Goal: Task Accomplishment & Management: Manage account settings

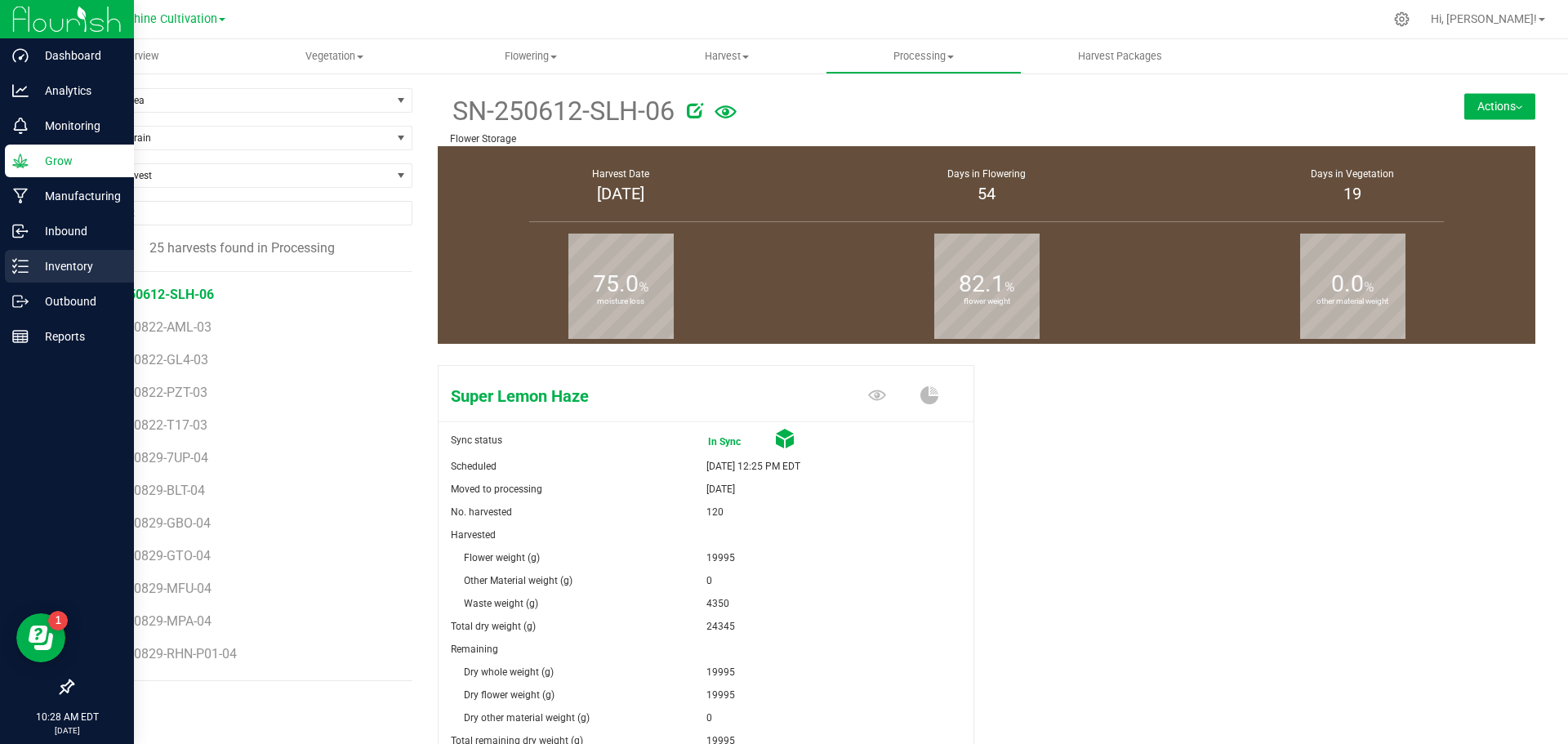
click at [43, 262] on p "Inventory" at bounding box center [77, 266] width 98 height 19
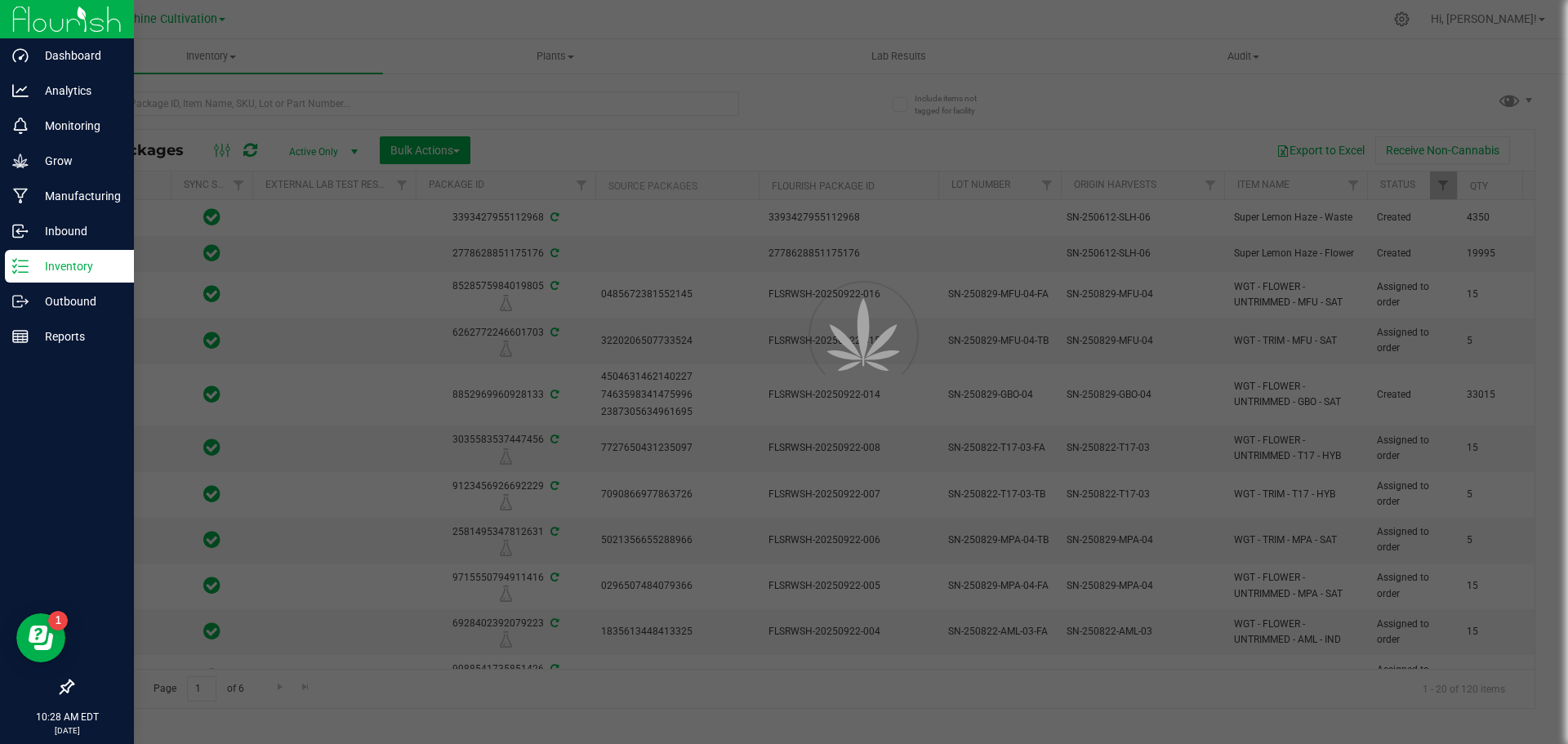
click at [461, 105] on div at bounding box center [784, 372] width 1568 height 744
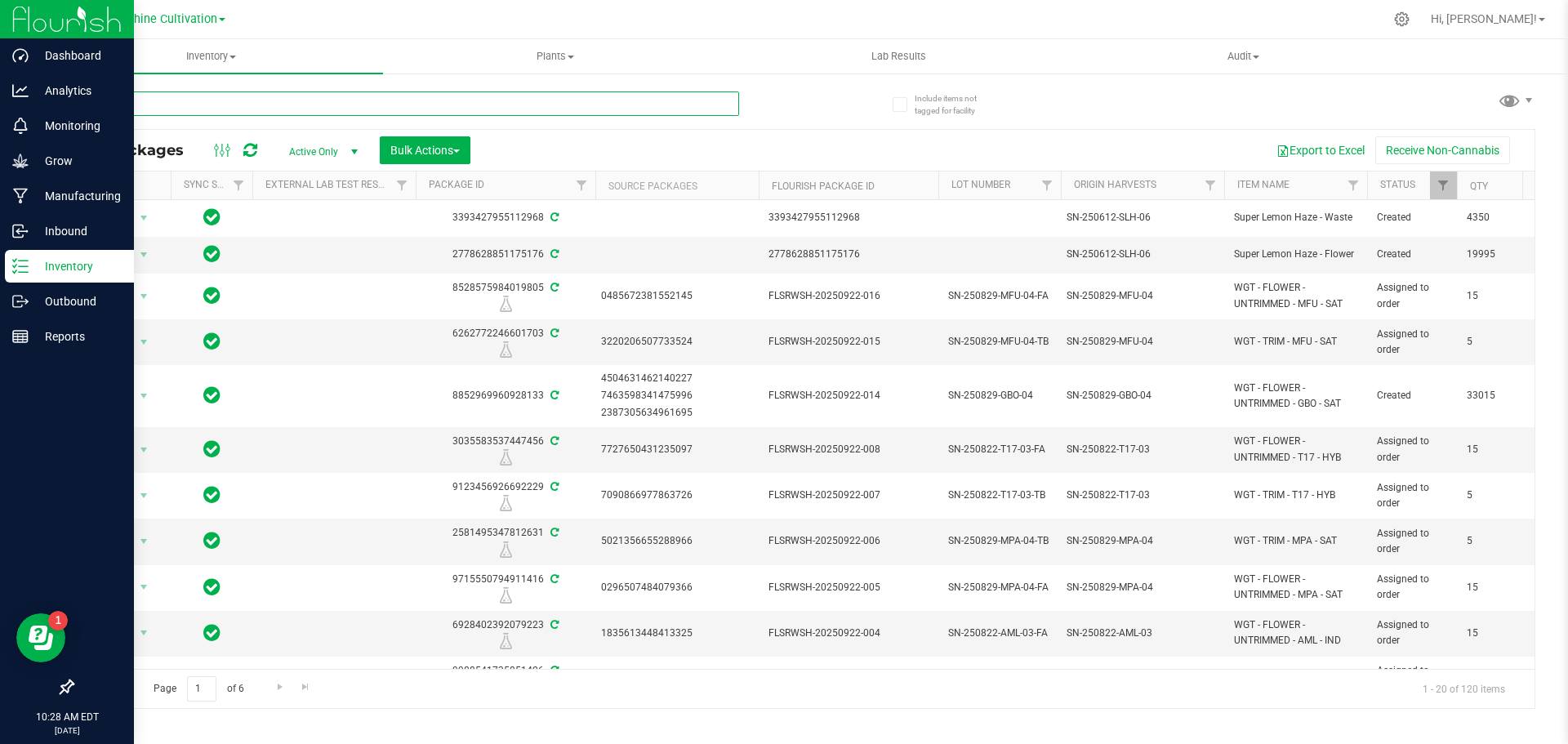
click at [458, 99] on input "text" at bounding box center [405, 104] width 667 height 24
type input "Y"
type input "HRK"
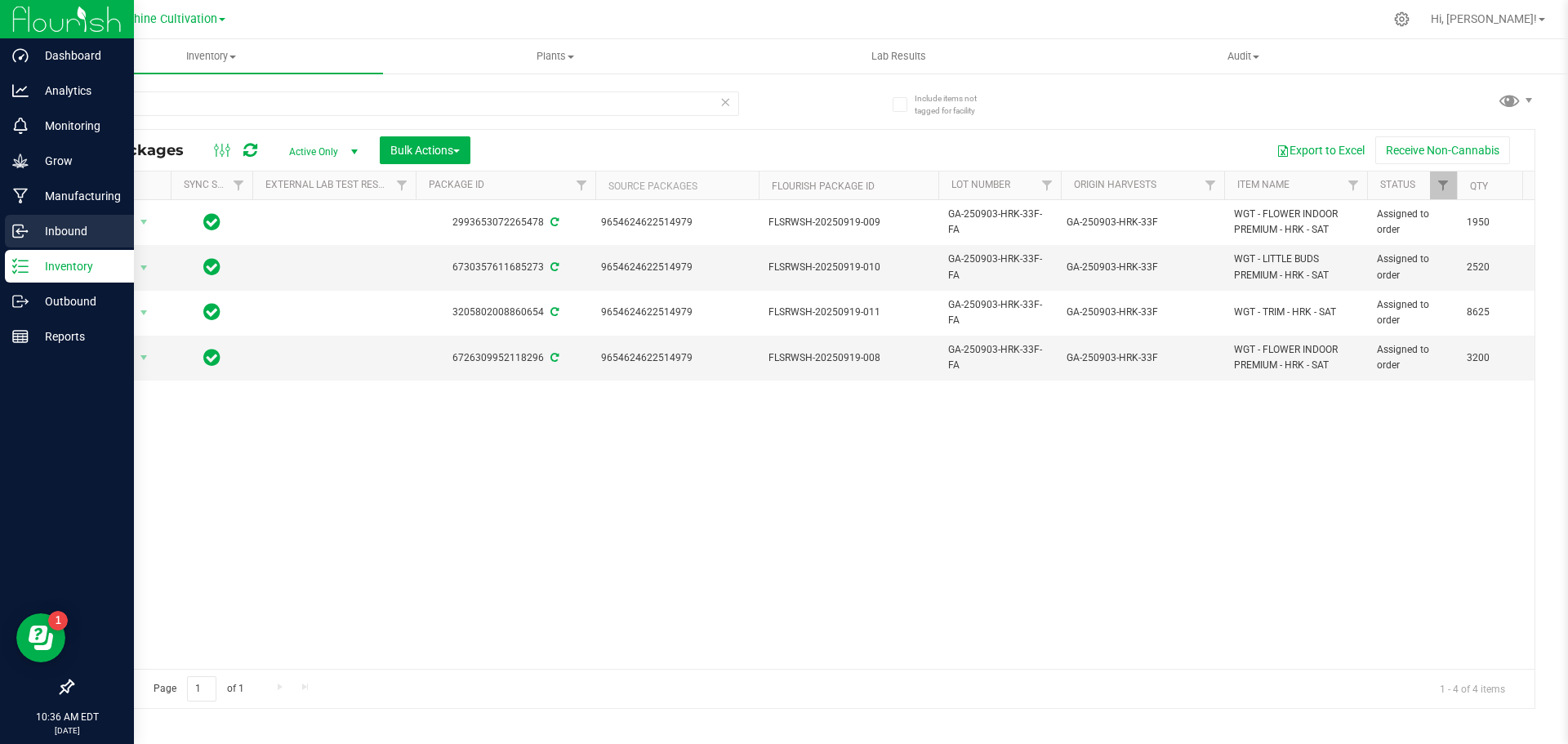
click at [77, 235] on p "Inbound" at bounding box center [77, 230] width 98 height 19
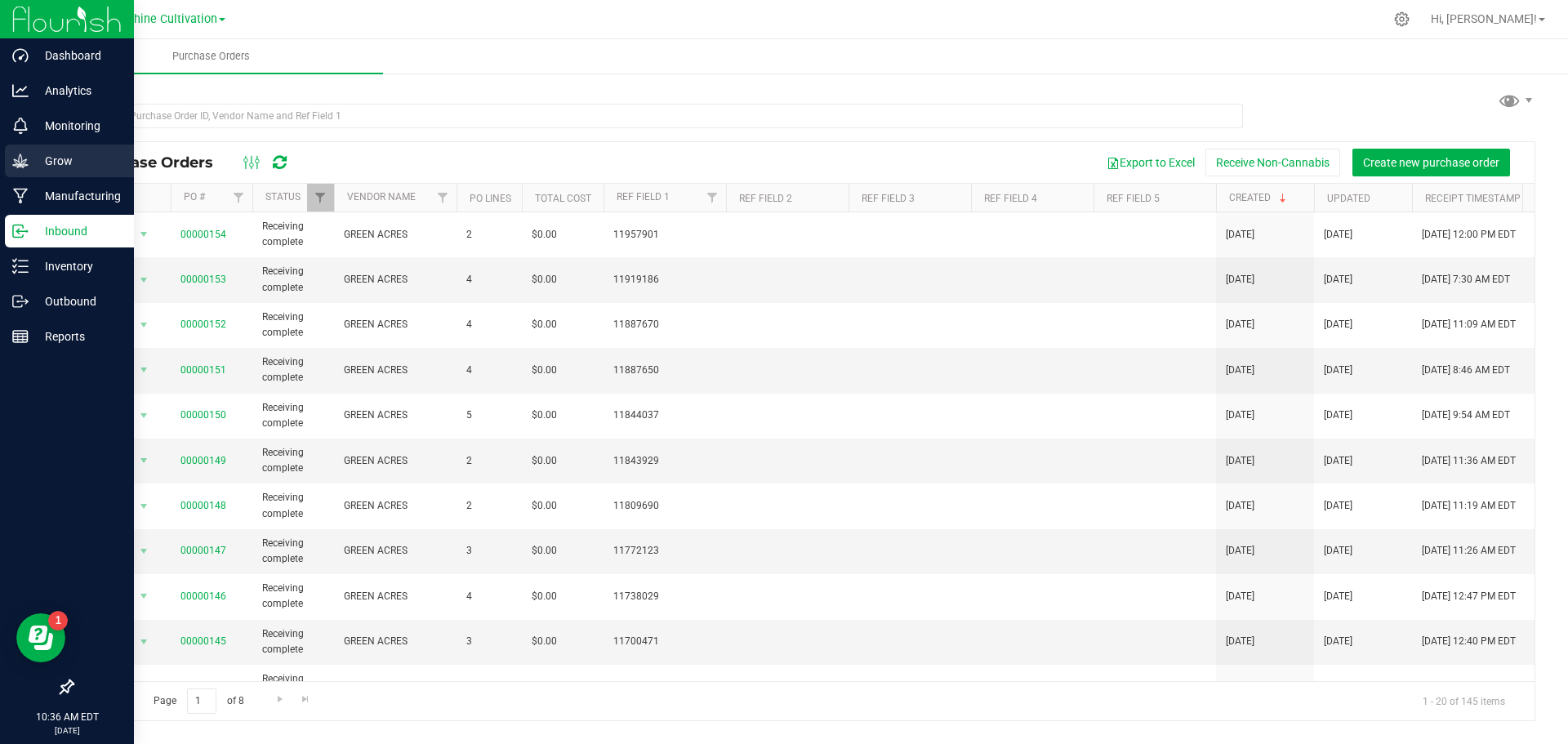
click at [78, 166] on p "Grow" at bounding box center [77, 160] width 98 height 19
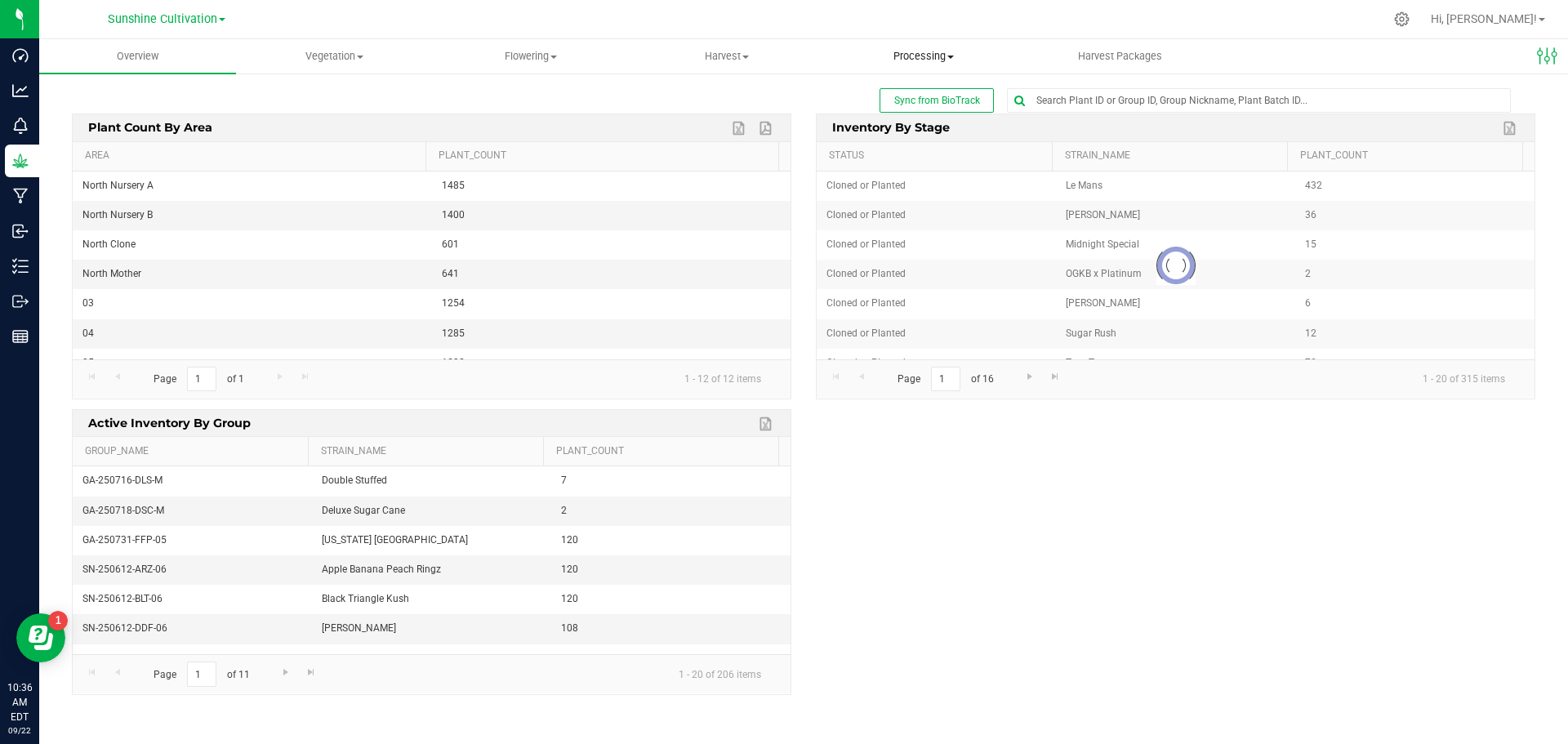
click at [948, 62] on span "Processing" at bounding box center [924, 57] width 195 height 15
click at [715, 55] on span "Harvest" at bounding box center [727, 57] width 195 height 15
click at [711, 96] on span "Harvests" at bounding box center [674, 99] width 91 height 14
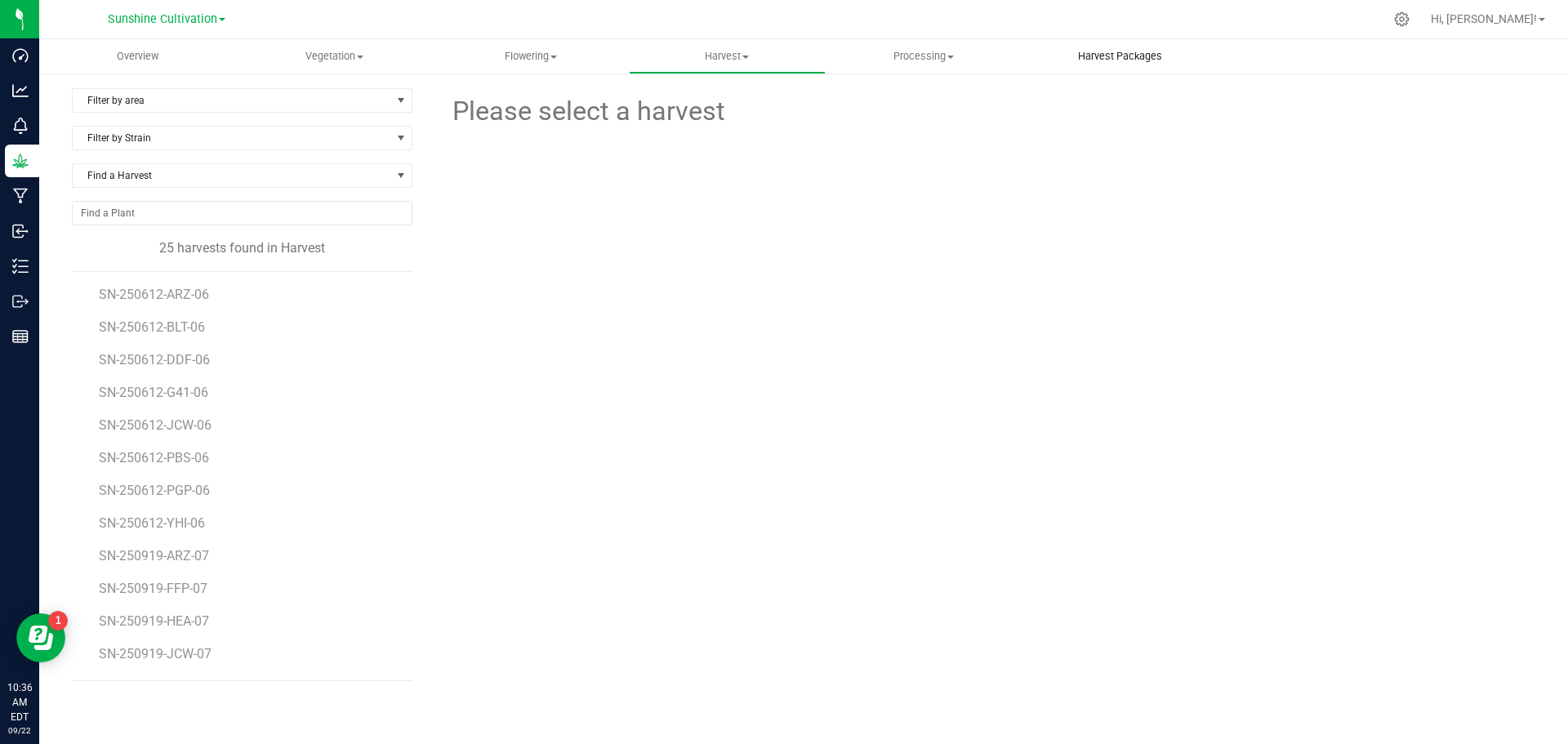
click at [1153, 63] on span "Harvest Packages" at bounding box center [1120, 57] width 129 height 15
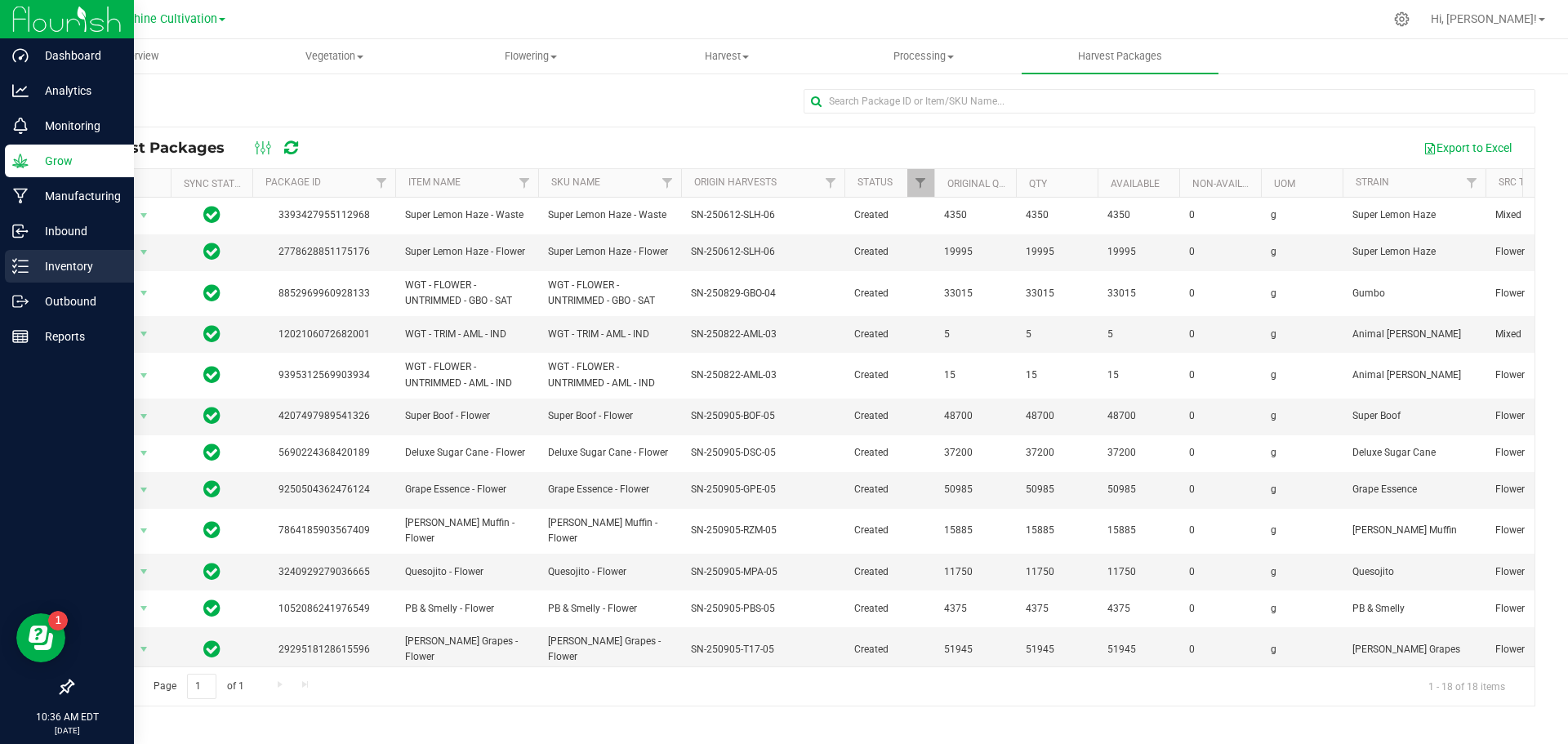
click at [36, 271] on p "Inventory" at bounding box center [77, 266] width 98 height 19
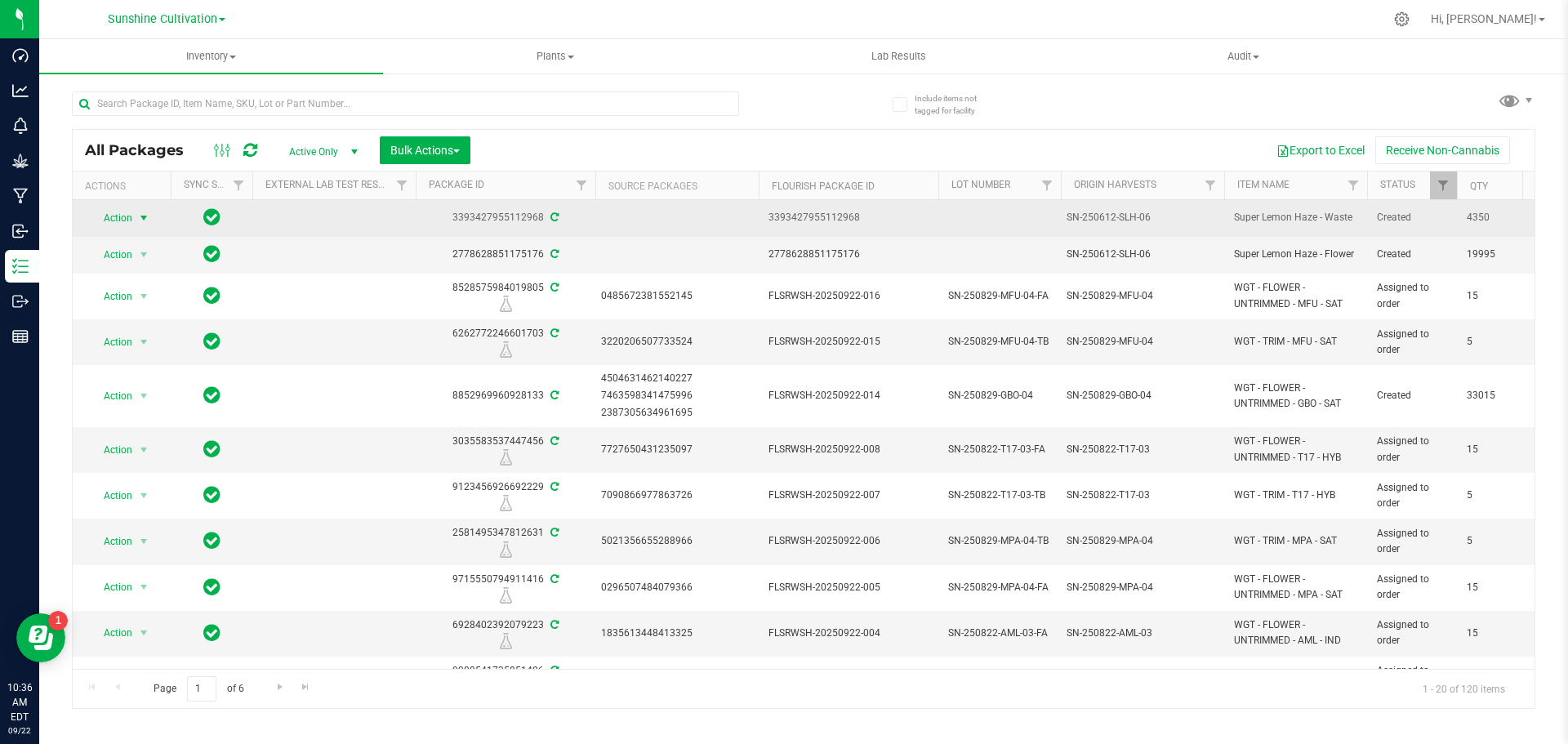
click at [132, 219] on span "Action" at bounding box center [111, 217] width 44 height 23
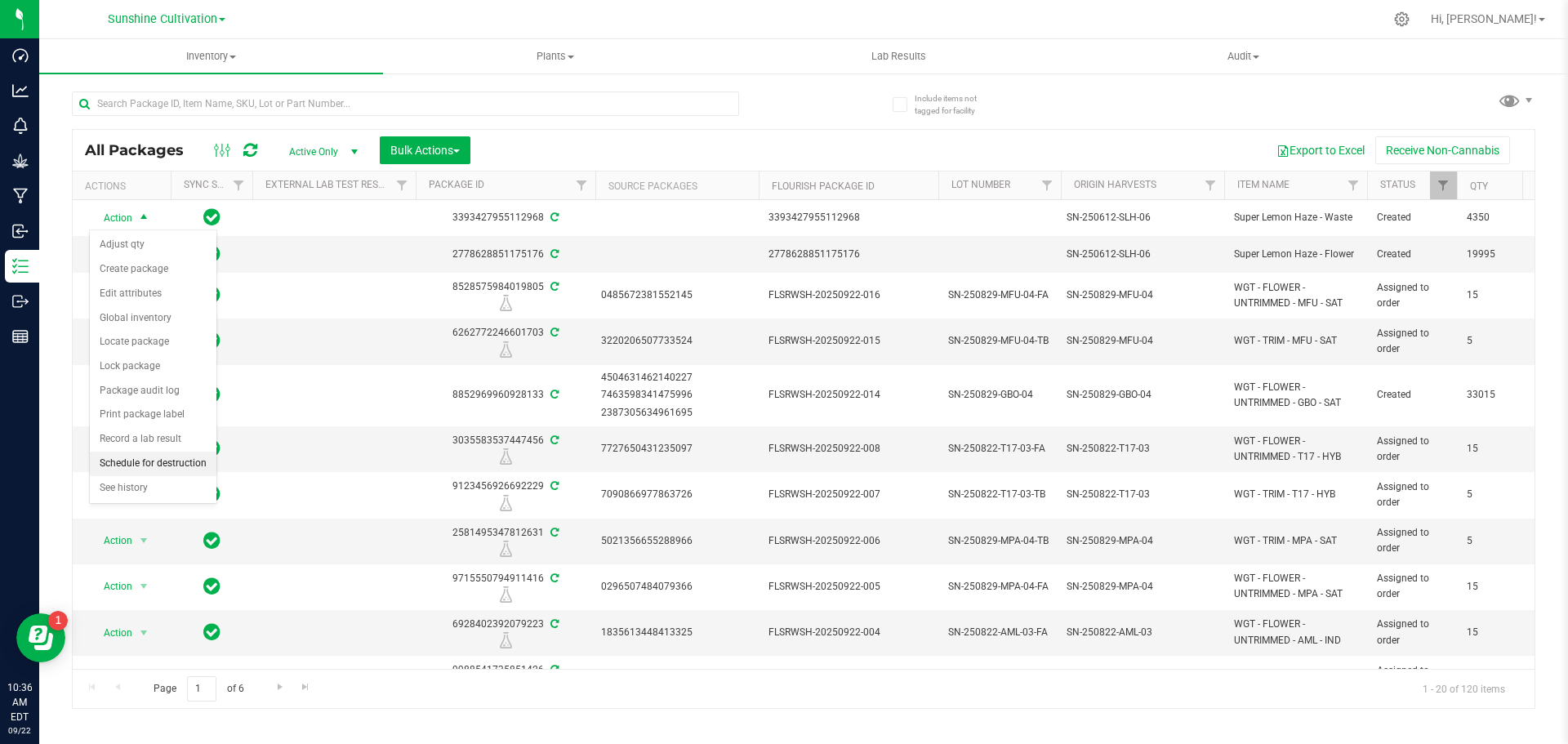
click at [171, 468] on li "Schedule for destruction" at bounding box center [154, 463] width 127 height 24
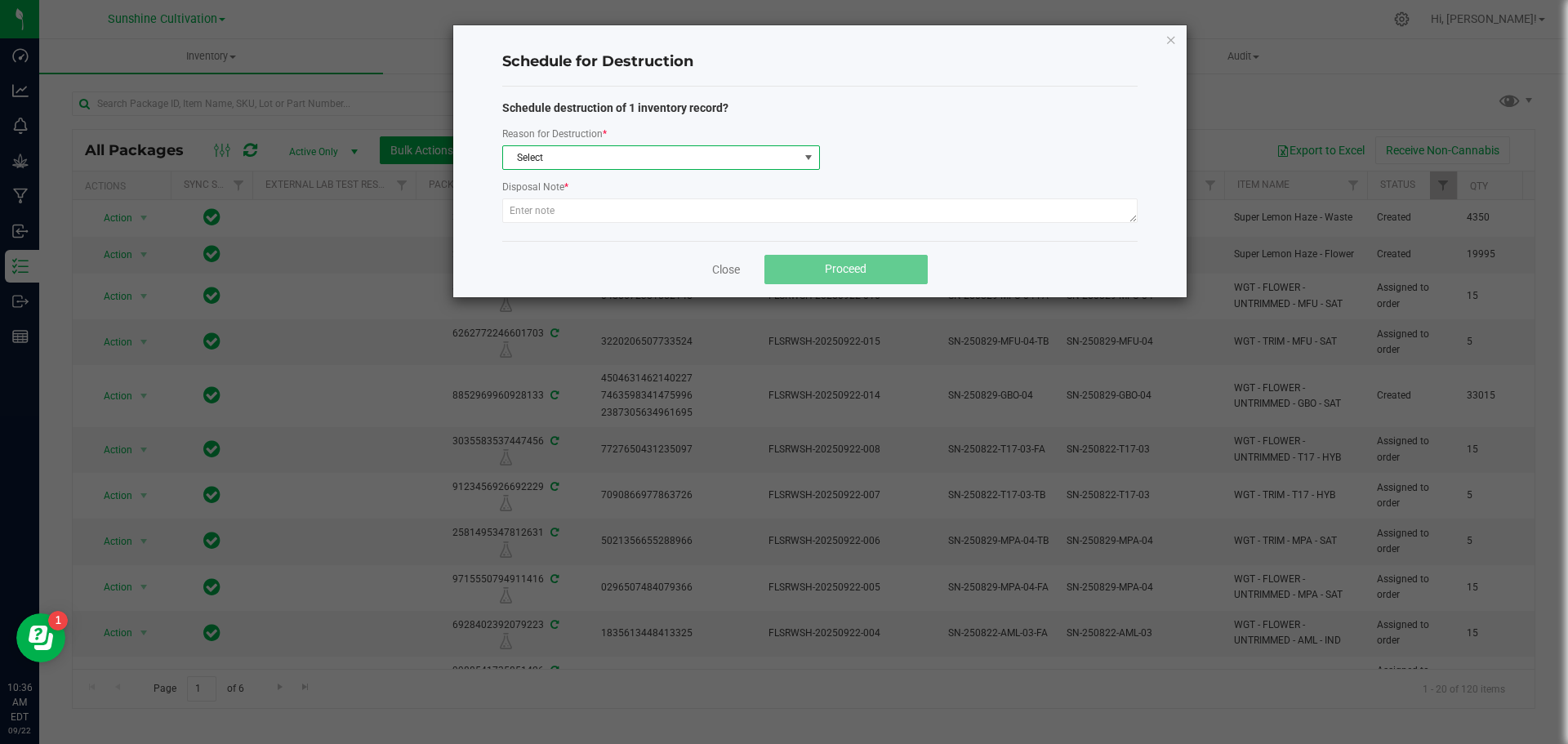
click at [560, 153] on span "Select" at bounding box center [650, 157] width 296 height 23
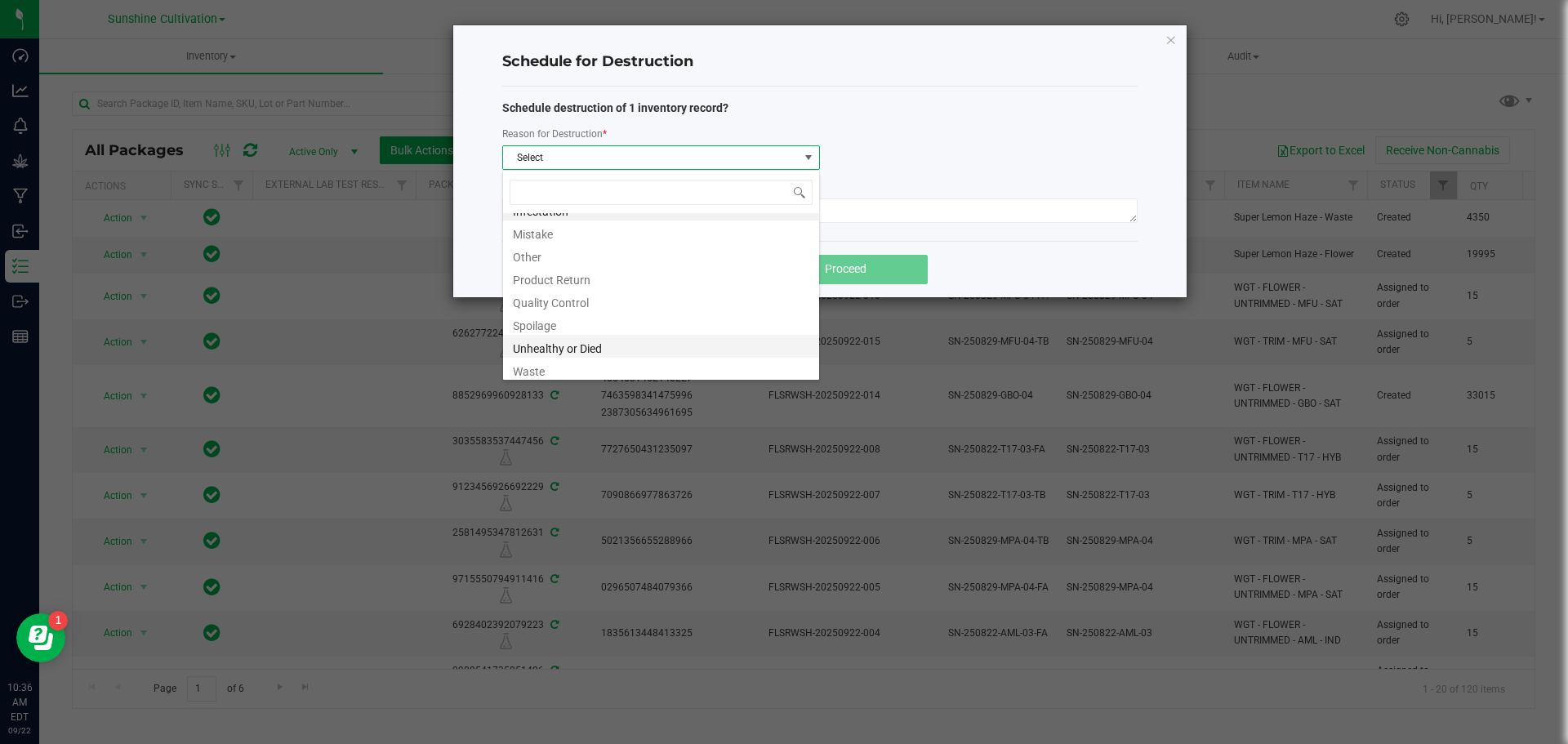
scroll to position [19, 0]
click at [568, 374] on li "Waste" at bounding box center [660, 364] width 316 height 23
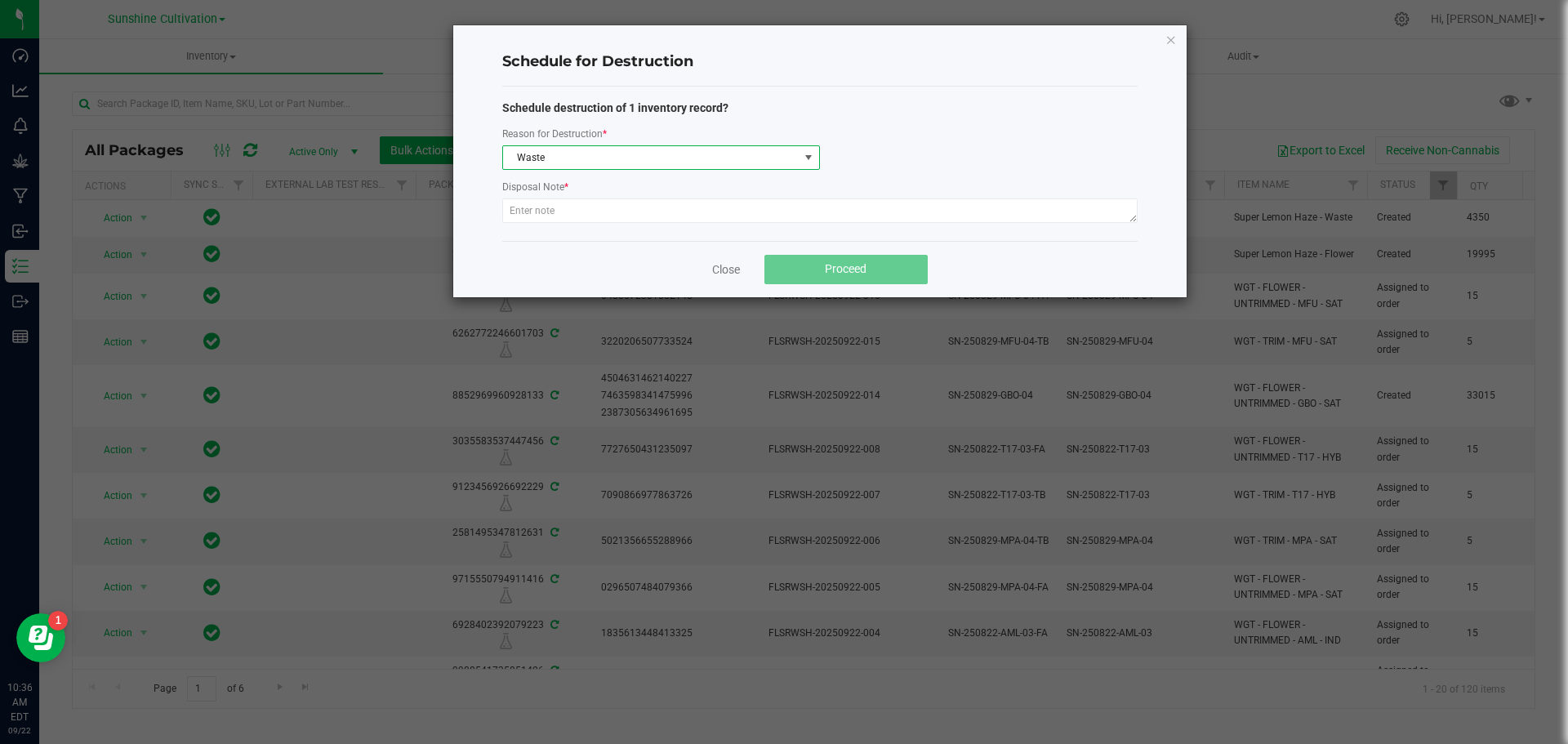
click at [547, 226] on div at bounding box center [819, 213] width 635 height 29
click at [547, 215] on textarea at bounding box center [819, 210] width 635 height 24
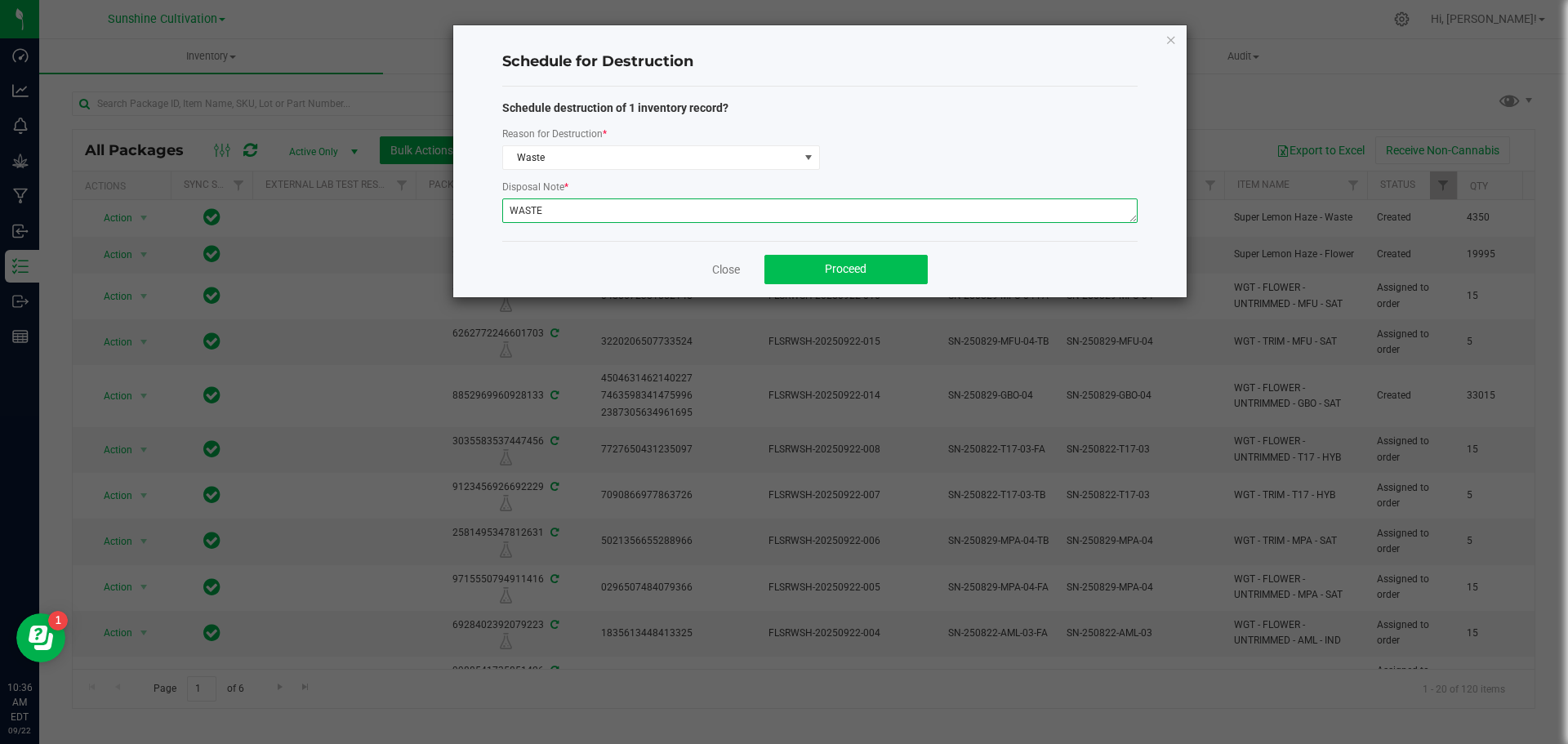
type textarea "WASTE"
click at [813, 266] on button "Proceed" at bounding box center [846, 269] width 164 height 29
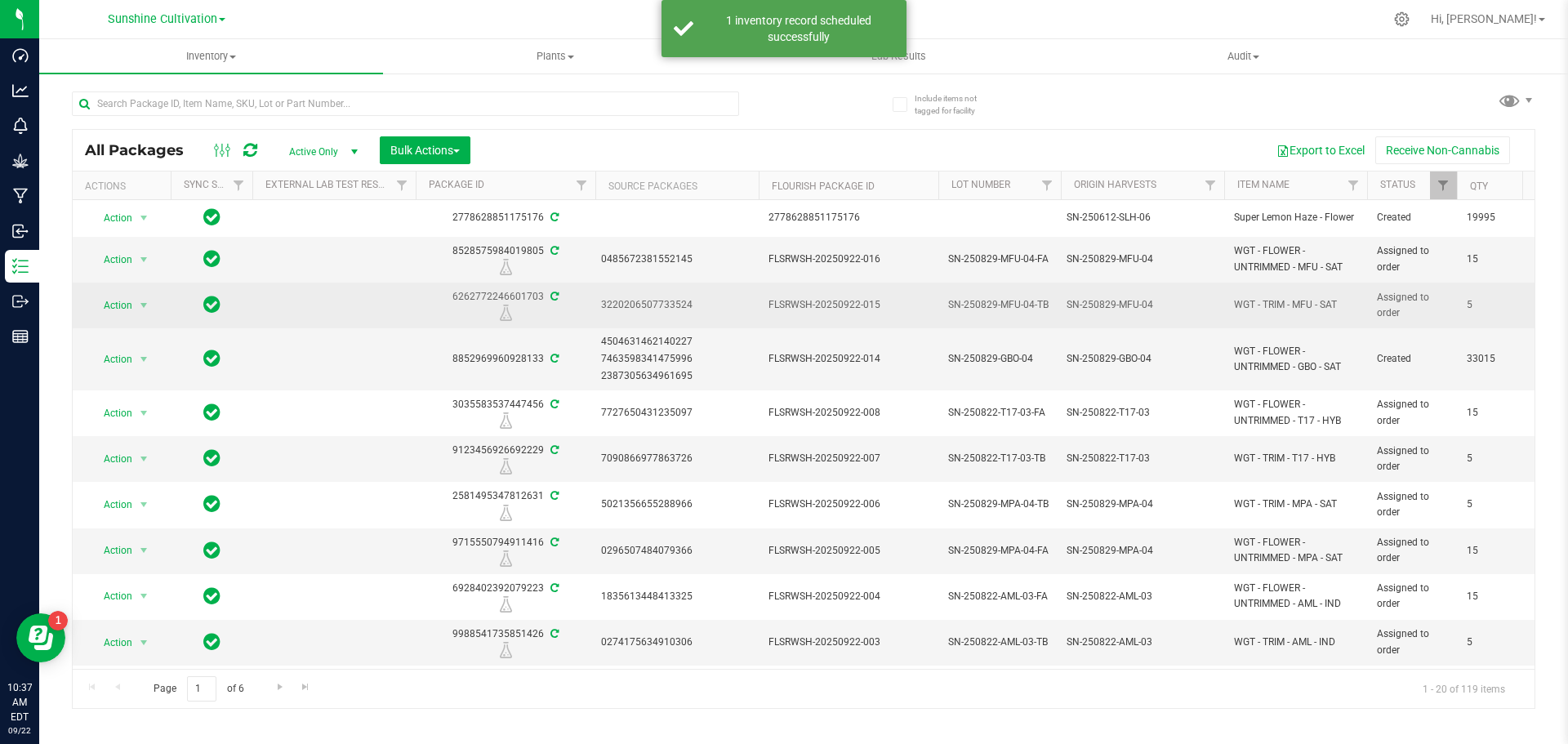
drag, startPoint x: 1222, startPoint y: 306, endPoint x: 1343, endPoint y: 310, distance: 121.1
copy tr "WGT - TRIM - MFU - SAT"
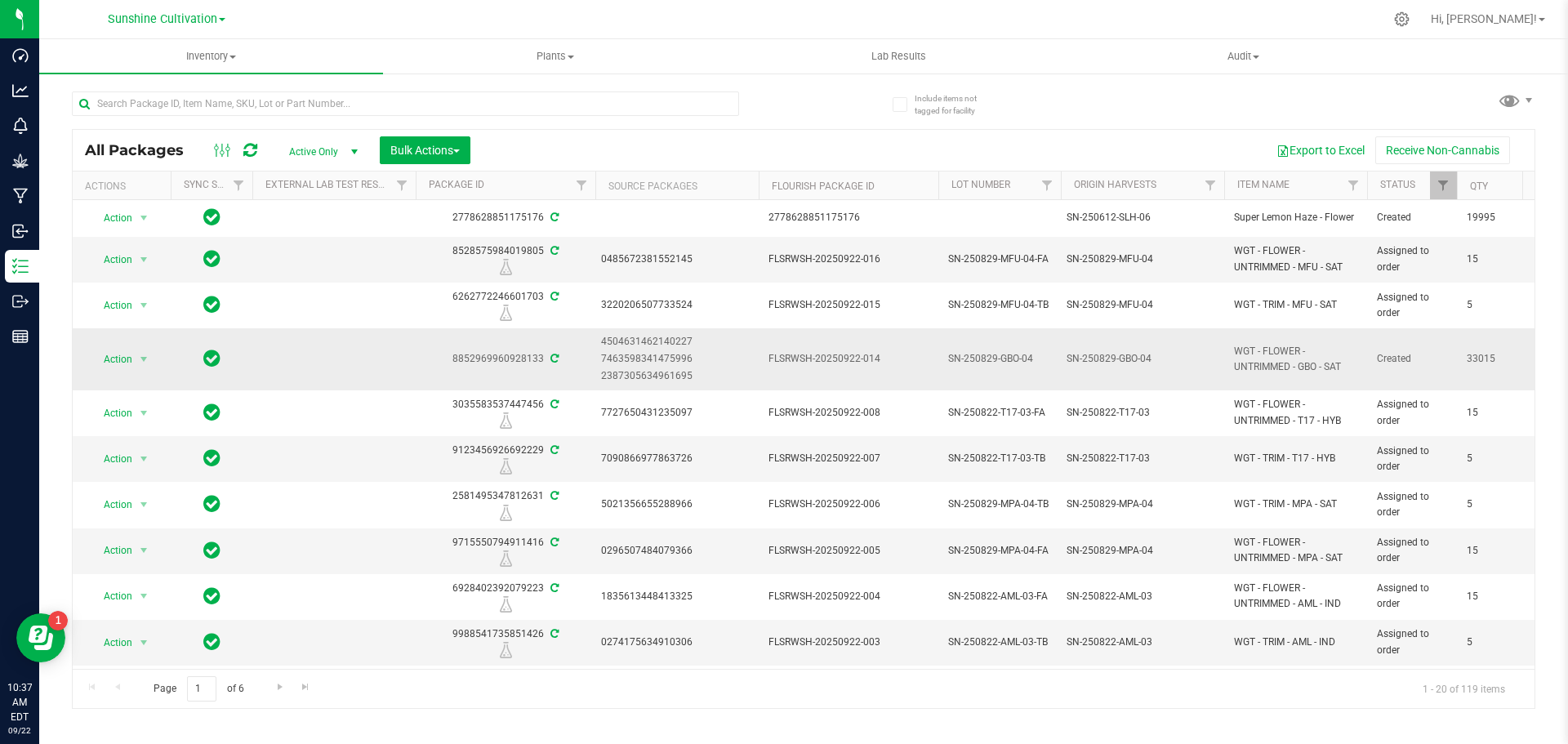
click at [765, 375] on td "FLSRWSH-20250922-014" at bounding box center [847, 359] width 180 height 62
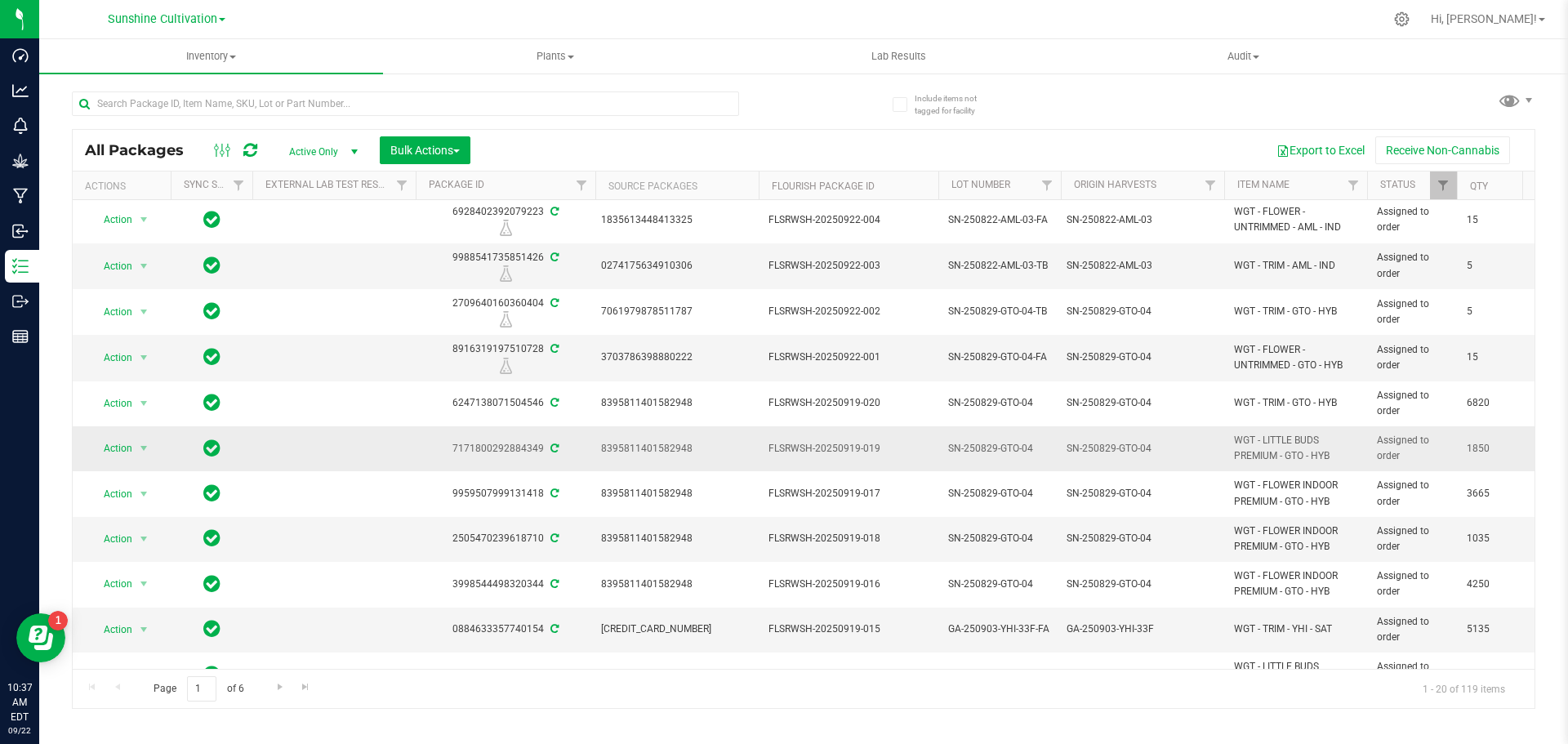
scroll to position [462, 0]
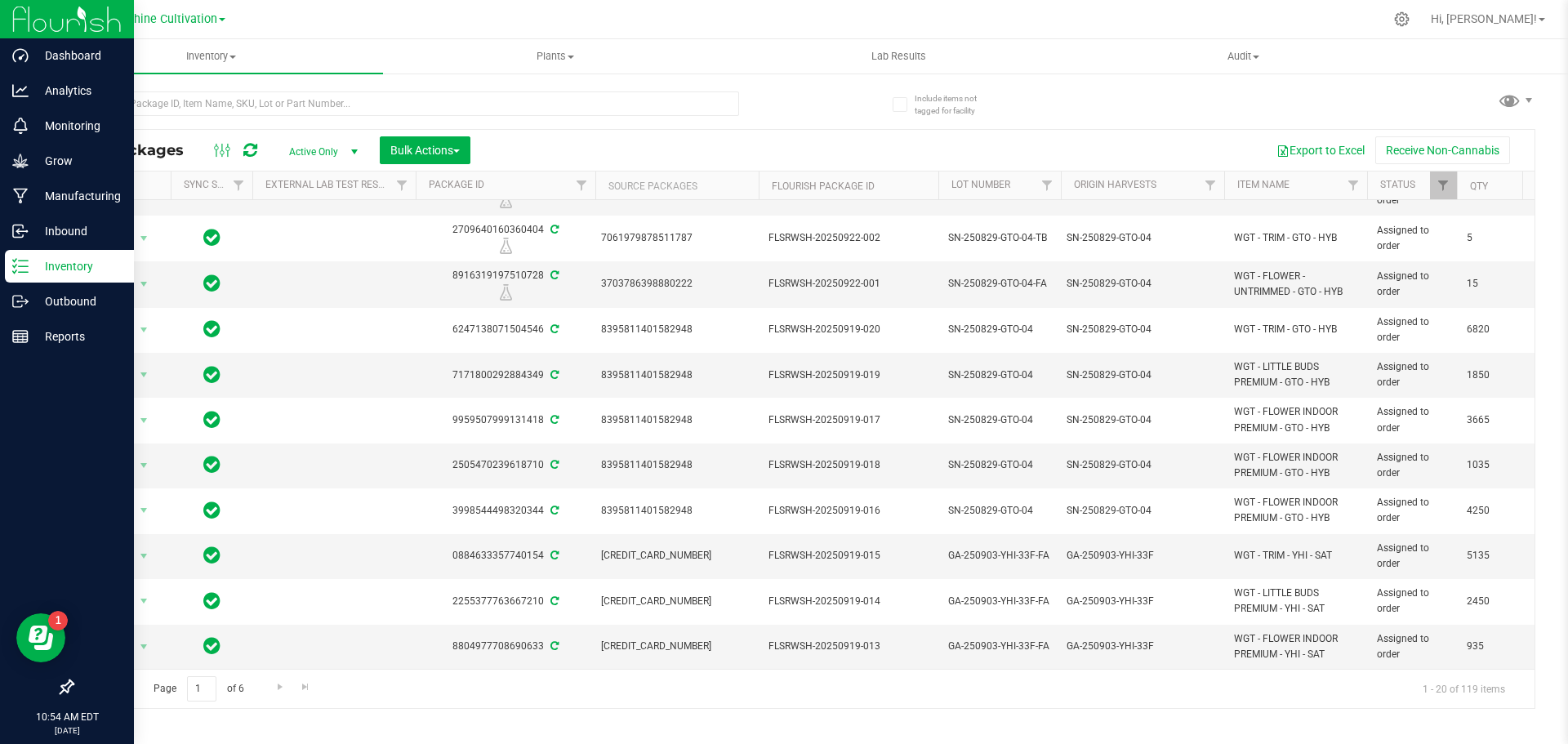
click at [35, 260] on p "Inventory" at bounding box center [77, 266] width 98 height 19
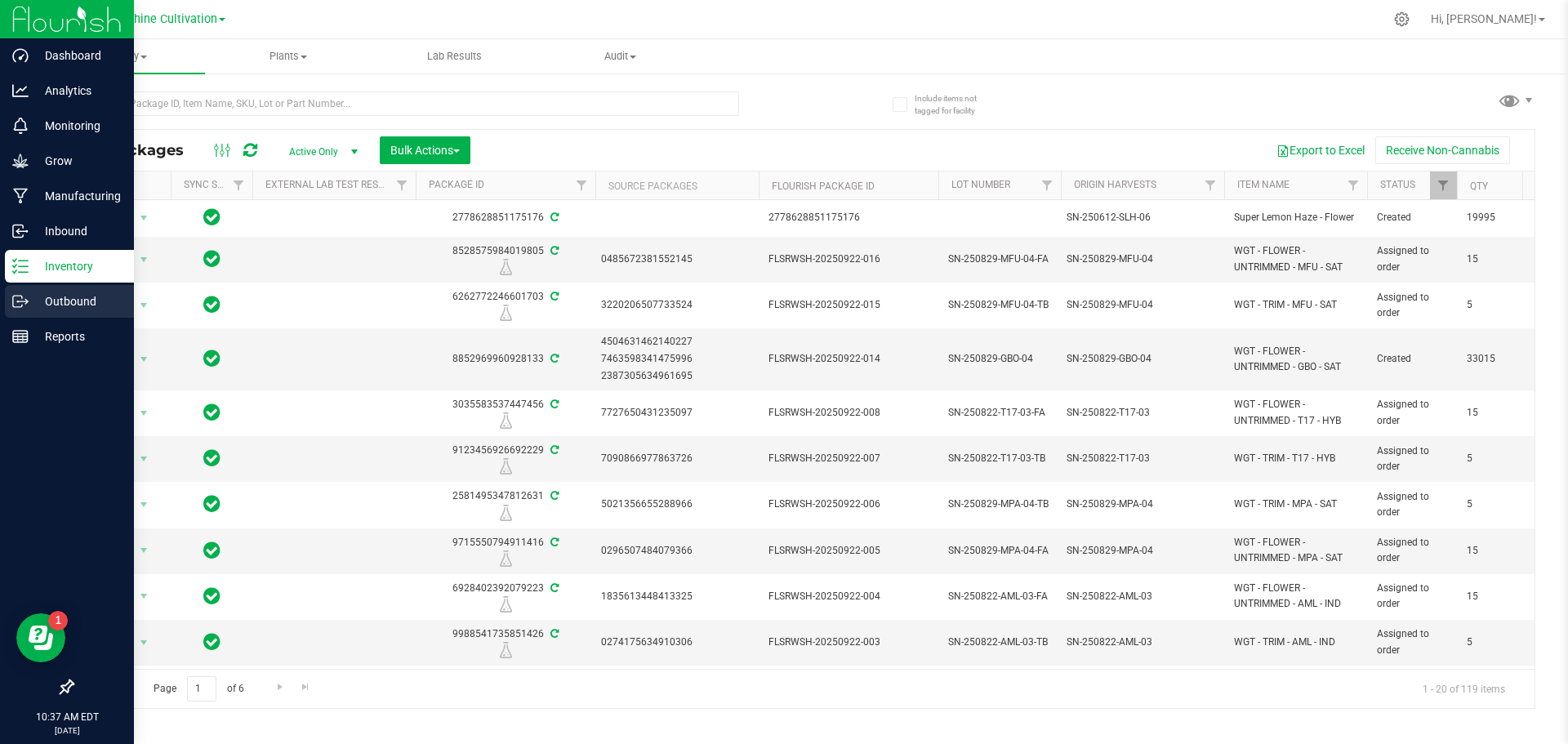
drag, startPoint x: 57, startPoint y: 329, endPoint x: 27, endPoint y: 303, distance: 39.7
click at [27, 303] on icon at bounding box center [26, 302] width 3 height 3
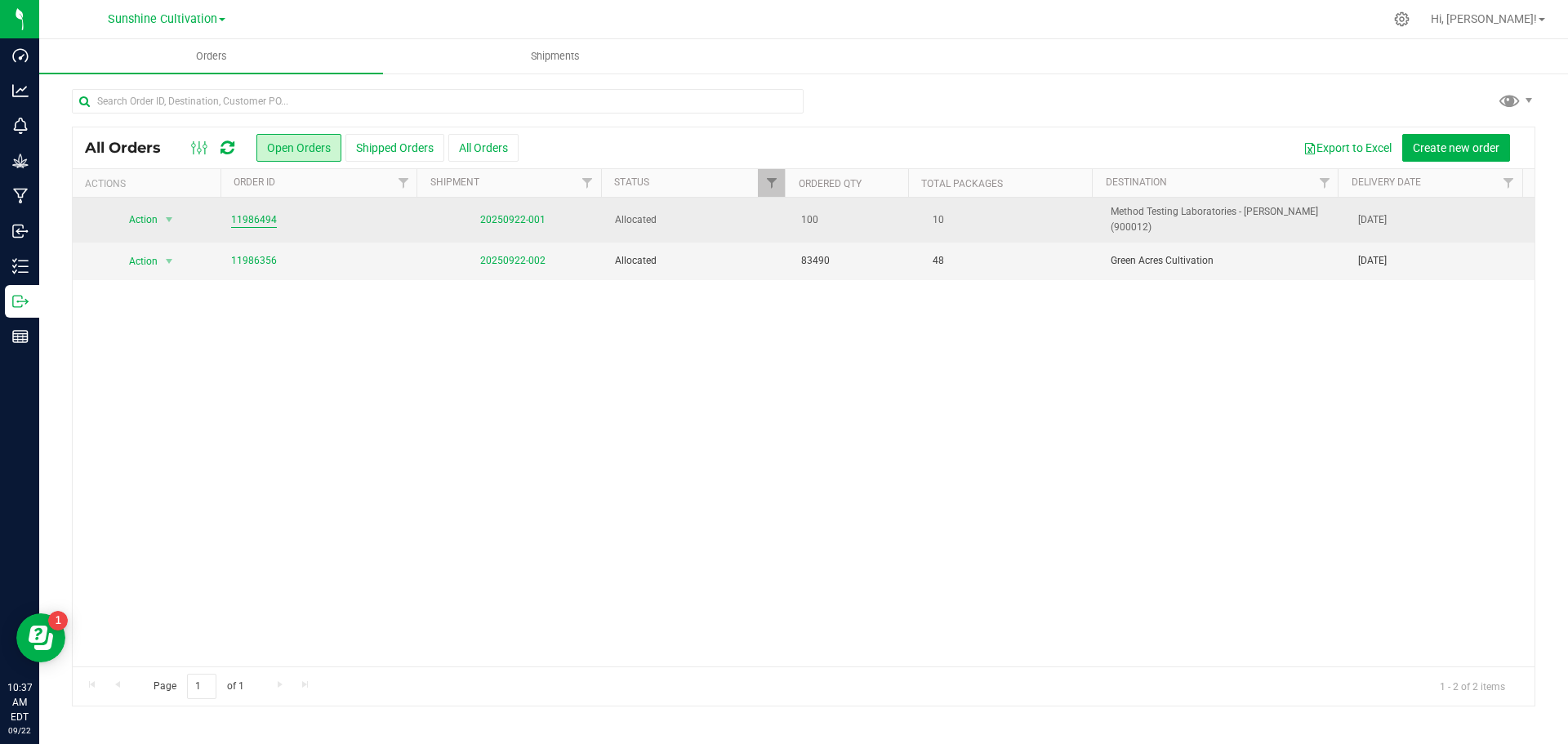
click at [245, 219] on link "11986494" at bounding box center [254, 220] width 46 height 16
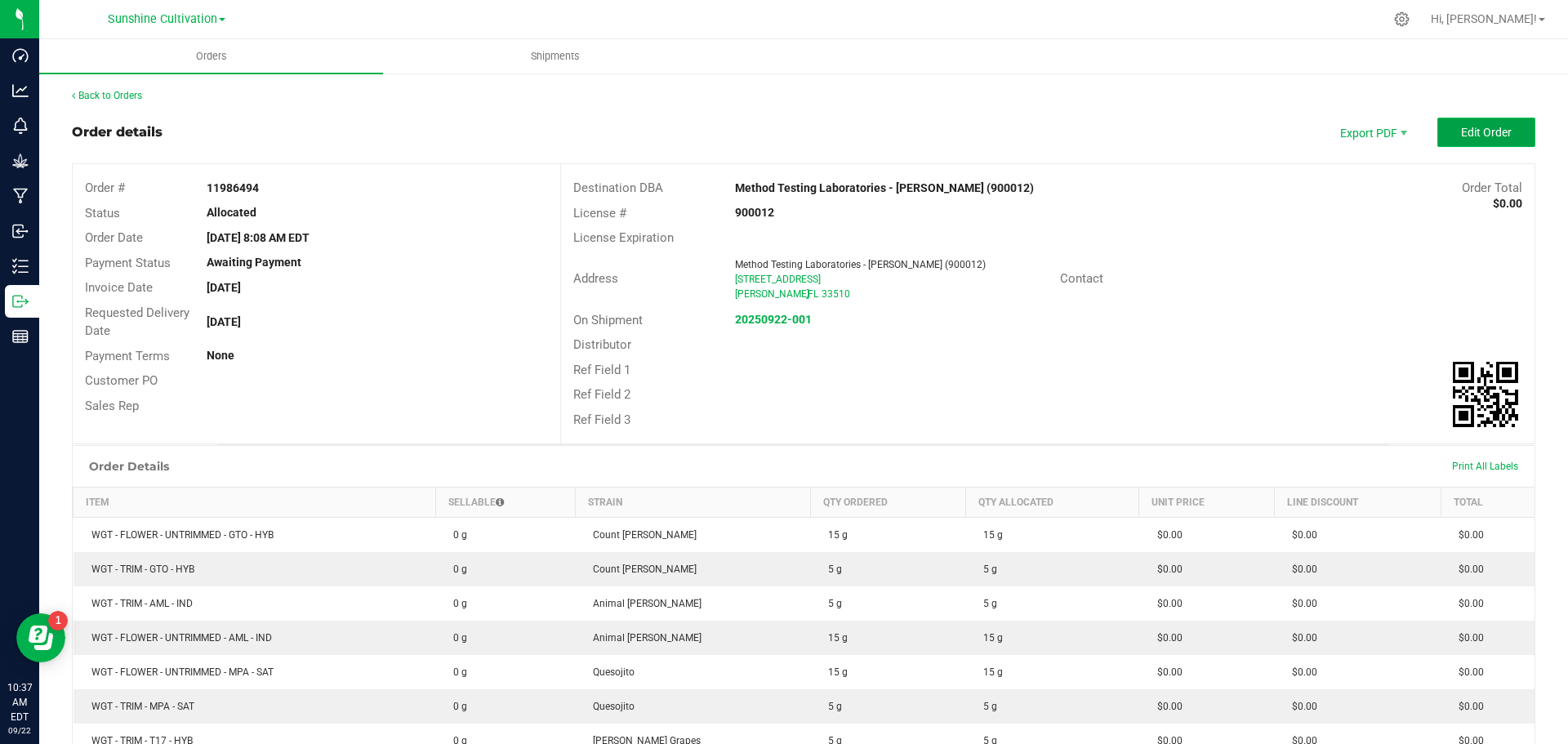
click at [776, 133] on span "Edit Order" at bounding box center [1485, 133] width 51 height 13
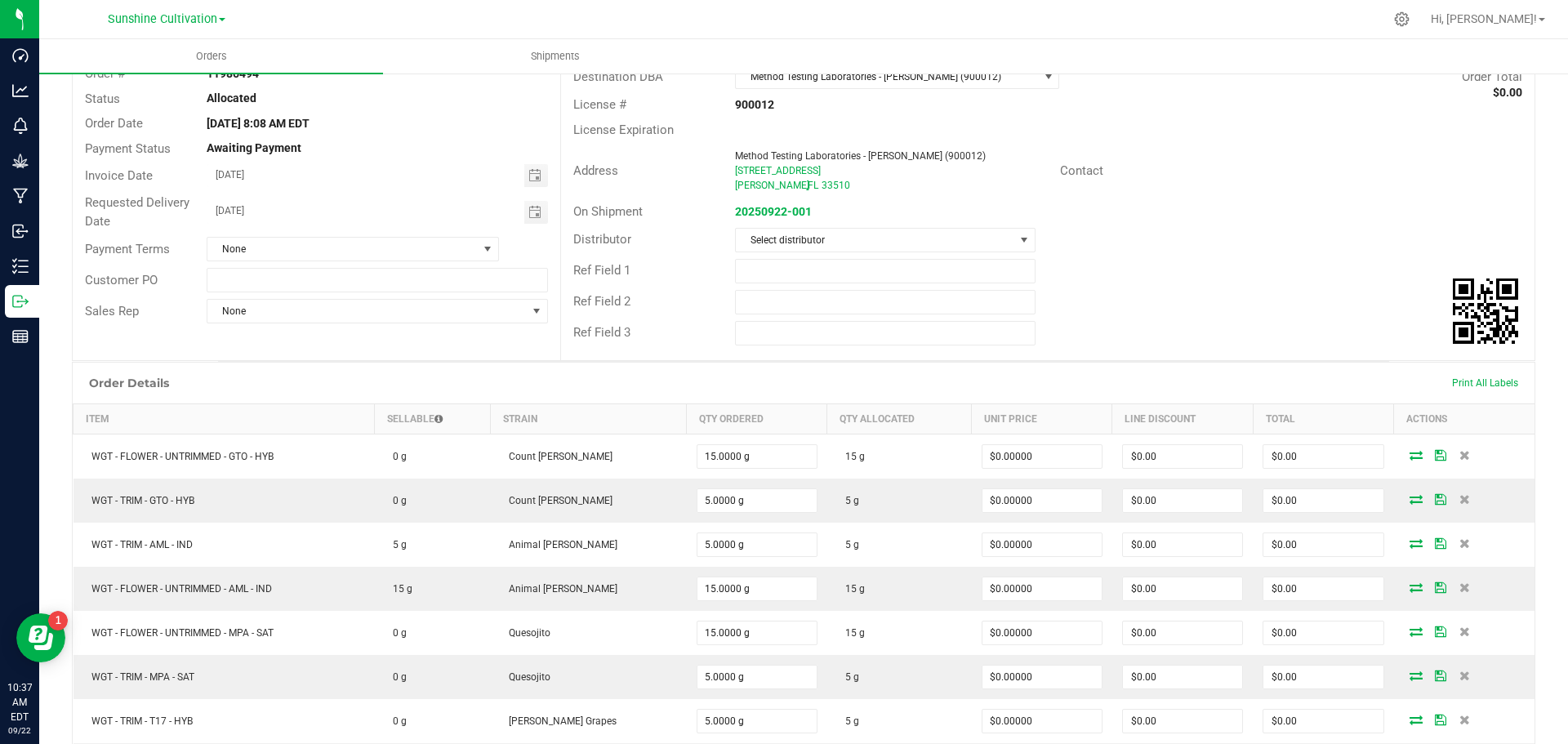
scroll to position [490, 0]
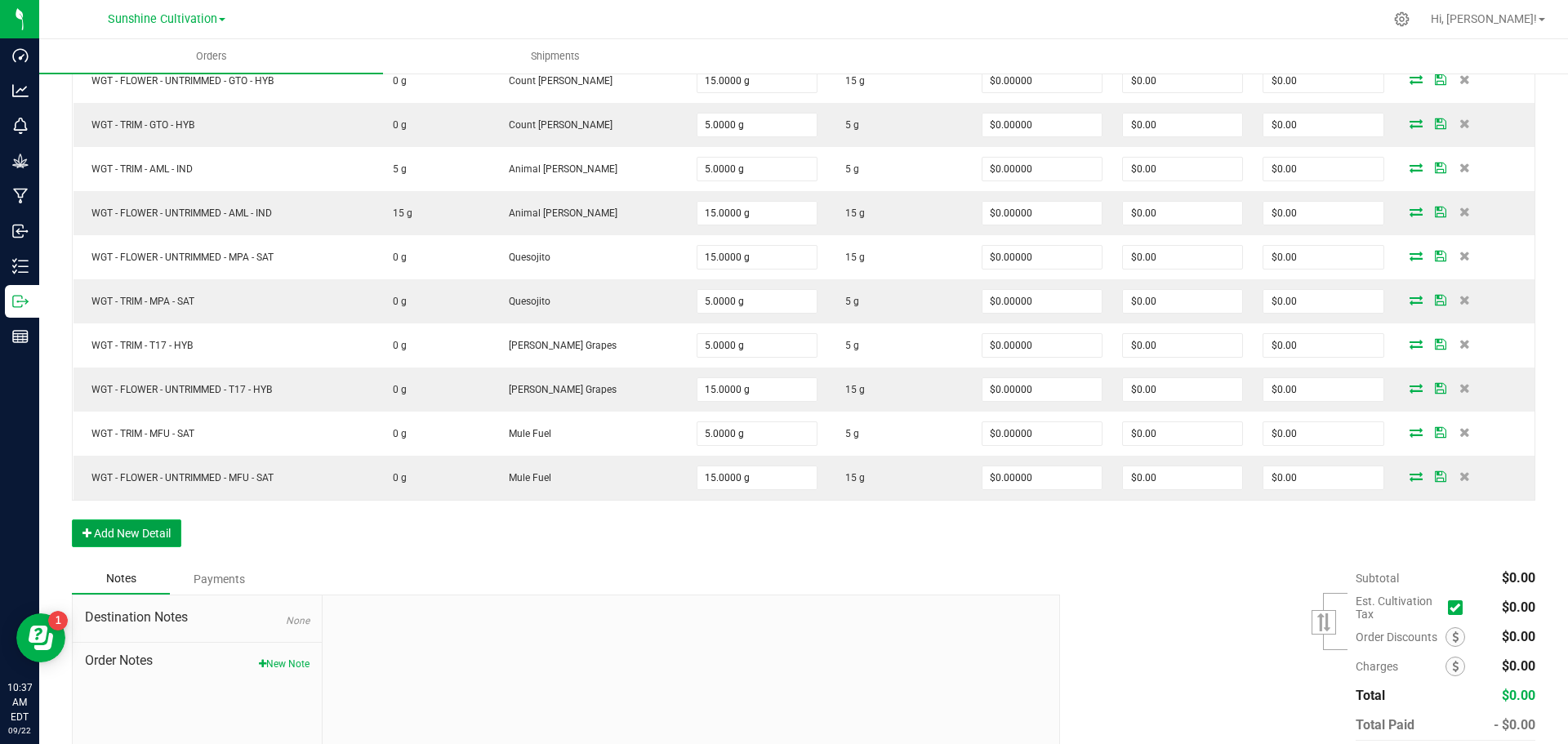
click at [128, 426] on button "Add New Detail" at bounding box center [126, 533] width 109 height 28
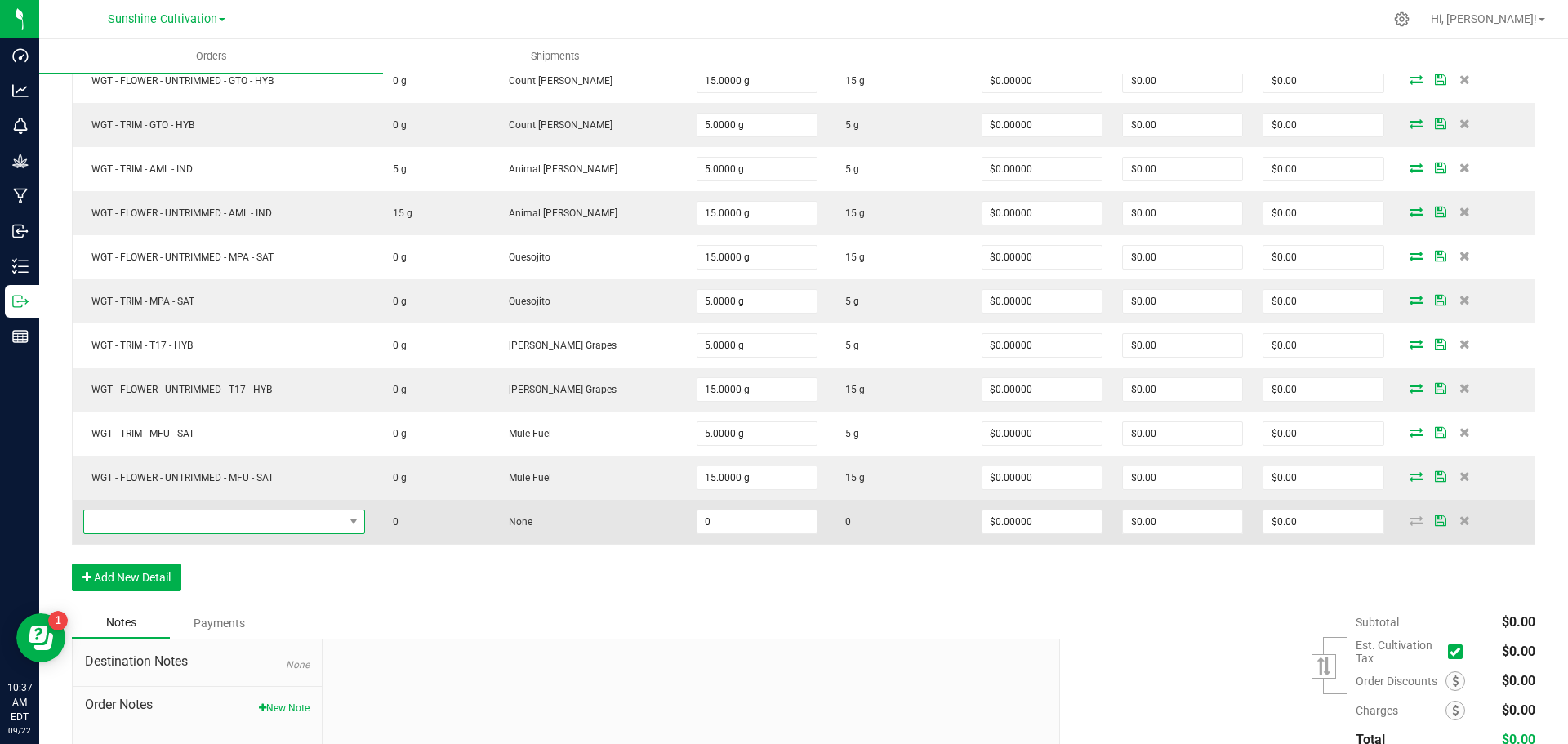
click at [245, 426] on span "NO DATA FOUND" at bounding box center [214, 521] width 260 height 23
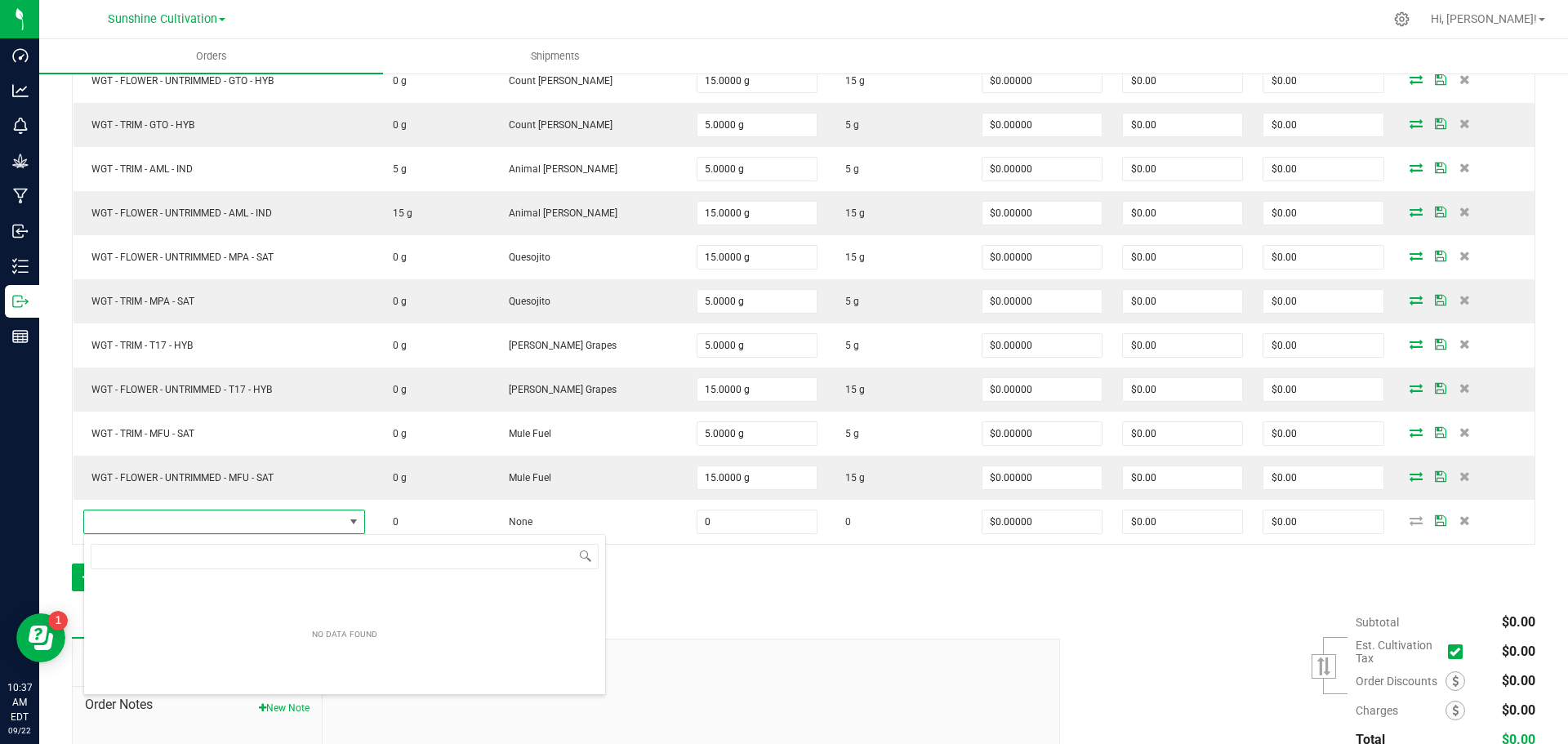
scroll to position [24, 288]
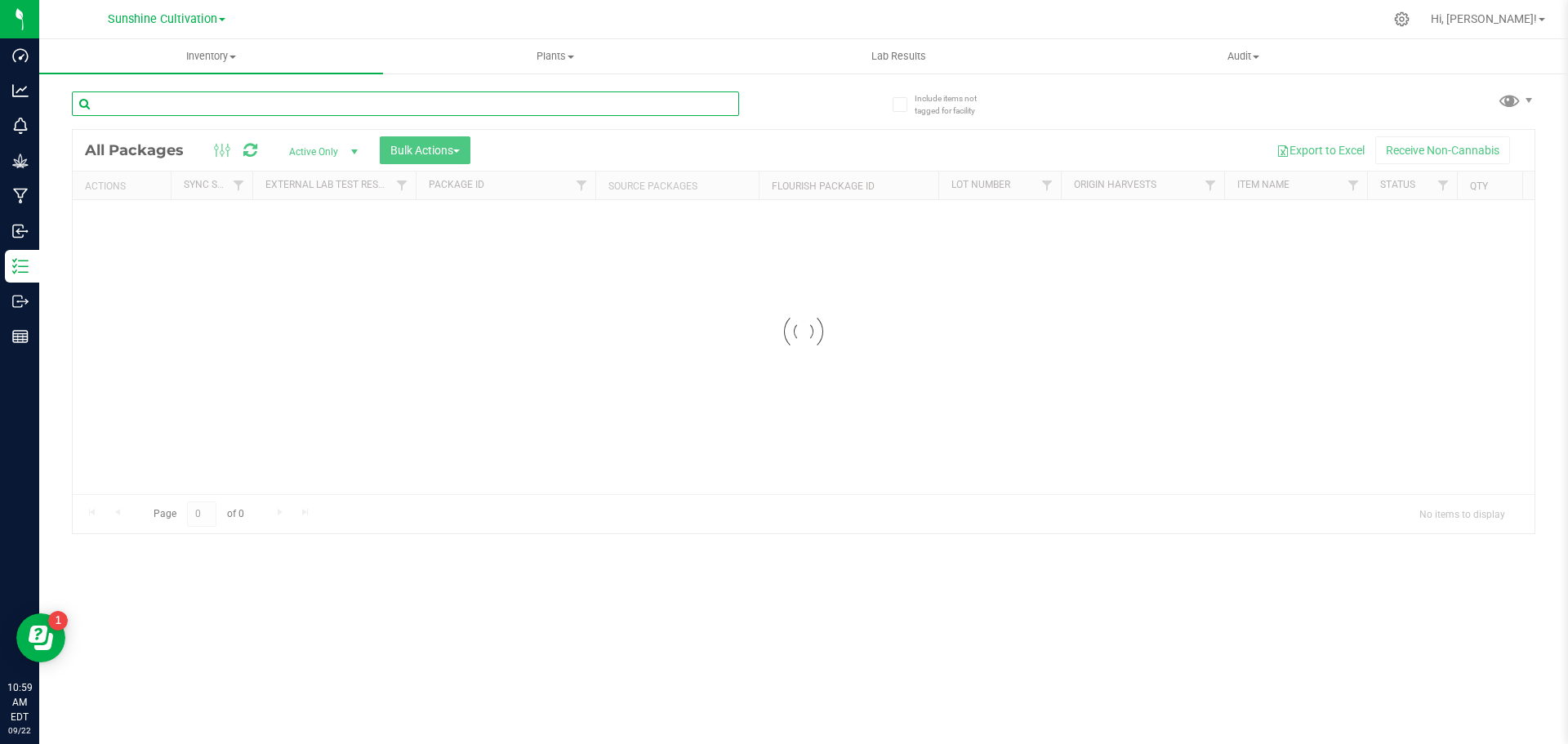
click at [185, 110] on input "text" at bounding box center [405, 104] width 667 height 24
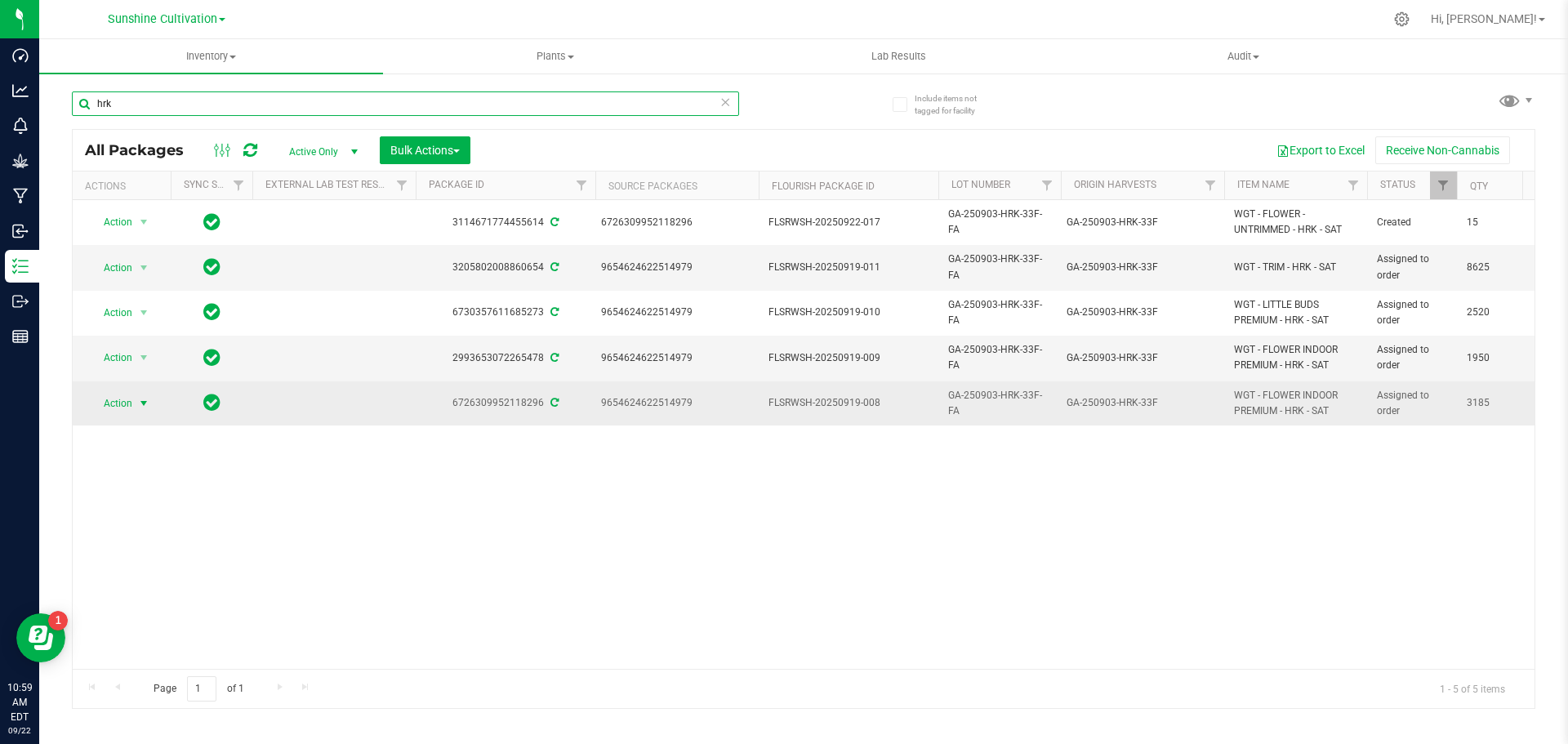
type input "hrk"
click at [140, 405] on span "select" at bounding box center [144, 403] width 13 height 13
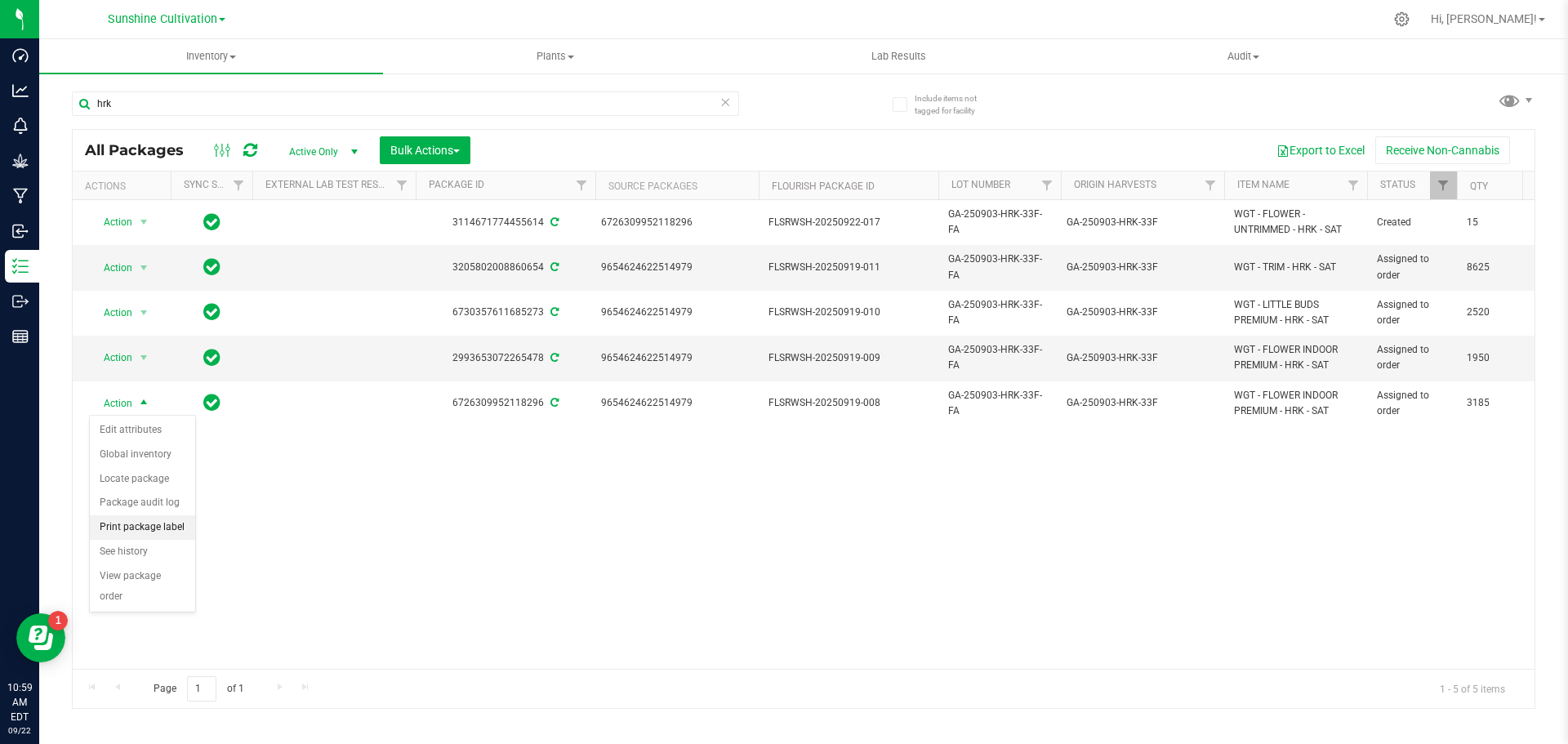
click at [131, 526] on li "Print package label" at bounding box center [143, 527] width 105 height 24
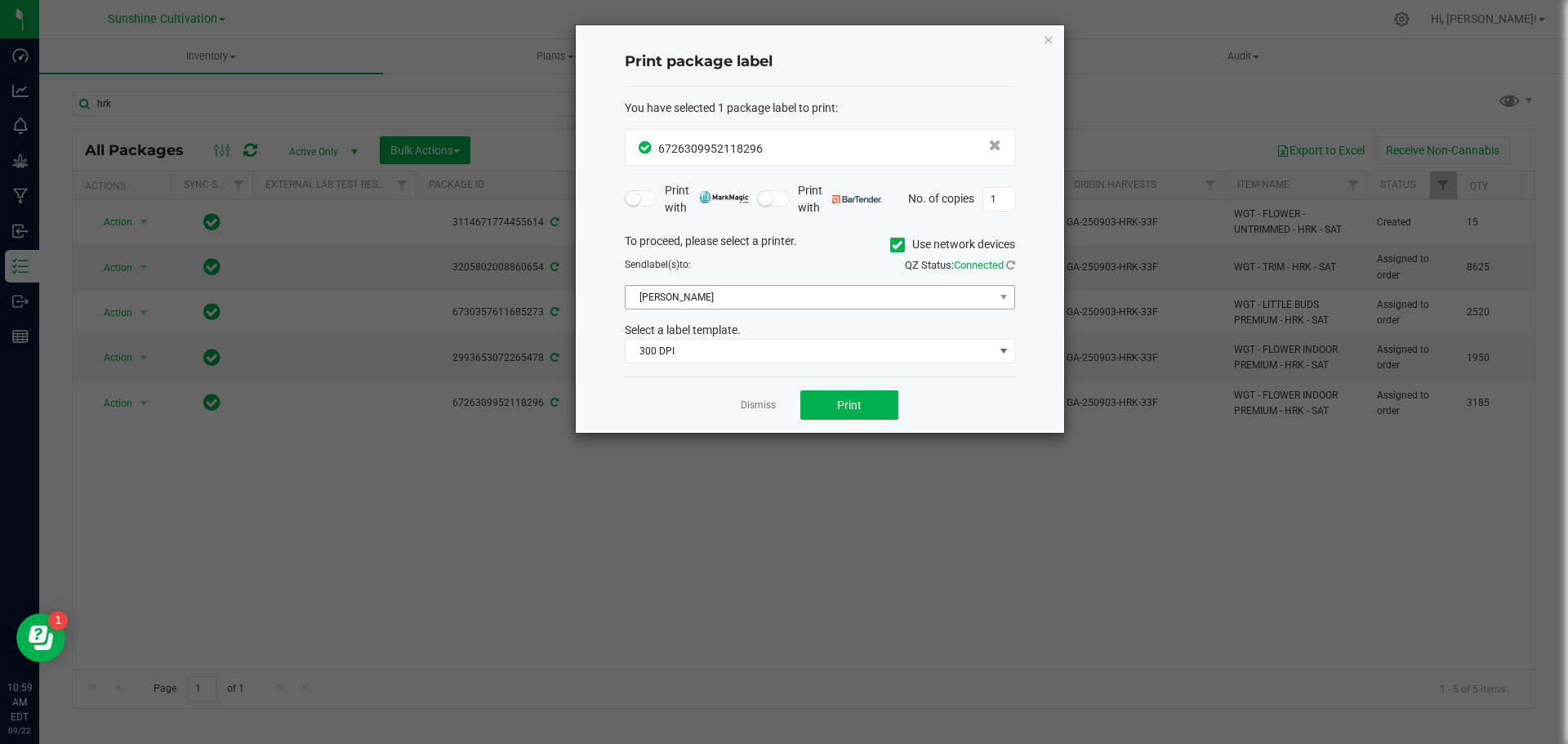
click at [699, 310] on div "To proceed, please select a printer. Use network devices Send label(s) to: QZ S…" at bounding box center [819, 298] width 390 height 131
click at [699, 306] on span "[PERSON_NAME]" at bounding box center [809, 296] width 368 height 23
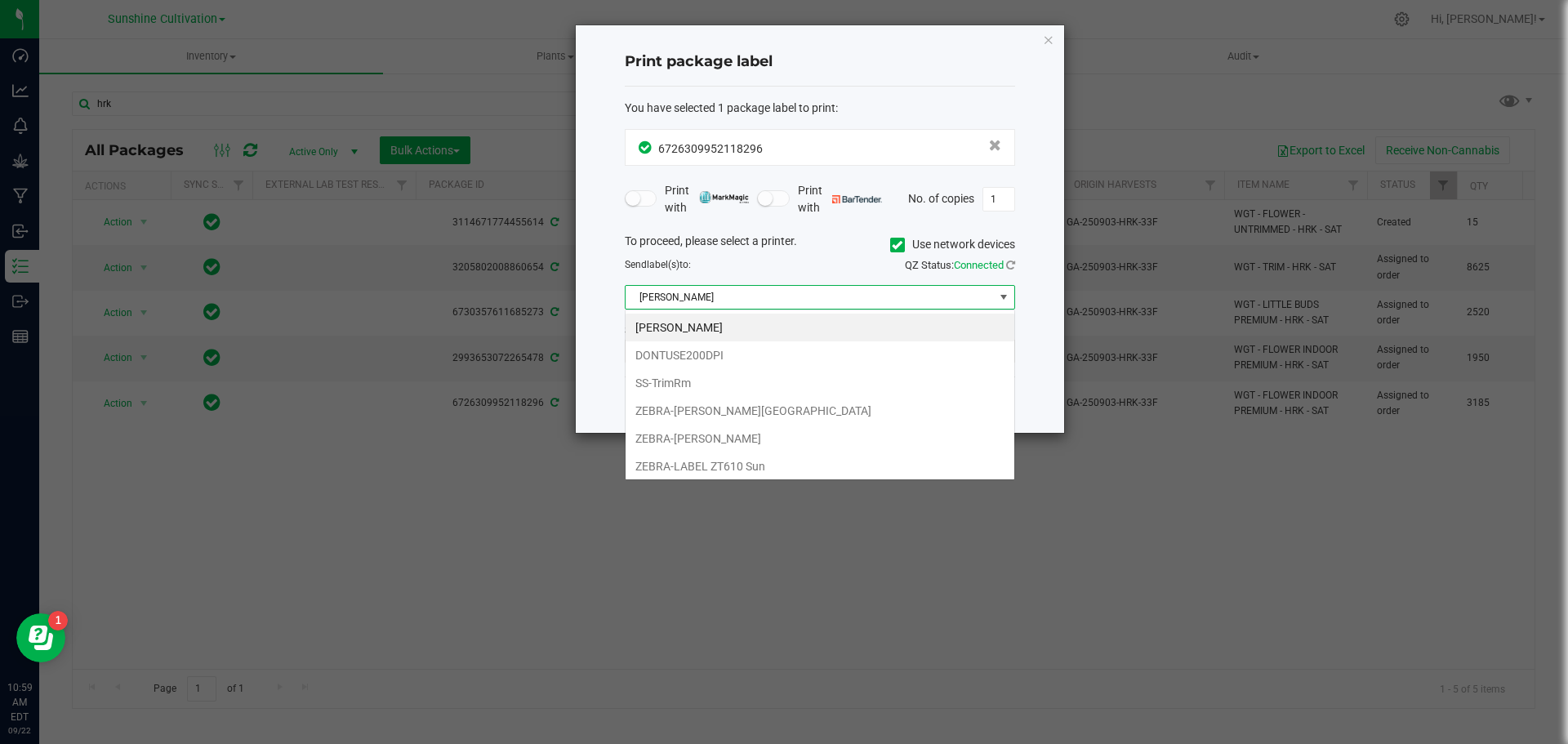
scroll to position [24, 390]
click at [685, 375] on li "SS-TrimRm" at bounding box center [819, 382] width 388 height 28
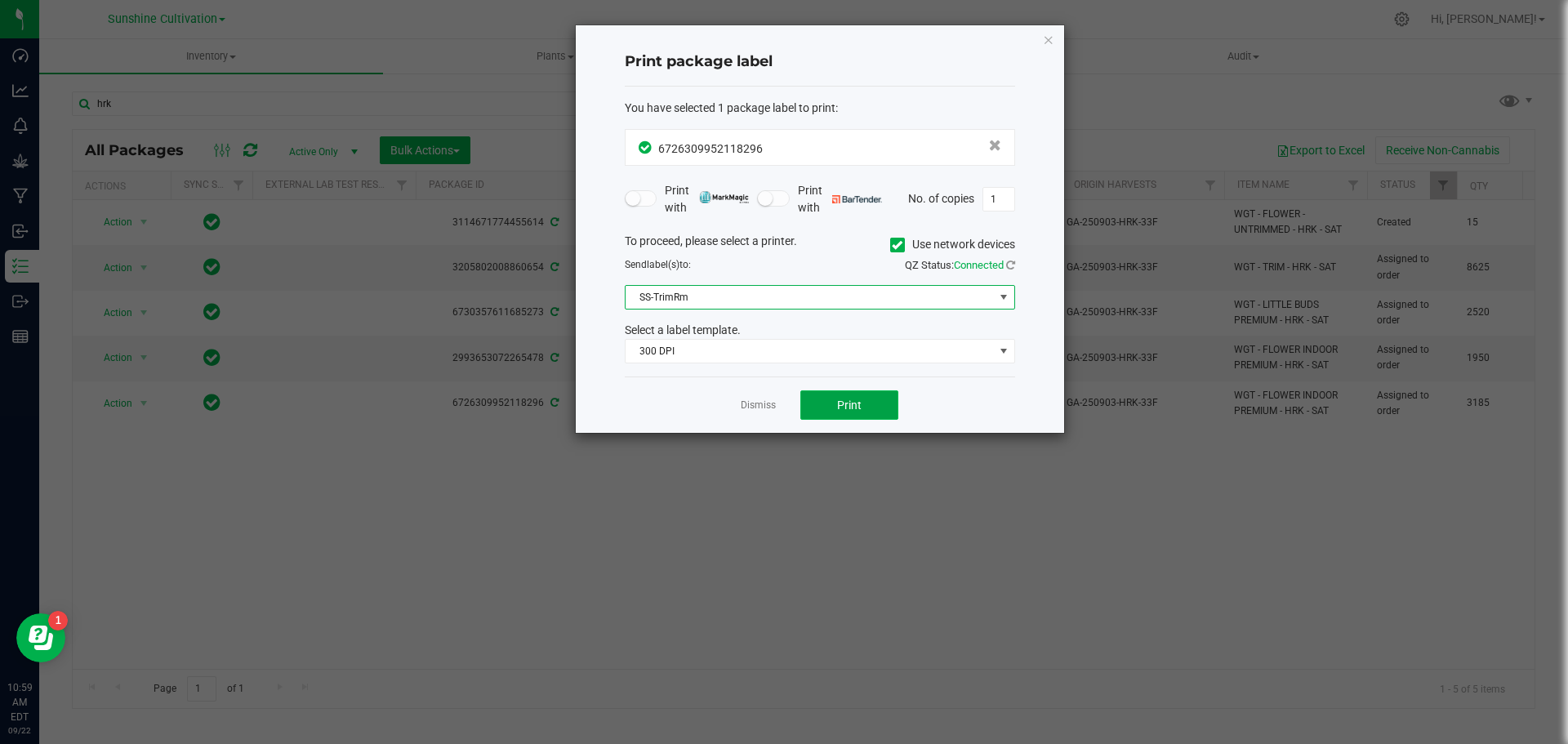
click at [844, 402] on span "Print" at bounding box center [848, 405] width 24 height 13
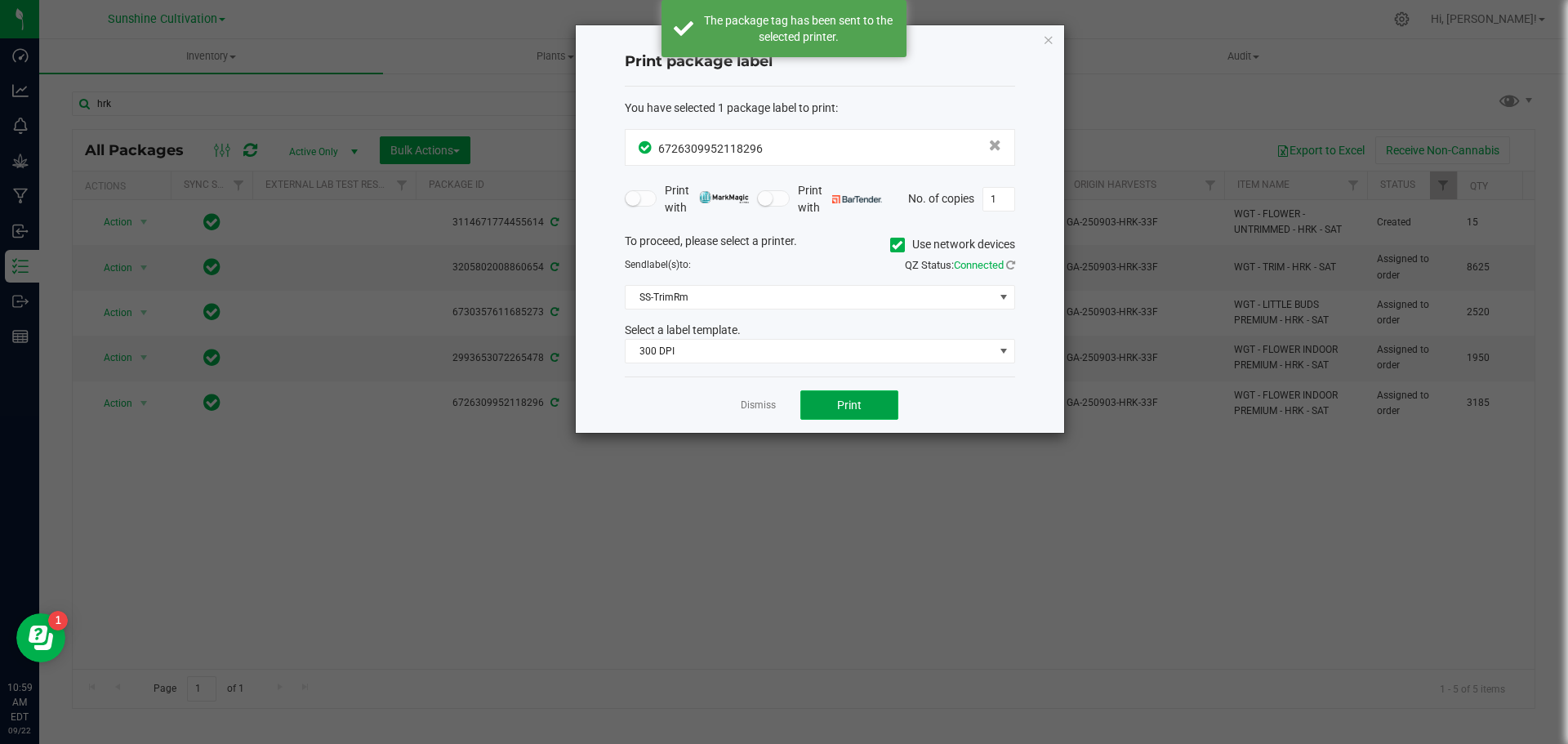
click at [844, 402] on span "Print" at bounding box center [848, 405] width 24 height 13
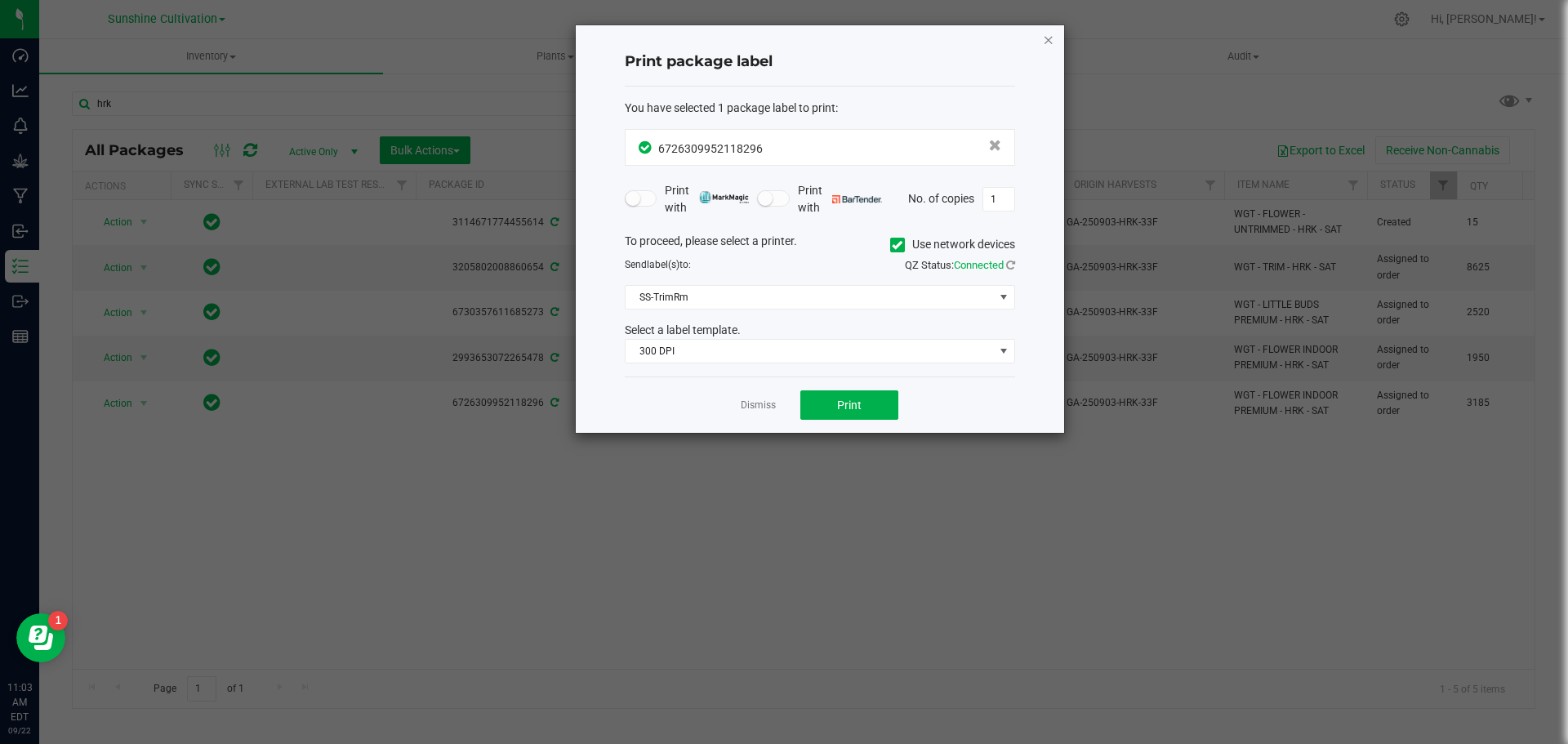
click at [1043, 33] on icon "button" at bounding box center [1049, 38] width 12 height 19
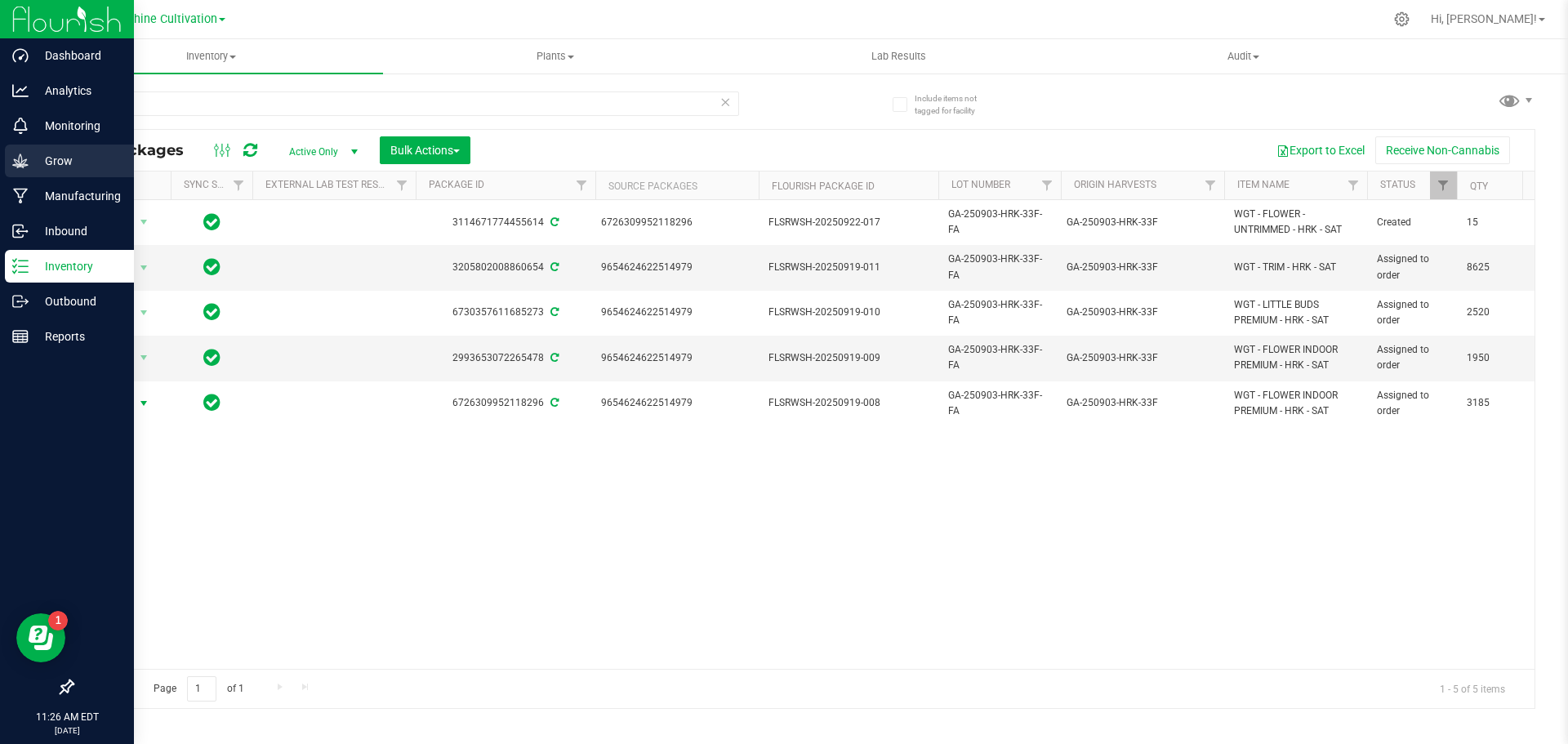
click at [40, 147] on div "Grow" at bounding box center [69, 160] width 129 height 33
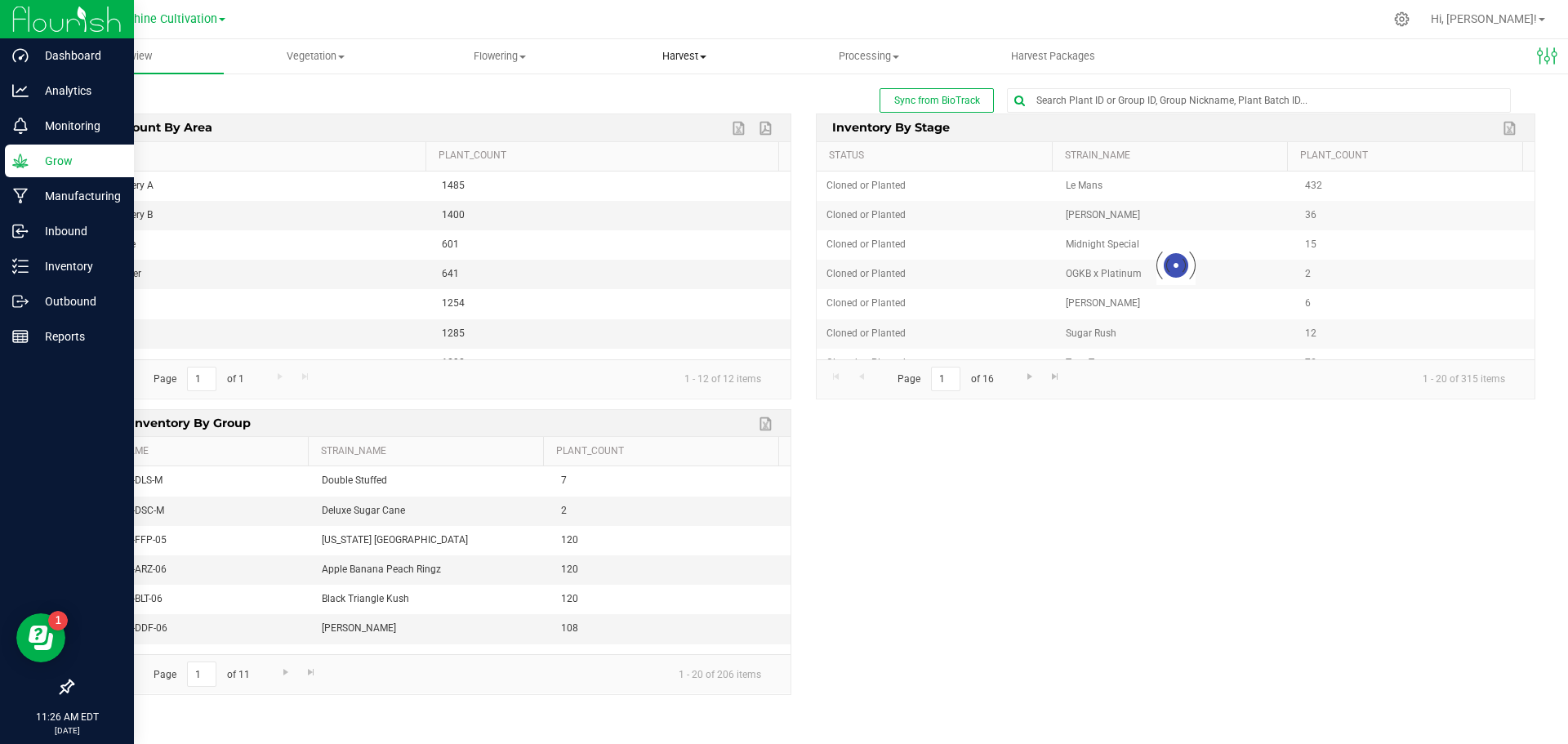
click at [704, 66] on uib-tab-heading "Harvest Harvests Harvested plants" at bounding box center [684, 56] width 183 height 33
click at [694, 91] on li "Harvests" at bounding box center [684, 99] width 185 height 19
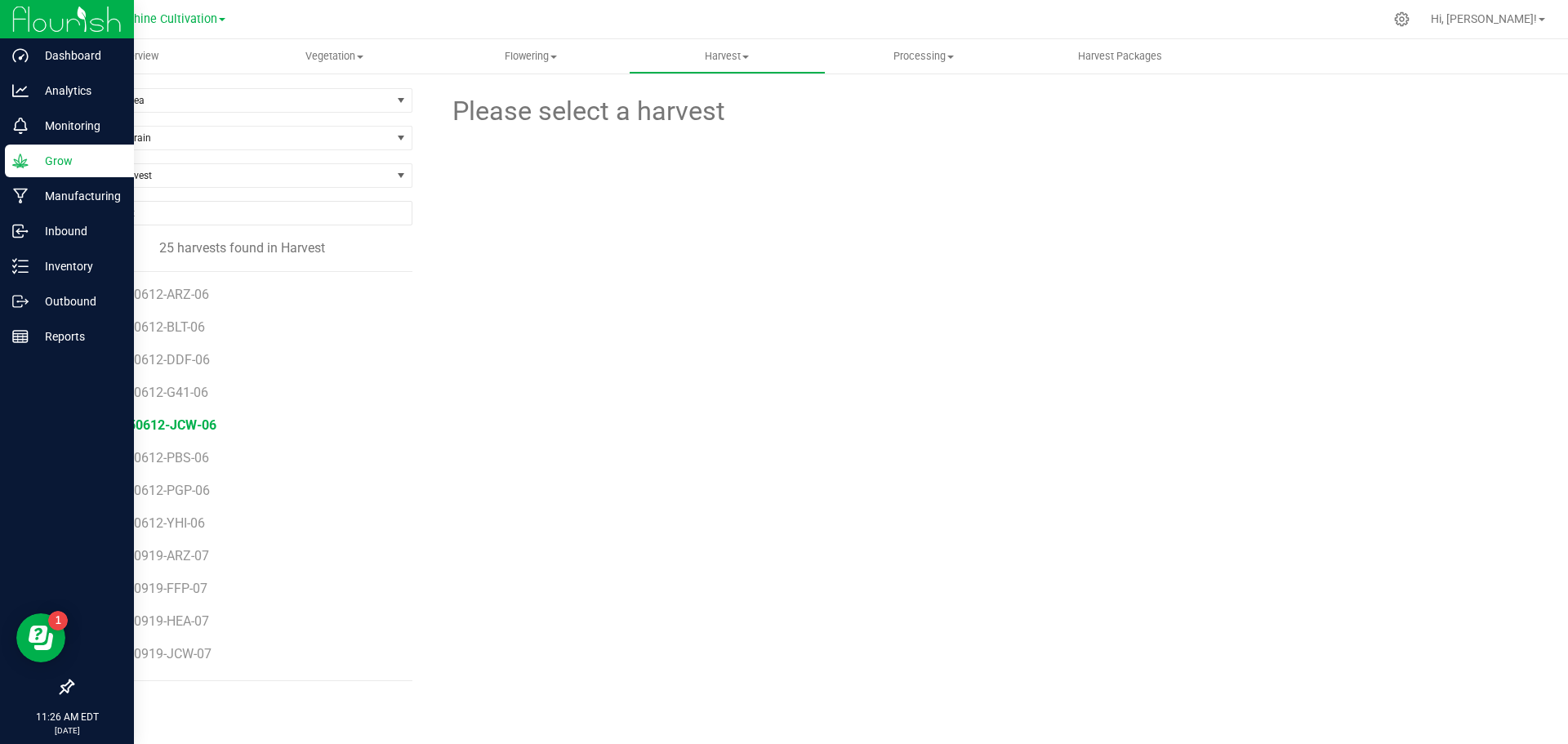
click at [190, 423] on span "SN-250612-JCW-06" at bounding box center [157, 425] width 118 height 16
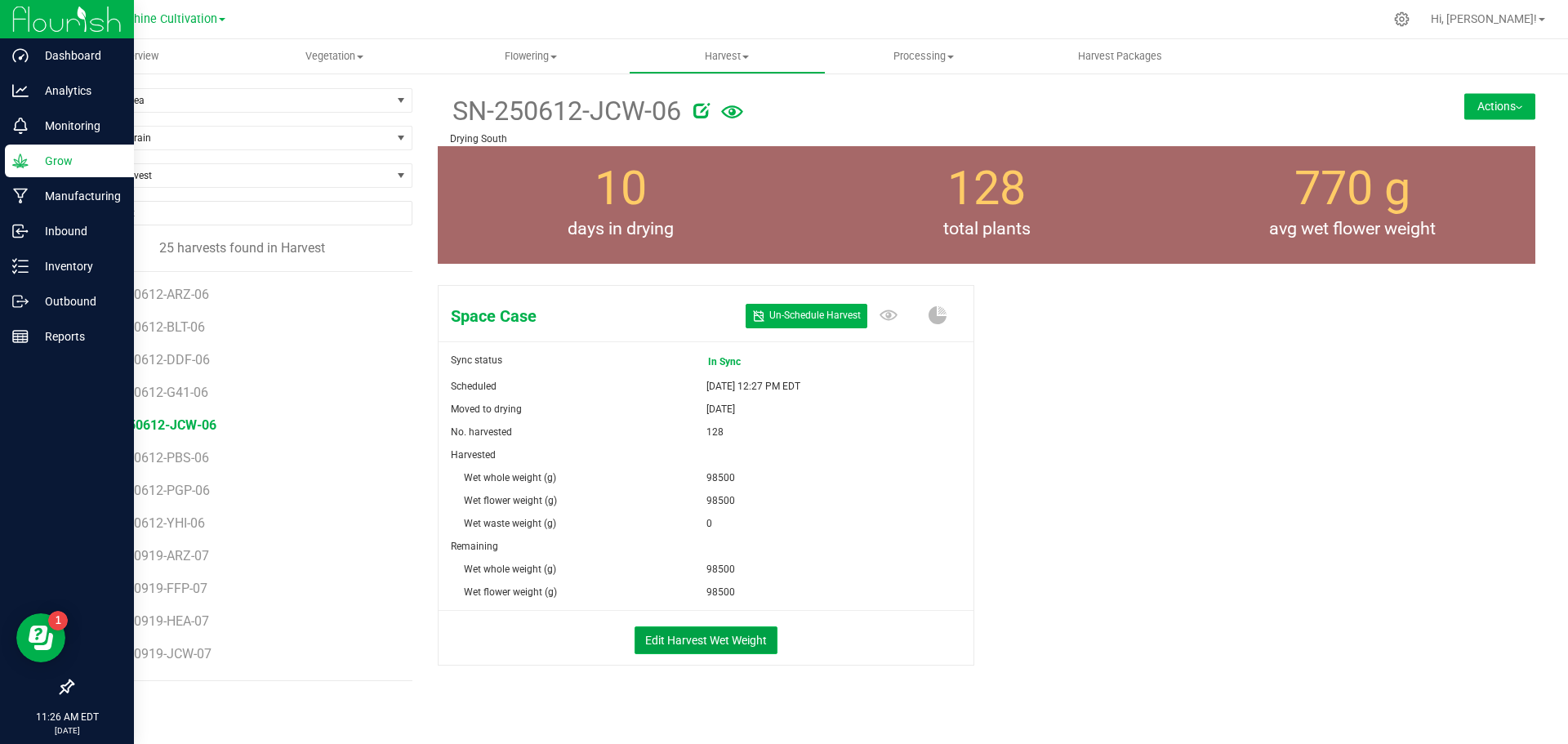
click at [730, 633] on button "Edit Harvest Wet Weight" at bounding box center [706, 640] width 143 height 28
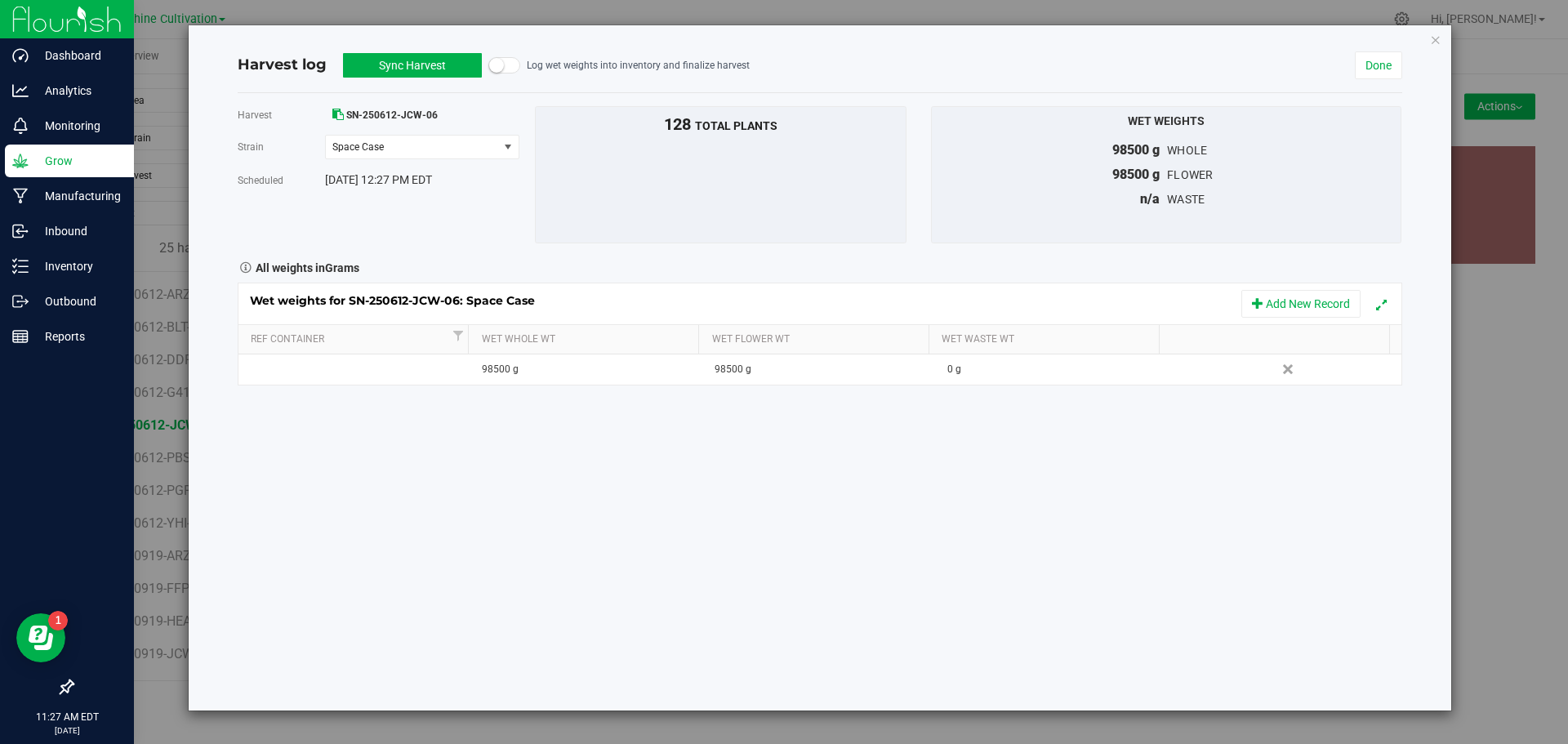
click at [455, 63] on button "Sync Harvest" at bounding box center [412, 65] width 139 height 24
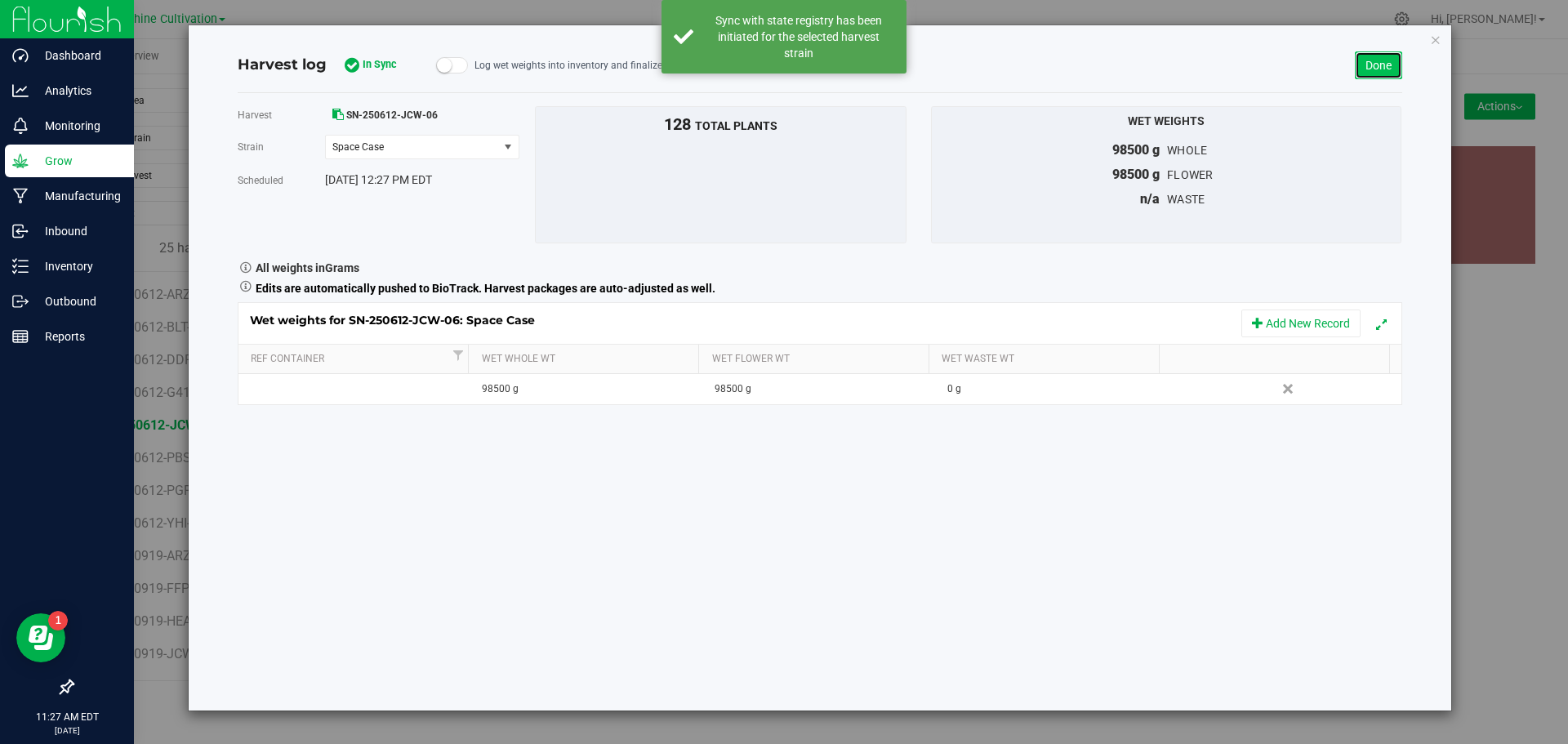
click at [1363, 68] on link "Done" at bounding box center [1378, 65] width 48 height 28
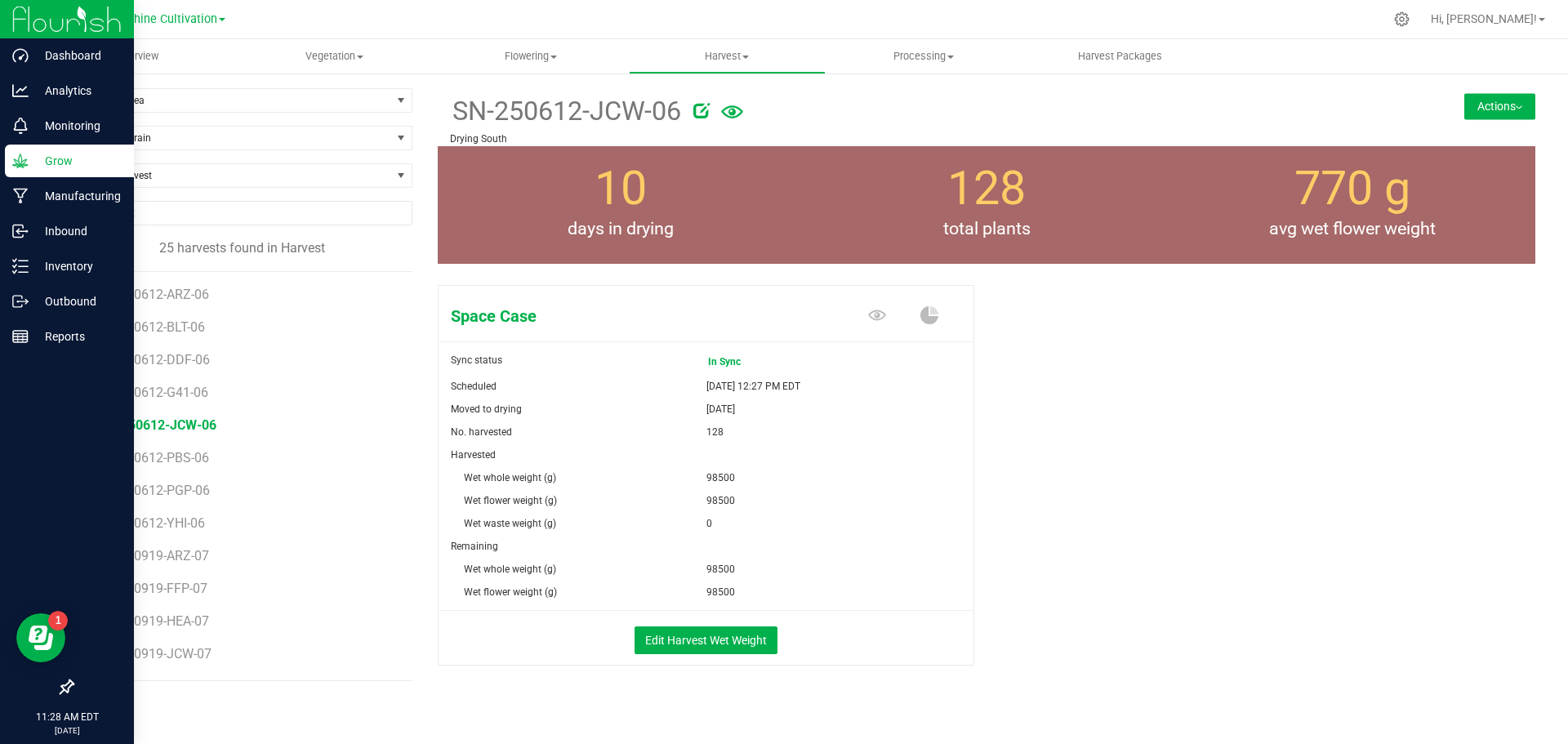
click at [1502, 95] on button "Actions" at bounding box center [1499, 105] width 71 height 26
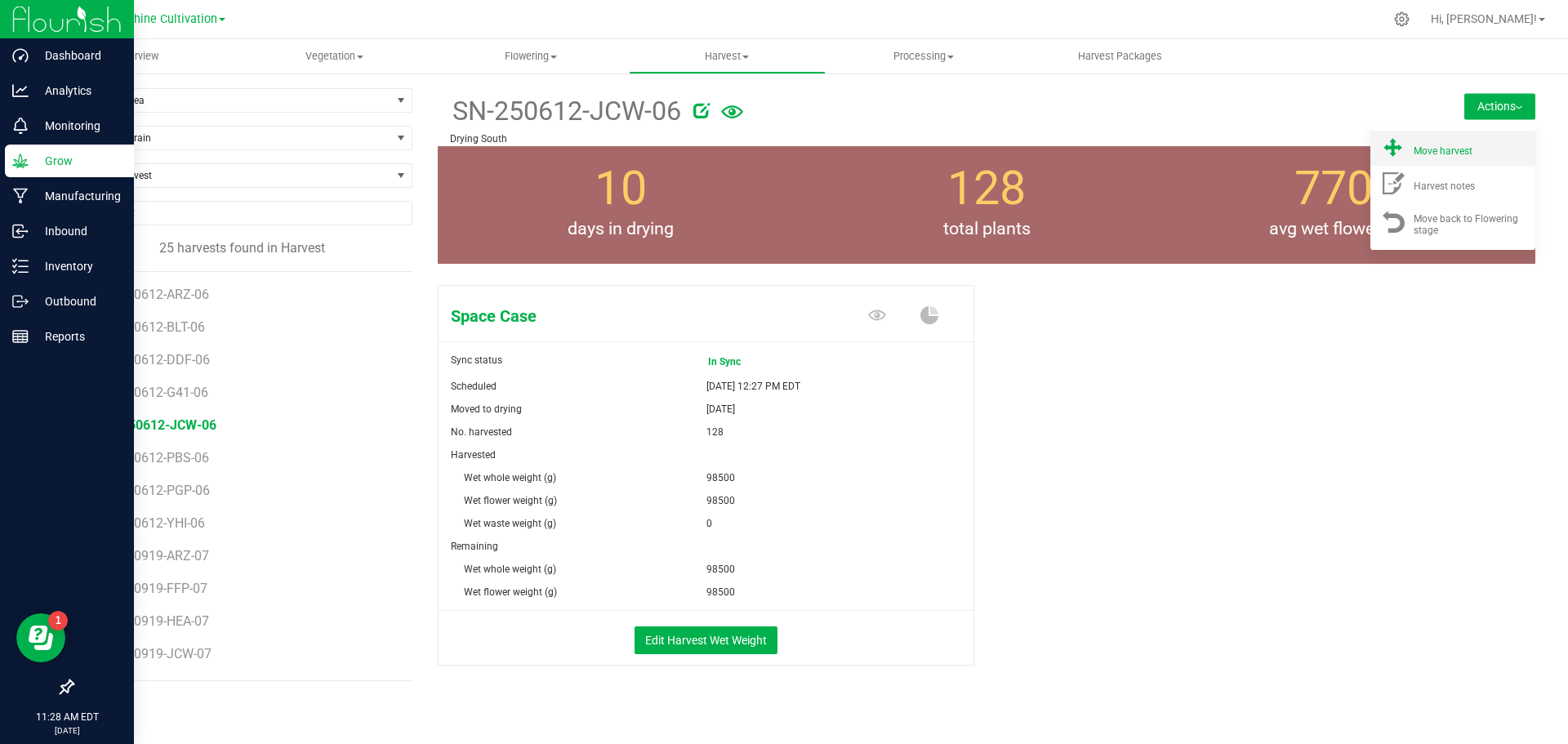
click at [1454, 156] on span "Move harvest" at bounding box center [1443, 151] width 58 height 12
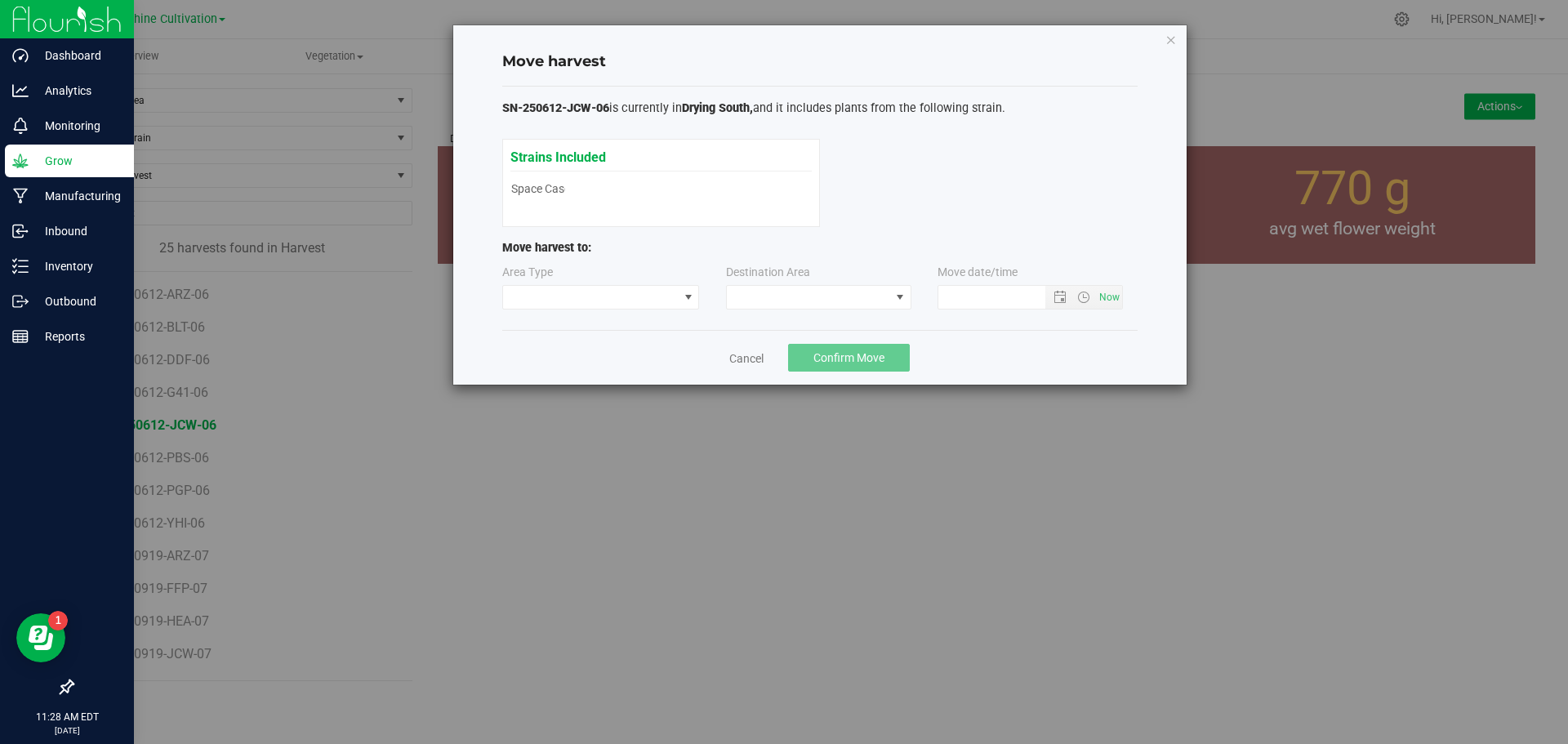
type input "[DATE] 11:28 AM"
click at [898, 296] on span at bounding box center [900, 297] width 13 height 13
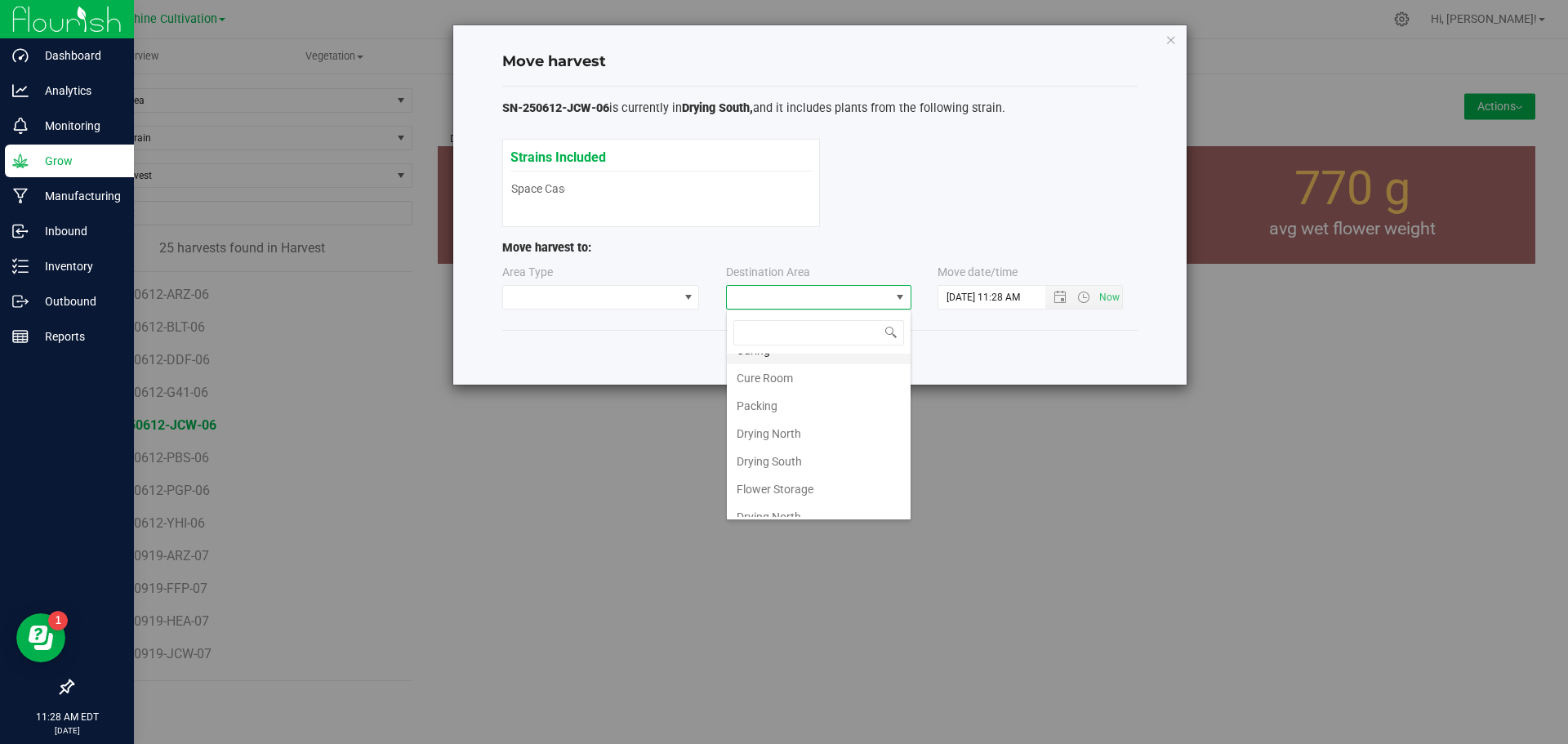
scroll to position [114, 0]
click at [823, 464] on li "Flower Storage" at bounding box center [818, 475] width 184 height 28
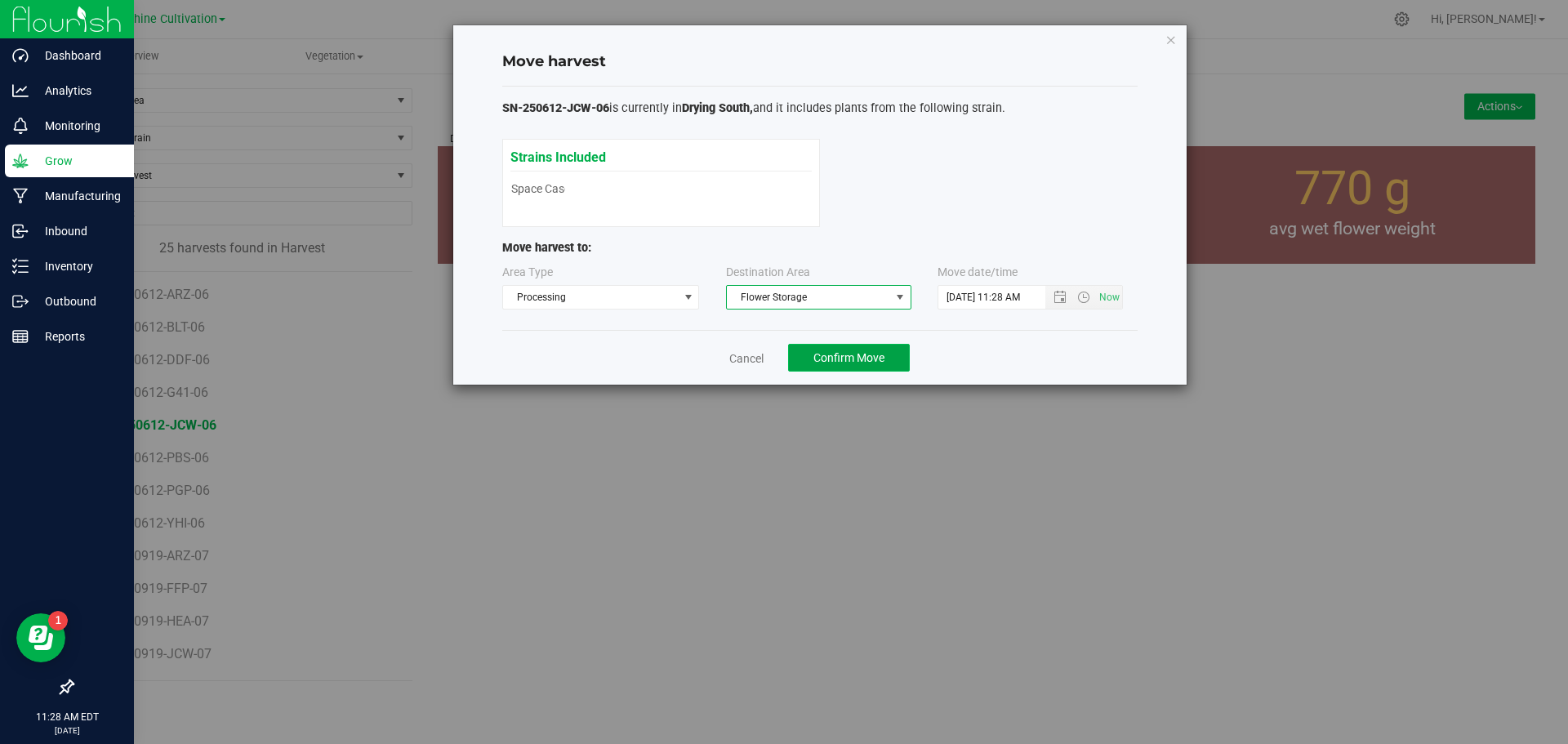
click at [873, 357] on span "Confirm Move" at bounding box center [848, 357] width 71 height 13
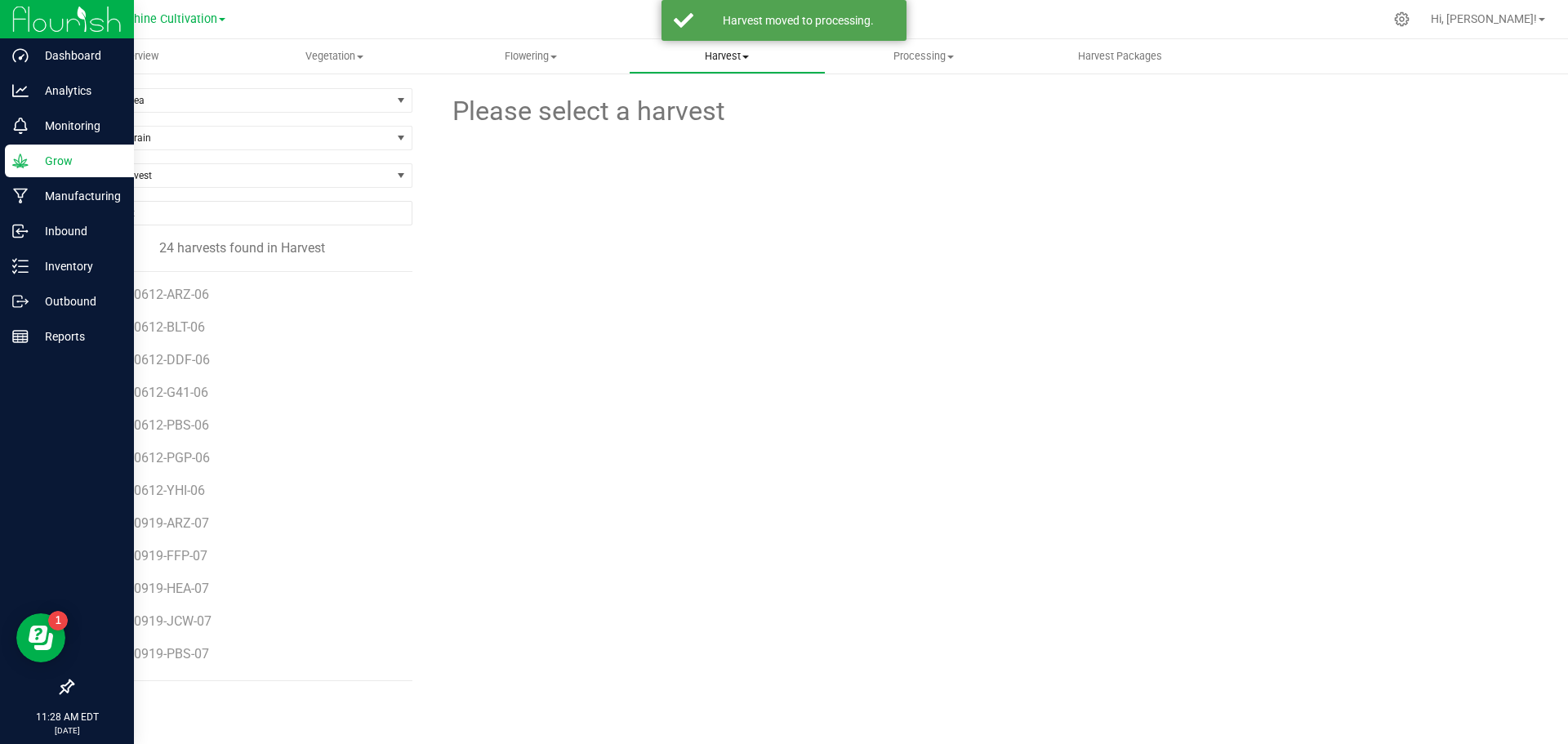
click at [762, 63] on span "Harvest" at bounding box center [727, 57] width 195 height 15
click at [746, 99] on li "Harvests" at bounding box center [727, 99] width 197 height 19
click at [873, 51] on span "Processing" at bounding box center [924, 57] width 195 height 15
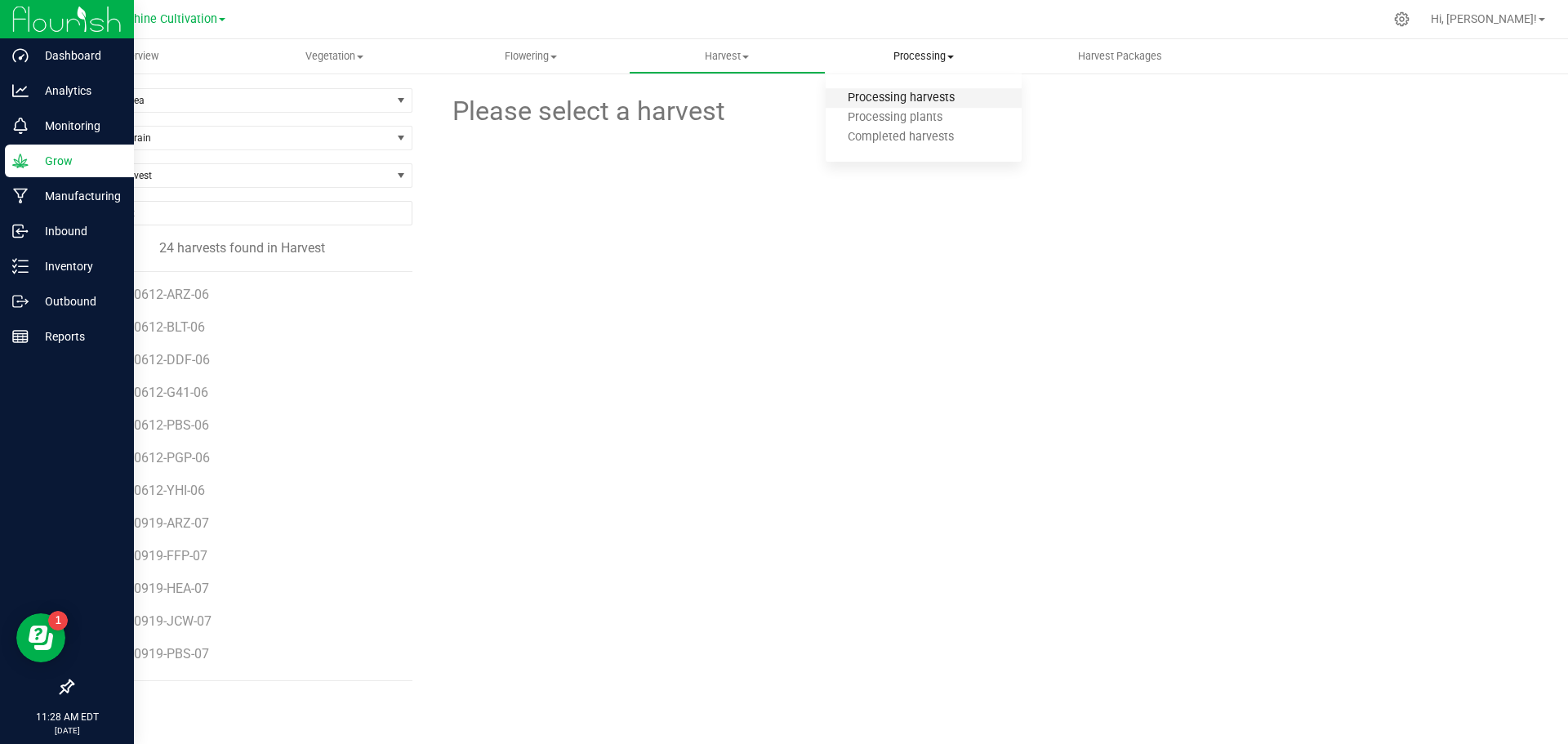
click at [867, 95] on span "Processing harvests" at bounding box center [901, 99] width 151 height 14
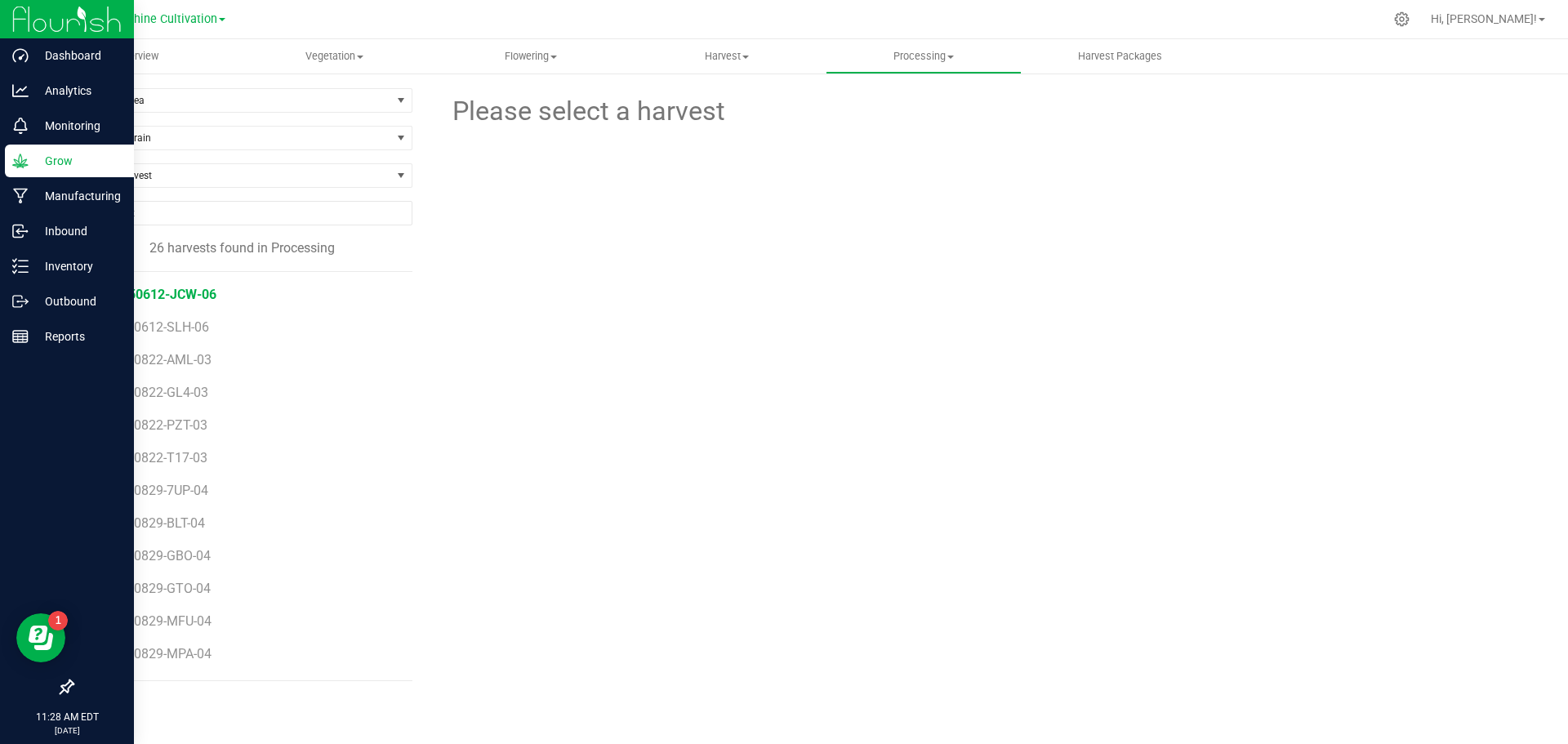
click at [204, 296] on span "SN-250612-JCW-06" at bounding box center [157, 294] width 118 height 16
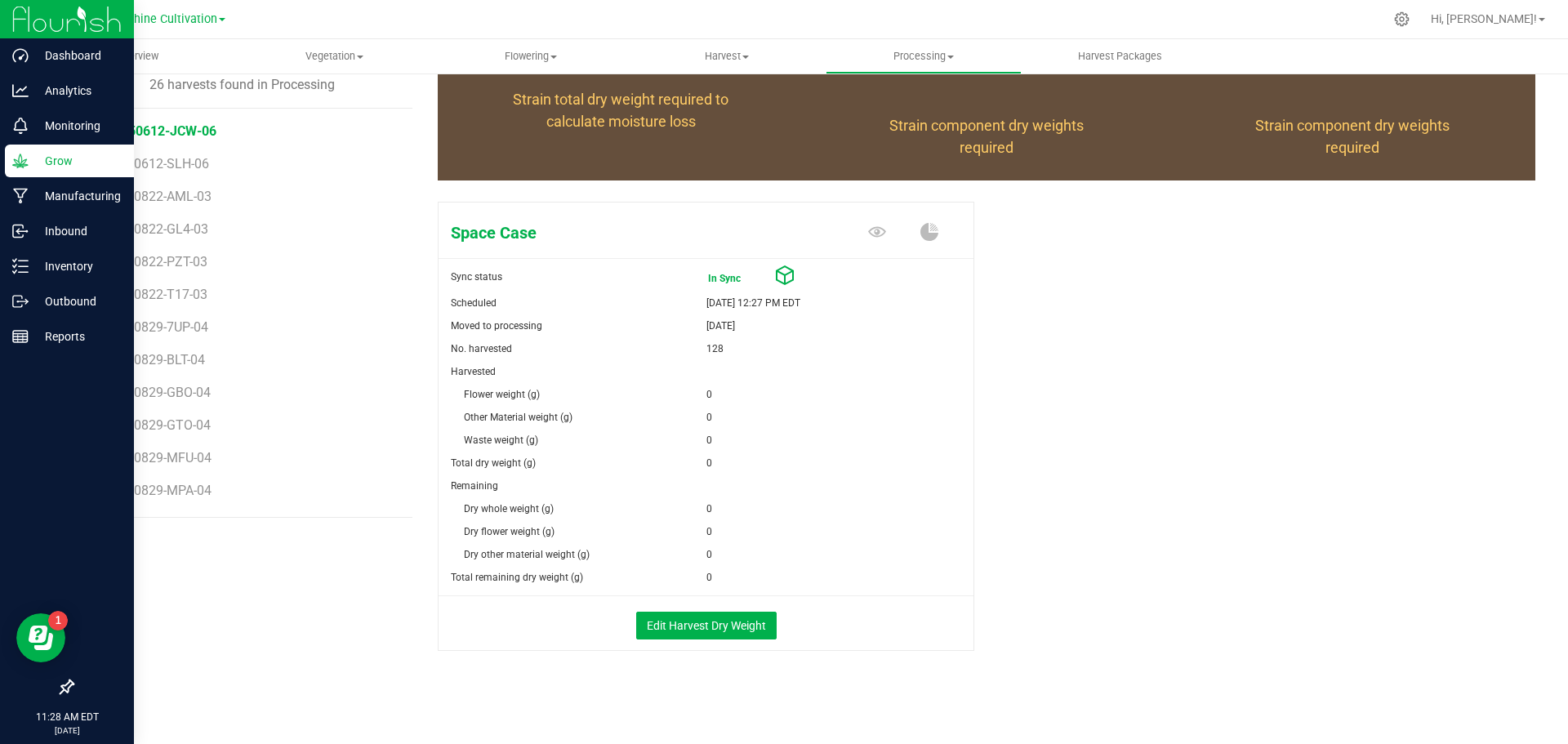
scroll to position [164, 0]
click at [726, 619] on button "Edit Harvest Dry Weight" at bounding box center [706, 624] width 140 height 28
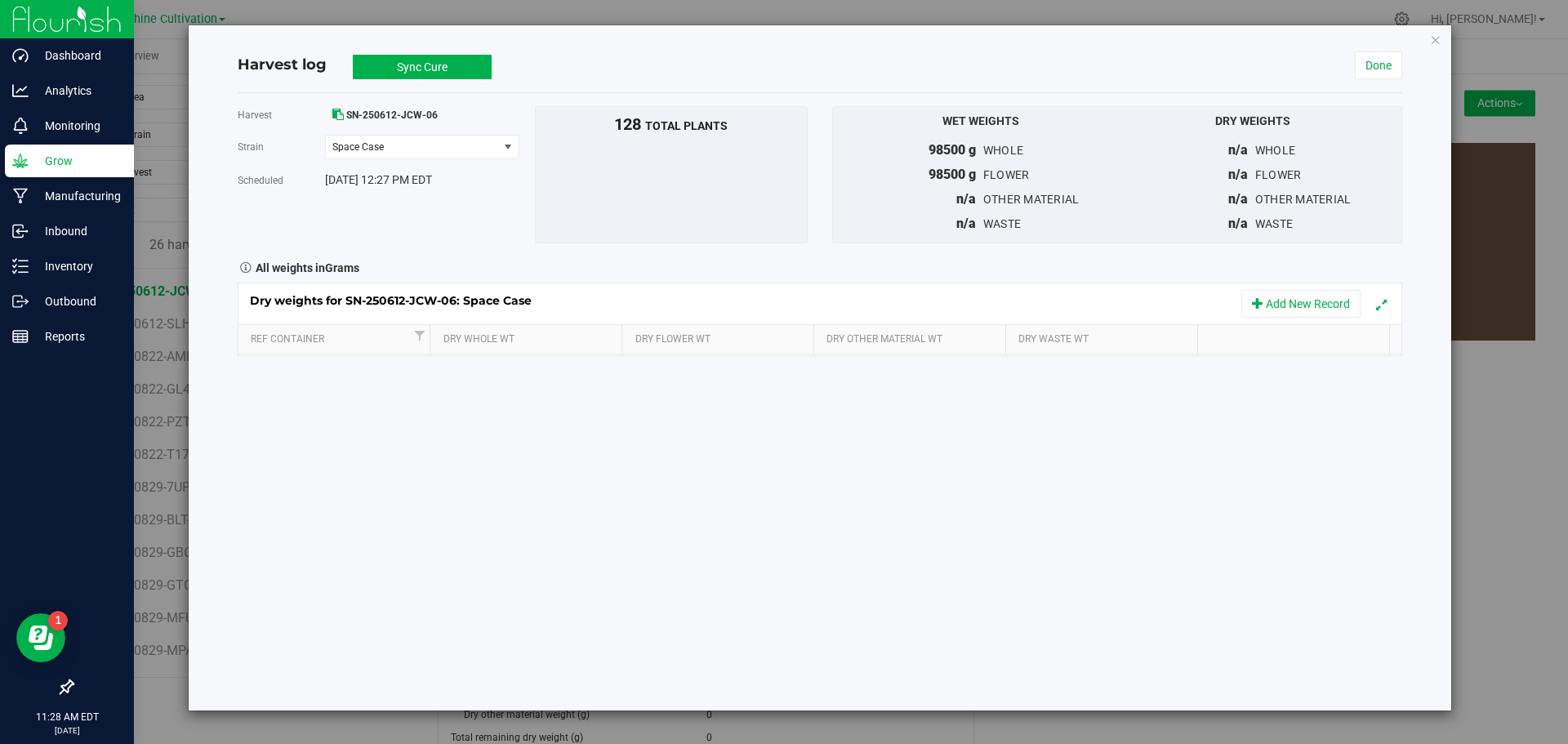
scroll to position [164, 0]
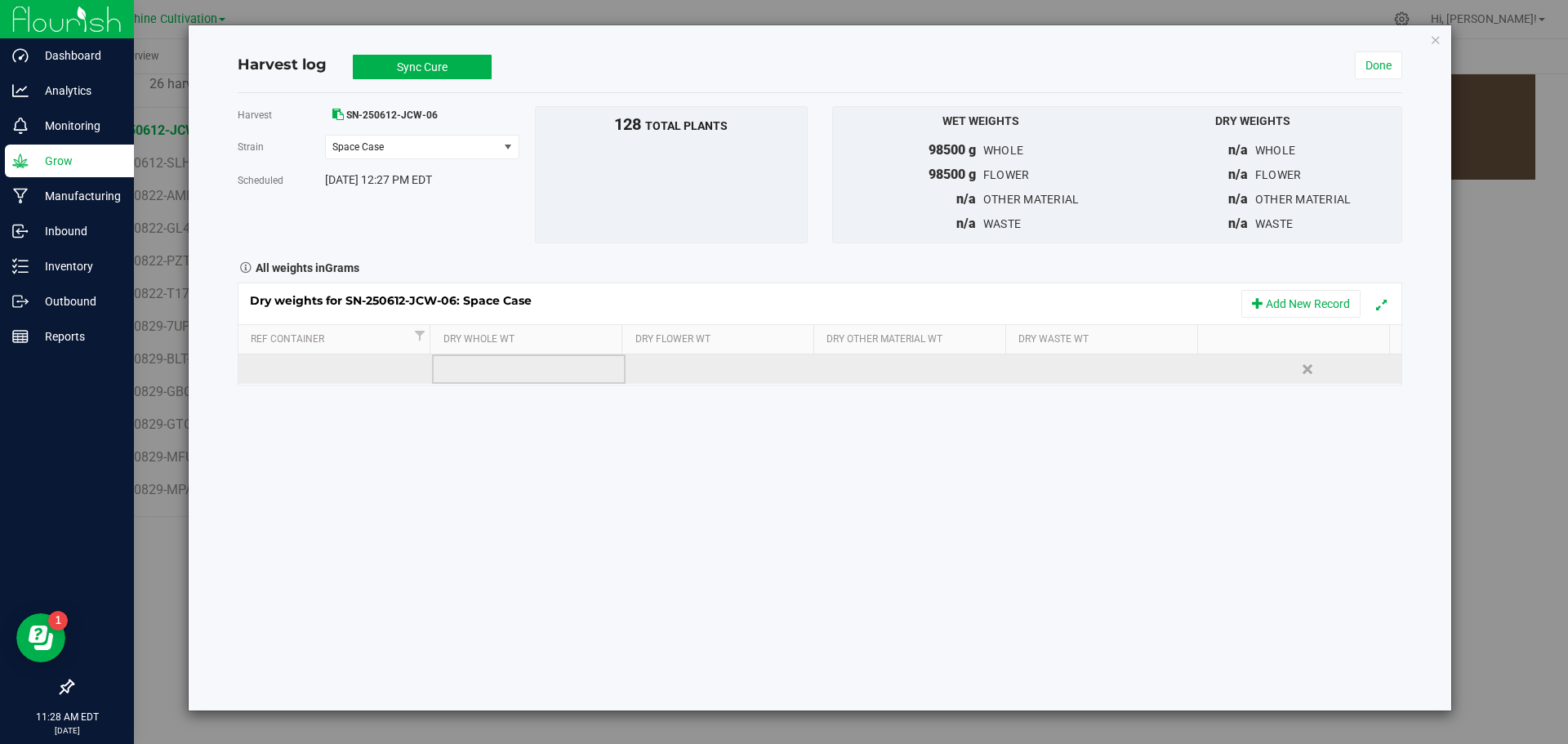
click at [459, 357] on td at bounding box center [529, 368] width 194 height 29
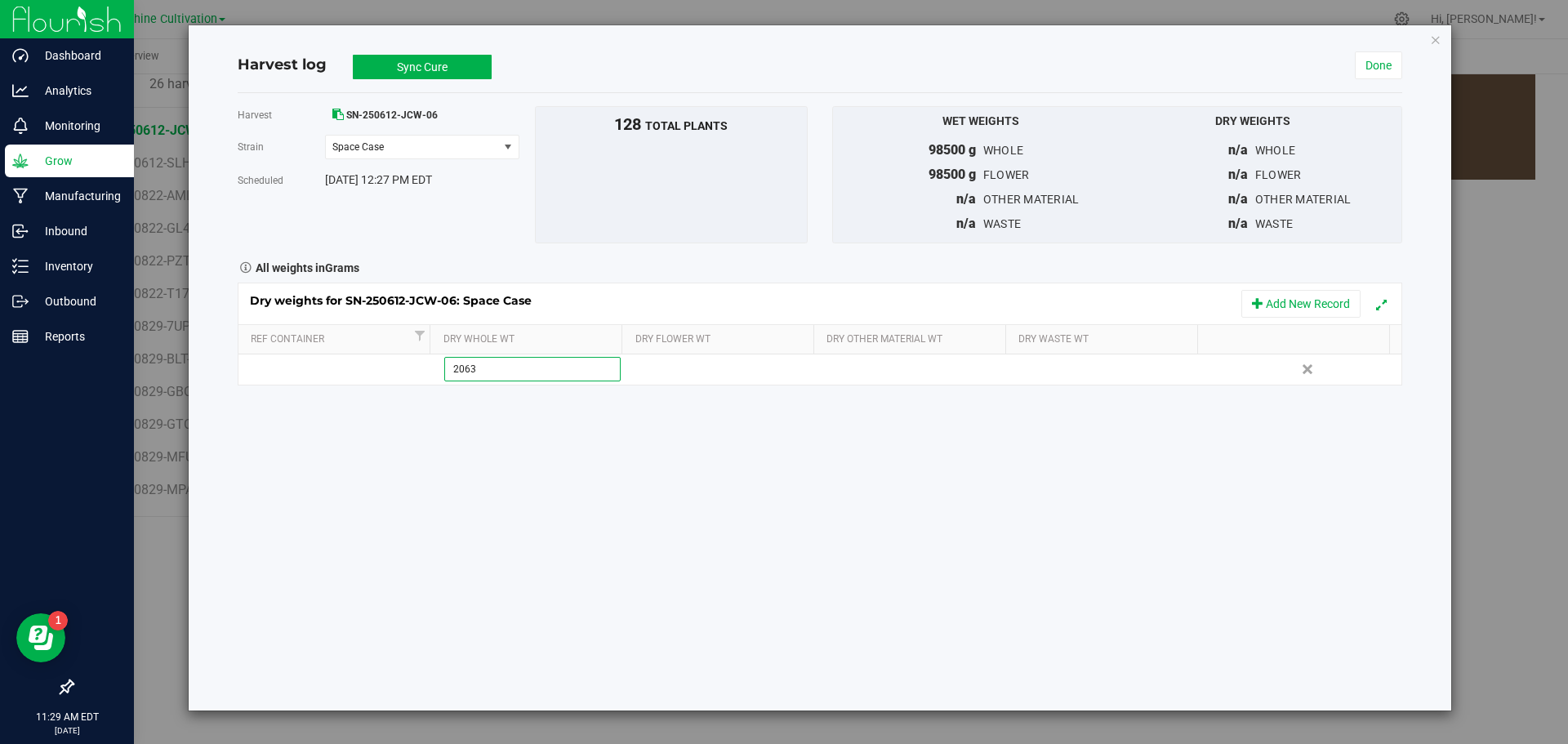
type input "20630"
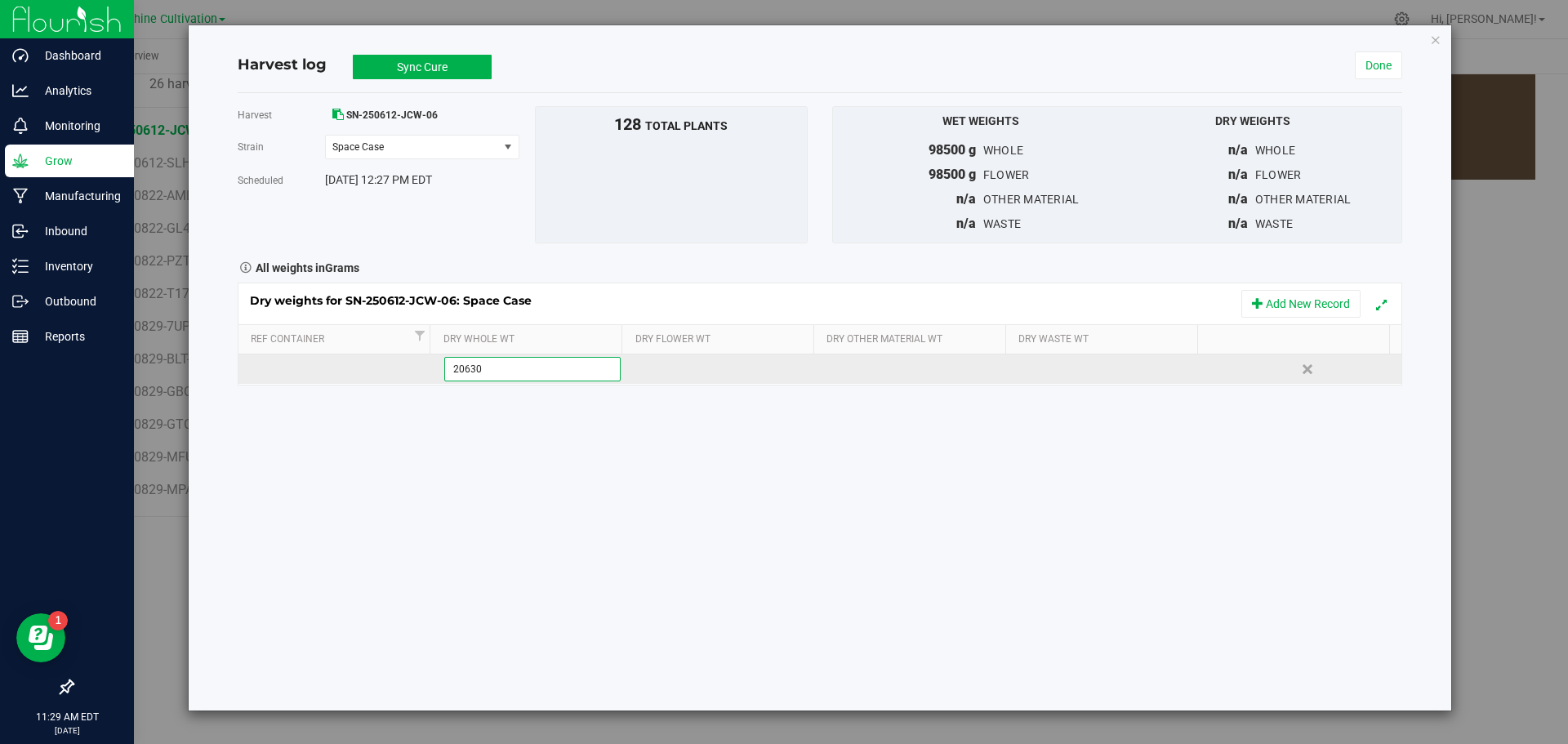
click at [736, 372] on div "Dry weights for SN-250612-JCW-06: Space Case Add New Record Ref Container Dry W…" at bounding box center [820, 333] width 1164 height 103
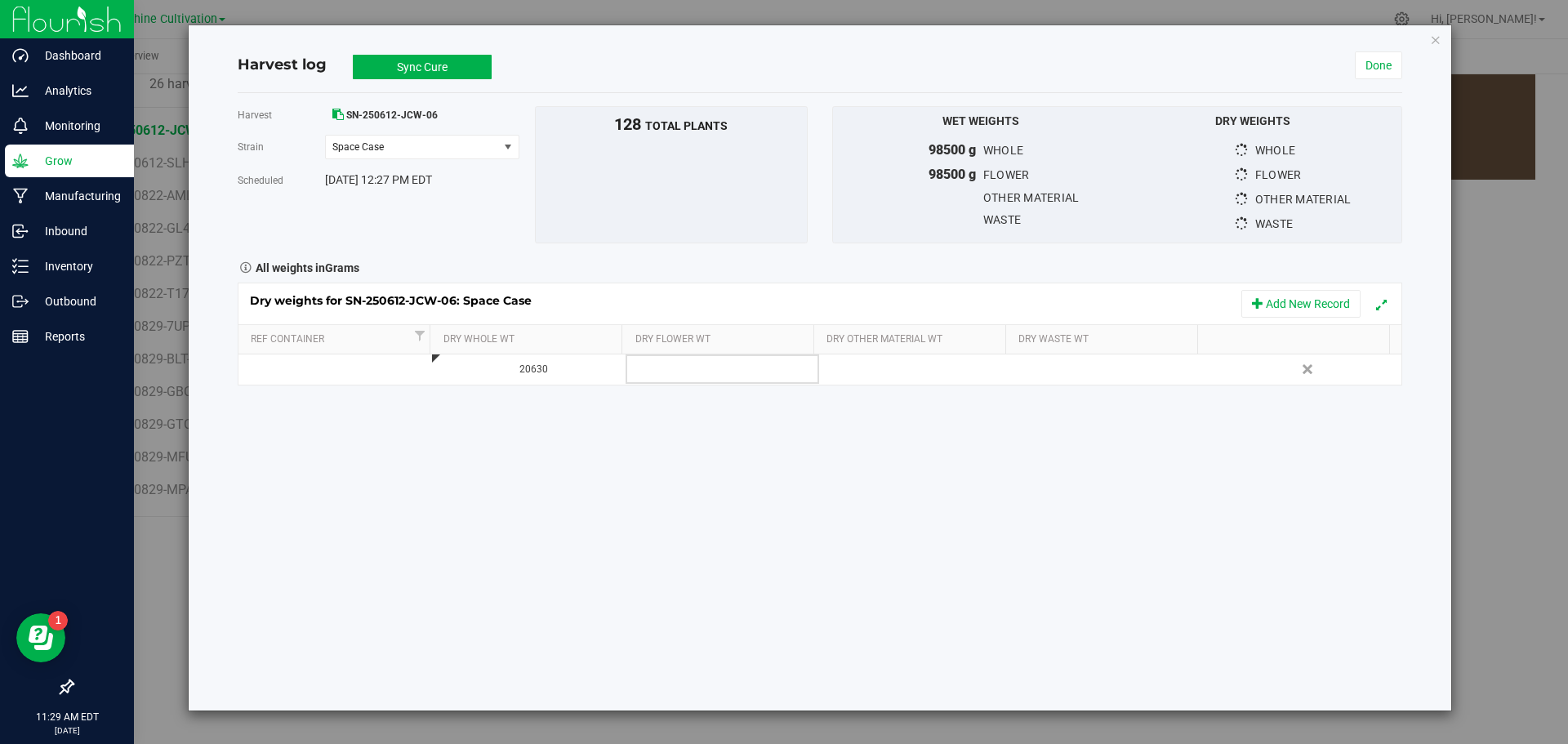
click at [736, 372] on td at bounding box center [722, 368] width 194 height 29
type input "20630"
click at [741, 415] on div "Harvest SN-250612-JCW-06 [GEOGRAPHIC_DATA] Space Case Select strain Space Case …" at bounding box center [820, 401] width 1164 height 617
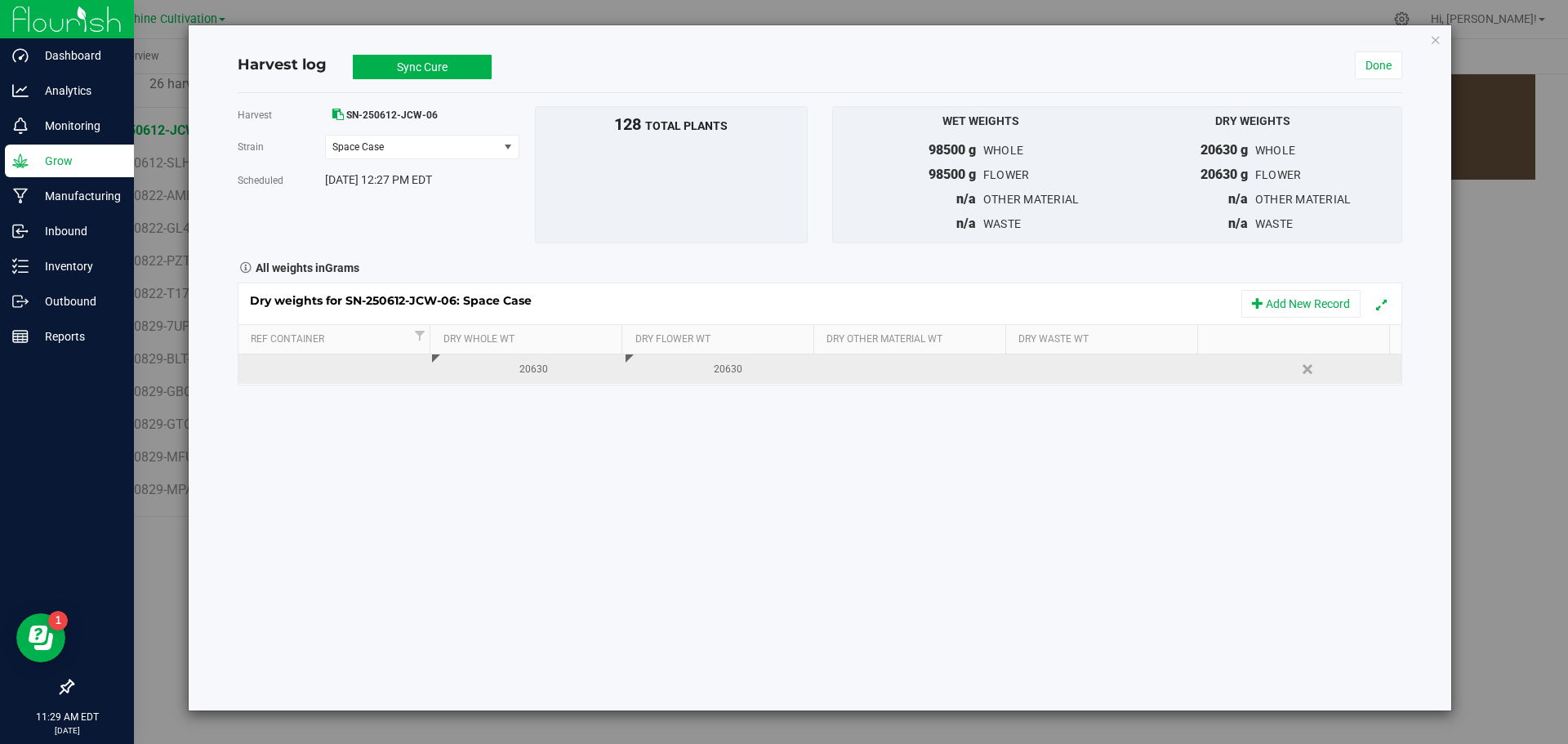
click at [1071, 366] on div at bounding box center [1115, 368] width 181 height 24
click at [1071, 366] on input "text" at bounding box center [1113, 368] width 175 height 23
type input "7450"
click at [452, 63] on button "Sync Cure" at bounding box center [422, 67] width 139 height 24
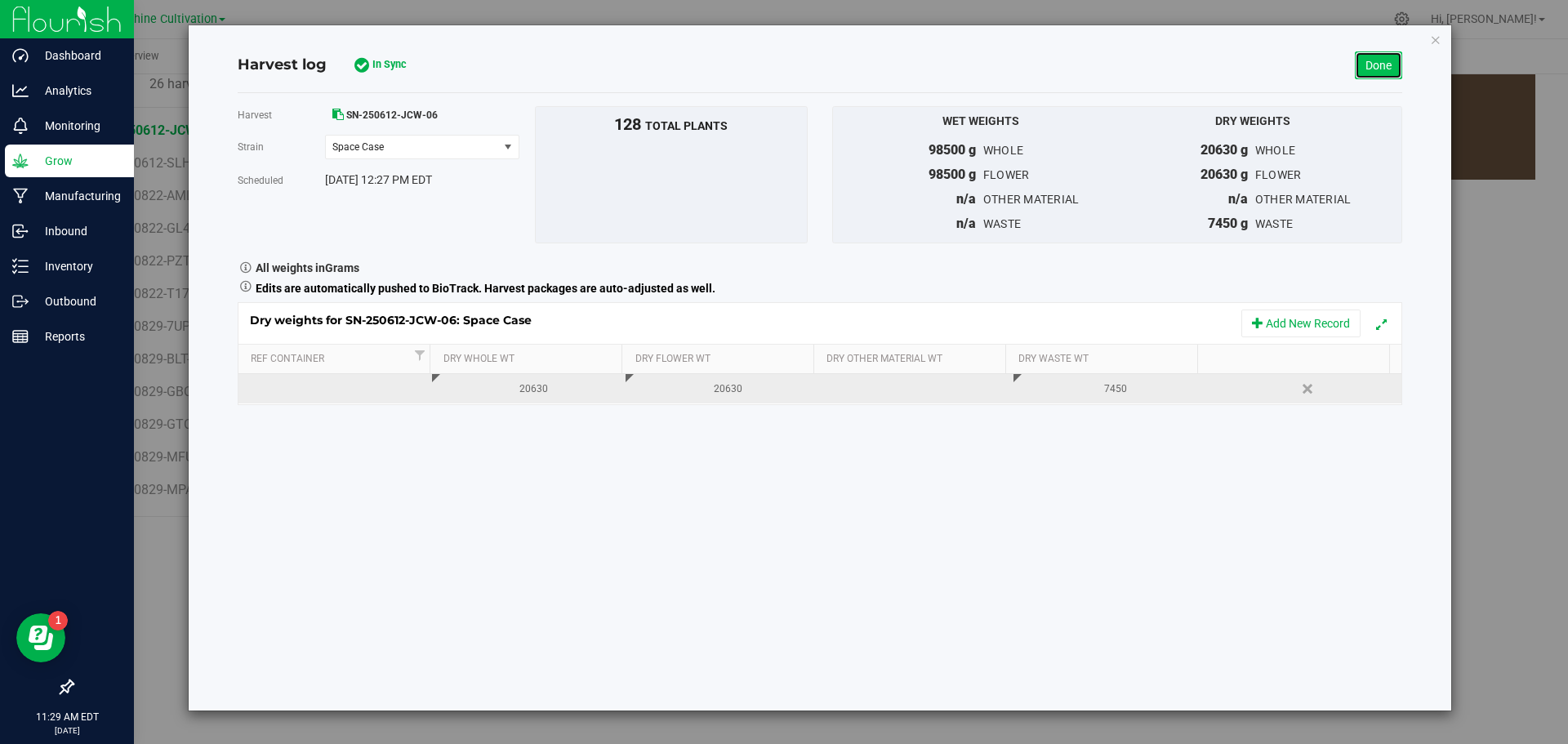
click at [1391, 68] on link "Done" at bounding box center [1378, 65] width 48 height 28
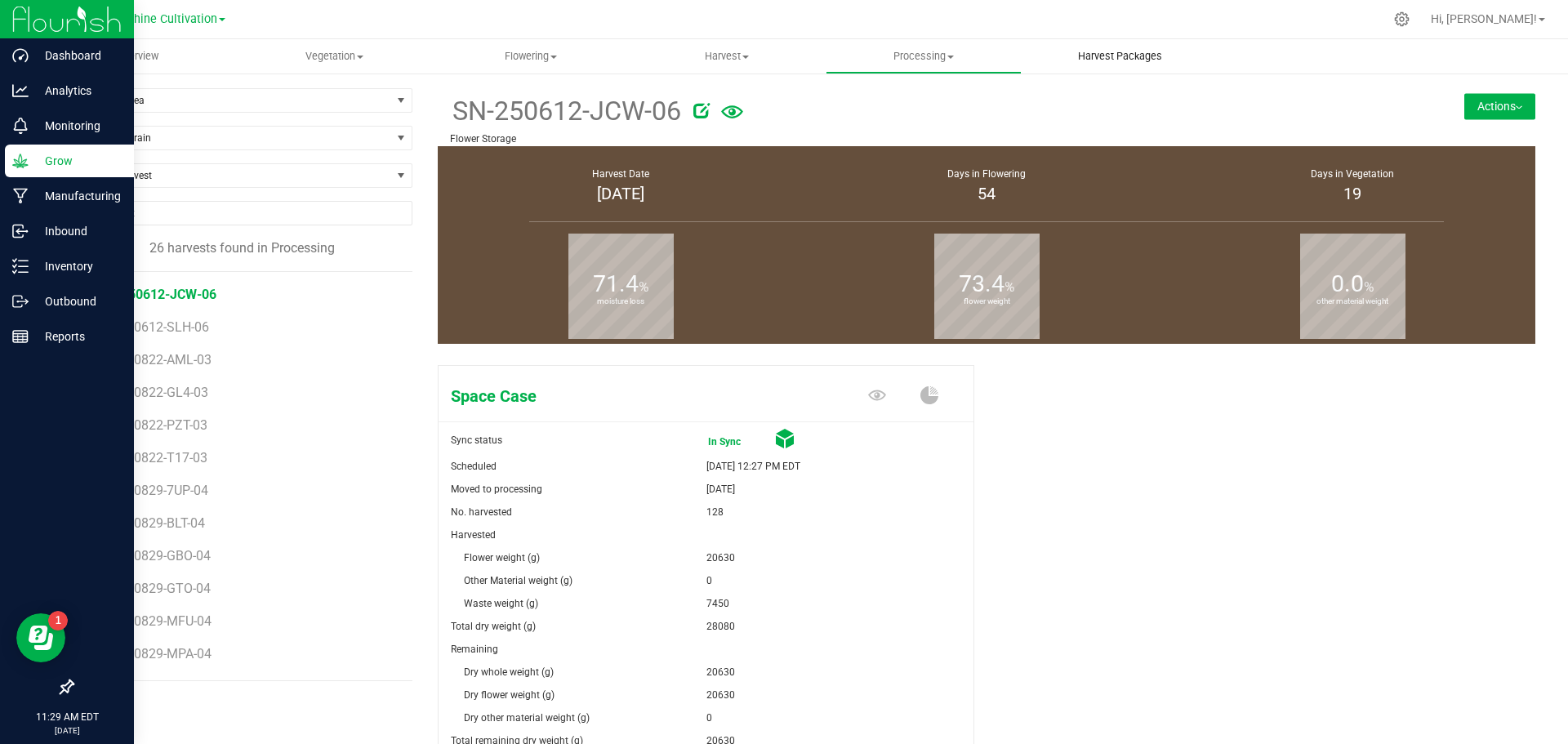
click at [1111, 53] on span "Harvest Packages" at bounding box center [1120, 57] width 129 height 15
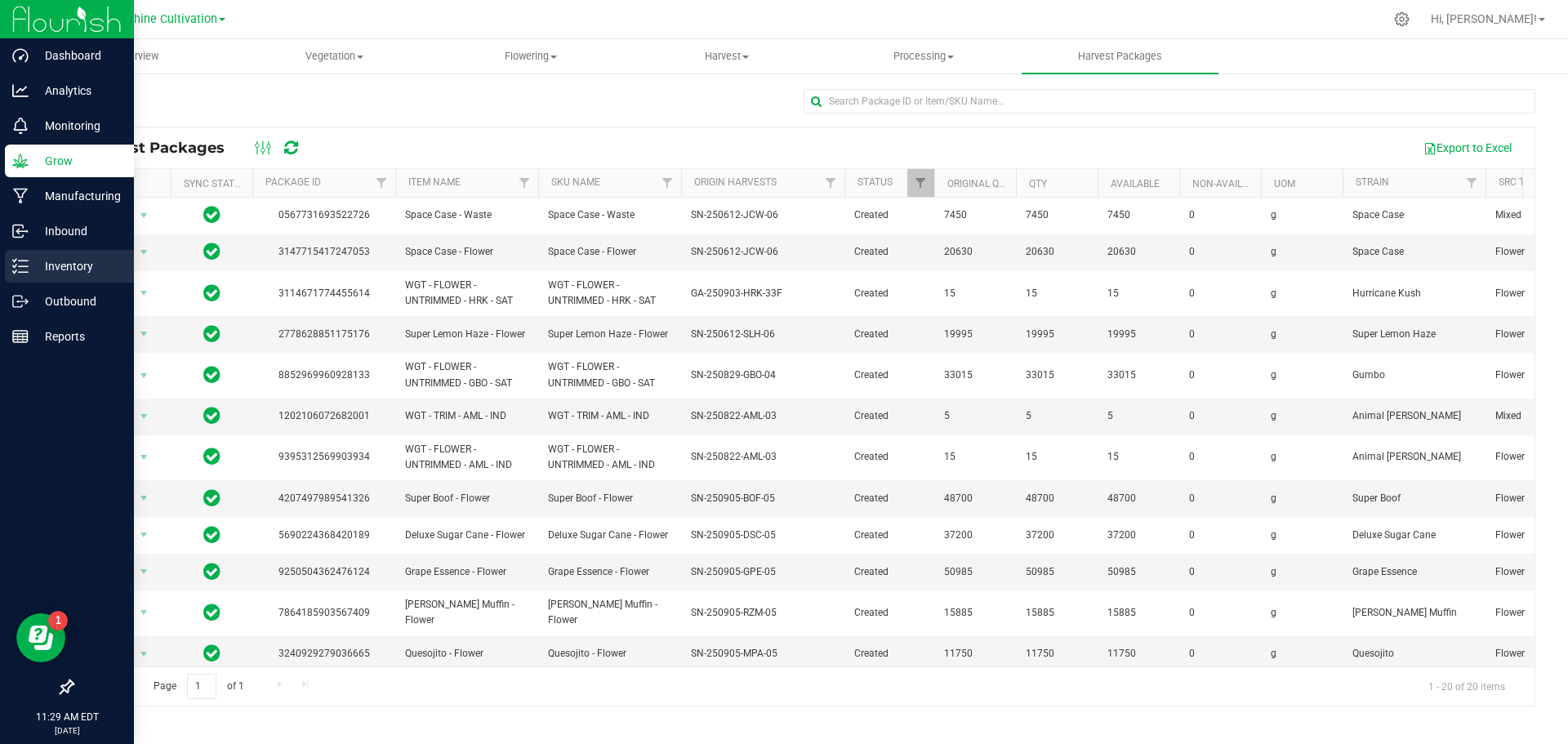
click at [68, 266] on p "Inventory" at bounding box center [77, 266] width 98 height 19
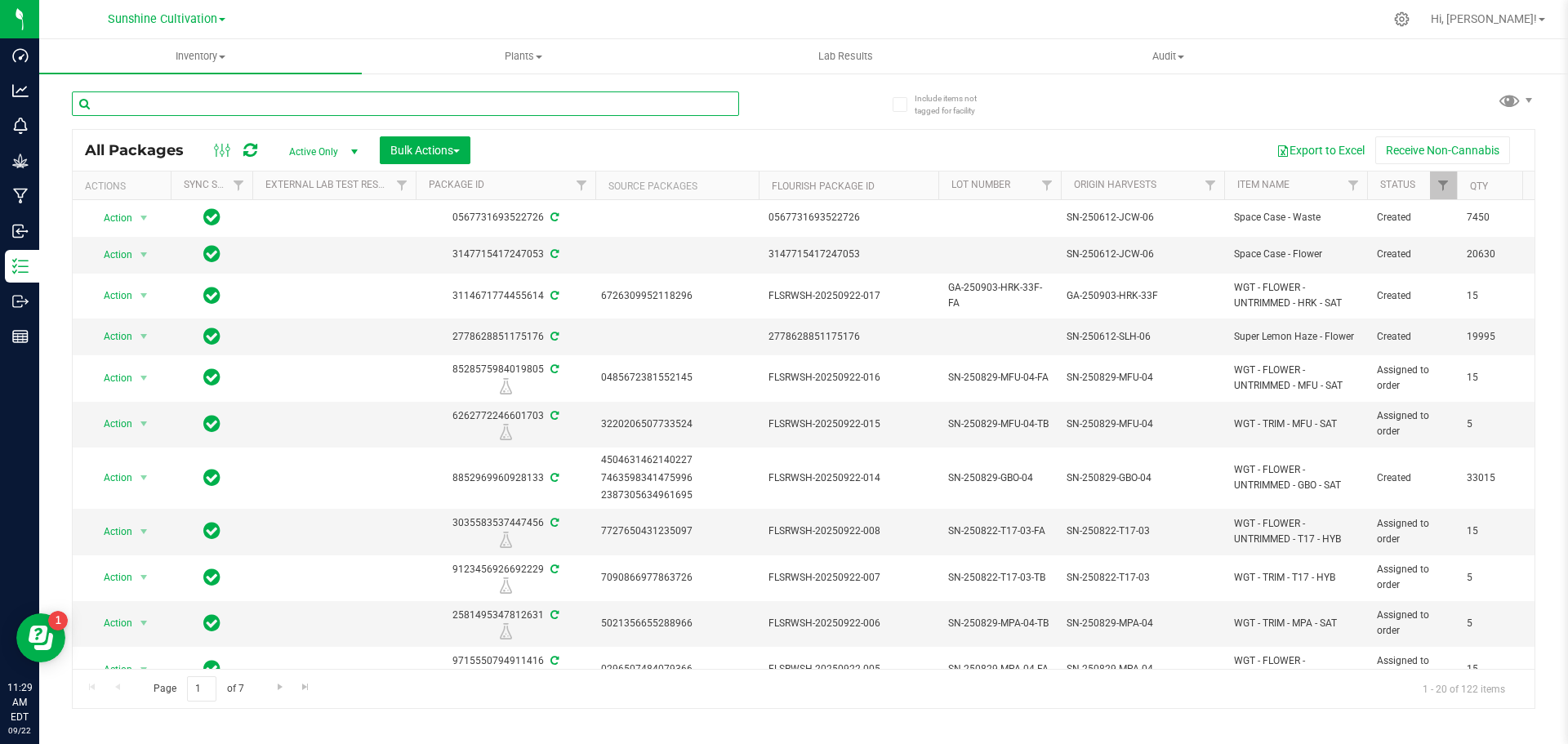
click at [506, 104] on input "text" at bounding box center [405, 104] width 667 height 24
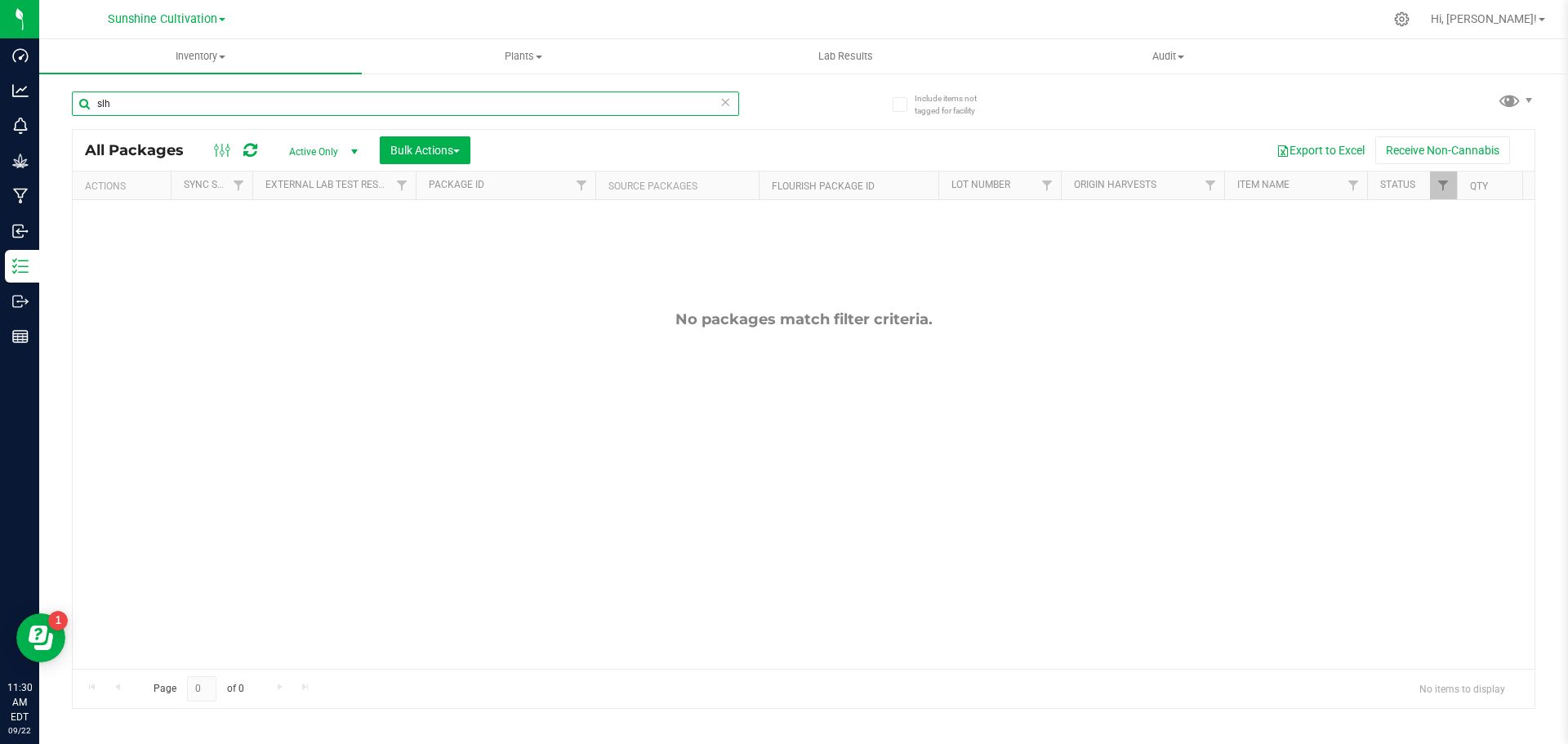
click at [513, 108] on input "slh" at bounding box center [405, 104] width 667 height 24
type input "s"
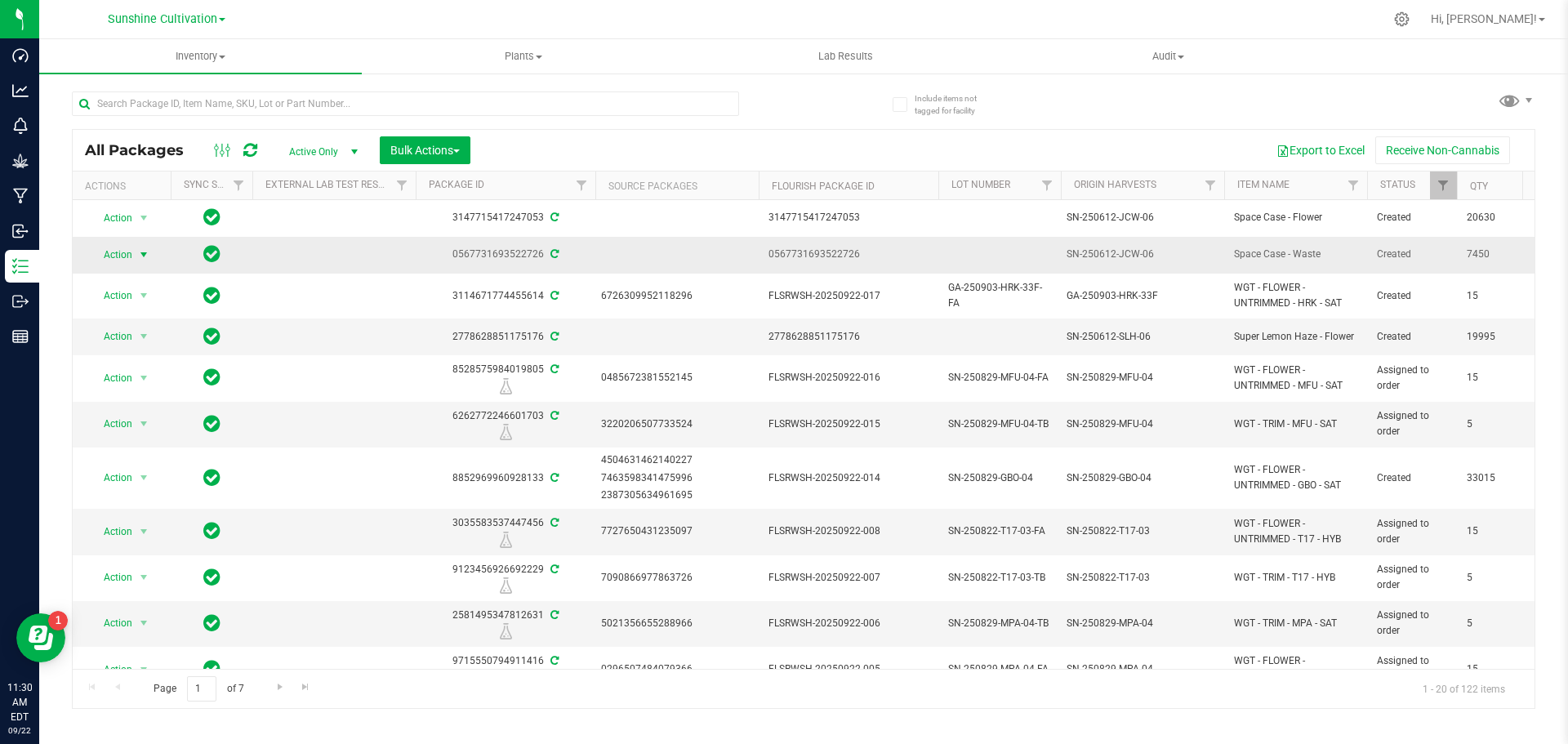
click at [140, 257] on span "select" at bounding box center [144, 255] width 13 height 13
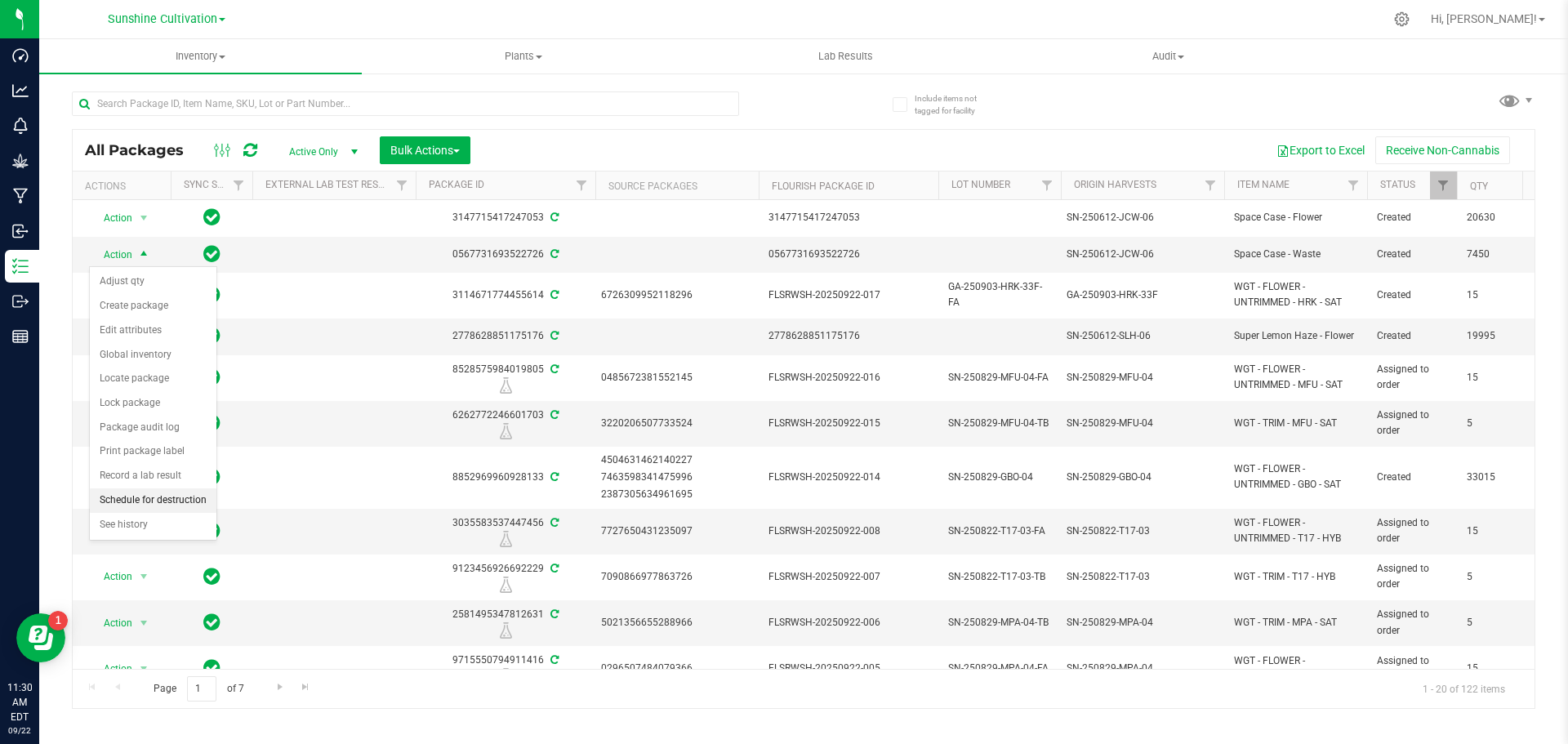
click at [159, 507] on li "Schedule for destruction" at bounding box center [154, 500] width 127 height 24
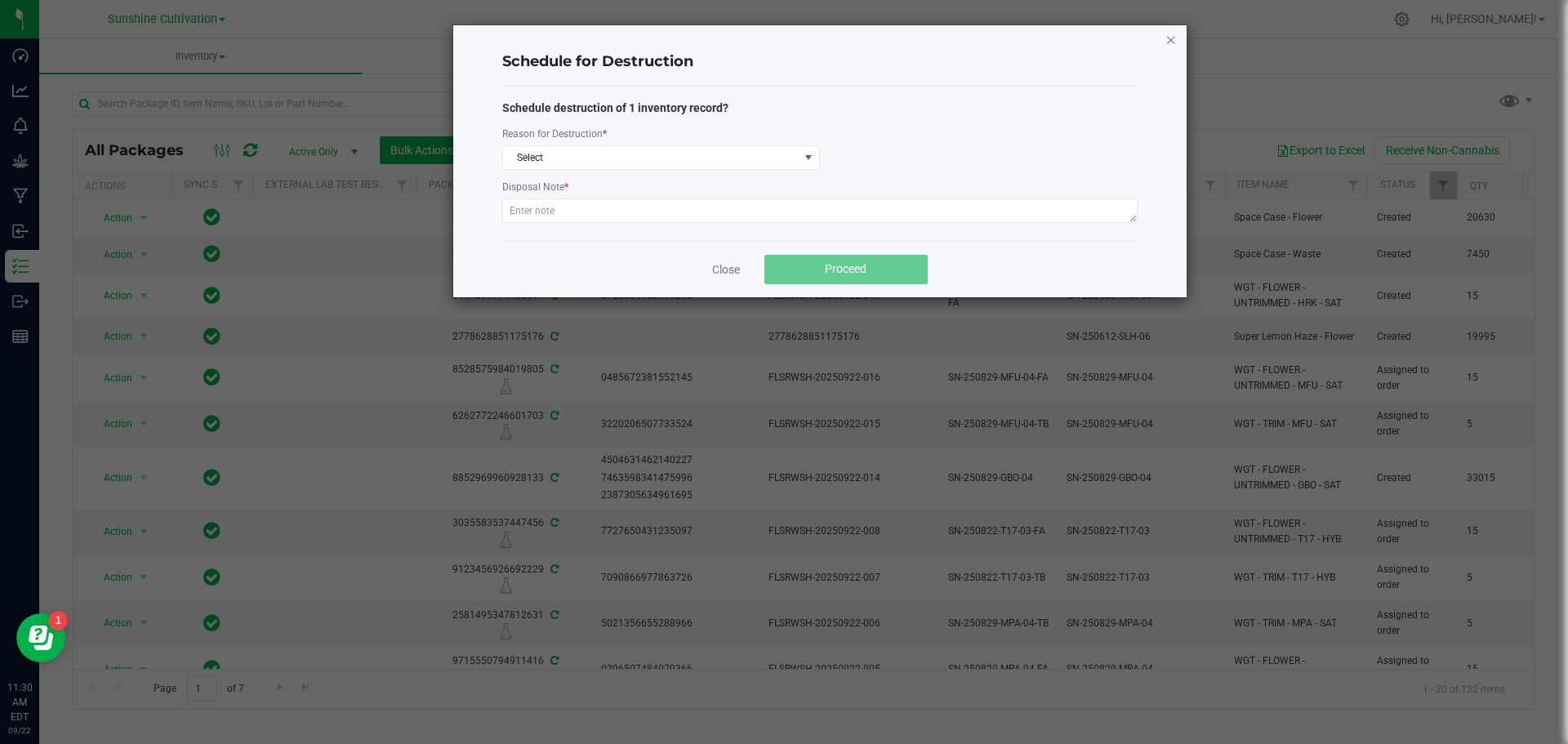
click at [1169, 42] on icon "button" at bounding box center [1171, 38] width 12 height 19
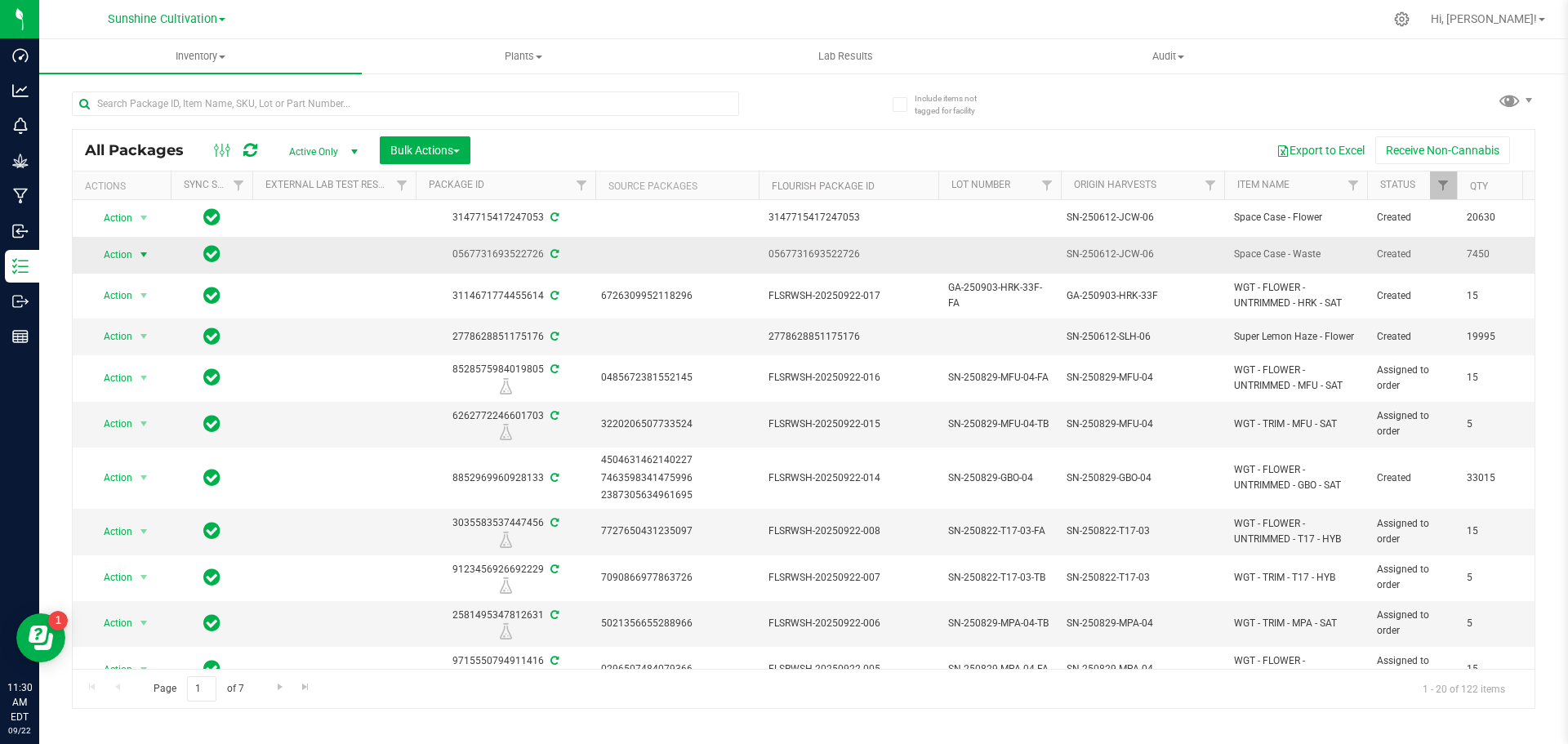
click at [137, 257] on span "select" at bounding box center [144, 255] width 13 height 13
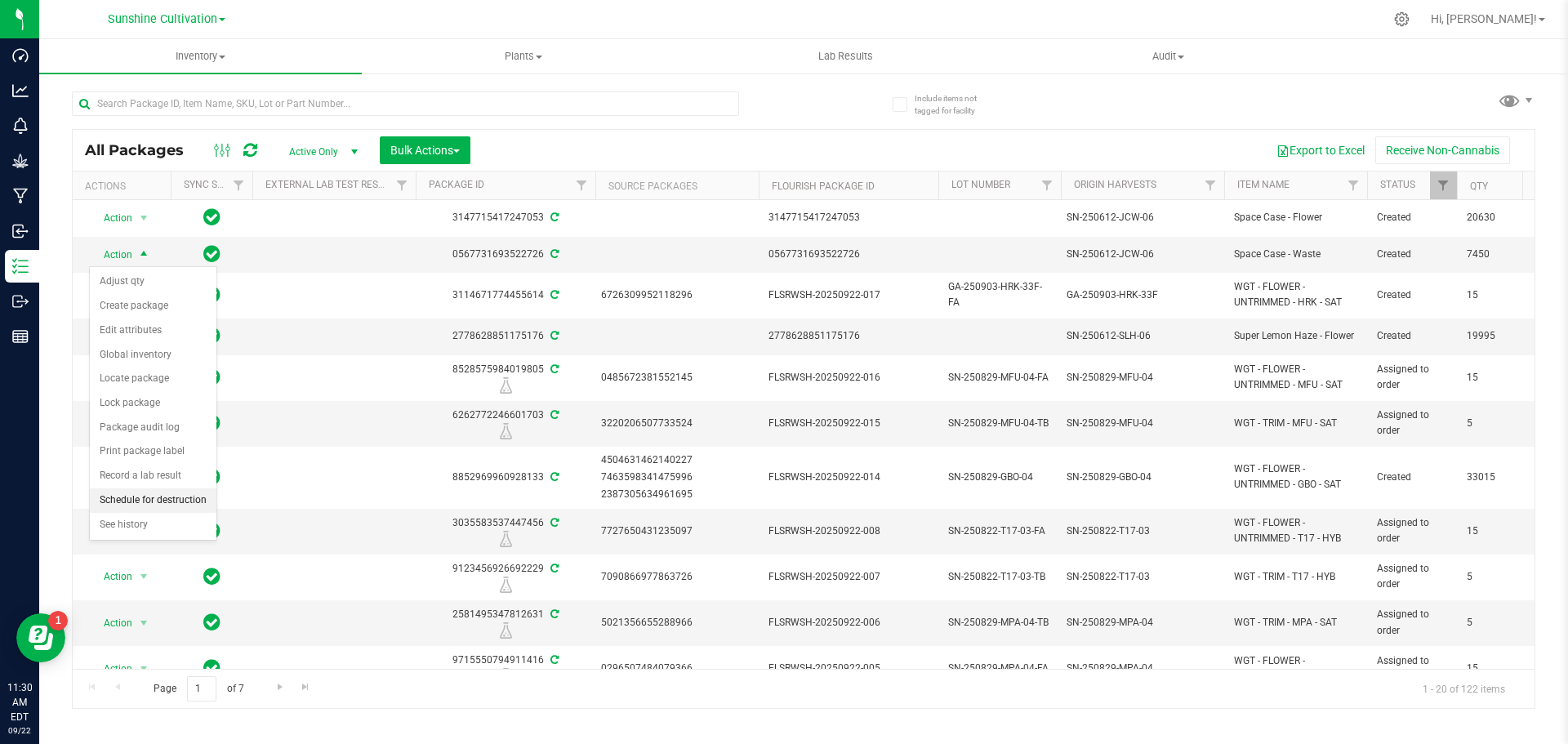
click at [190, 506] on li "Schedule for destruction" at bounding box center [154, 500] width 127 height 24
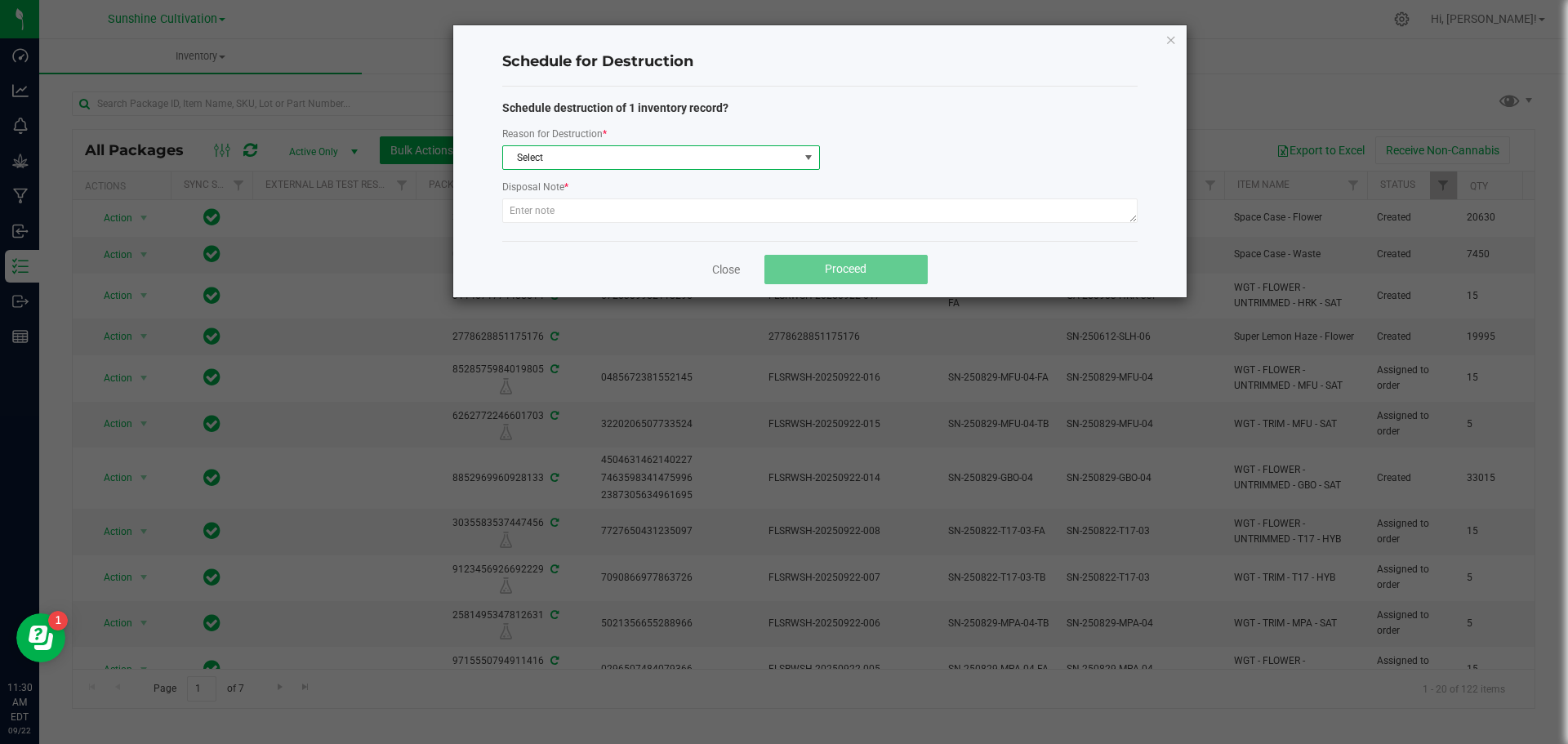
click at [674, 151] on span "Select" at bounding box center [650, 157] width 296 height 23
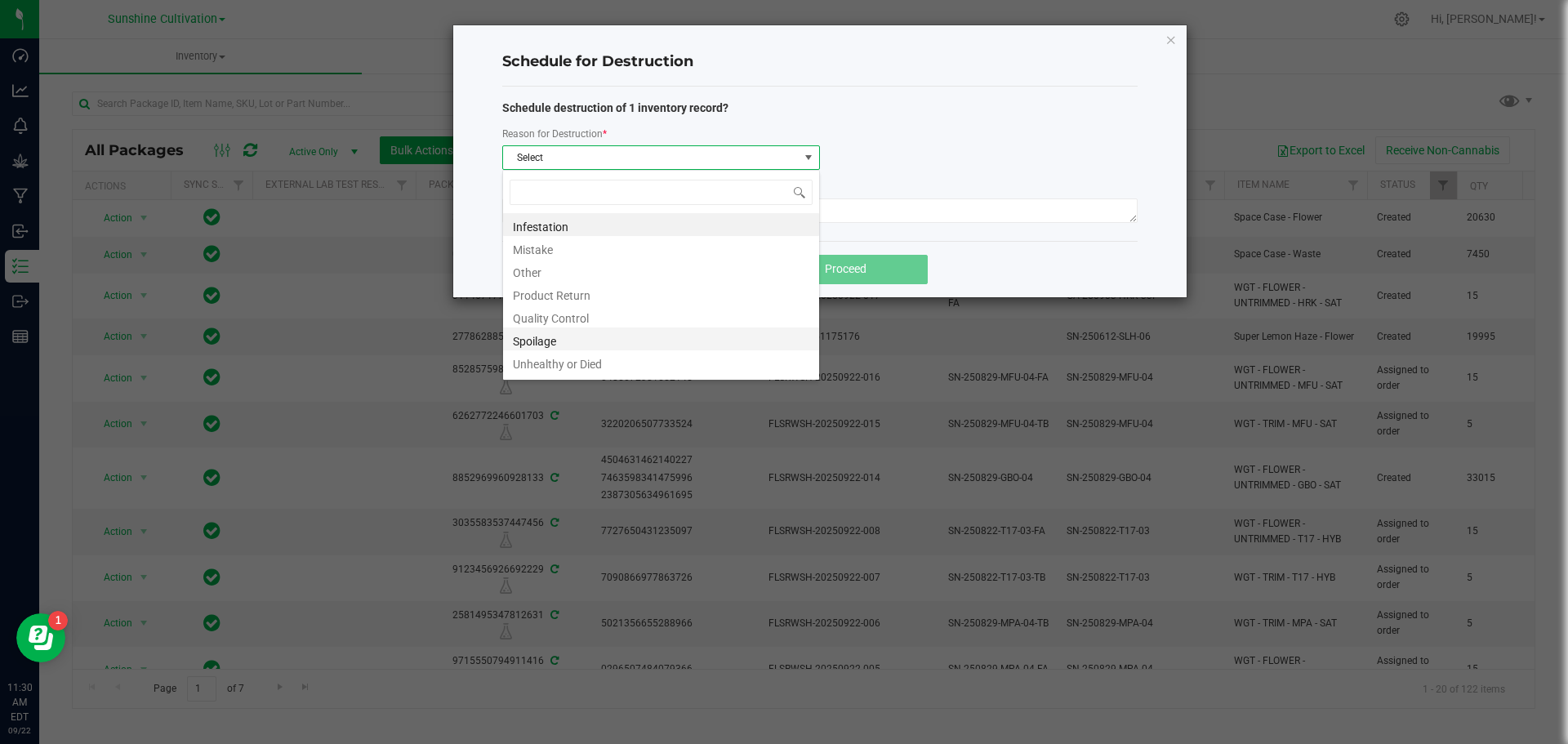
scroll to position [19, 0]
click at [617, 357] on li "Waste" at bounding box center [660, 364] width 316 height 23
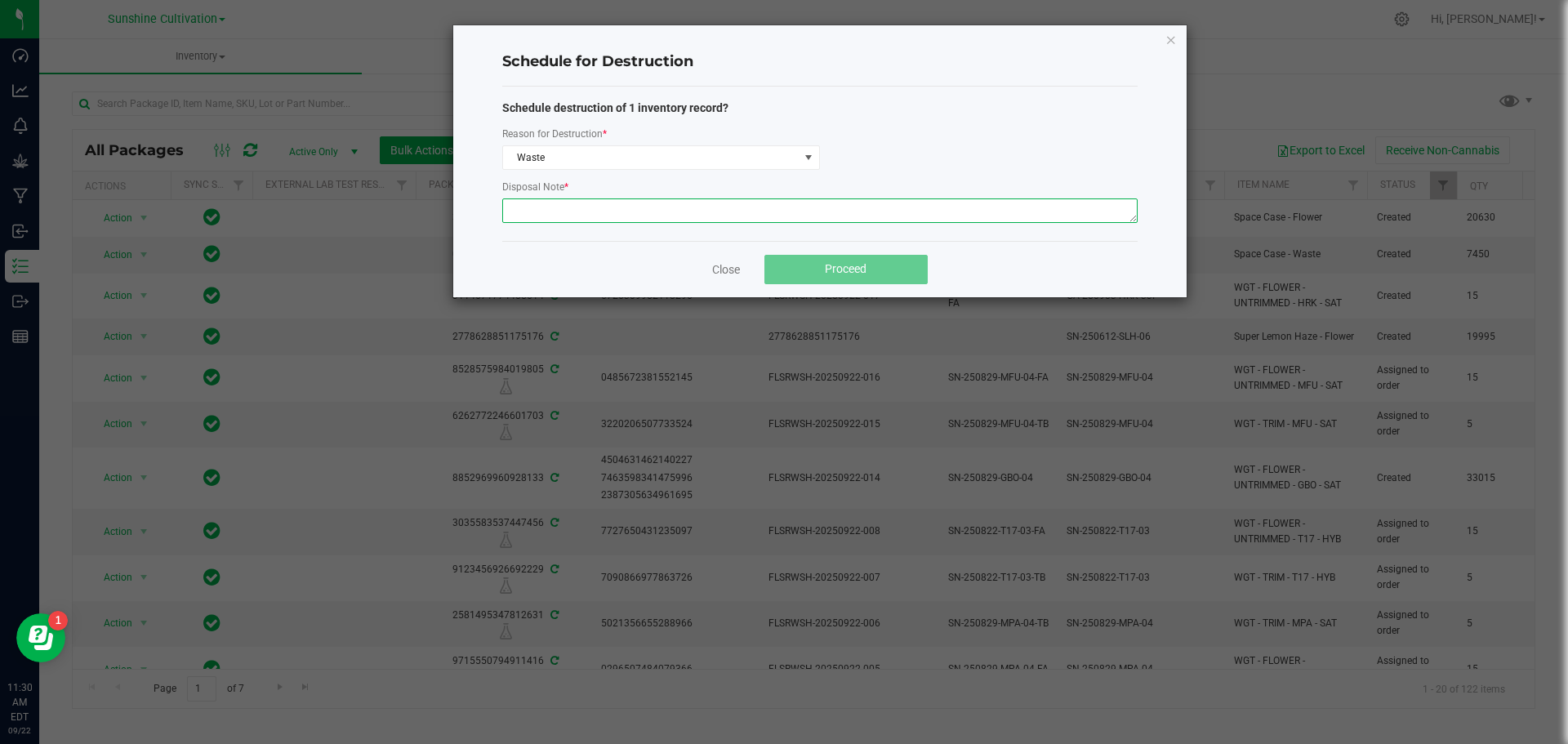
click at [619, 210] on textarea at bounding box center [819, 210] width 635 height 24
type textarea "Waste"
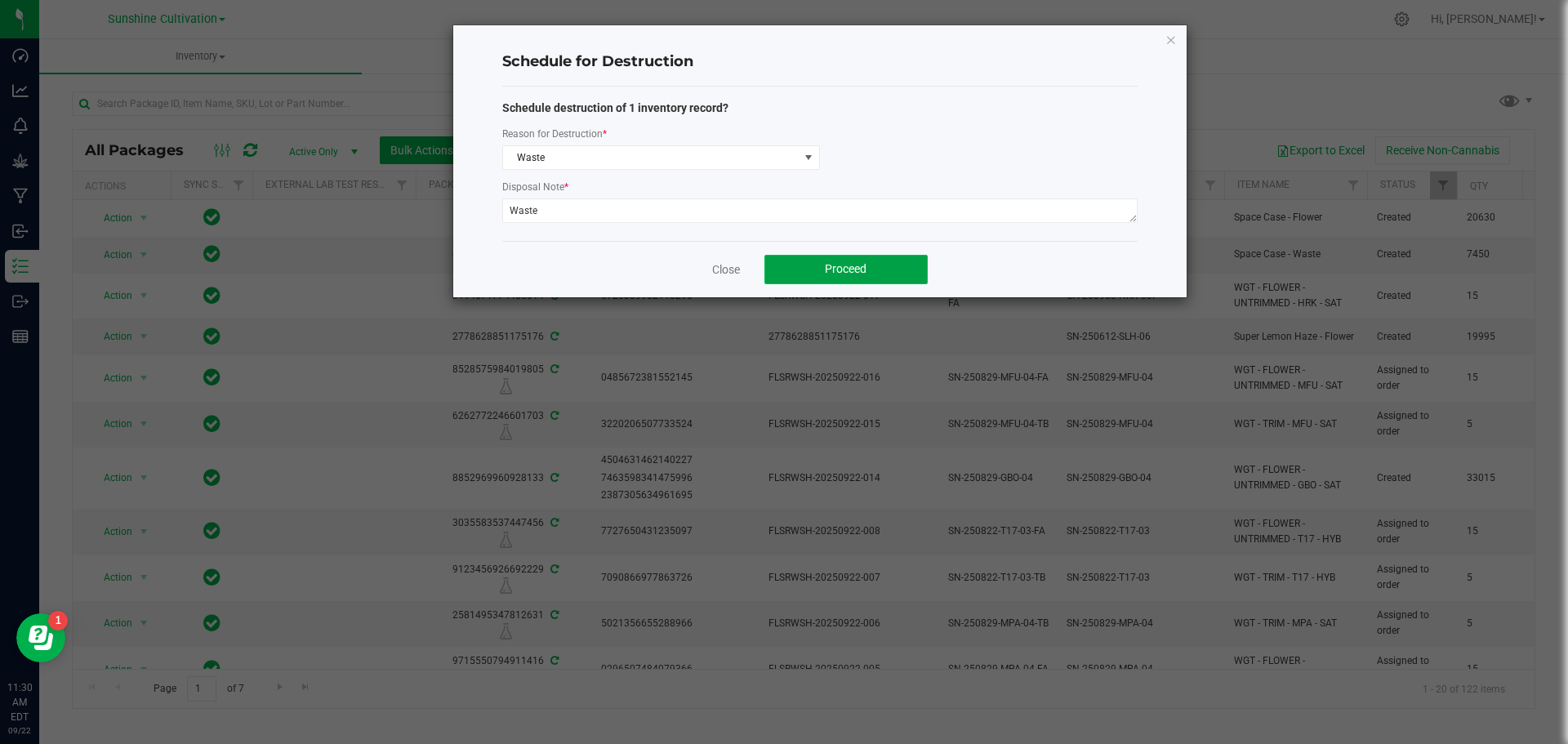
click at [862, 270] on span "Proceed" at bounding box center [846, 269] width 42 height 13
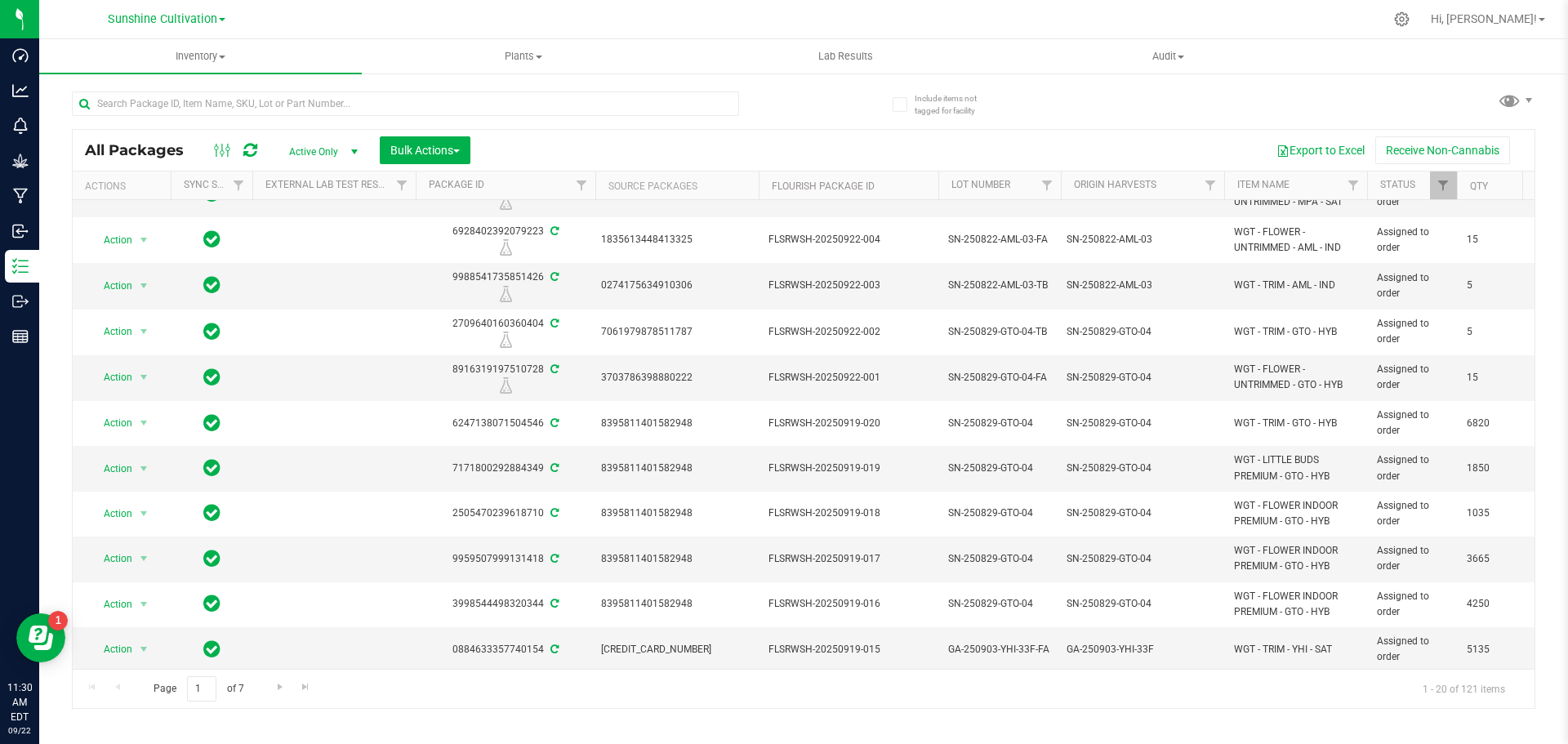
scroll to position [453, 0]
click at [283, 681] on span "Go to the next page" at bounding box center [281, 687] width 13 height 13
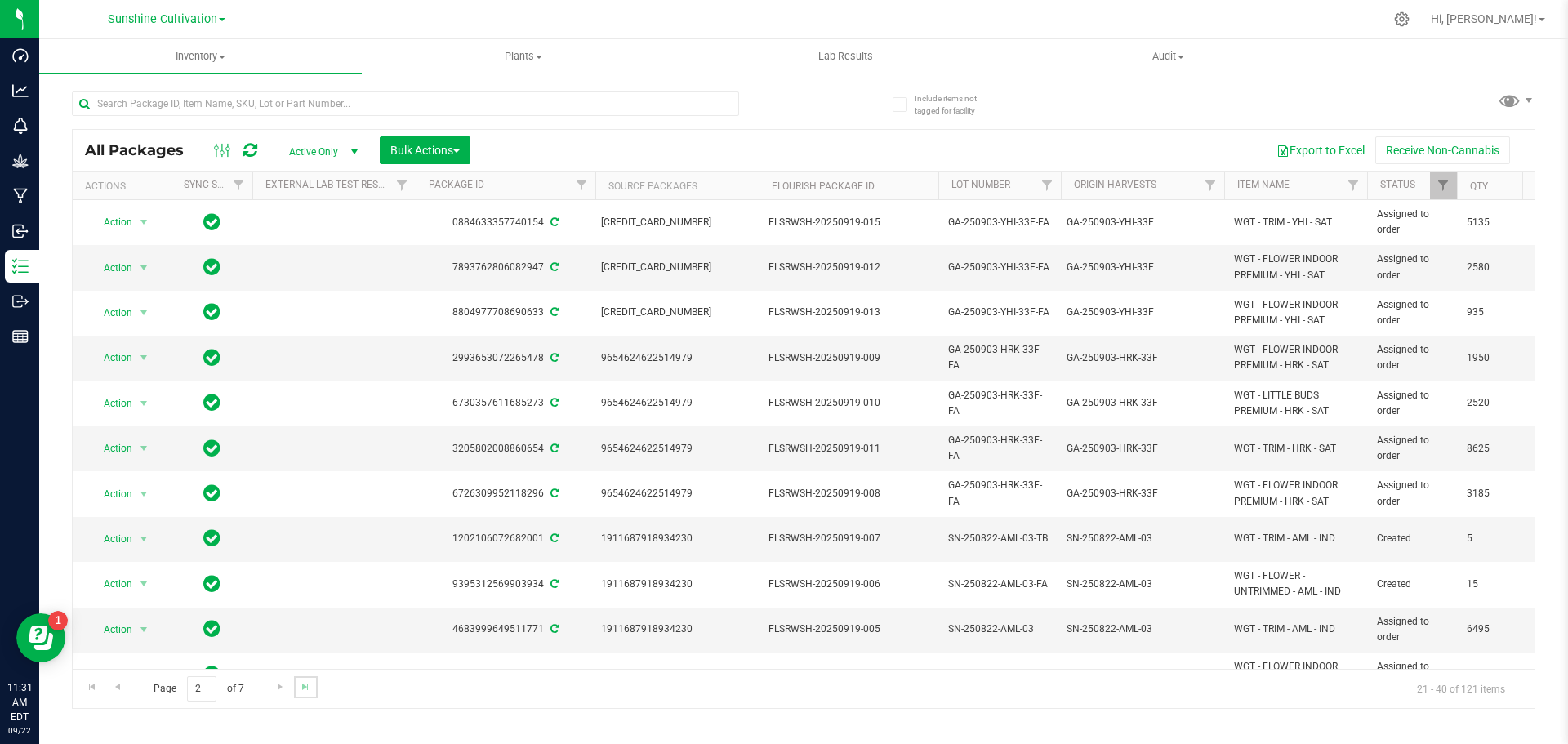
click at [294, 687] on link "Go to the last page" at bounding box center [306, 687] width 23 height 22
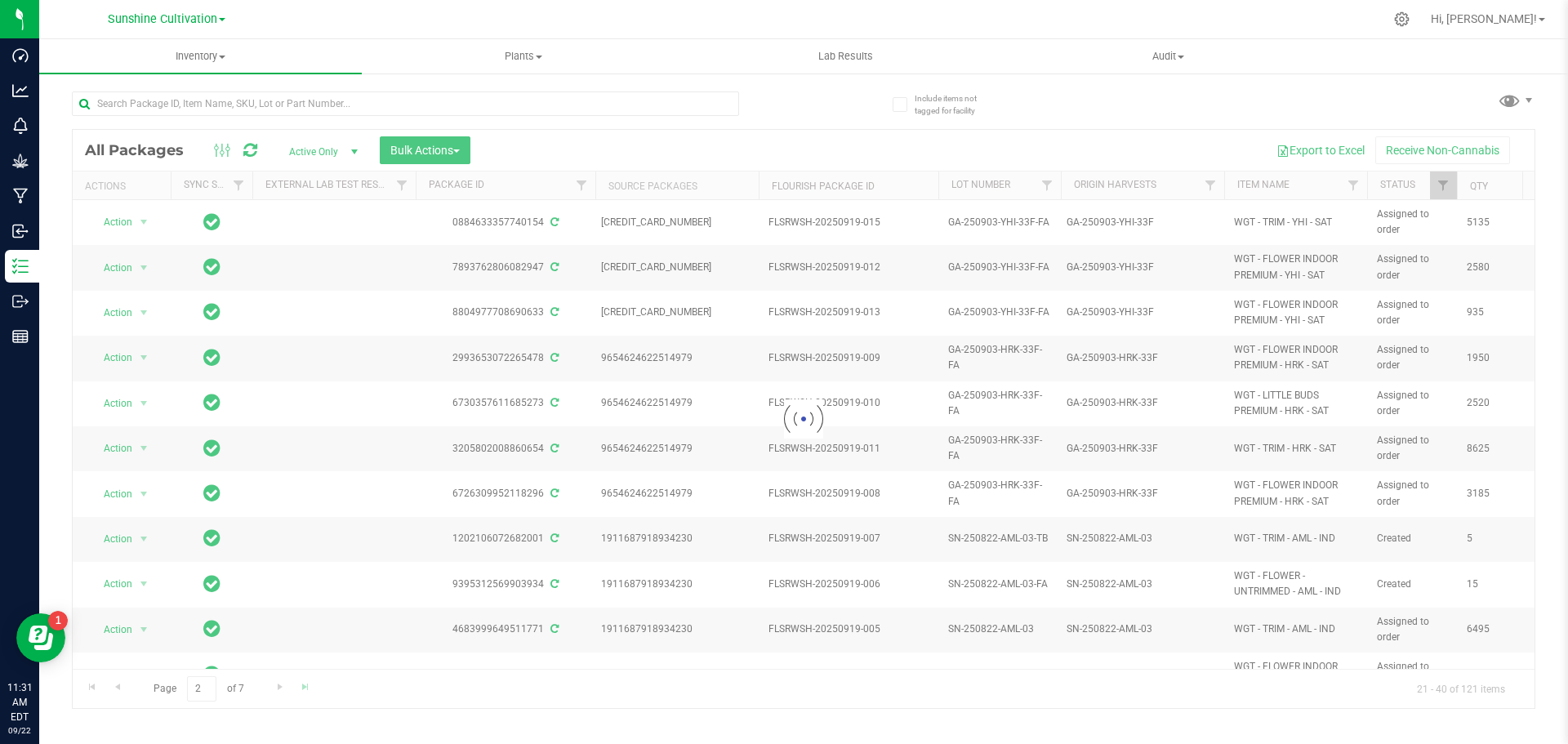
click at [293, 687] on div at bounding box center [803, 418] width 1461 height 578
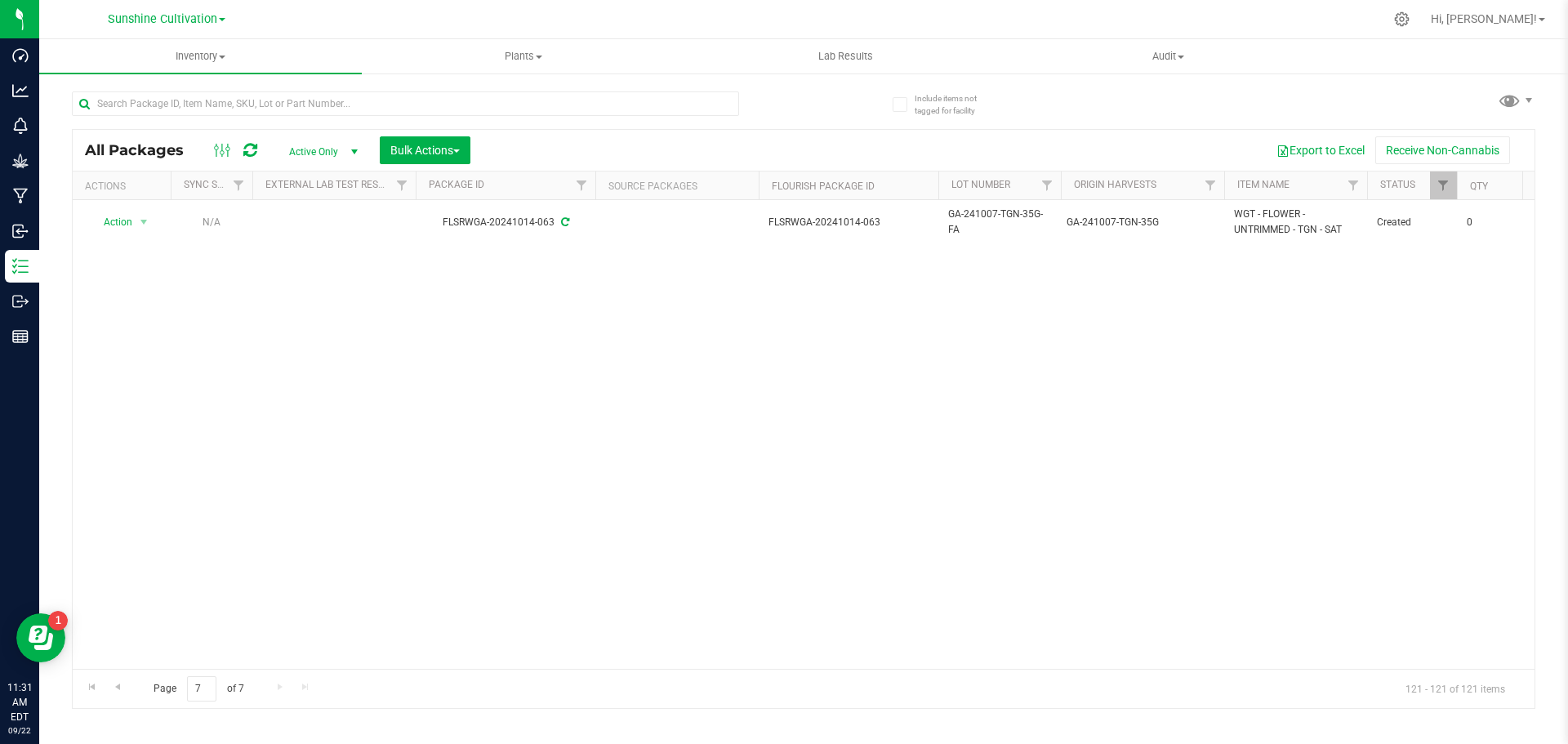
click at [130, 686] on div "Page 7 of 7 121 - 121 of 121 items" at bounding box center [803, 688] width 1461 height 39
click at [123, 686] on span "Go to the previous page" at bounding box center [118, 687] width 13 height 13
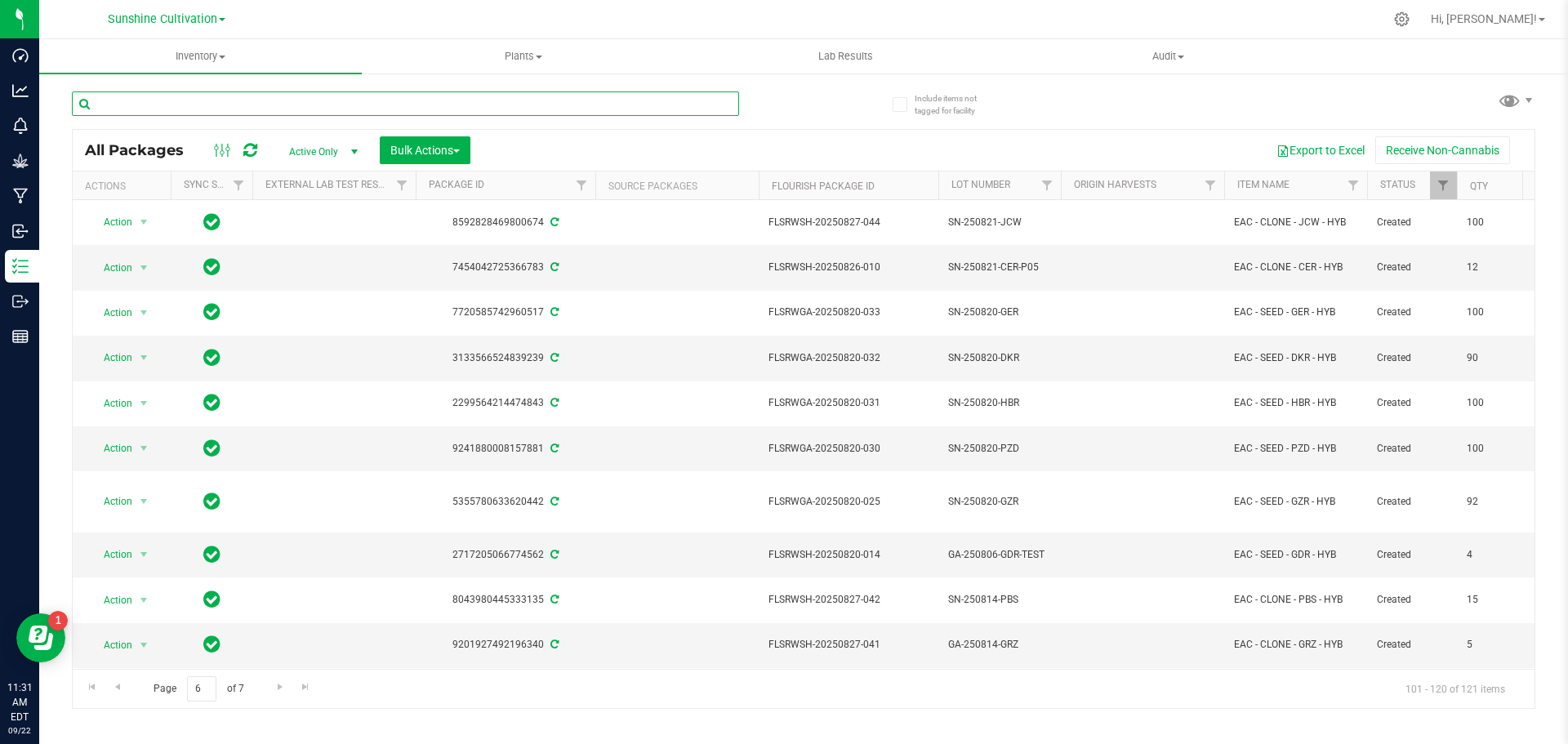
click at [296, 101] on input "text" at bounding box center [405, 104] width 667 height 24
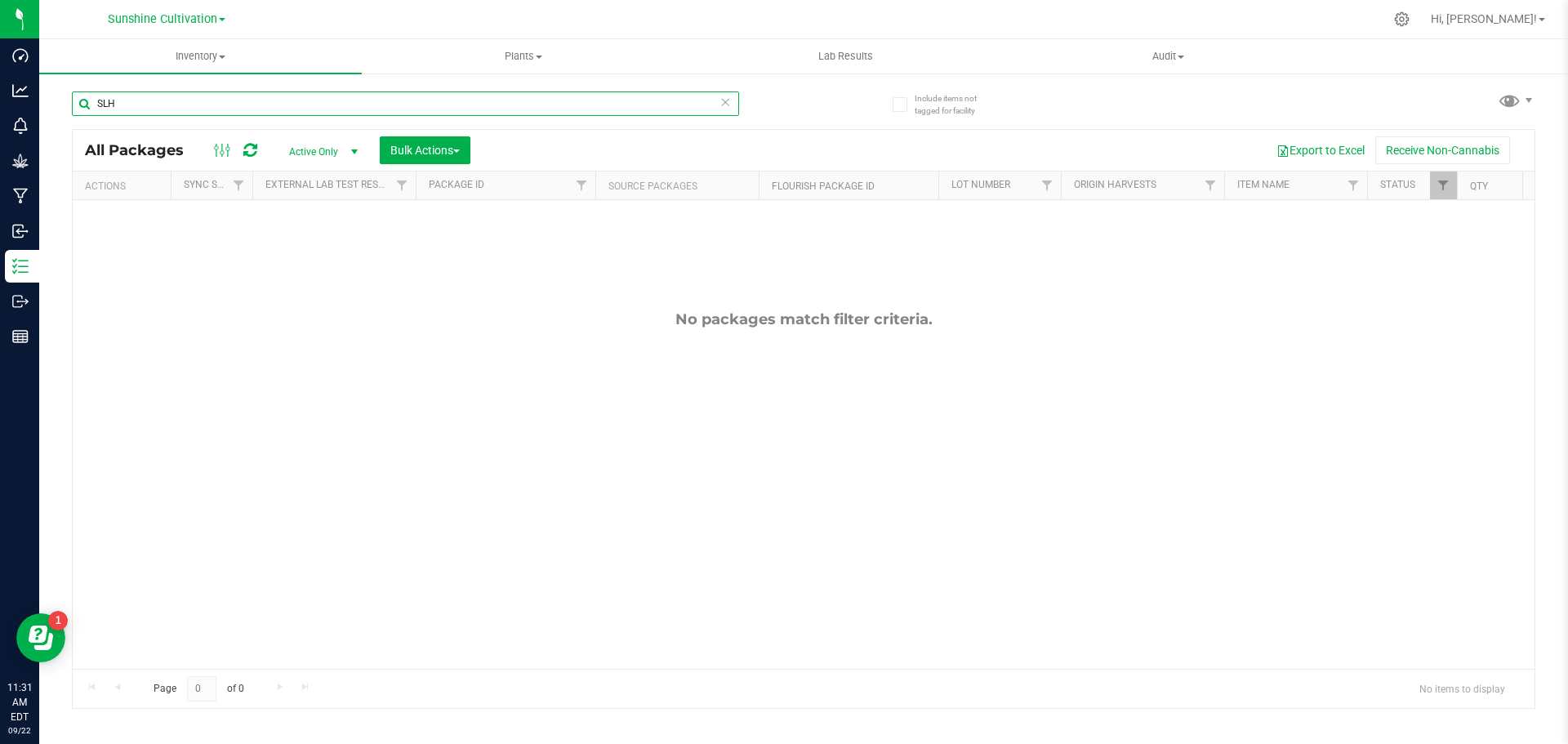
click at [268, 109] on input "SLH" at bounding box center [405, 104] width 667 height 24
type input "S"
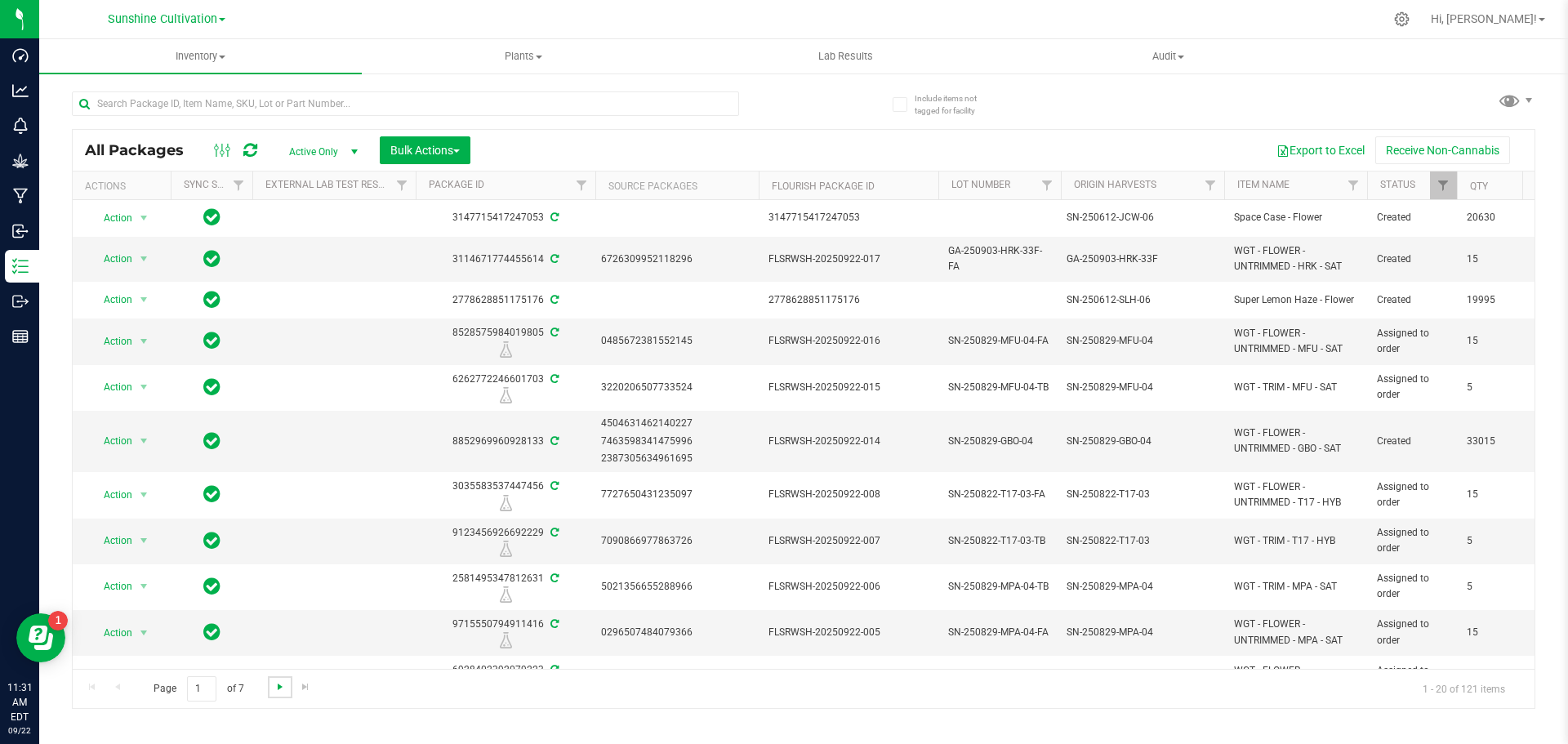
click at [280, 691] on span "Go to the next page" at bounding box center [281, 687] width 13 height 13
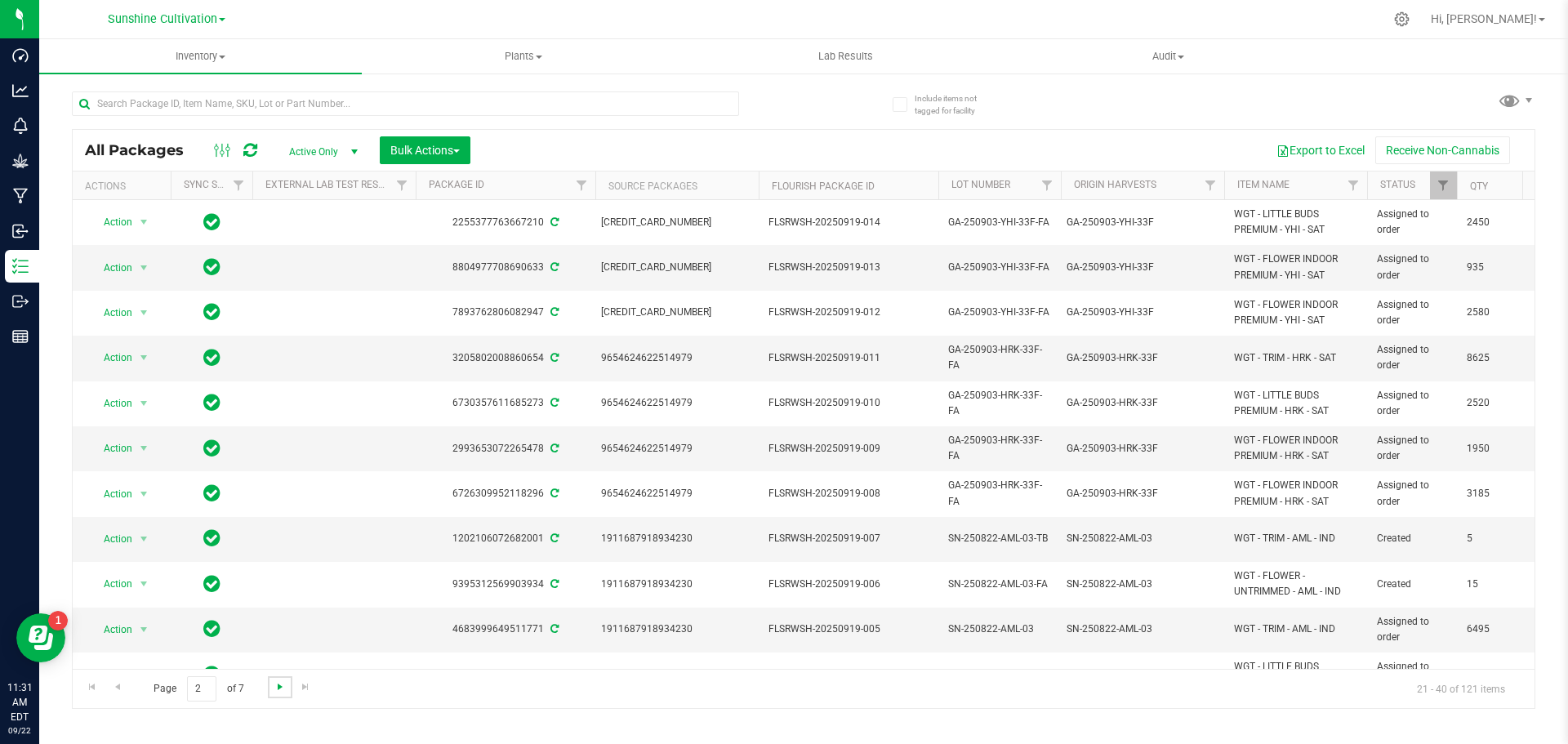
click at [280, 691] on span "Go to the next page" at bounding box center [281, 687] width 13 height 13
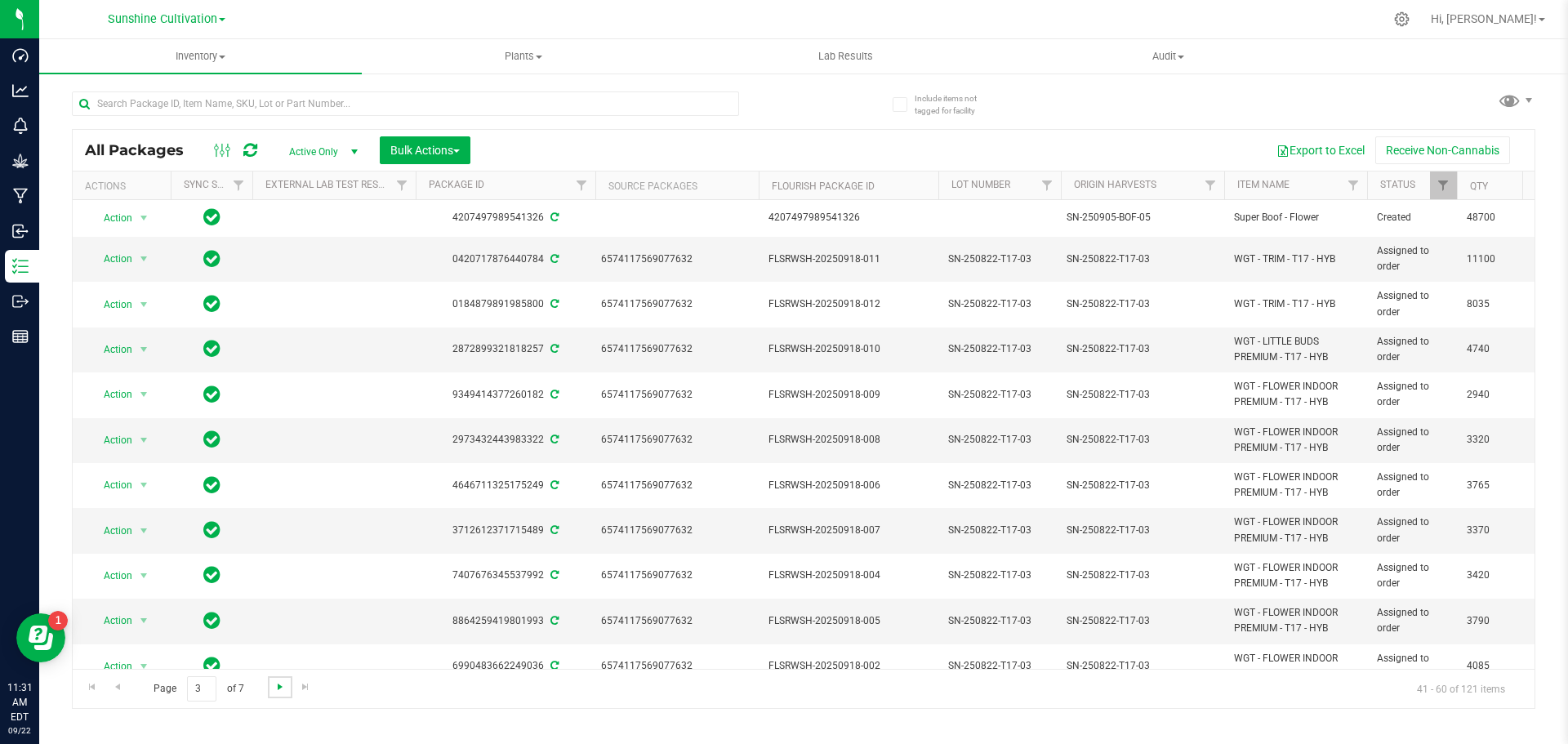
click at [280, 691] on span "Go to the next page" at bounding box center [281, 687] width 13 height 13
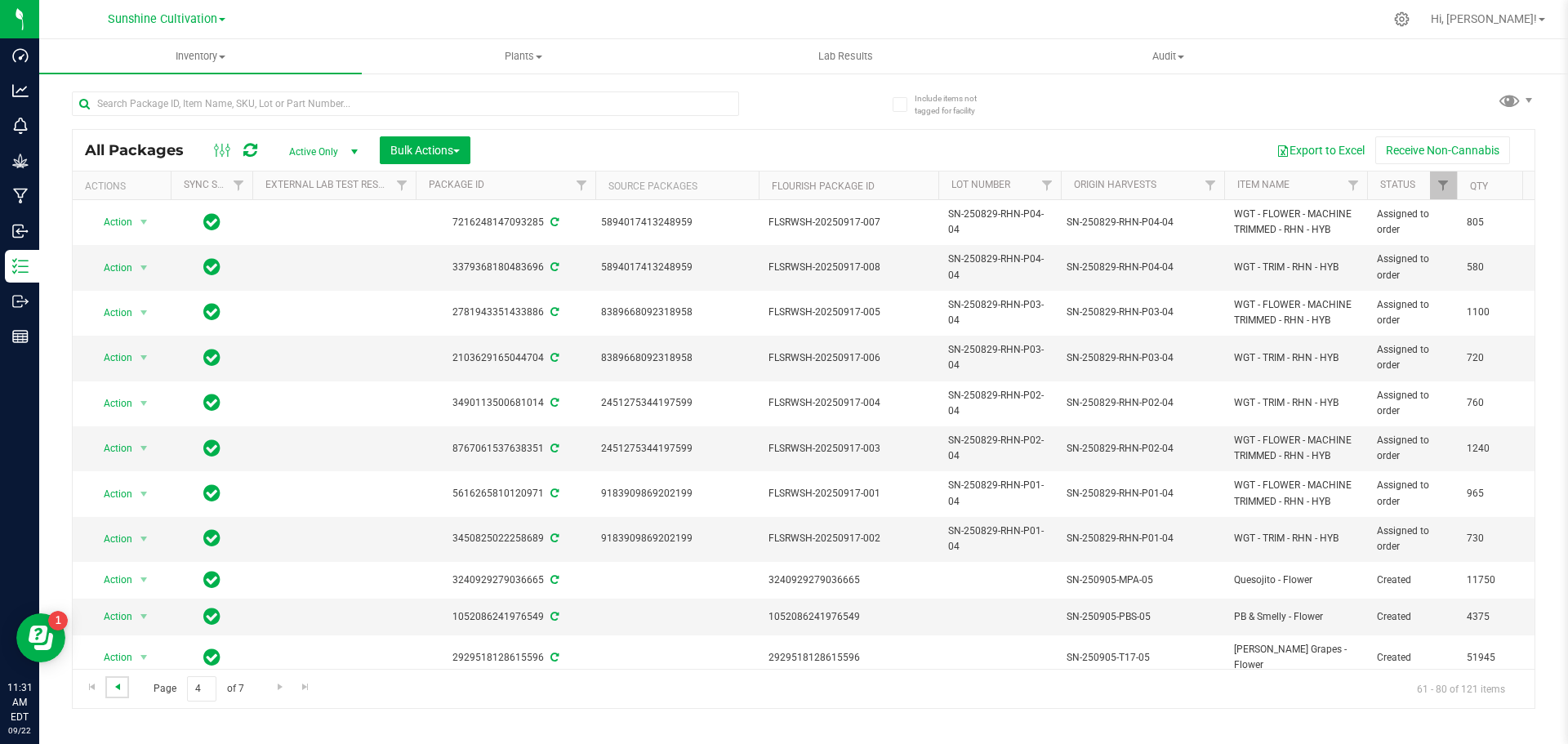
click at [120, 688] on span "Go to the previous page" at bounding box center [118, 687] width 13 height 13
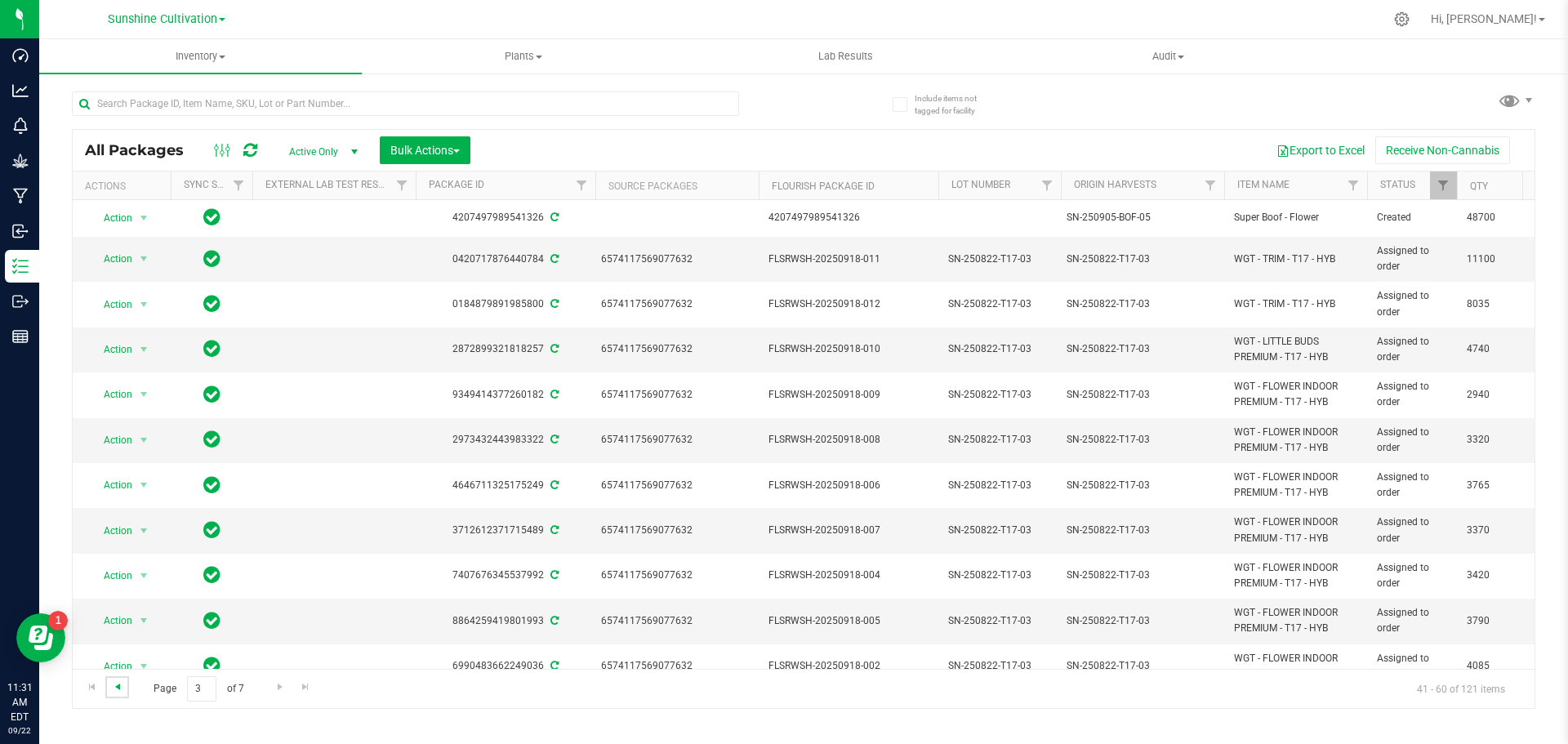
click at [120, 688] on span "Go to the previous page" at bounding box center [118, 687] width 13 height 13
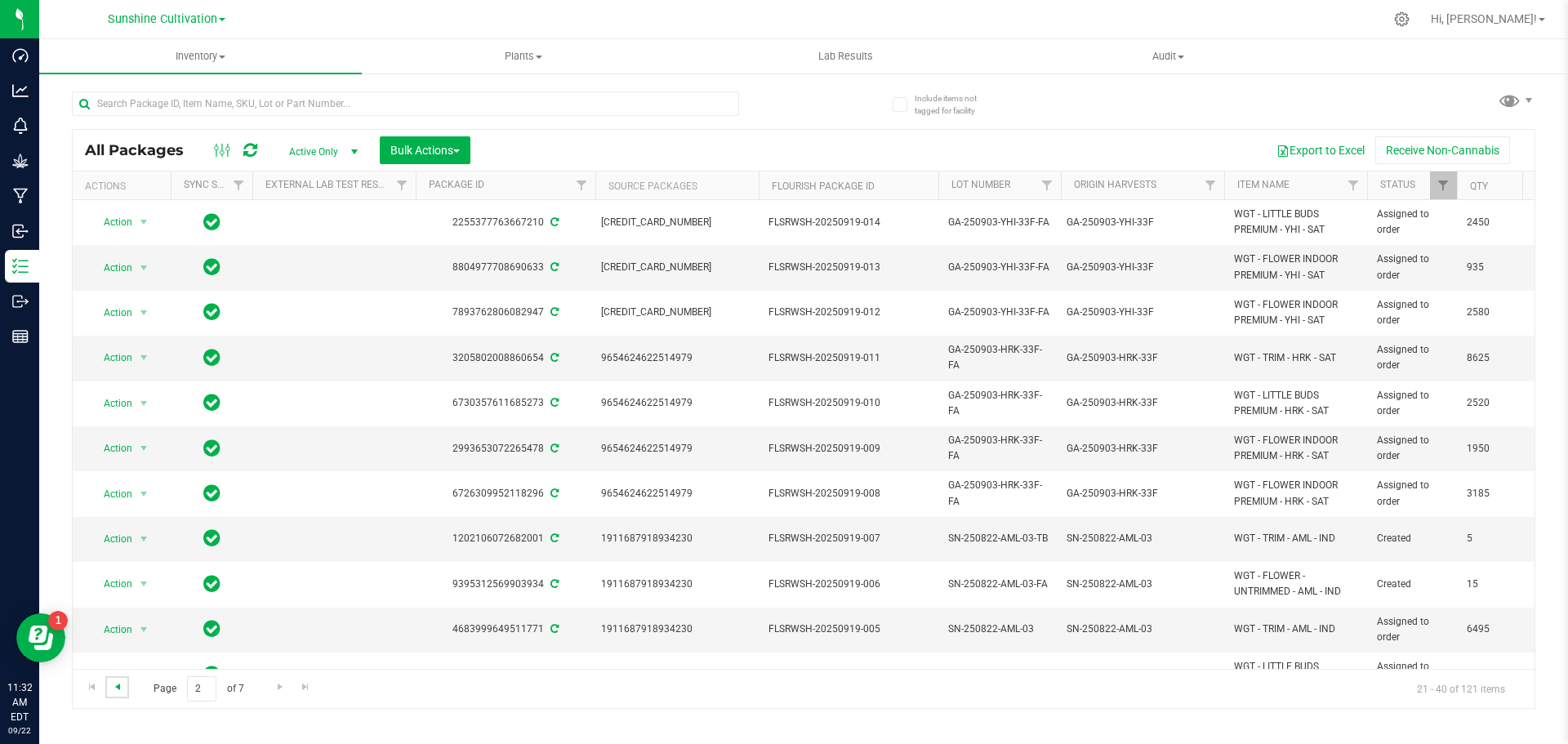
click at [120, 688] on span "Go to the previous page" at bounding box center [118, 687] width 13 height 13
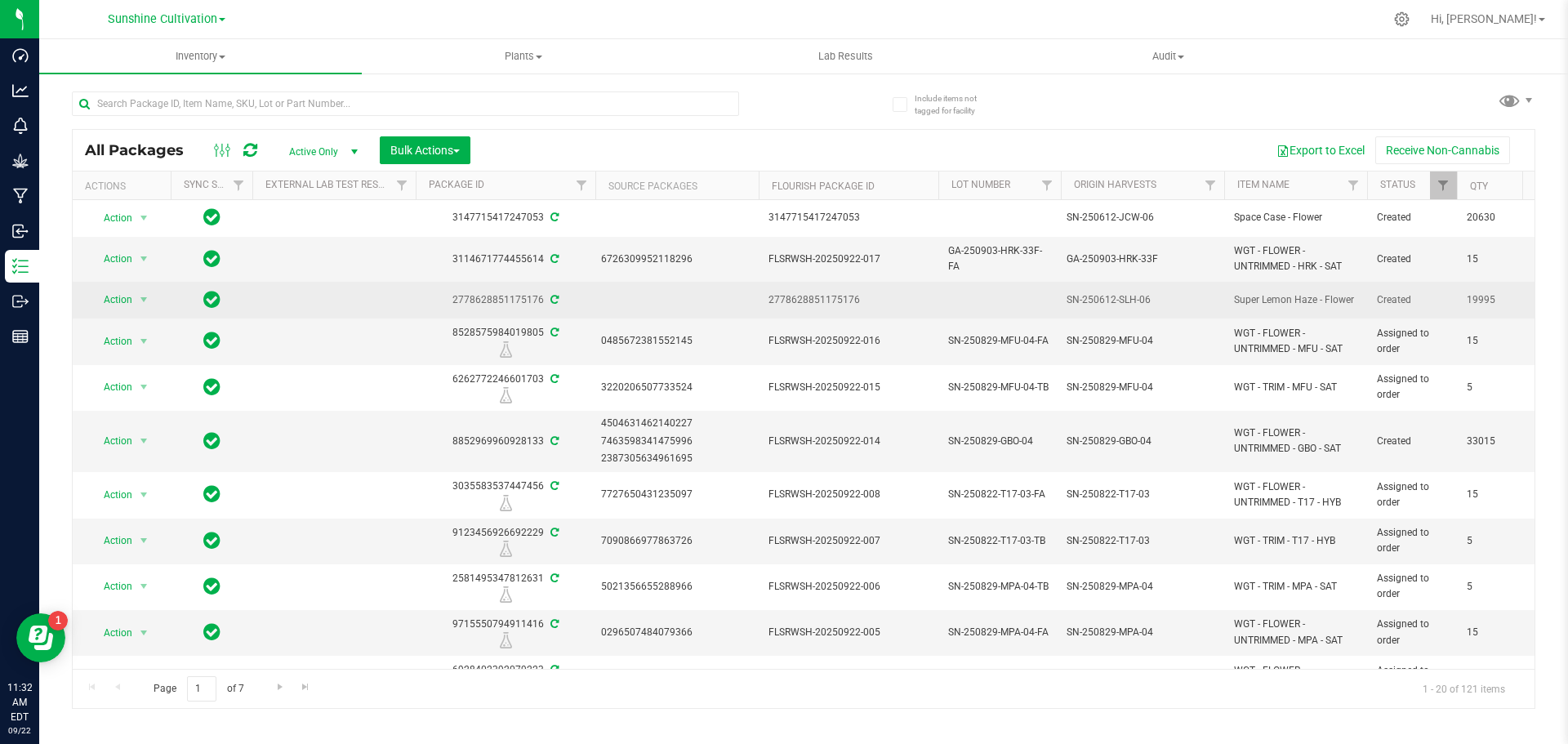
drag, startPoint x: 1066, startPoint y: 301, endPoint x: 1148, endPoint y: 295, distance: 82.2
click at [1148, 295] on div "SN-250612-SLH-06" at bounding box center [1142, 300] width 153 height 16
copy div "SN-250612-SLH-06"
click at [120, 292] on span "Action" at bounding box center [111, 299] width 44 height 23
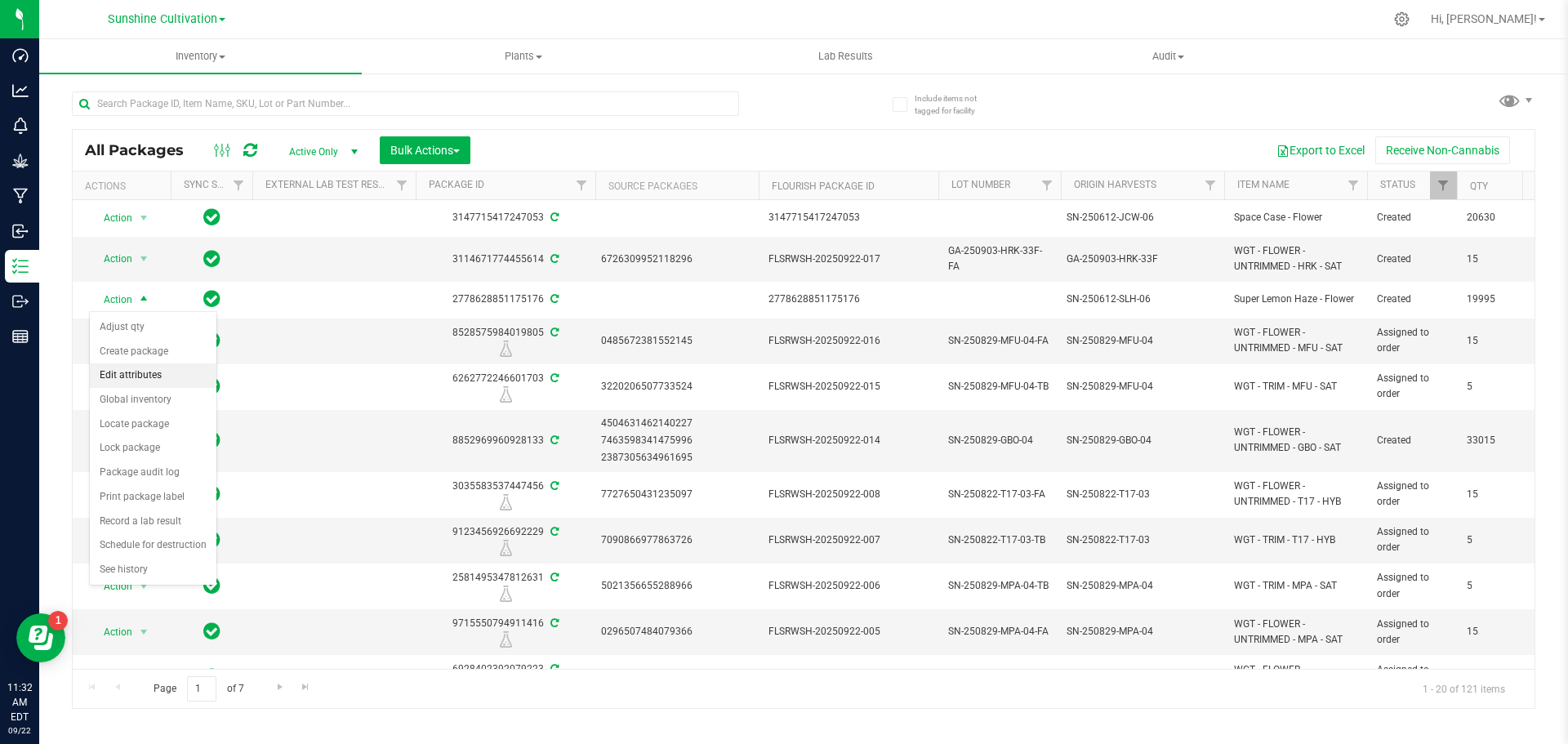
click at [139, 369] on li "Edit attributes" at bounding box center [154, 375] width 127 height 24
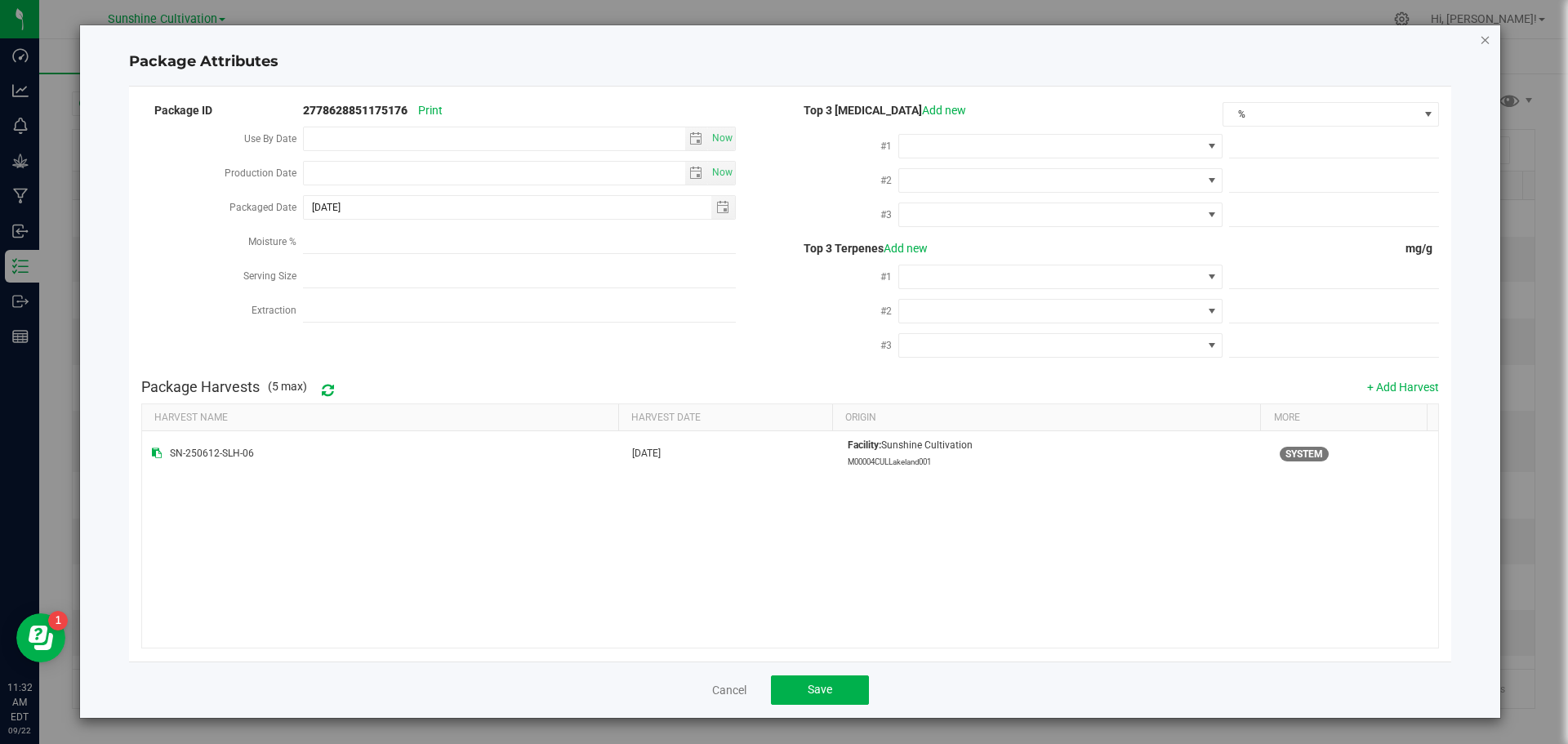
click at [1483, 38] on icon "Close modal" at bounding box center [1485, 38] width 12 height 19
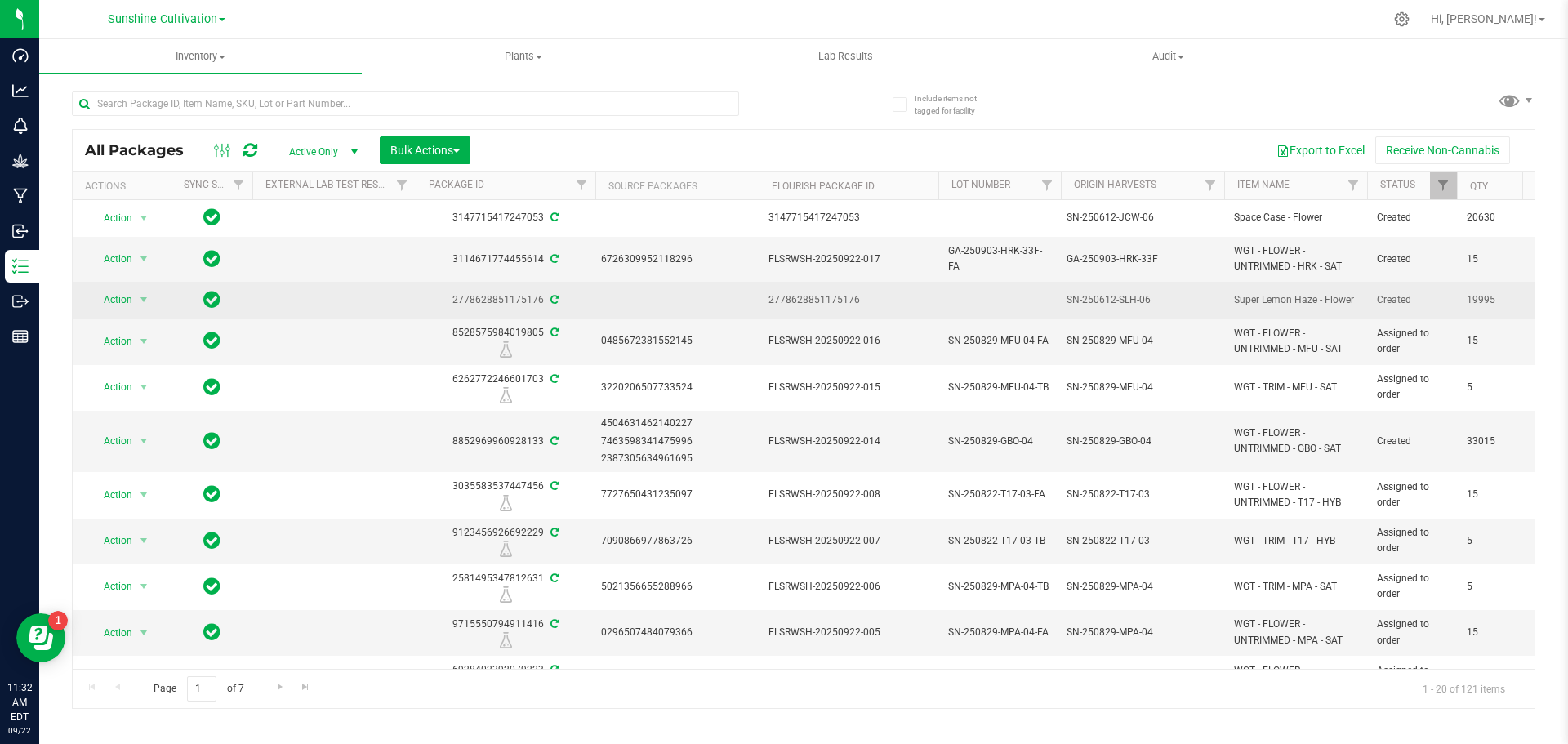
drag, startPoint x: 1066, startPoint y: 295, endPoint x: 1139, endPoint y: 300, distance: 73.2
click at [1137, 300] on div "SN-250612-SLH-06" at bounding box center [1142, 300] width 153 height 16
click at [1146, 296] on div "SN-250612-SLH-06" at bounding box center [1142, 300] width 153 height 16
drag, startPoint x: 1147, startPoint y: 296, endPoint x: 1057, endPoint y: 302, distance: 90.2
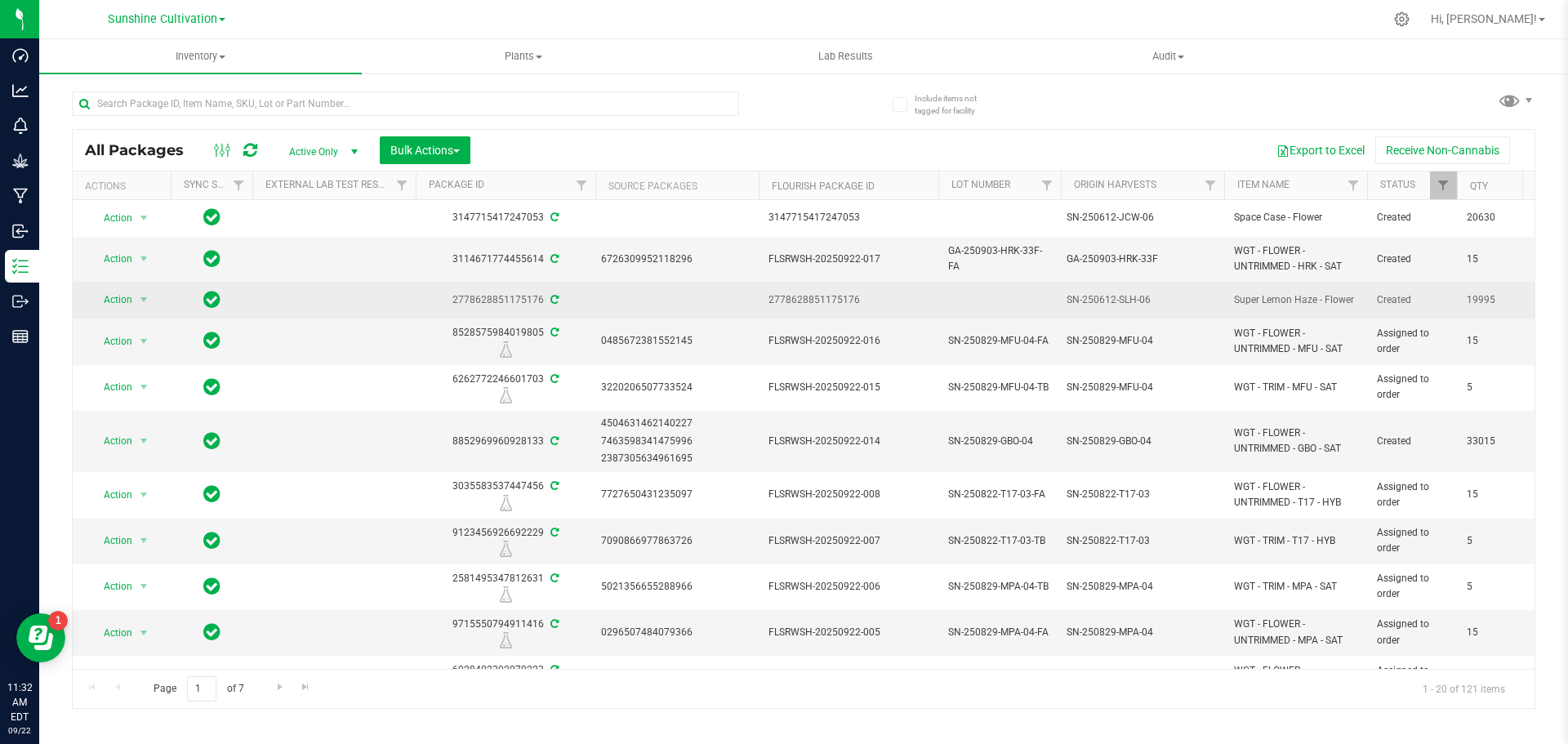
copy tr "SN-250612-SLH-06"
click at [1015, 301] on td at bounding box center [999, 300] width 123 height 37
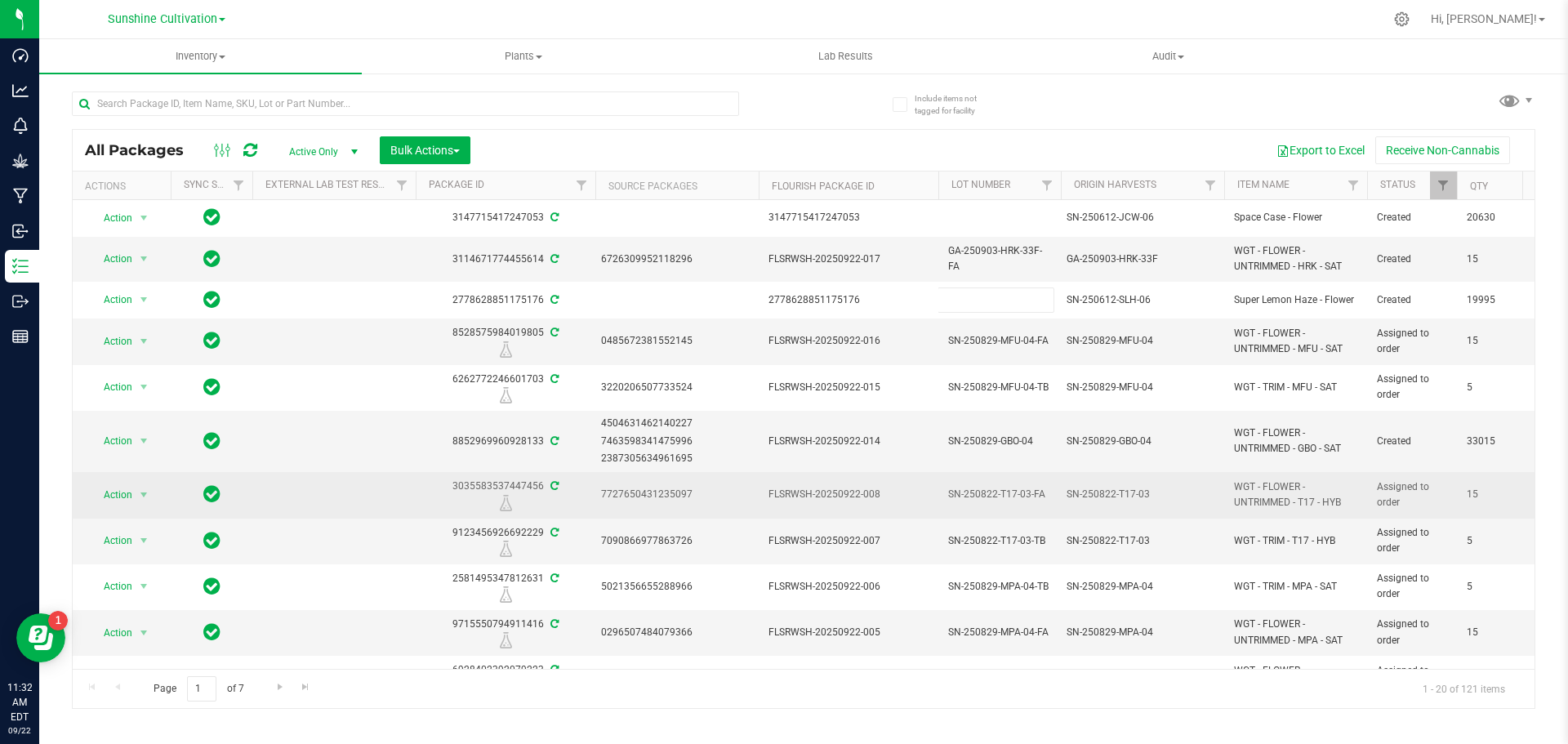
type input "SN-250612-SLH-06"
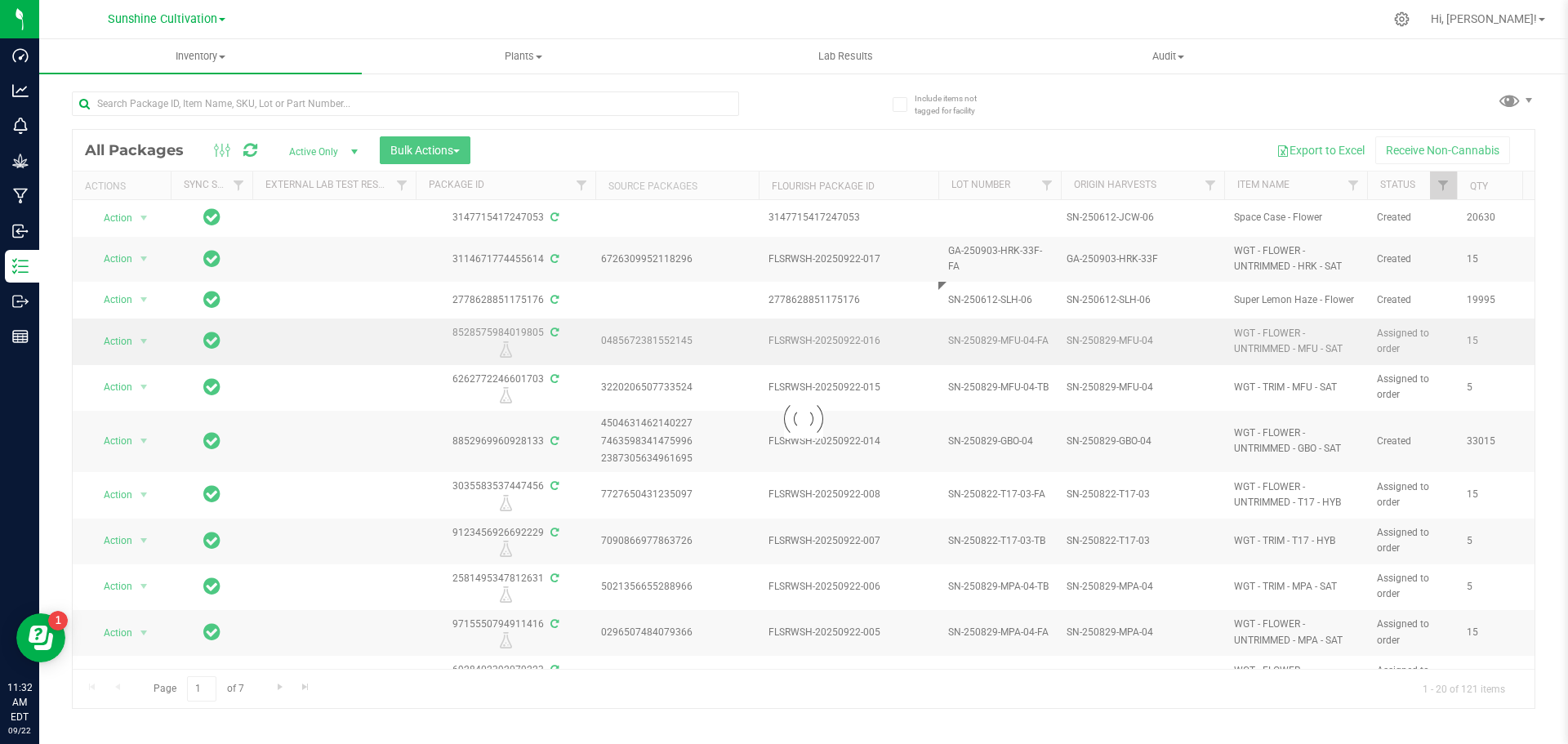
click at [1173, 321] on div "Loading... All Packages Active Only Active Only Lab Samples Locked All External…" at bounding box center [803, 419] width 1463 height 580
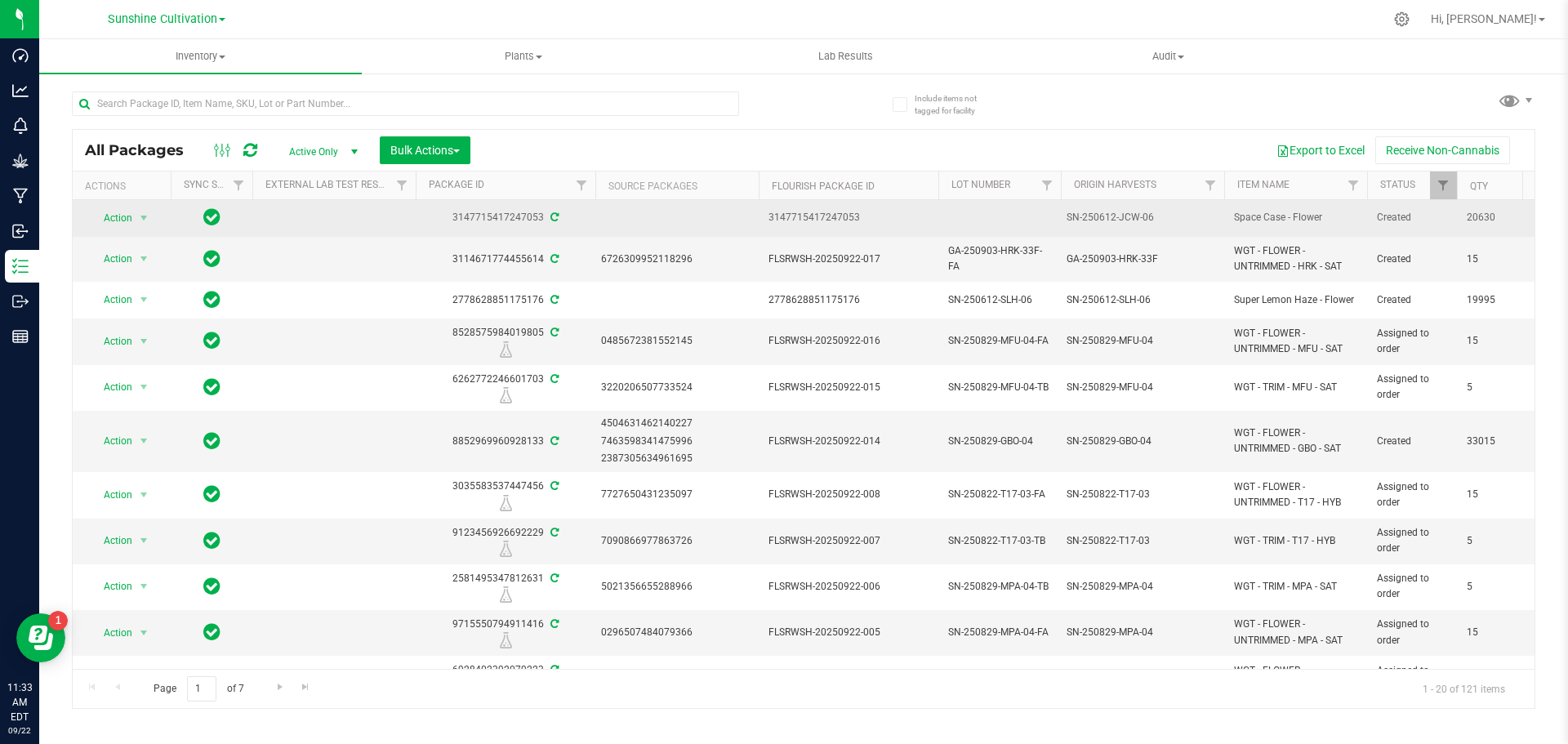
drag, startPoint x: 1065, startPoint y: 214, endPoint x: 1152, endPoint y: 217, distance: 87.1
click at [1152, 217] on div "SN-250612-JCW-06" at bounding box center [1142, 217] width 156 height 18
copy div "SN-250612-JCW-06"
click at [1016, 210] on td at bounding box center [999, 219] width 123 height 37
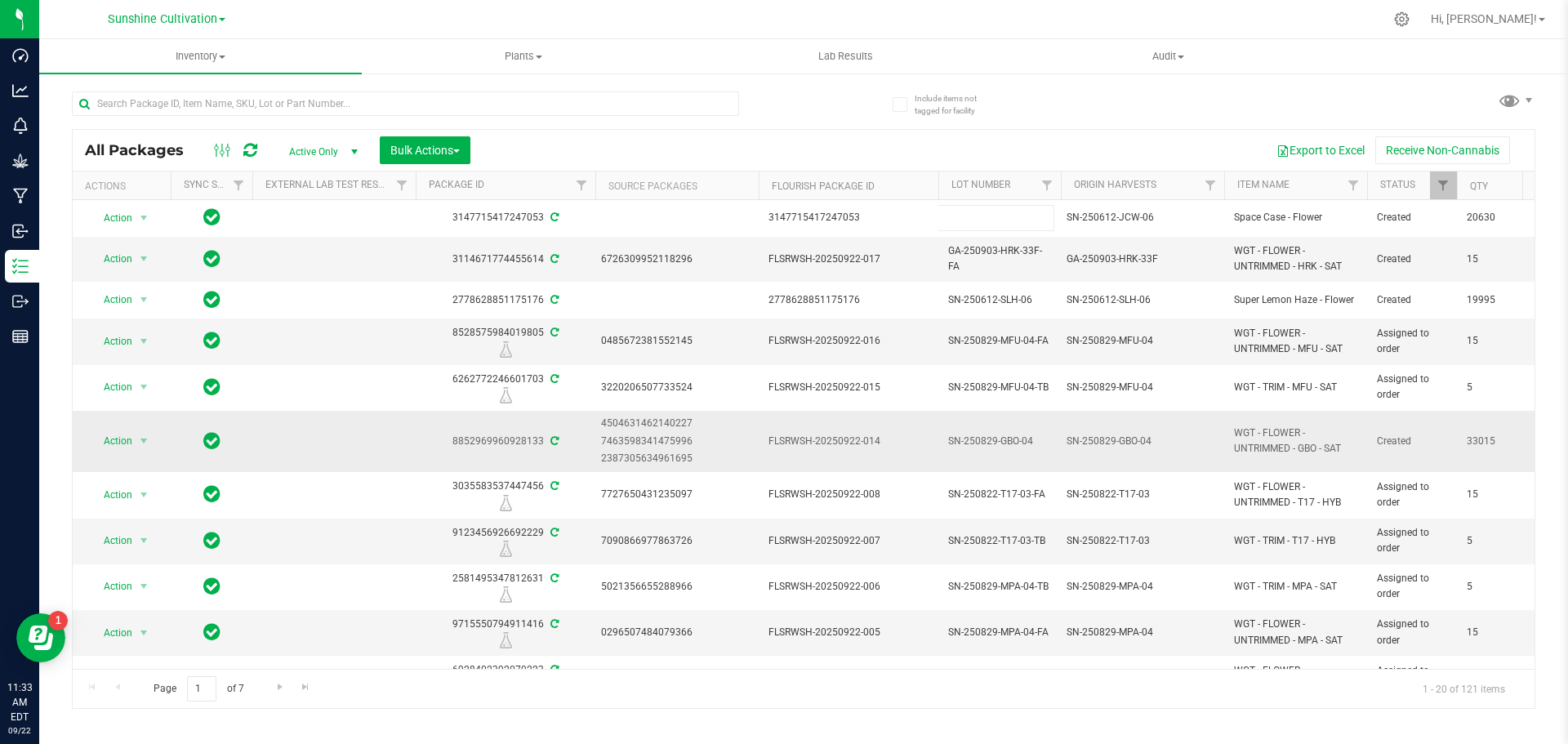
type input "SN-250612-JCW-06"
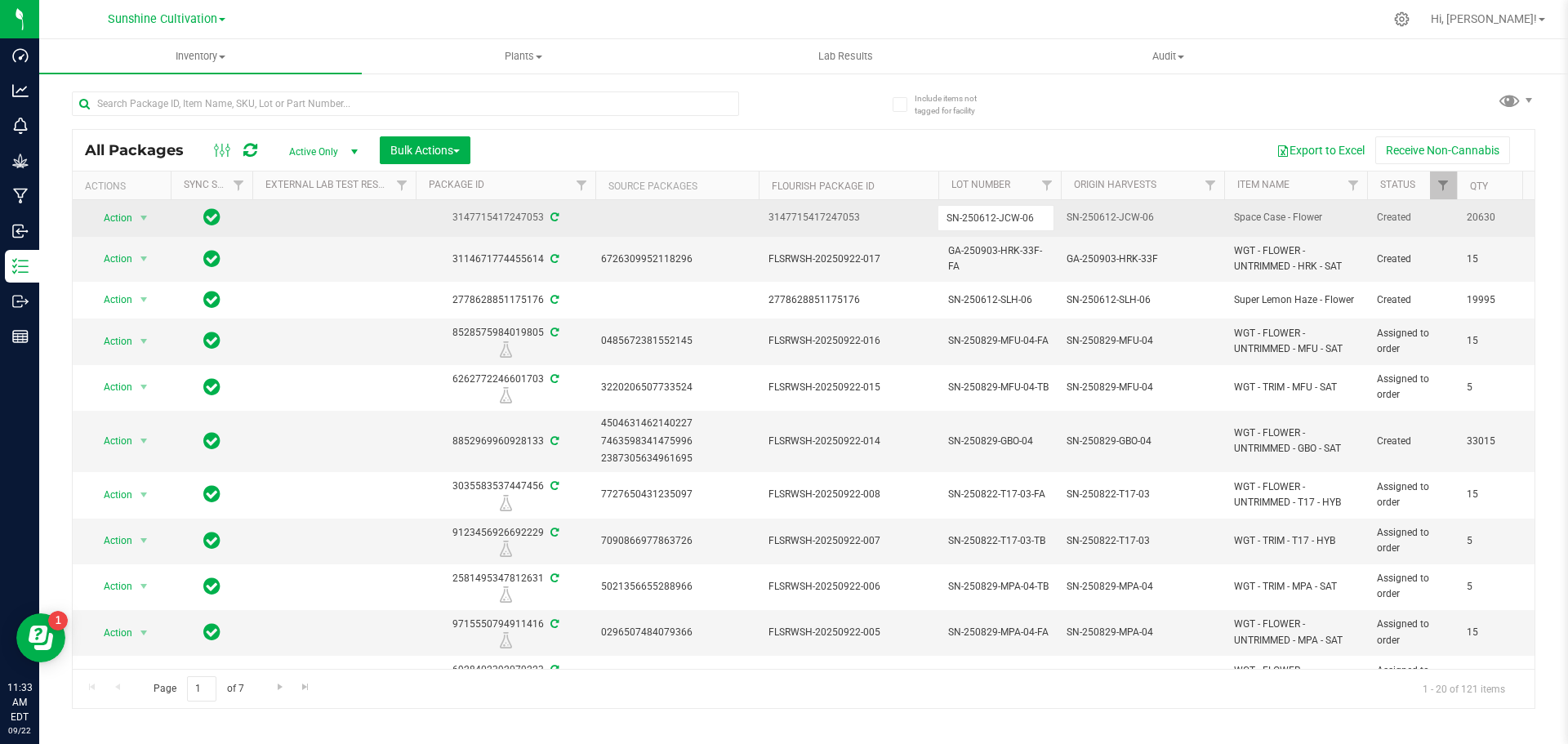
click at [1108, 220] on div "All Packages Active Only Active Only Lab Samples Locked All External Internal B…" at bounding box center [803, 419] width 1463 height 580
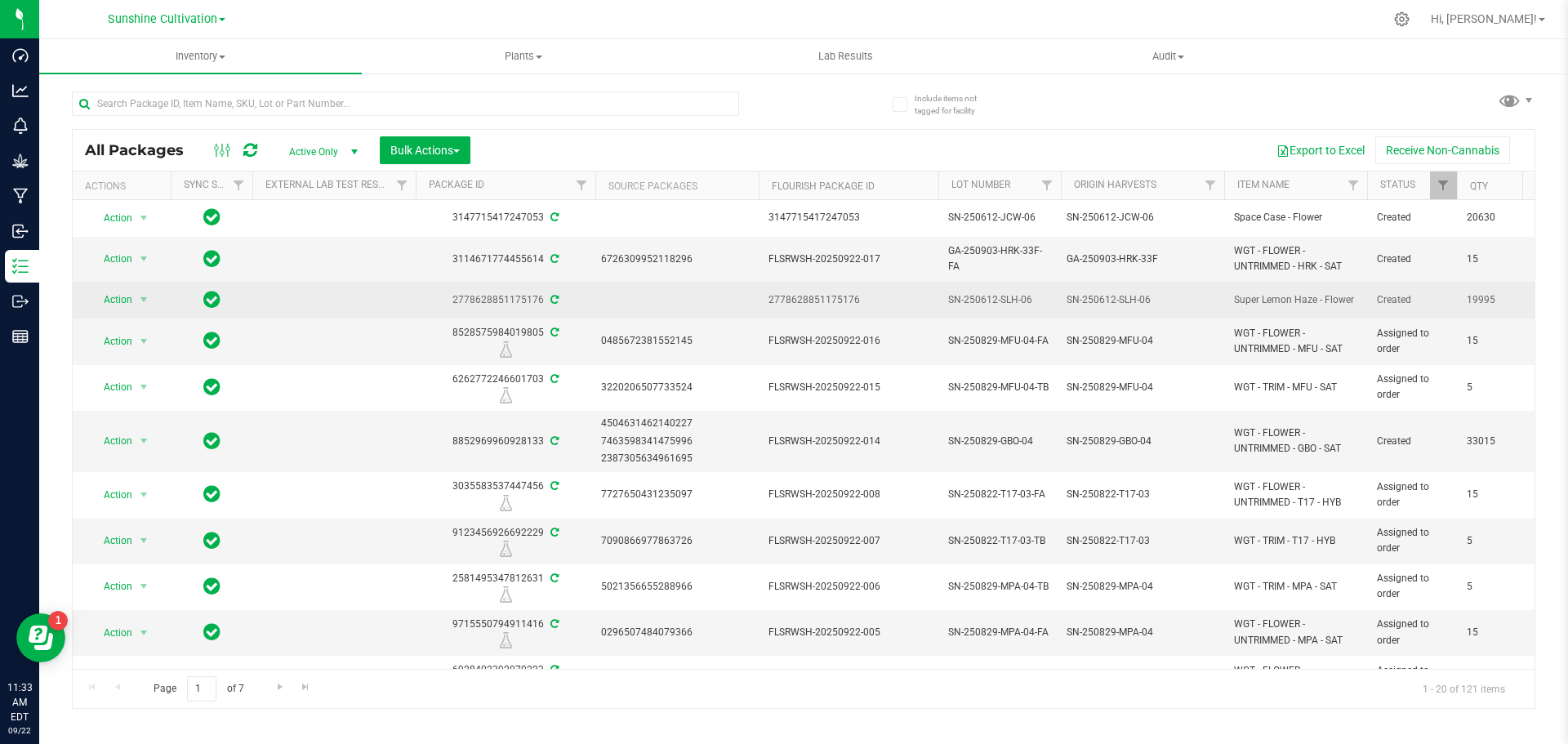
drag, startPoint x: 1070, startPoint y: 297, endPoint x: 1122, endPoint y: 301, distance: 52.2
click at [1122, 301] on div "SN-250612-SLH-06" at bounding box center [1142, 300] width 153 height 16
drag, startPoint x: 1163, startPoint y: 301, endPoint x: 1057, endPoint y: 313, distance: 106.7
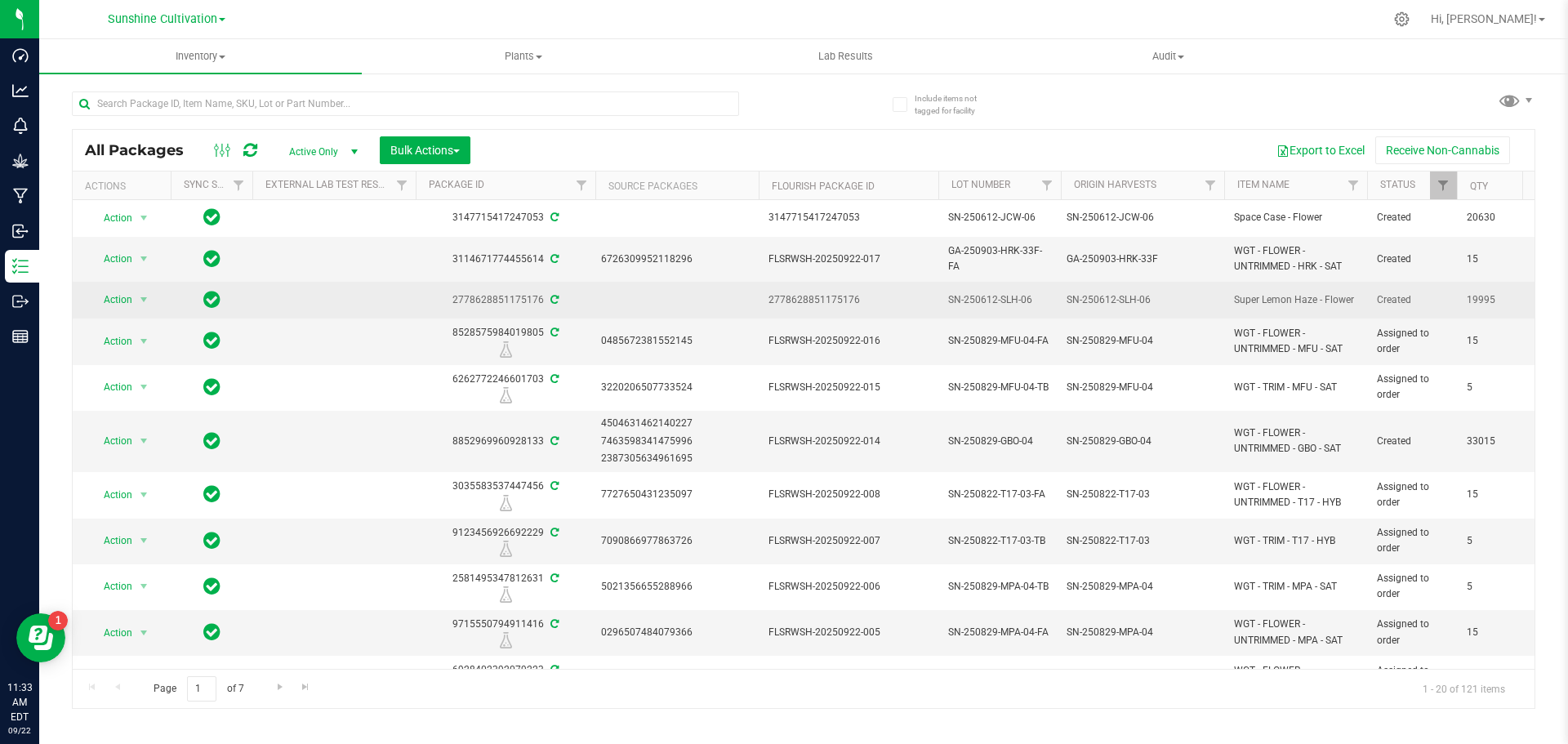
copy tr "SN-250612-SLH-06"
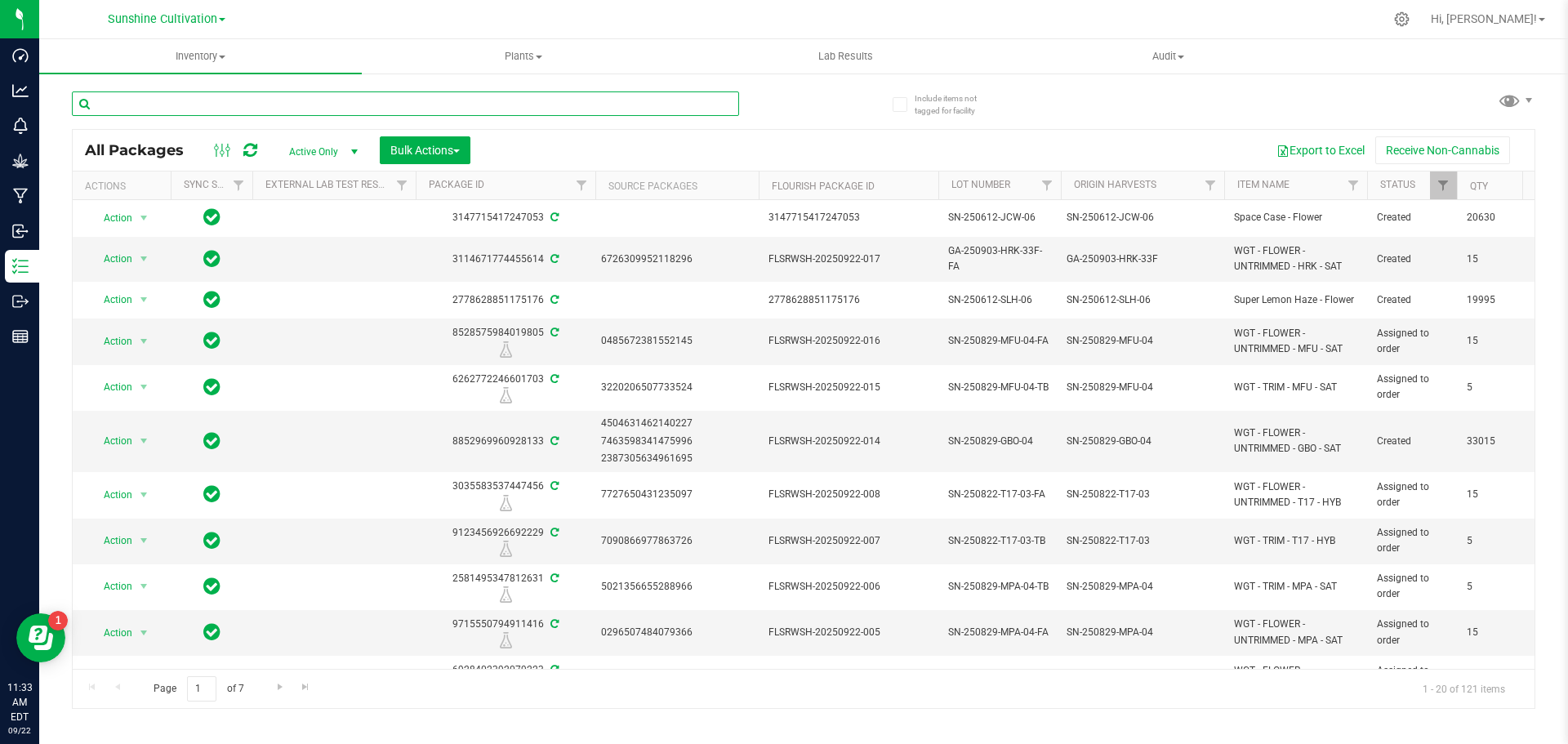
paste input "SN-250612-SLH-06"
type input "SN-250612-SLH-06"
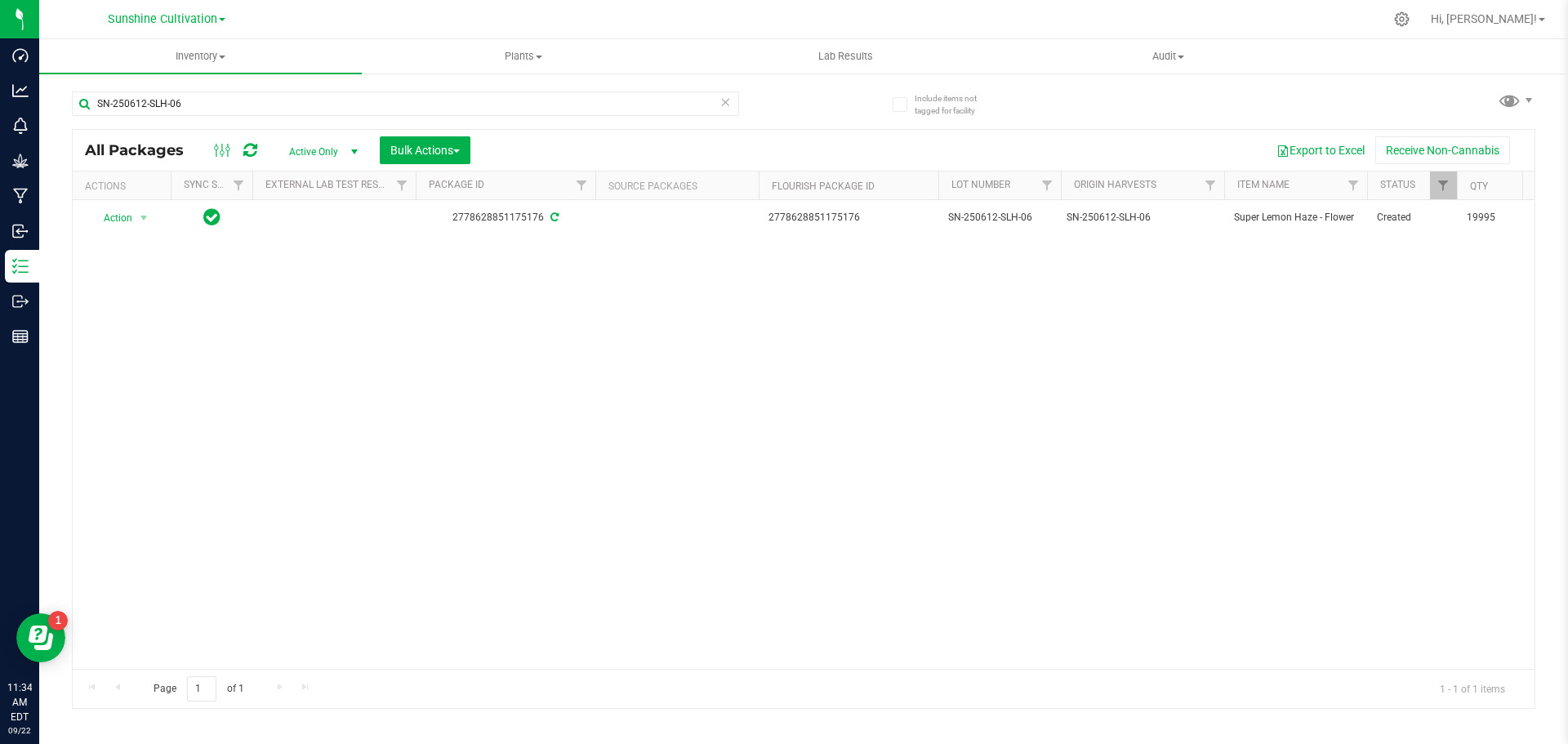
click at [721, 104] on icon at bounding box center [726, 101] width 12 height 19
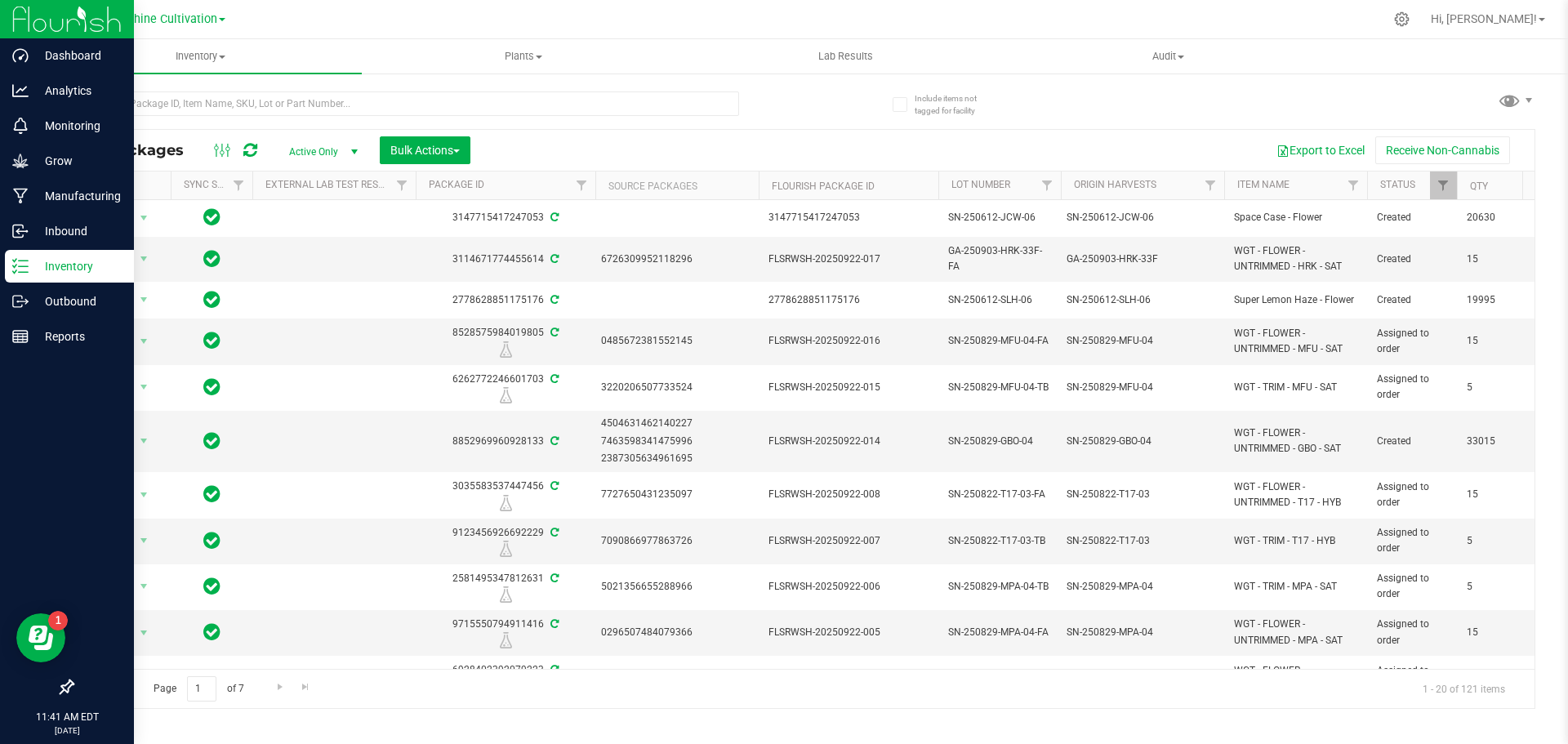
click at [45, 261] on p "Inventory" at bounding box center [77, 266] width 98 height 19
click at [80, 308] on p "Outbound" at bounding box center [77, 301] width 98 height 19
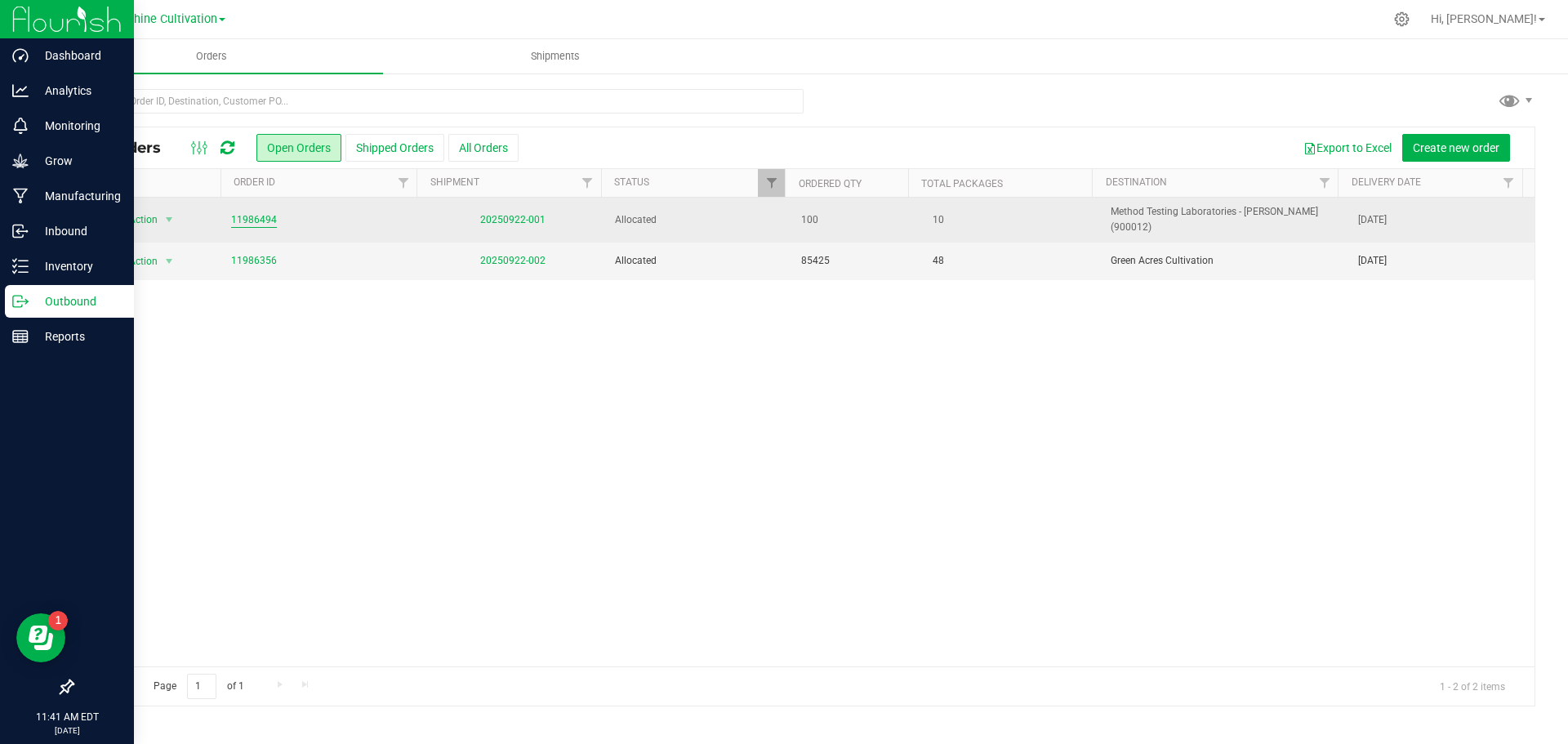
click at [265, 212] on link "11986494" at bounding box center [254, 220] width 46 height 16
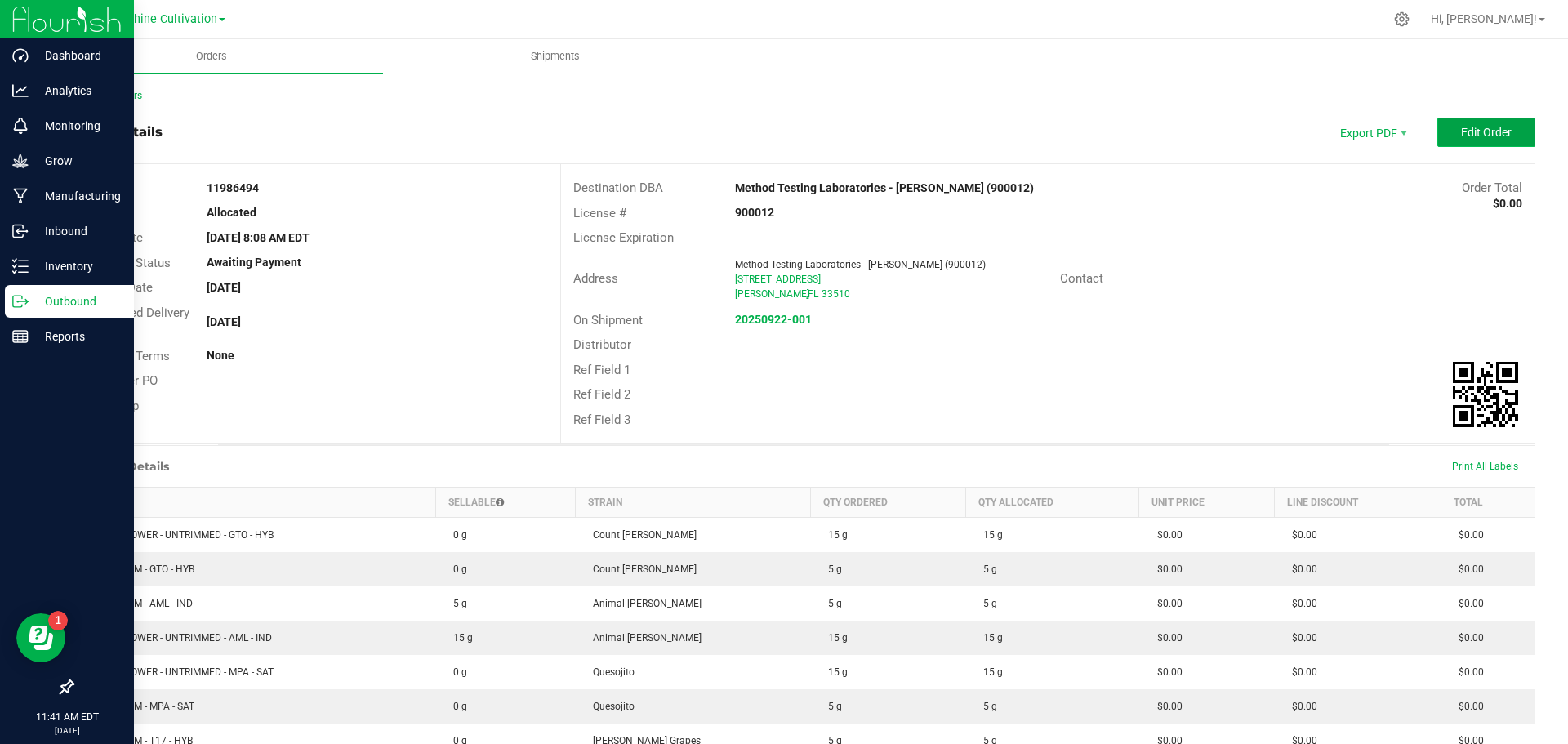
click at [1461, 134] on span "Edit Order" at bounding box center [1485, 133] width 51 height 13
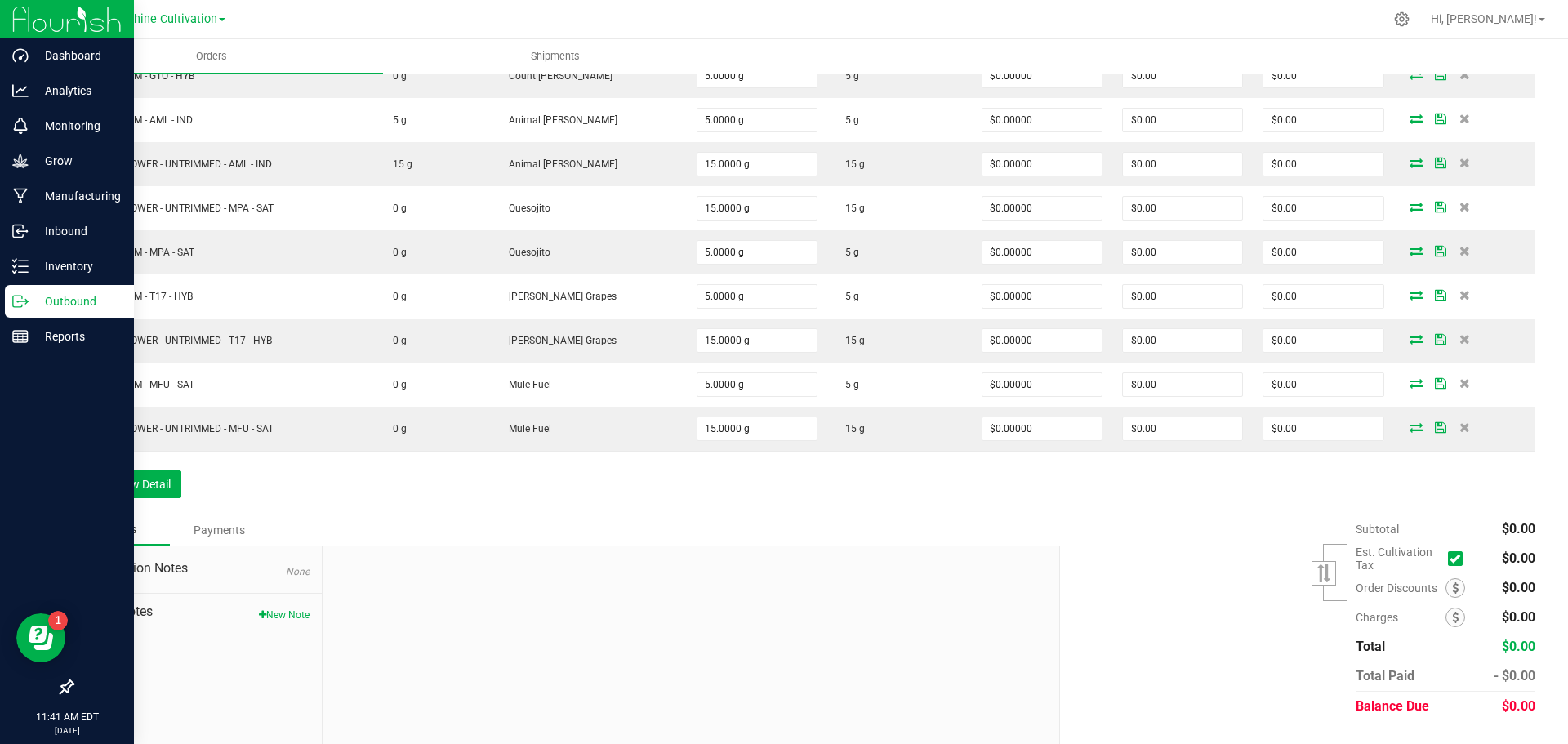
scroll to position [577, 0]
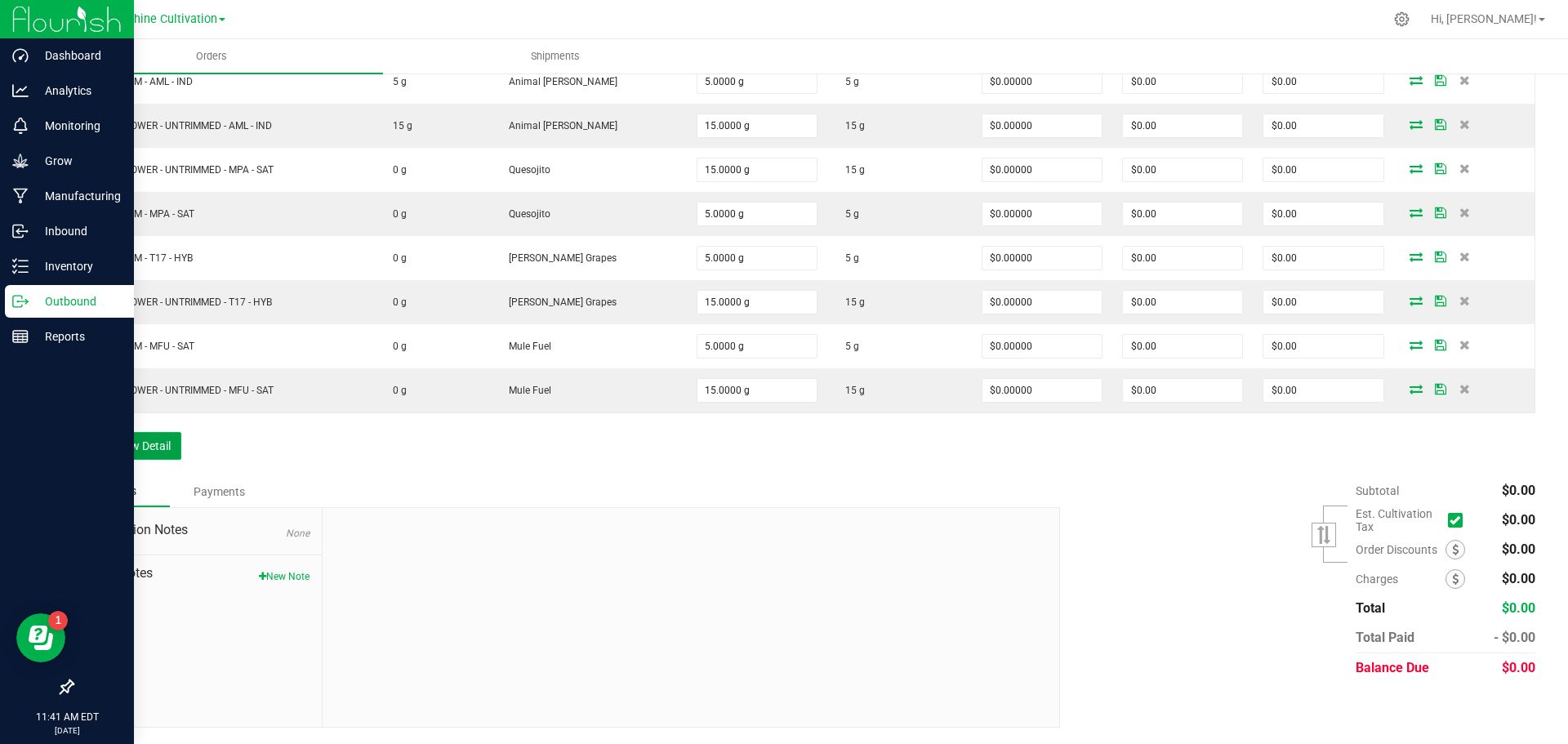
click at [171, 453] on button "Add New Detail" at bounding box center [126, 445] width 109 height 28
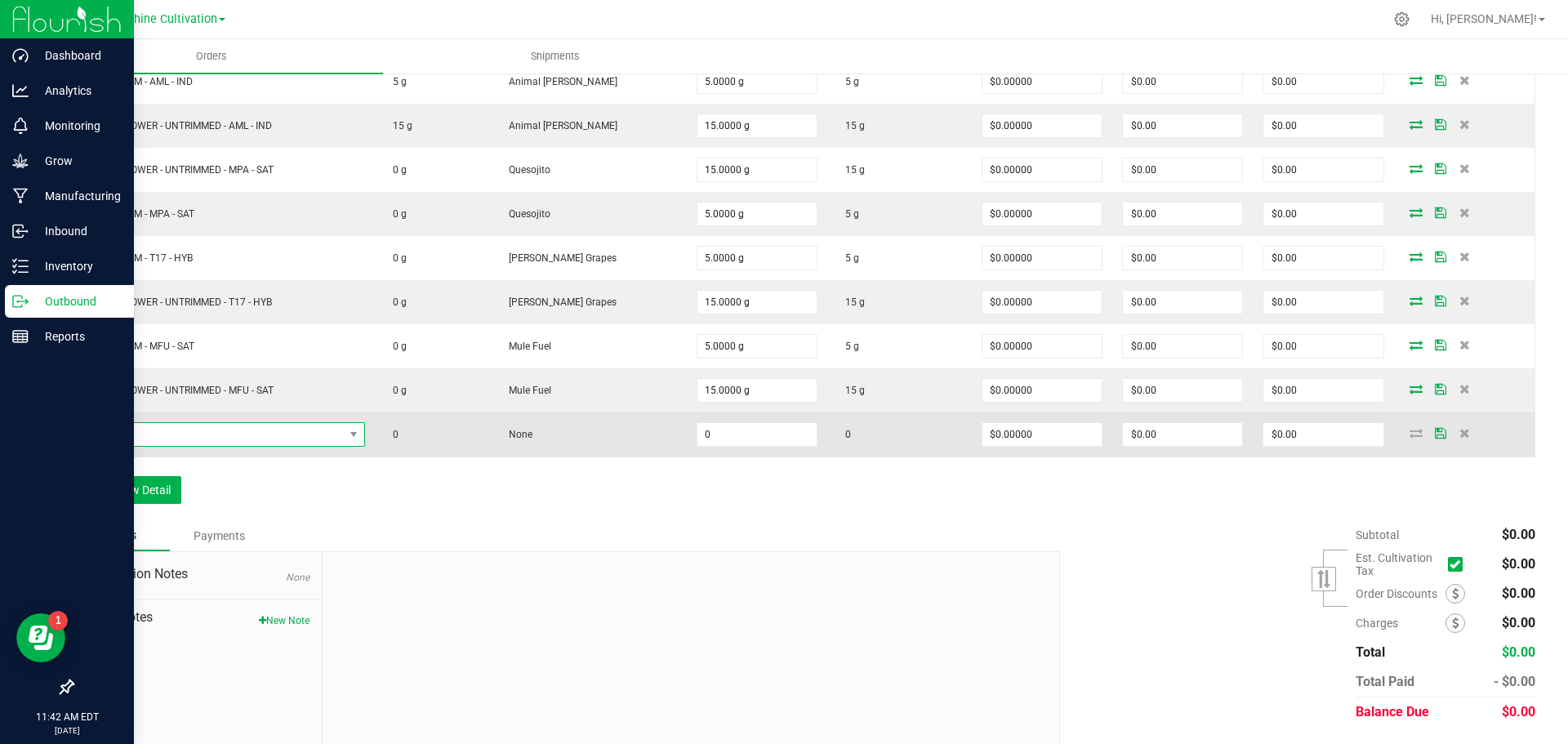
click at [209, 437] on span "NO DATA FOUND" at bounding box center [214, 434] width 260 height 23
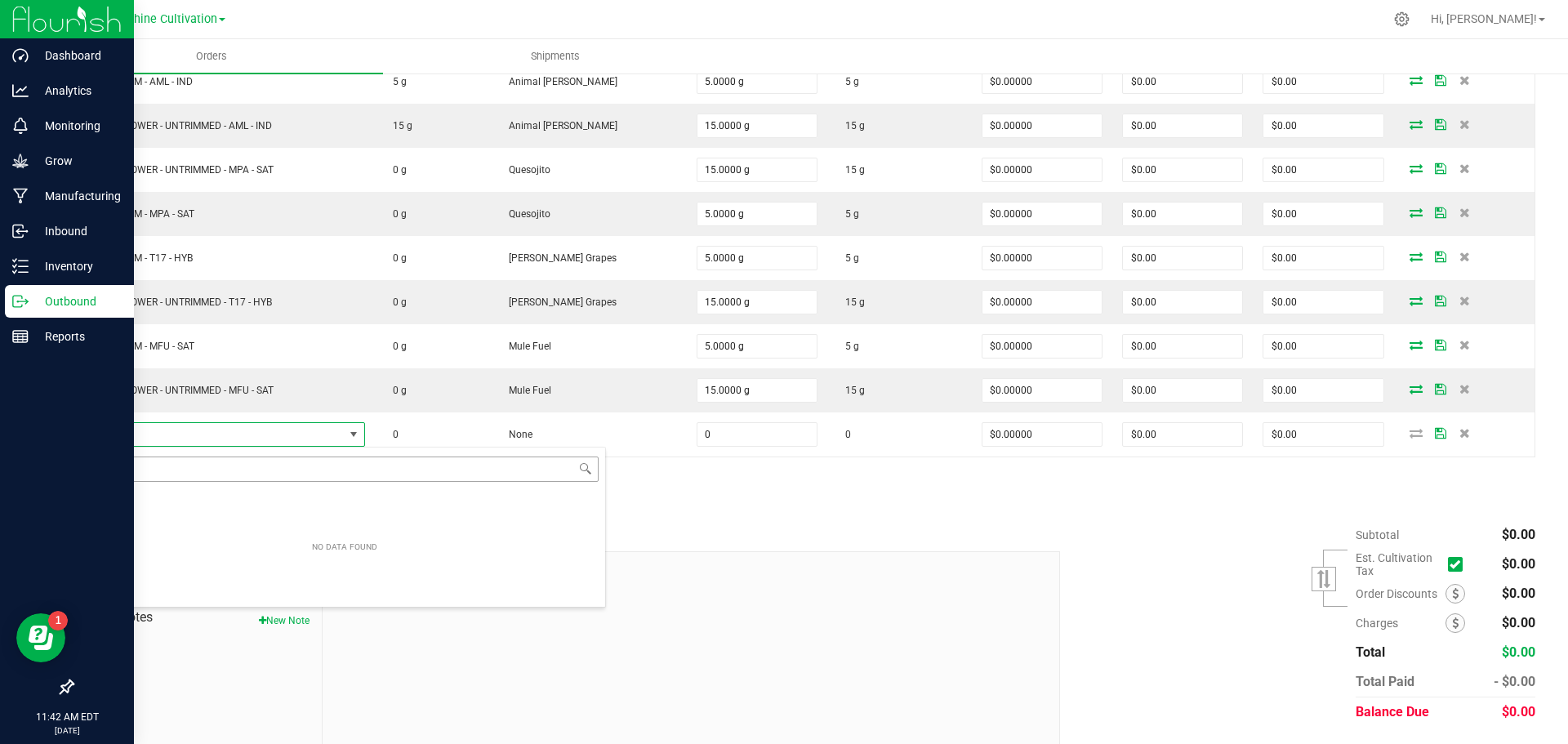
click at [189, 480] on input "NO DATA FOUND" at bounding box center [345, 469] width 508 height 25
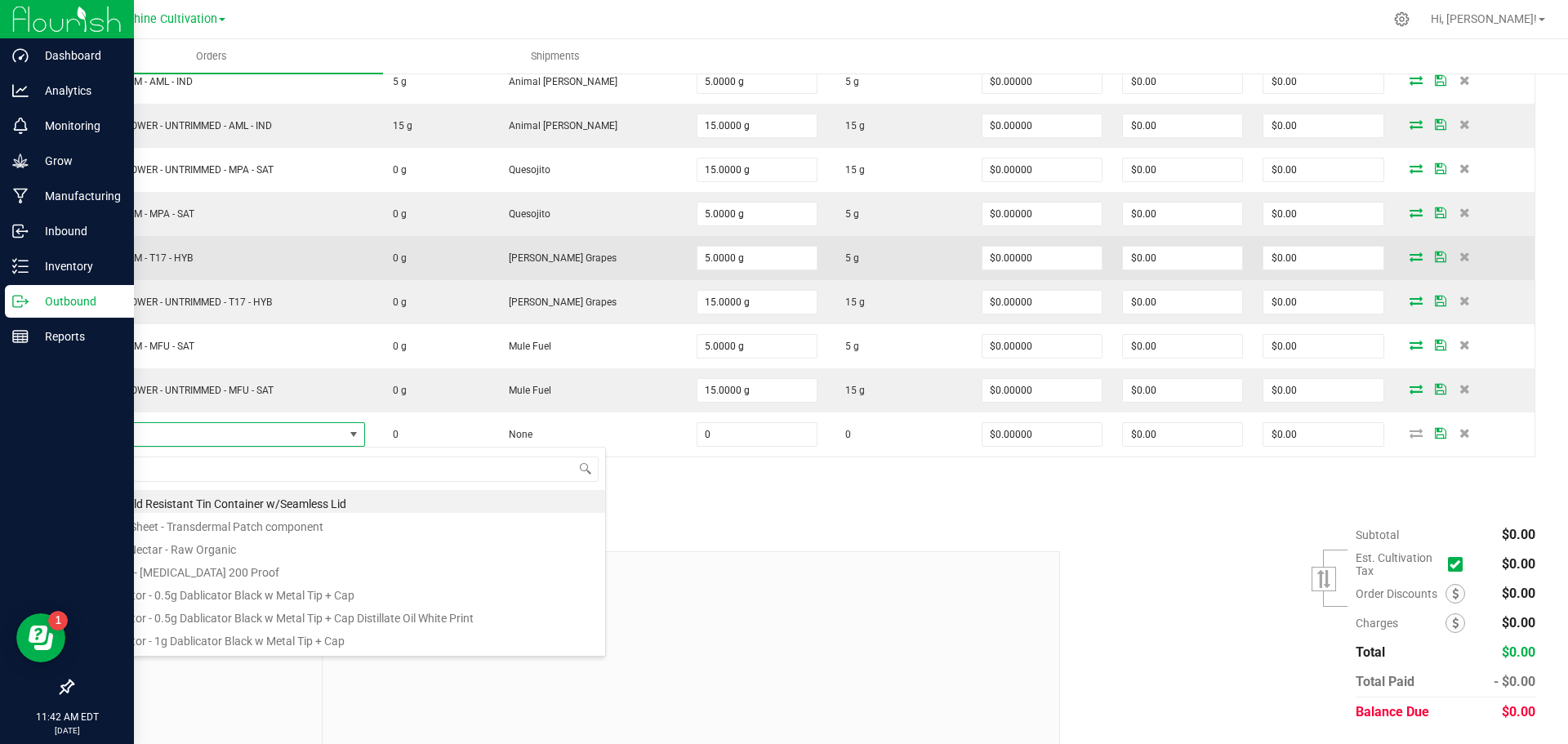
type input "WGT - FLOWER - UNTRIMMED - HRK - SAT"
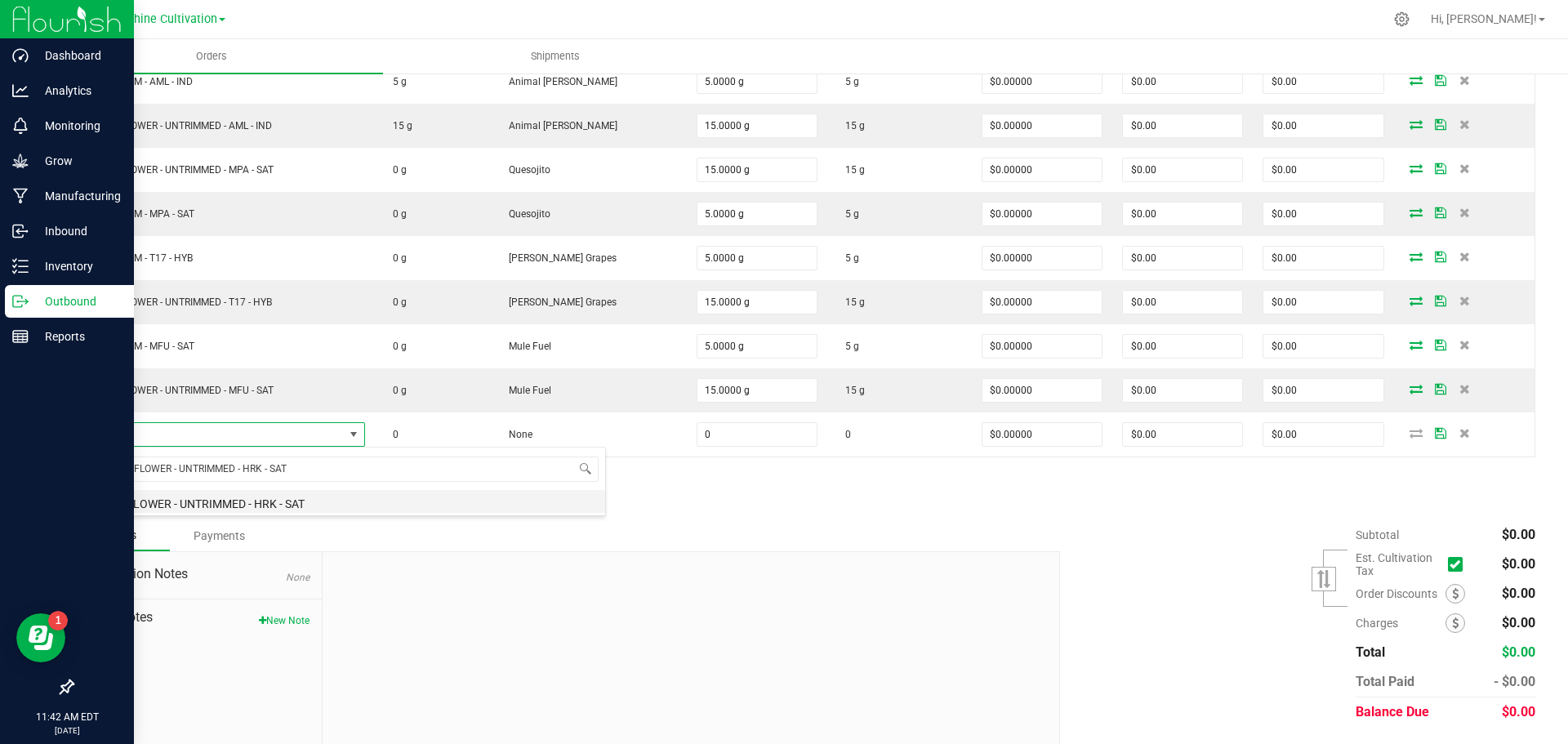
click at [295, 506] on li "WGT - FLOWER - UNTRIMMED - HRK - SAT" at bounding box center [345, 501] width 521 height 23
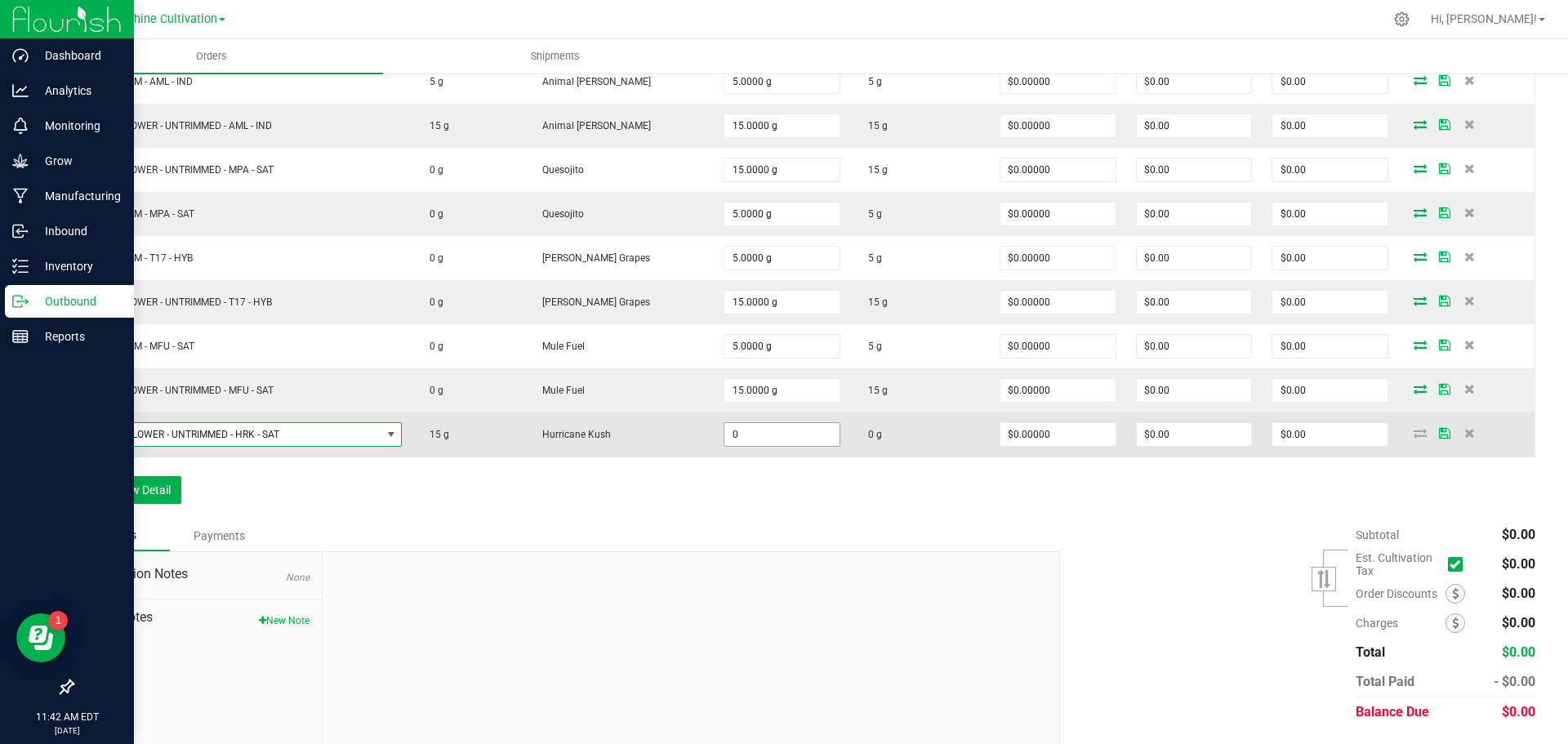
click at [757, 436] on input "0" at bounding box center [781, 434] width 115 height 23
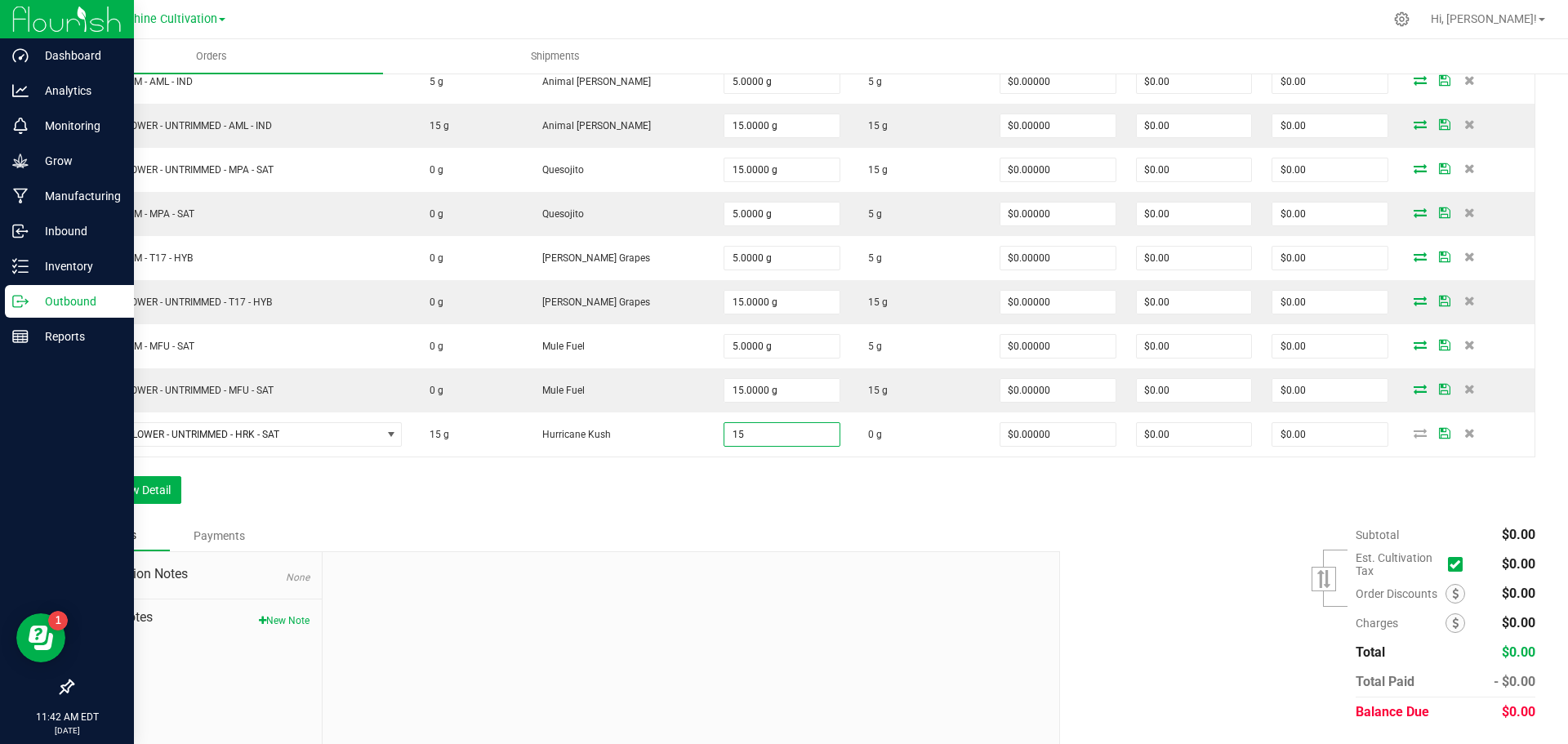
type input "15.0000 g"
click at [806, 506] on div "Order Details Print All Labels Item Sellable Strain Qty Ordered Qty Allocated U…" at bounding box center [803, 210] width 1463 height 621
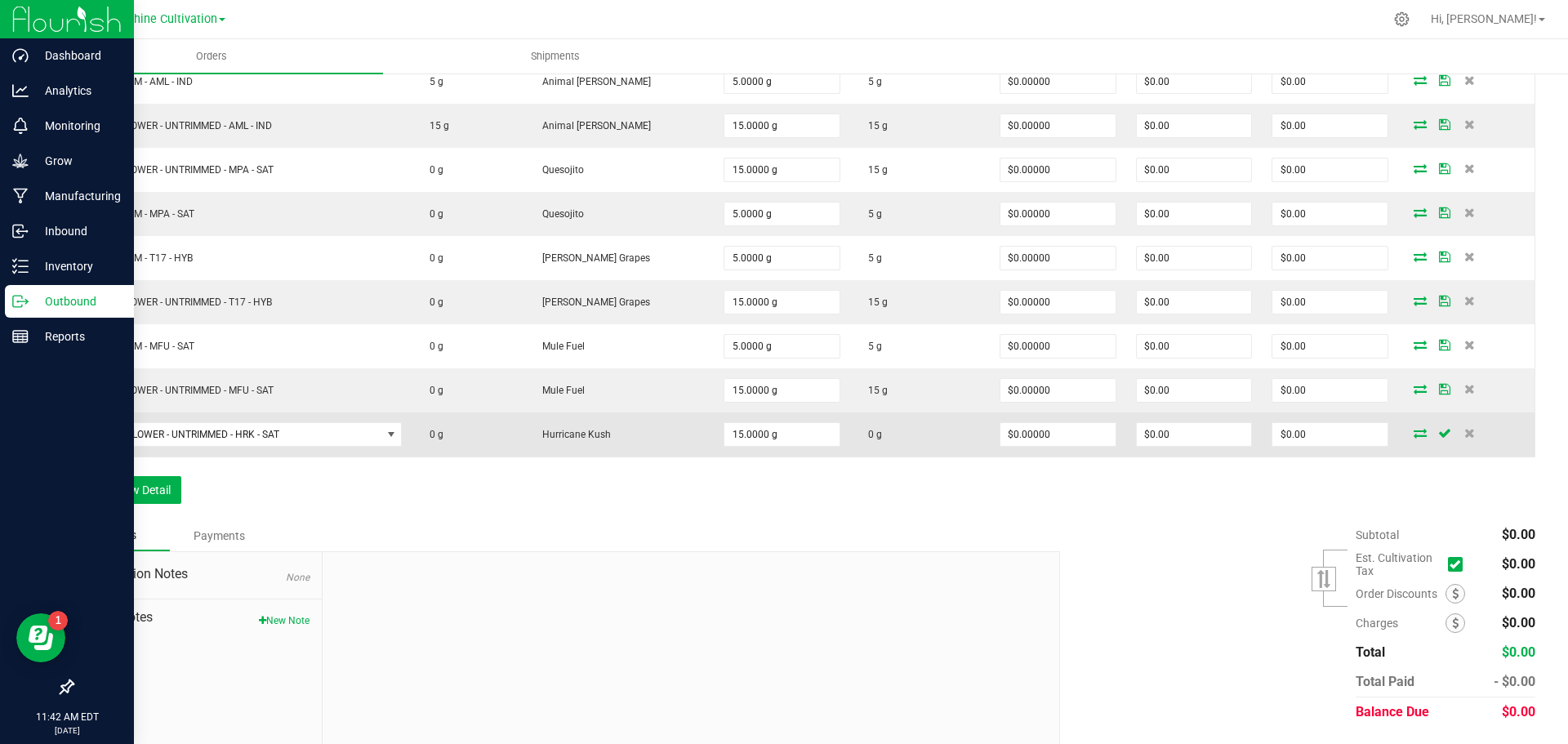
click at [1414, 436] on icon at bounding box center [1420, 433] width 13 height 10
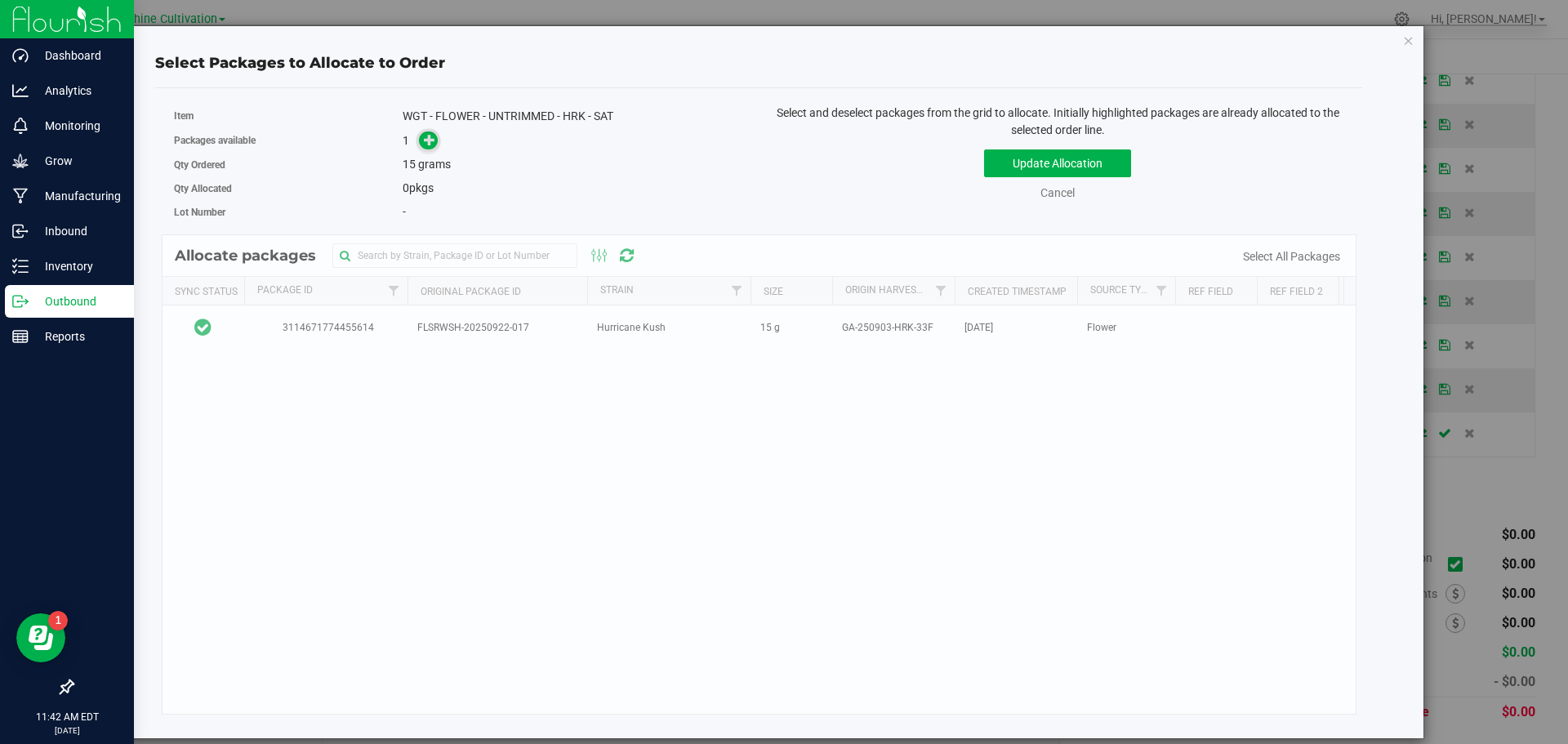
click at [427, 148] on span at bounding box center [428, 140] width 18 height 18
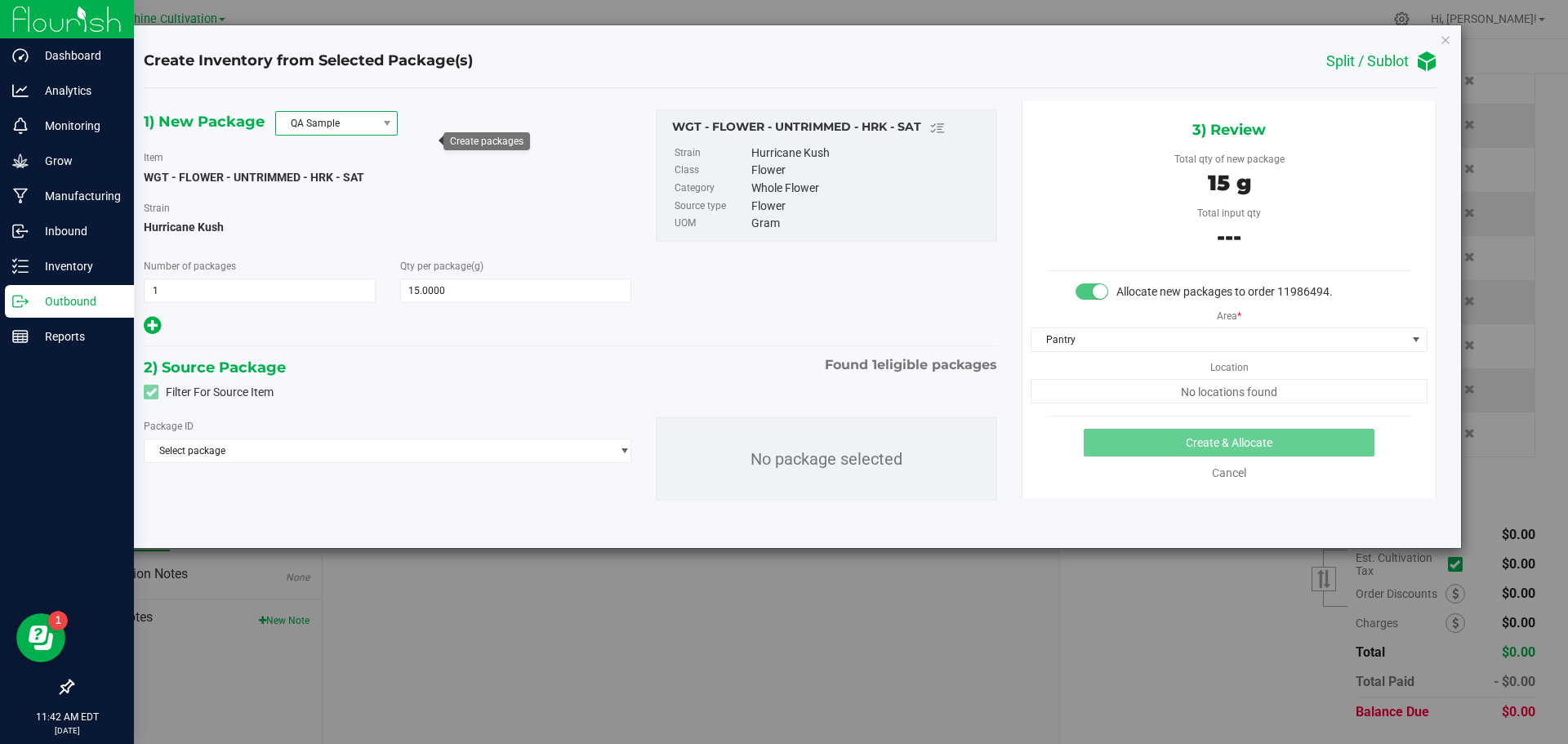
click at [341, 119] on span "QA Sample" at bounding box center [326, 123] width 100 height 23
click at [342, 191] on li "R&D Sample" at bounding box center [336, 196] width 121 height 23
click at [306, 451] on span "Select package" at bounding box center [377, 450] width 465 height 23
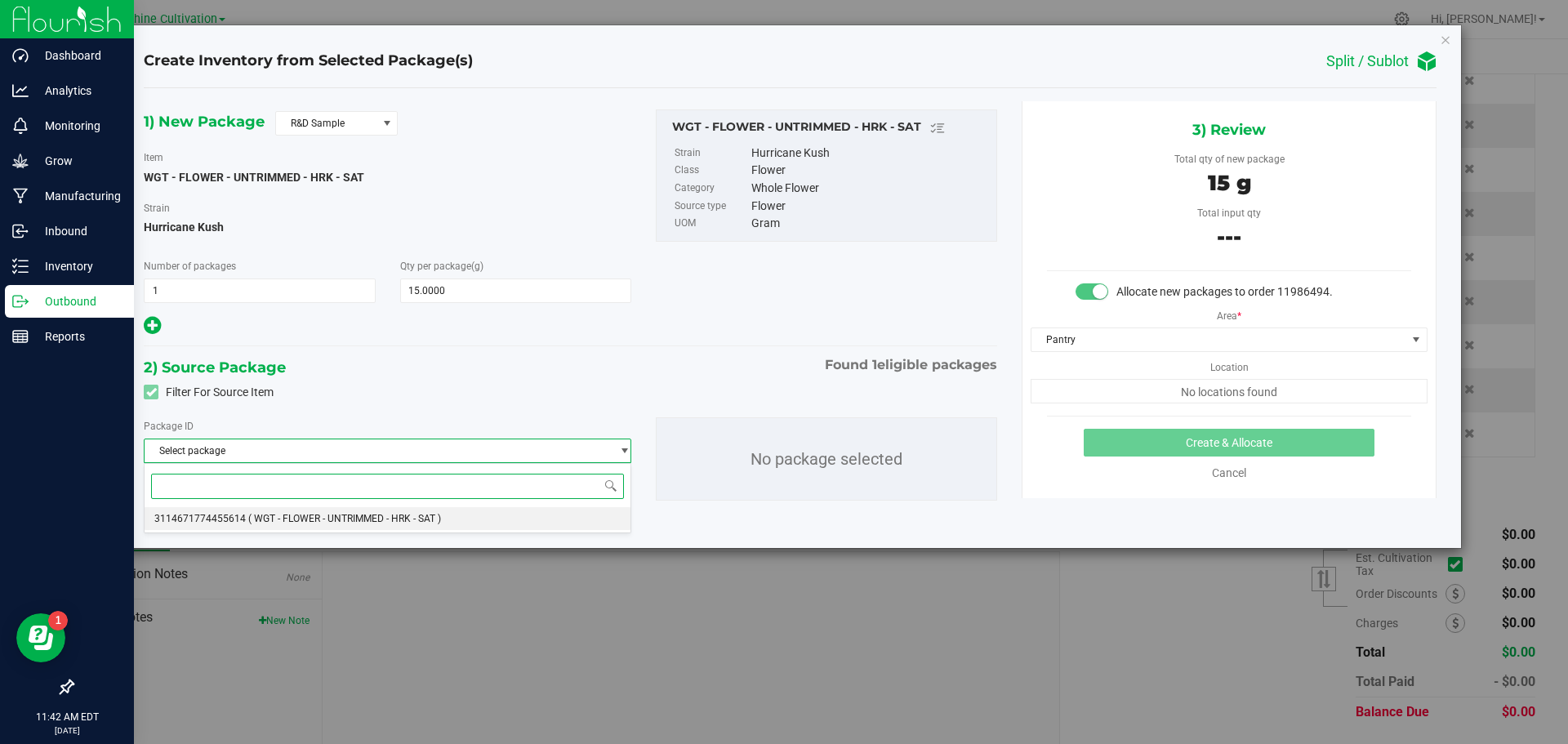
click at [248, 518] on span "( WGT - FLOWER - UNTRIMMED - HRK - SAT )" at bounding box center [344, 519] width 193 height 12
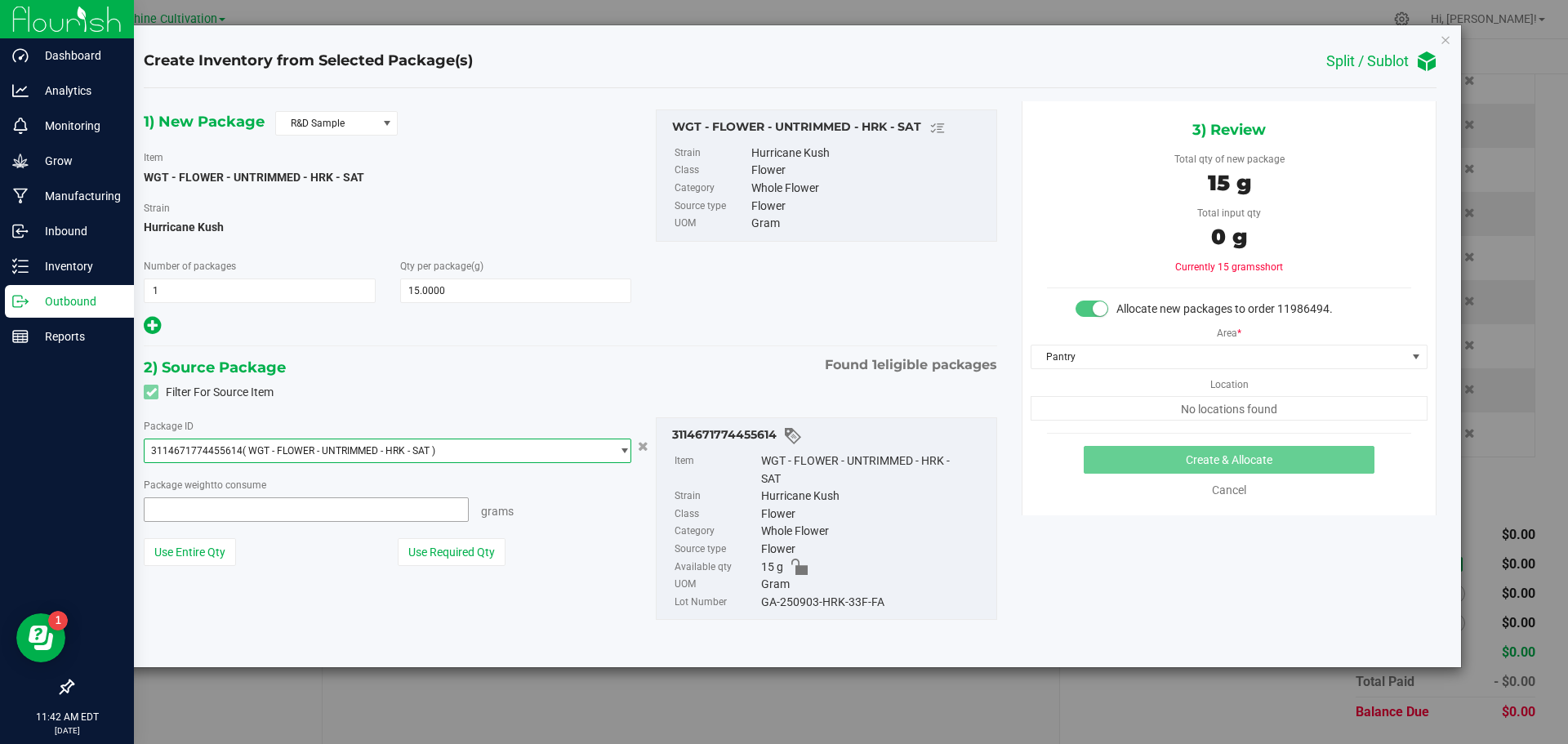
drag, startPoint x: 268, startPoint y: 514, endPoint x: 270, endPoint y: 504, distance: 10.2
click at [268, 514] on span at bounding box center [306, 509] width 325 height 24
type input "15"
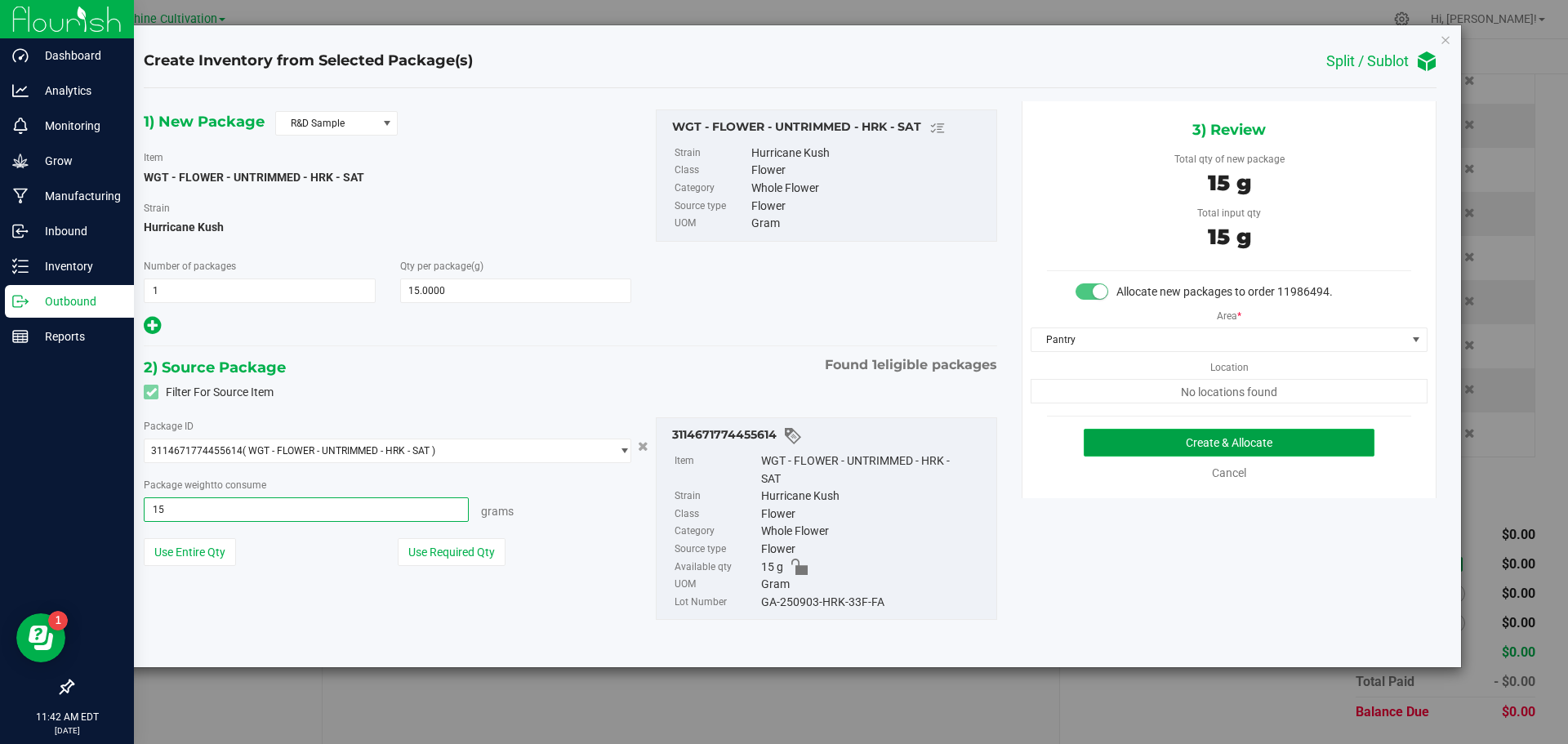
type input "15.0000 g"
click at [1328, 443] on button "Create & Allocate" at bounding box center [1229, 442] width 291 height 28
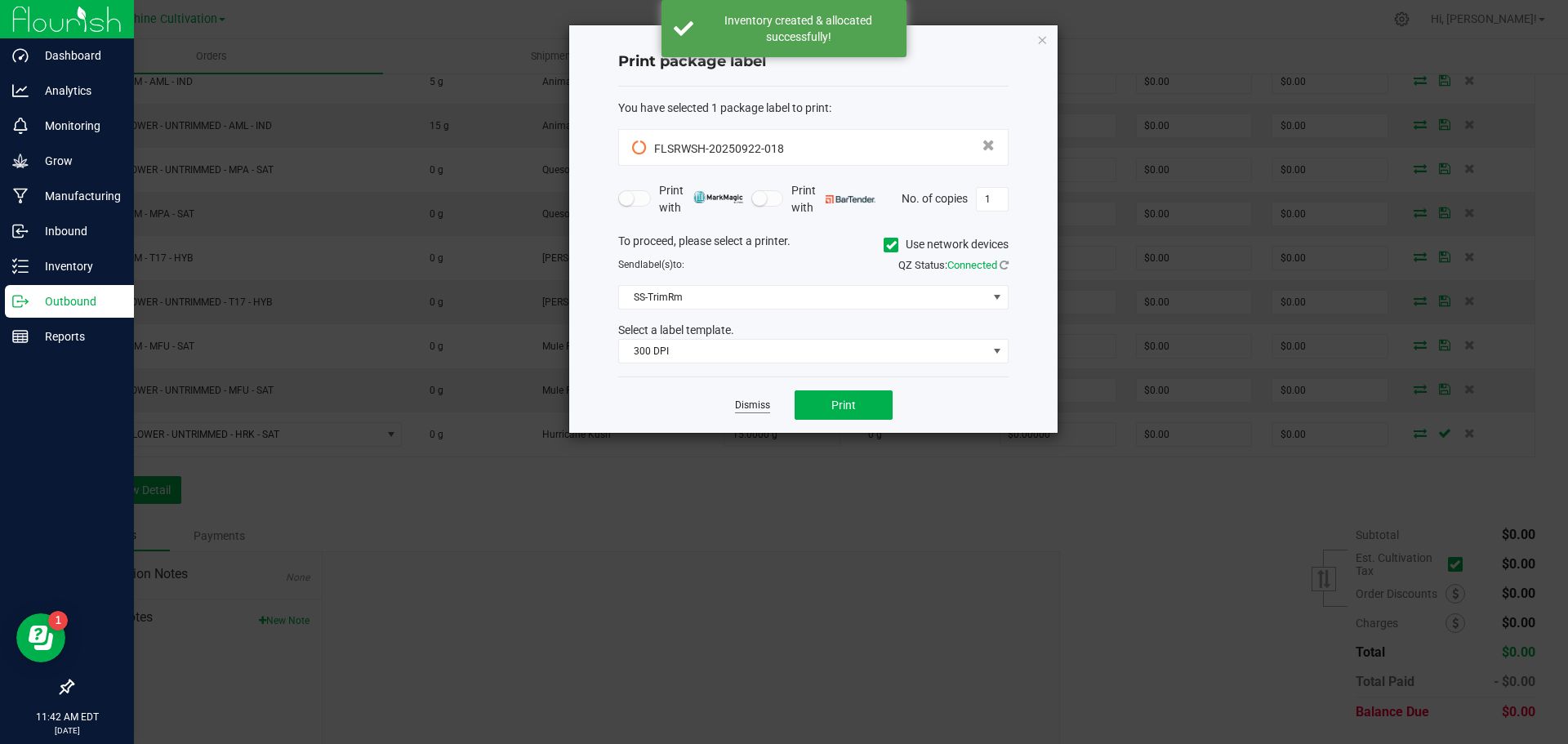
click at [749, 398] on link "Dismiss" at bounding box center [752, 405] width 35 height 14
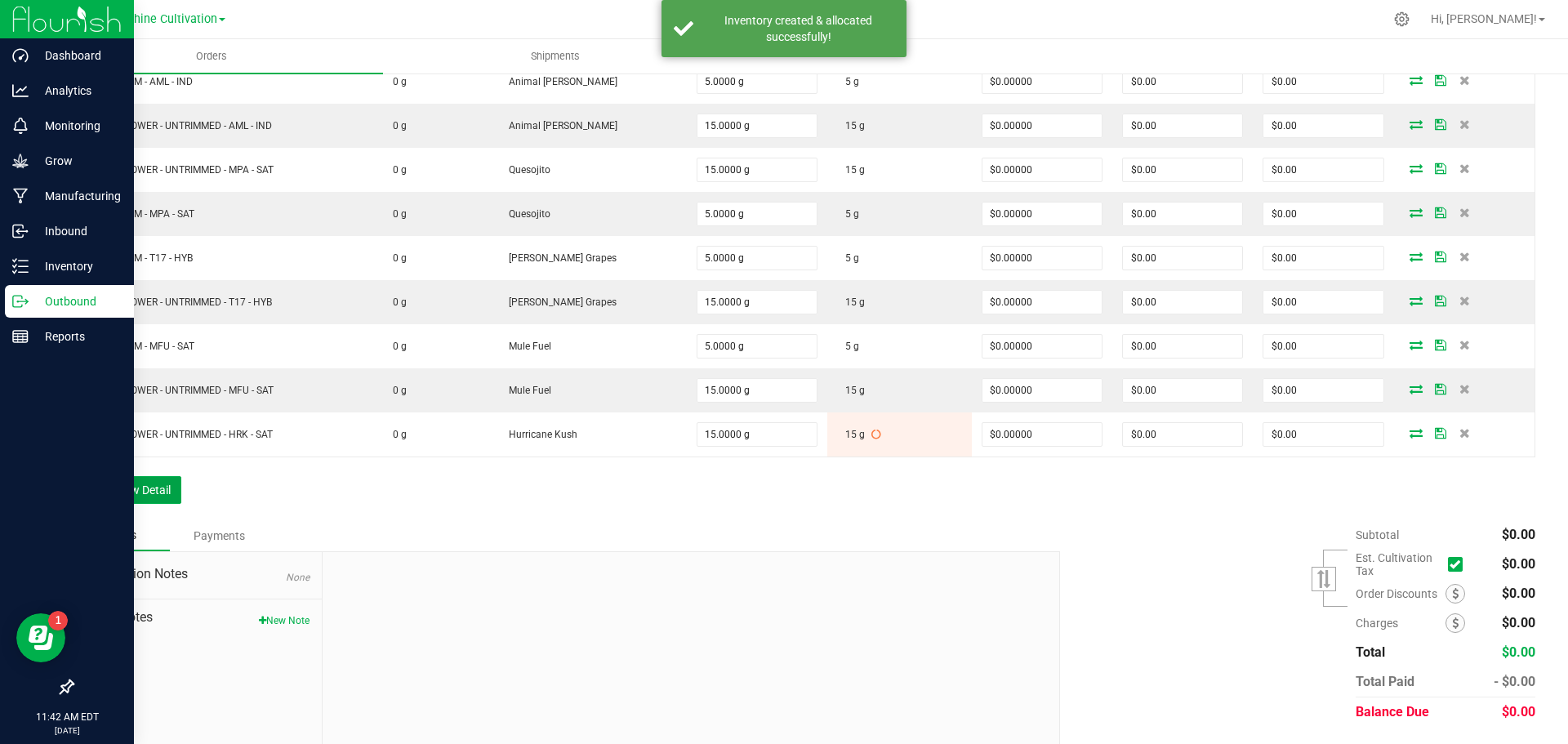
click at [155, 495] on button "Add New Detail" at bounding box center [126, 489] width 109 height 28
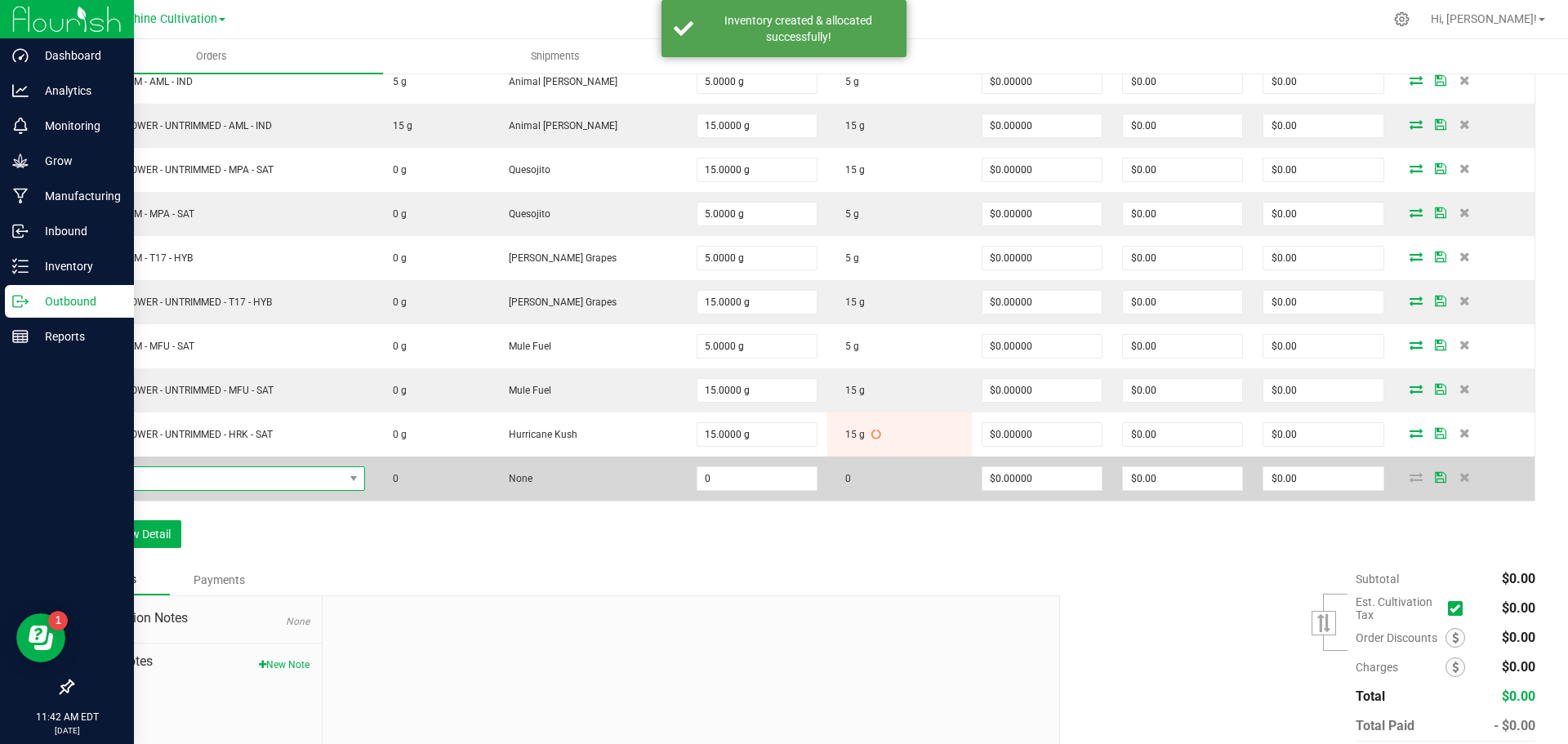
click at [171, 481] on span "NO DATA FOUND" at bounding box center [214, 478] width 260 height 23
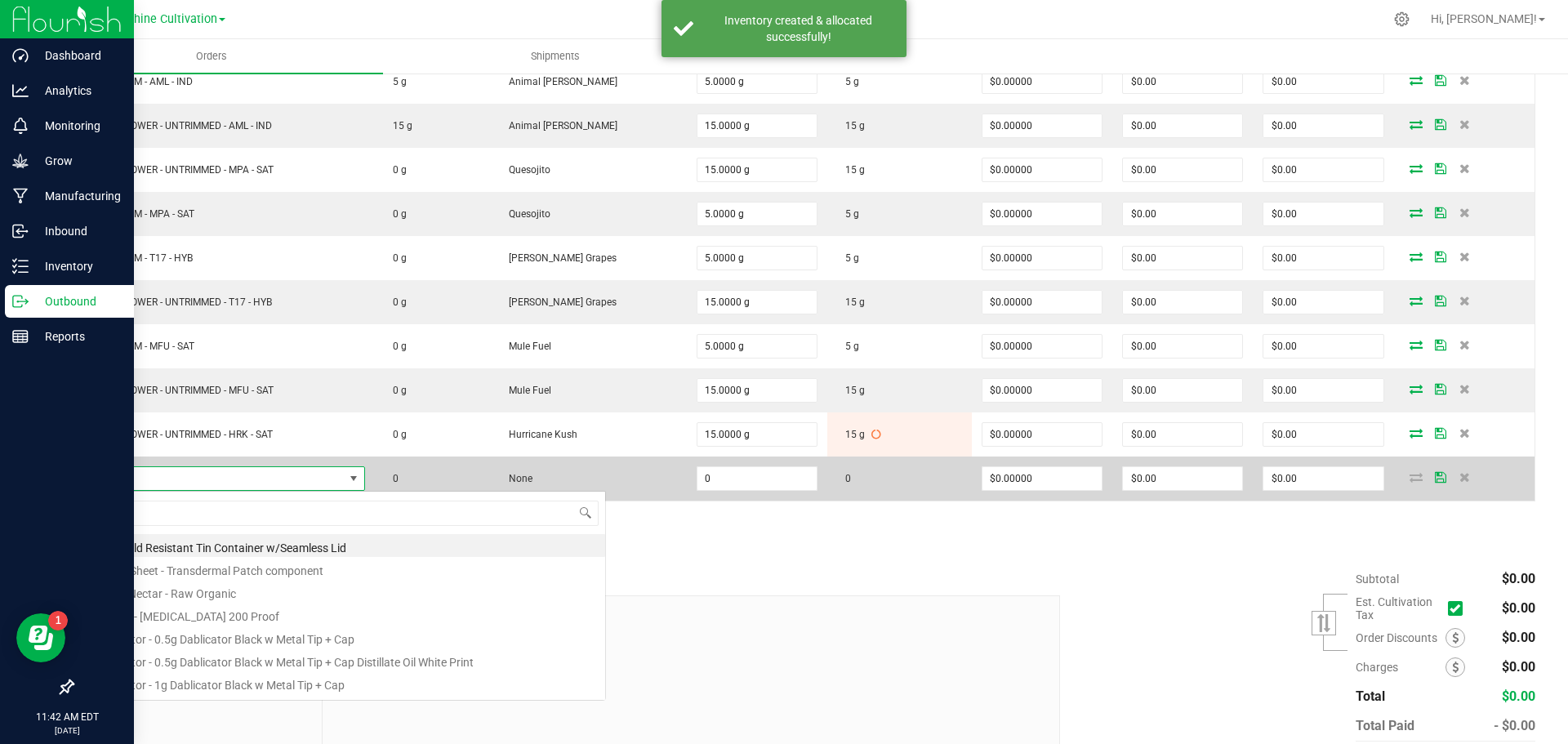
scroll to position [24, 288]
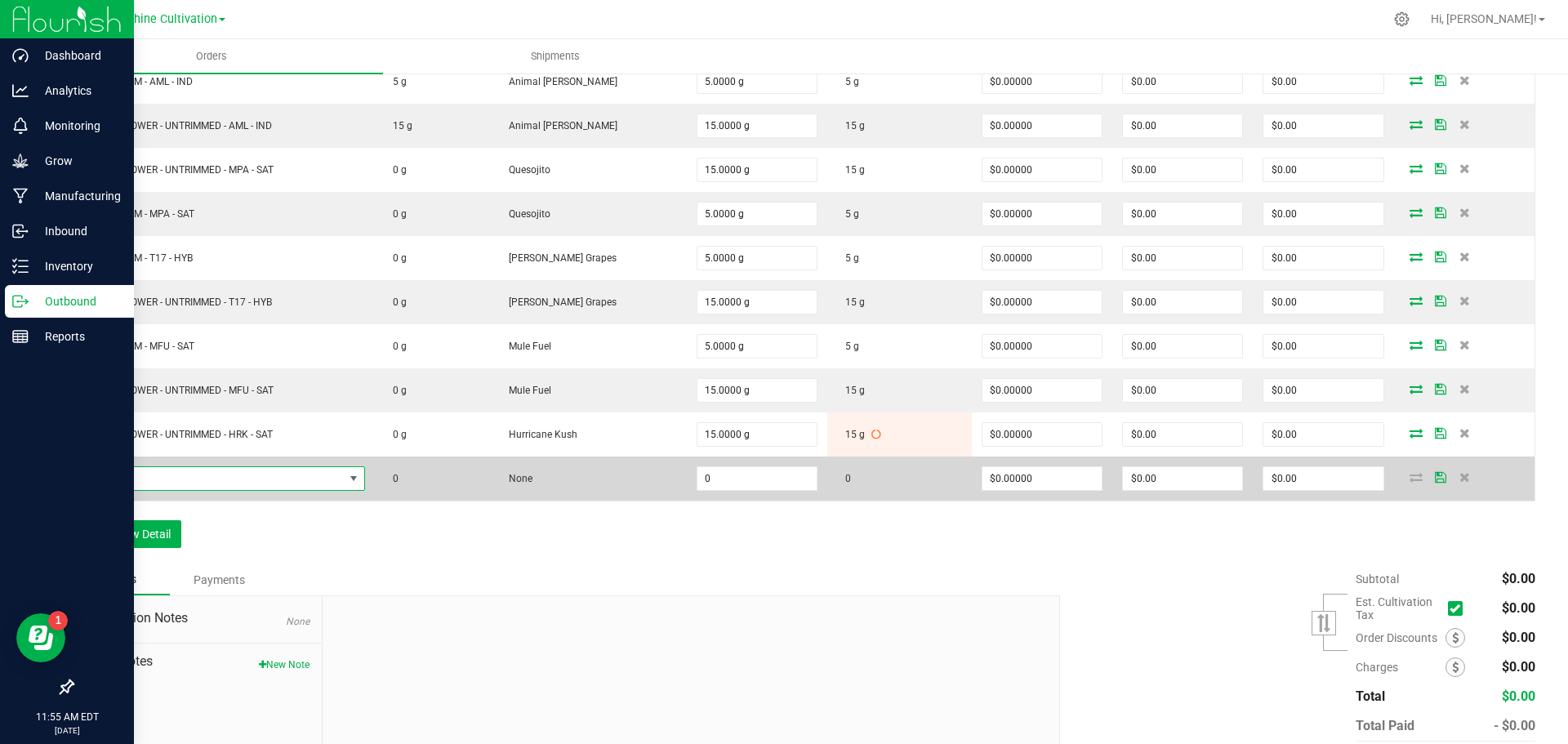
click at [299, 478] on span "NO DATA FOUND" at bounding box center [214, 478] width 260 height 23
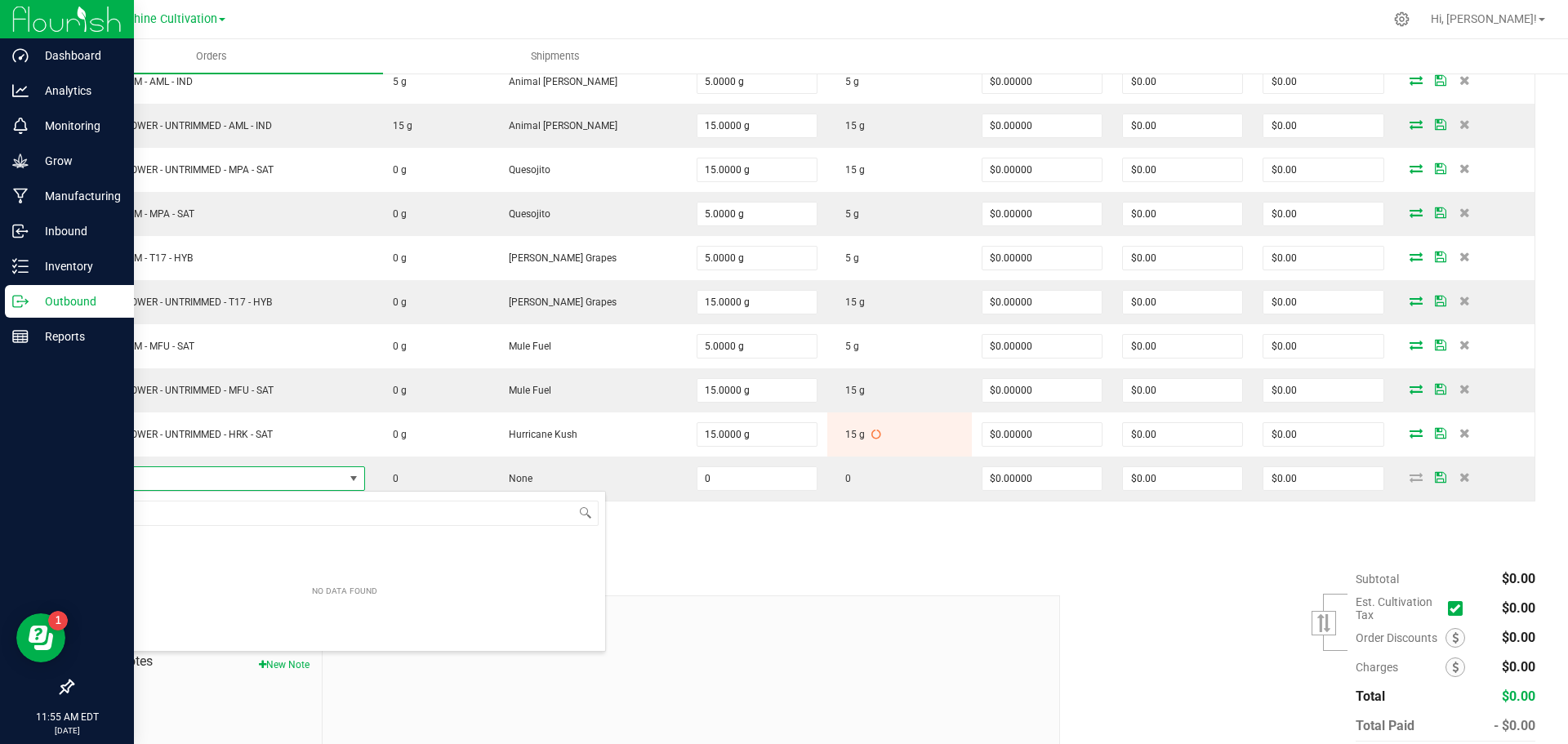
click at [863, 584] on div "Notes Payments" at bounding box center [559, 580] width 976 height 31
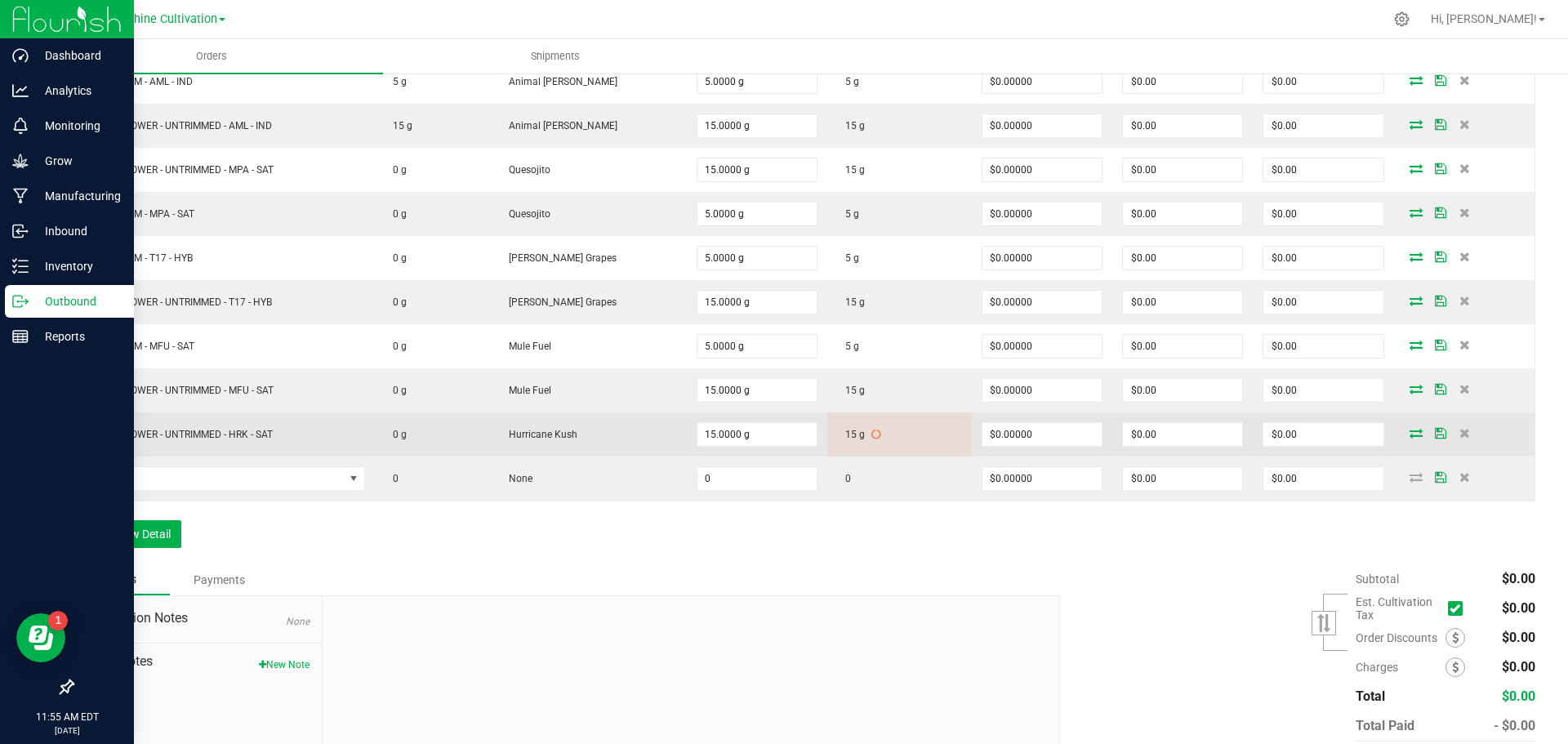
click at [840, 430] on td "15 g" at bounding box center [899, 434] width 144 height 44
click at [871, 433] on icon at bounding box center [876, 434] width 10 height 10
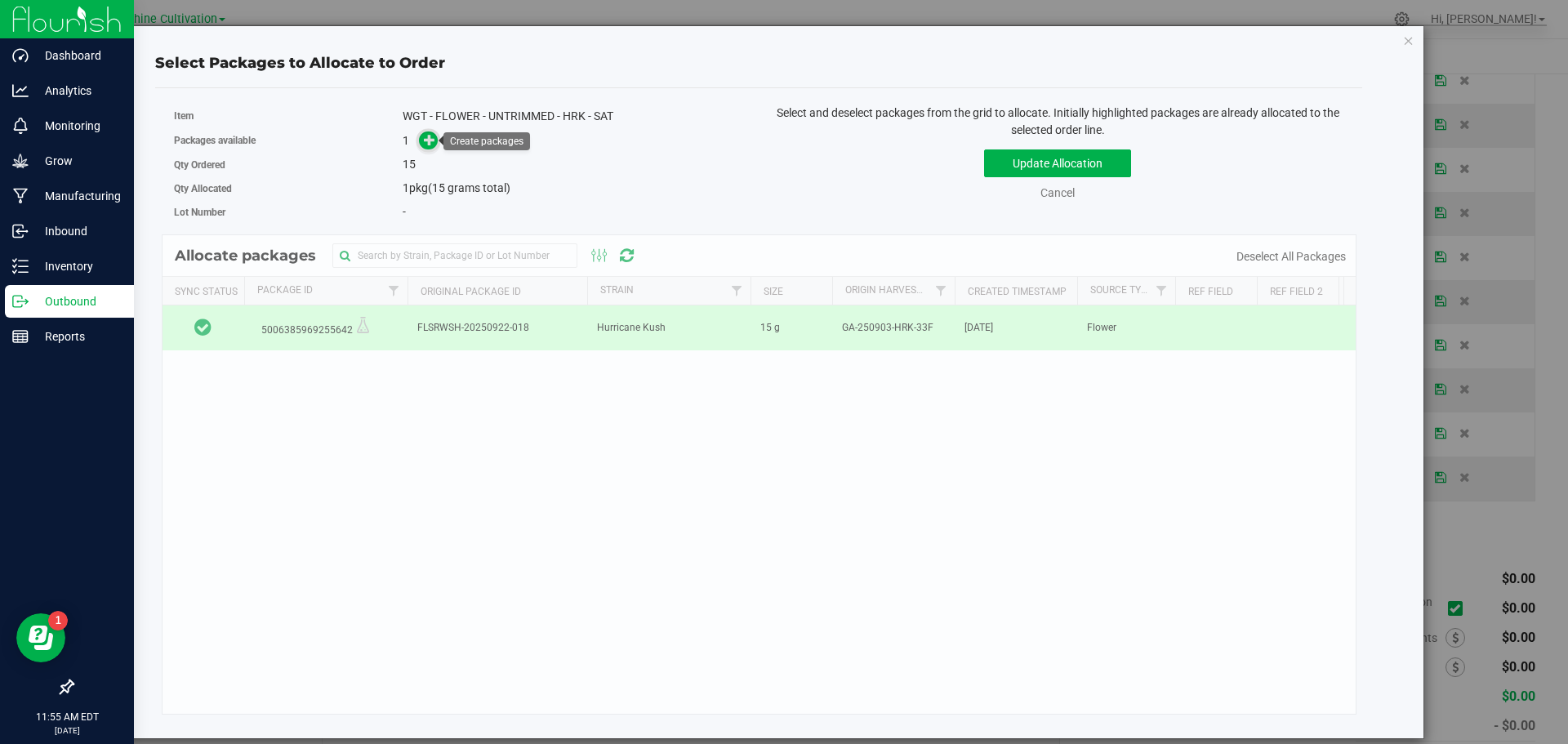
click at [422, 139] on span at bounding box center [428, 139] width 18 height 18
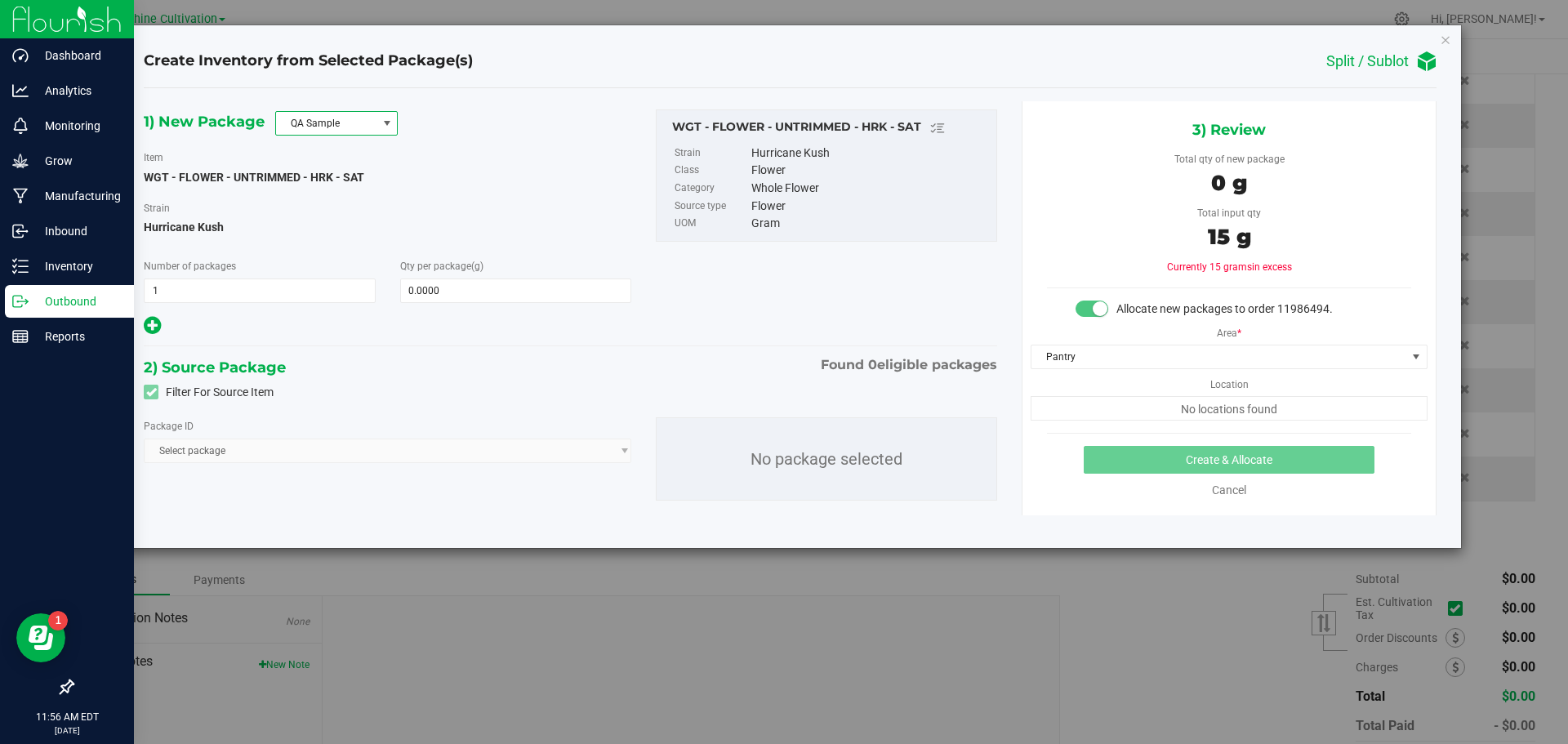
click at [360, 111] on span "QA Sample" at bounding box center [336, 123] width 123 height 24
click at [338, 201] on li "R&D Sample" at bounding box center [336, 196] width 121 height 23
click at [283, 450] on span "Select package" at bounding box center [387, 450] width 488 height 24
click at [612, 462] on span "Select package" at bounding box center [387, 450] width 488 height 24
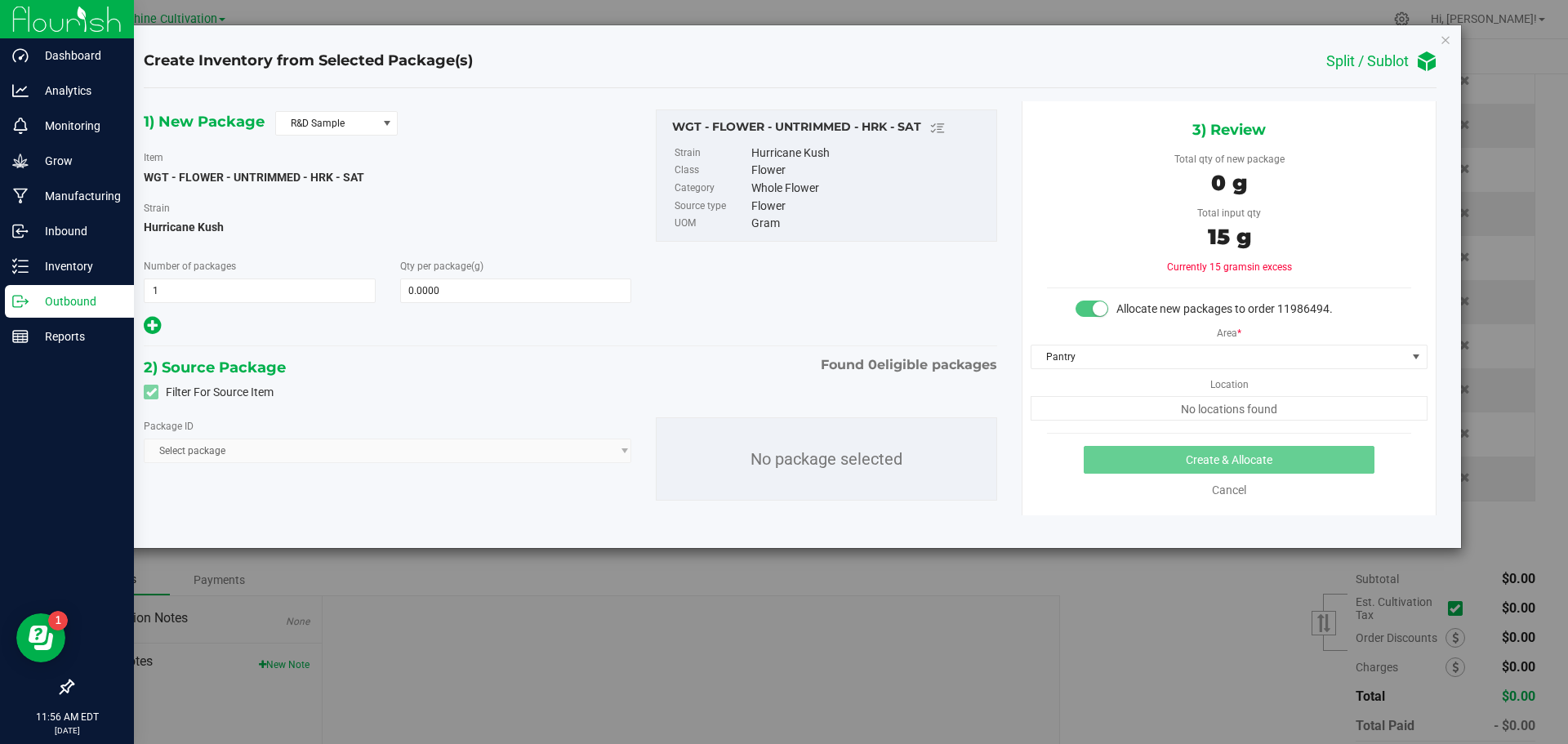
click at [463, 271] on span "Qty per package (g)" at bounding box center [442, 266] width 83 height 12
click at [462, 287] on span at bounding box center [516, 290] width 232 height 24
type input "15"
type input "15.0000"
drag, startPoint x: 473, startPoint y: 417, endPoint x: 477, endPoint y: 436, distance: 19.4
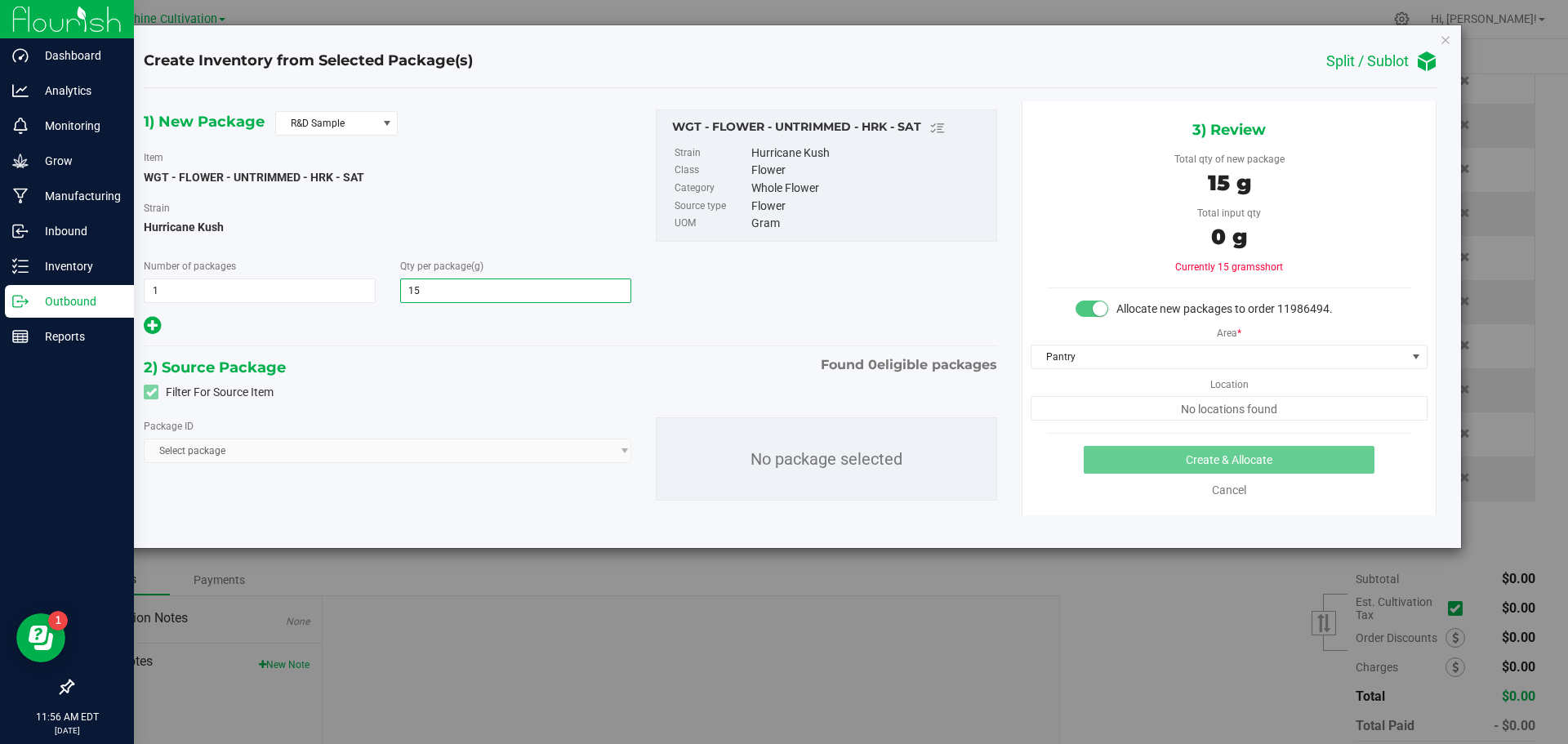
click at [473, 418] on div "Package ID Select package No package selected" at bounding box center [569, 458] width 878 height 109
click at [481, 454] on span "Select package" at bounding box center [387, 450] width 488 height 24
drag, startPoint x: 585, startPoint y: 423, endPoint x: 1317, endPoint y: 312, distance: 740.4
click at [598, 421] on div "Package ID" at bounding box center [387, 426] width 488 height 18
click at [1326, 361] on span "Pantry" at bounding box center [1218, 357] width 375 height 23
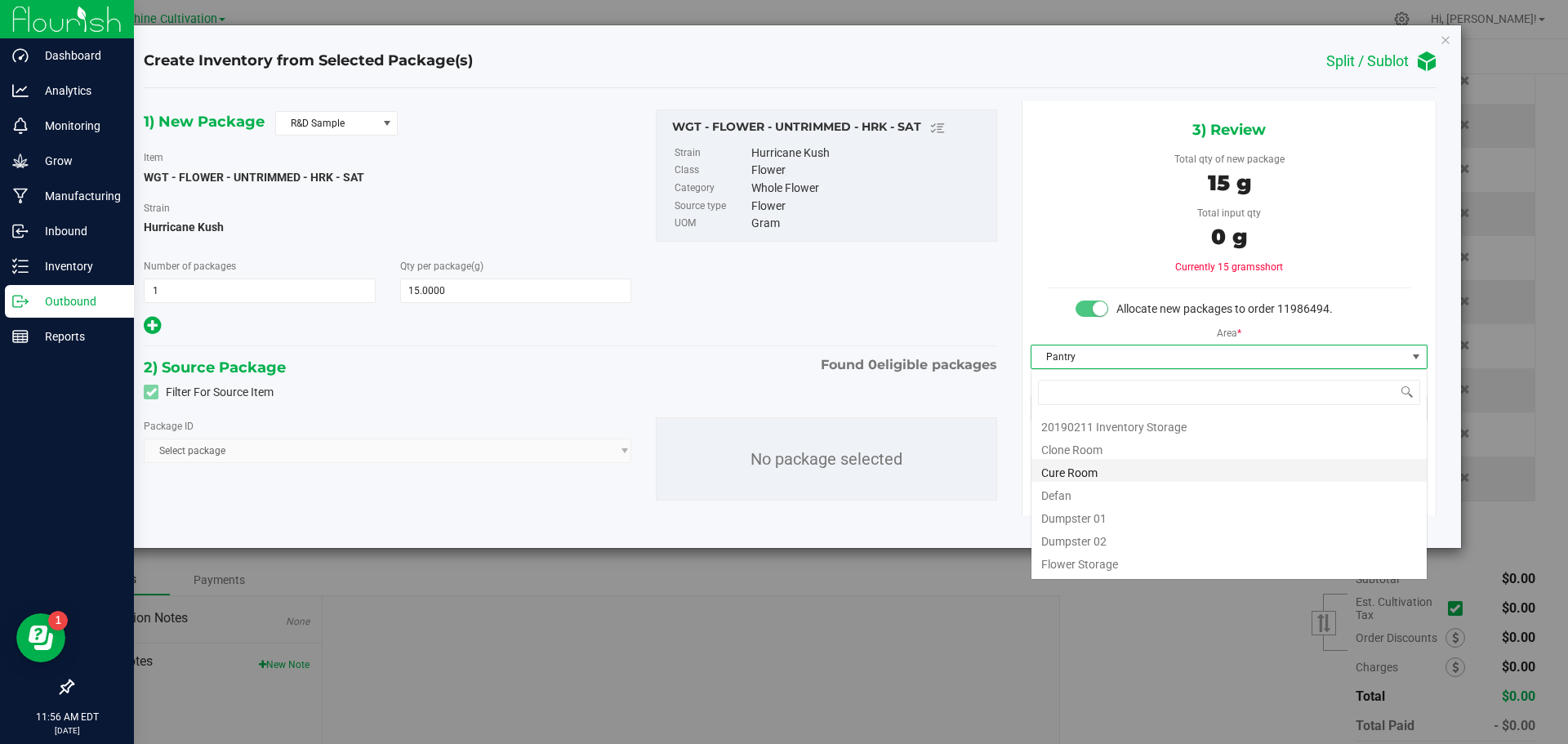
scroll to position [24, 396]
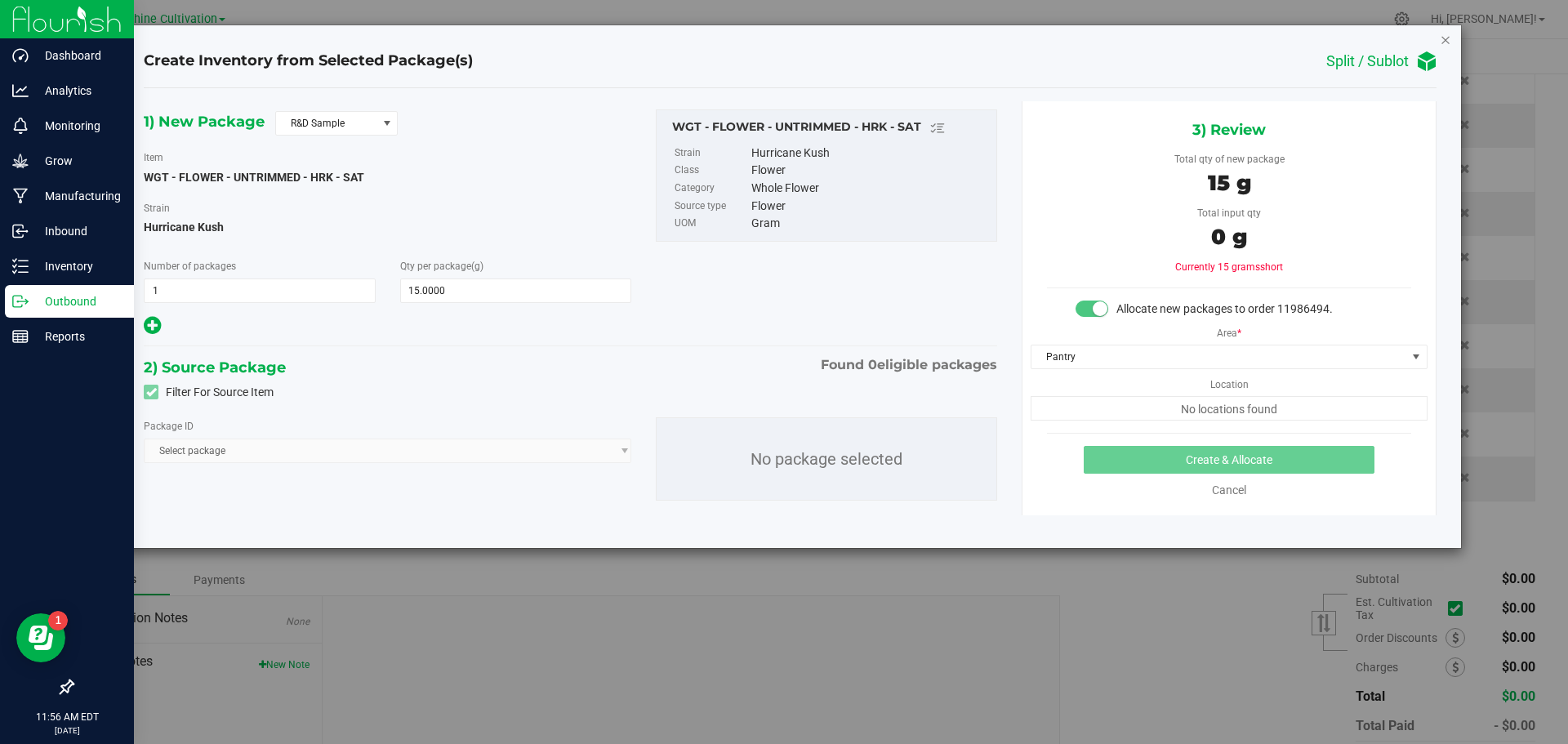
click at [1441, 42] on icon "button" at bounding box center [1445, 38] width 12 height 19
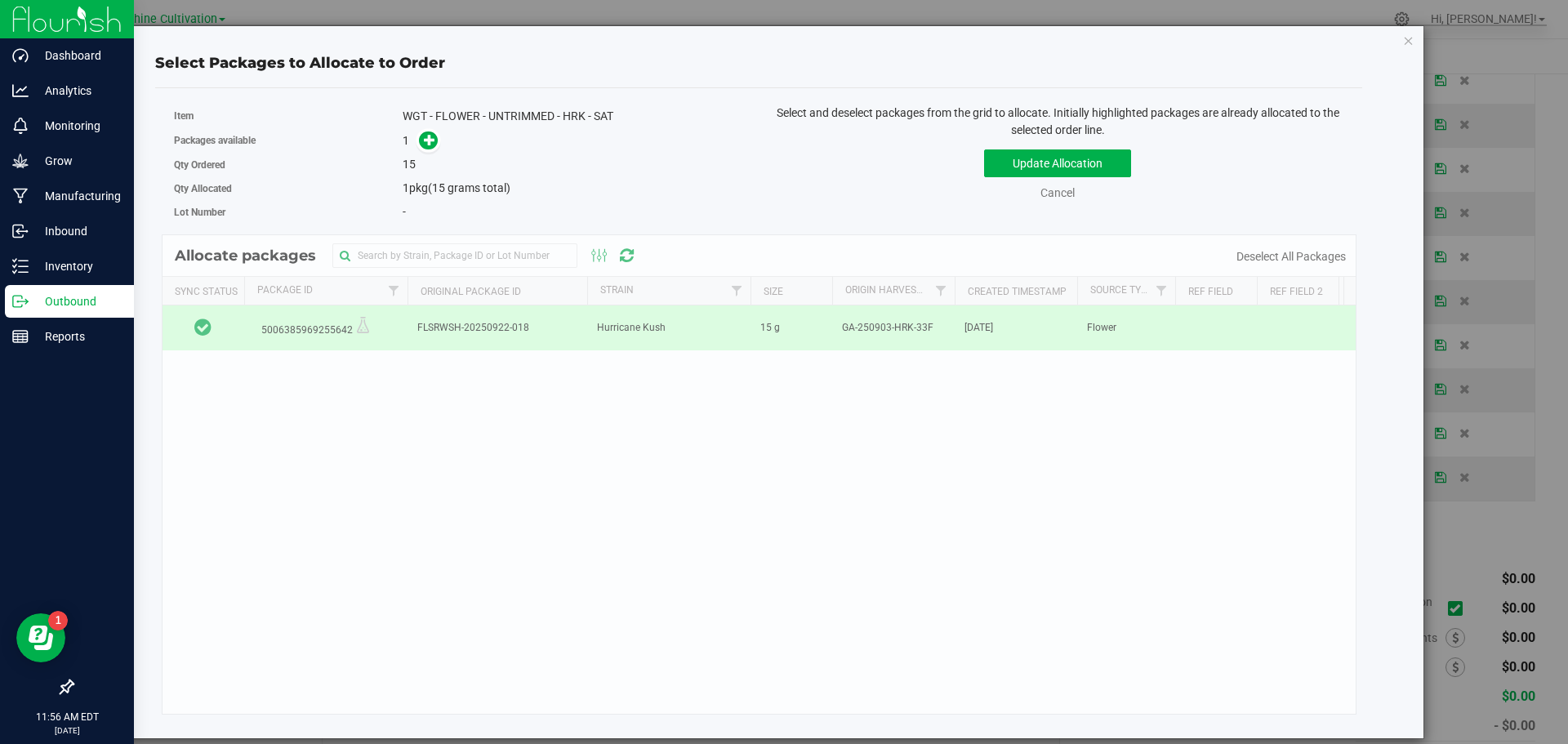
click at [1407, 46] on icon "button" at bounding box center [1409, 39] width 12 height 19
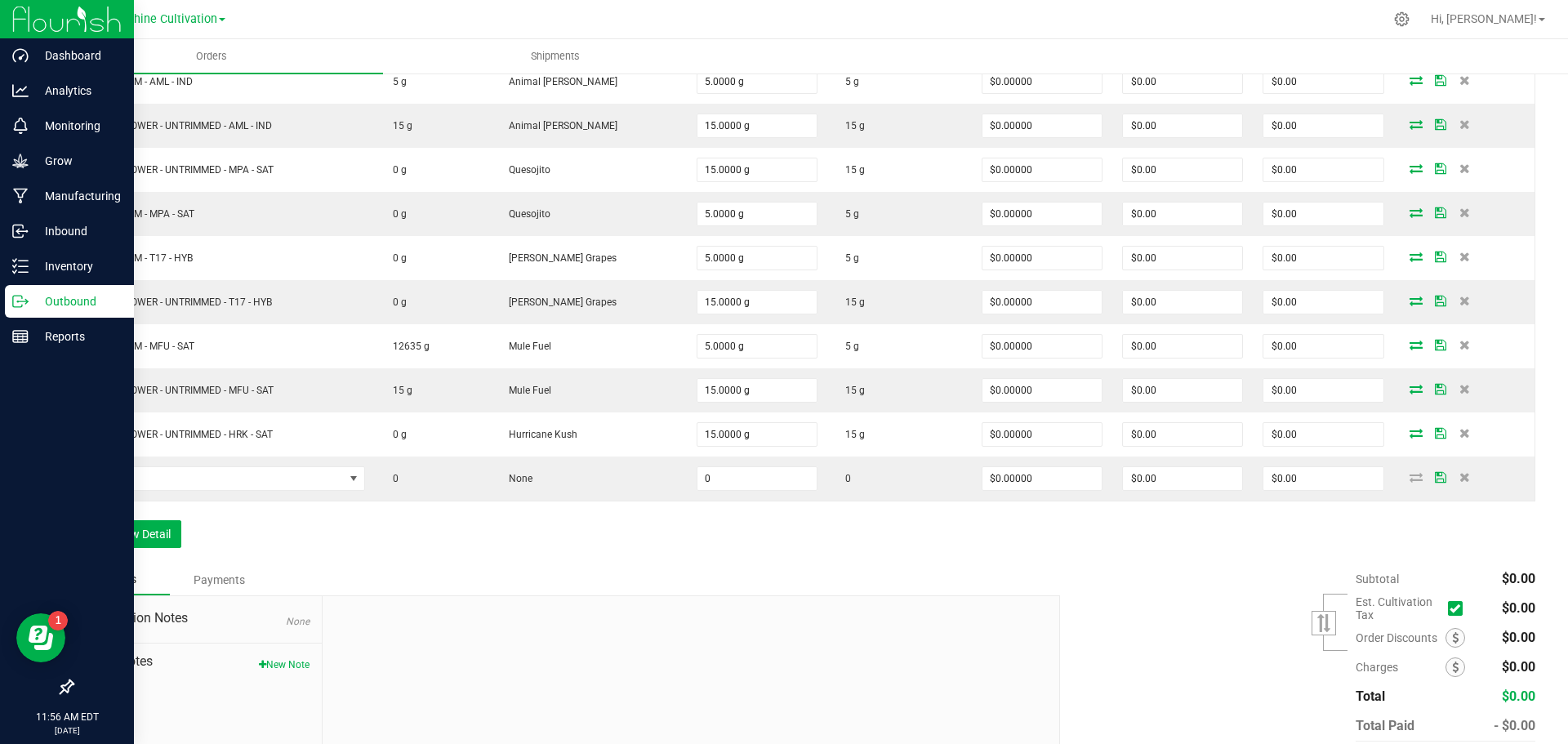
click at [1262, 569] on div "Subtotal $0.00 Est. Cultivation Tax" at bounding box center [1292, 667] width 488 height 206
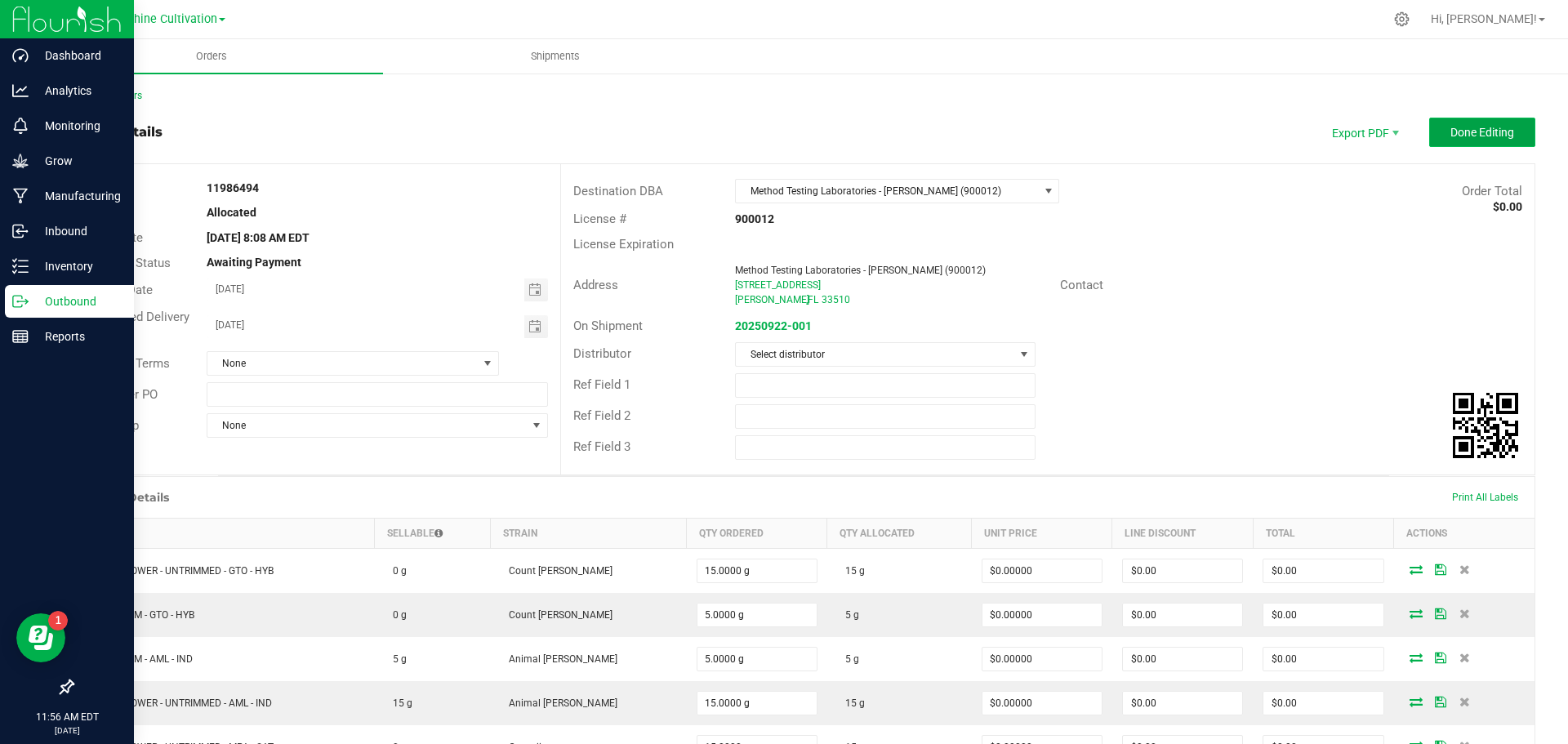
click at [1508, 135] on button "Done Editing" at bounding box center [1481, 132] width 106 height 29
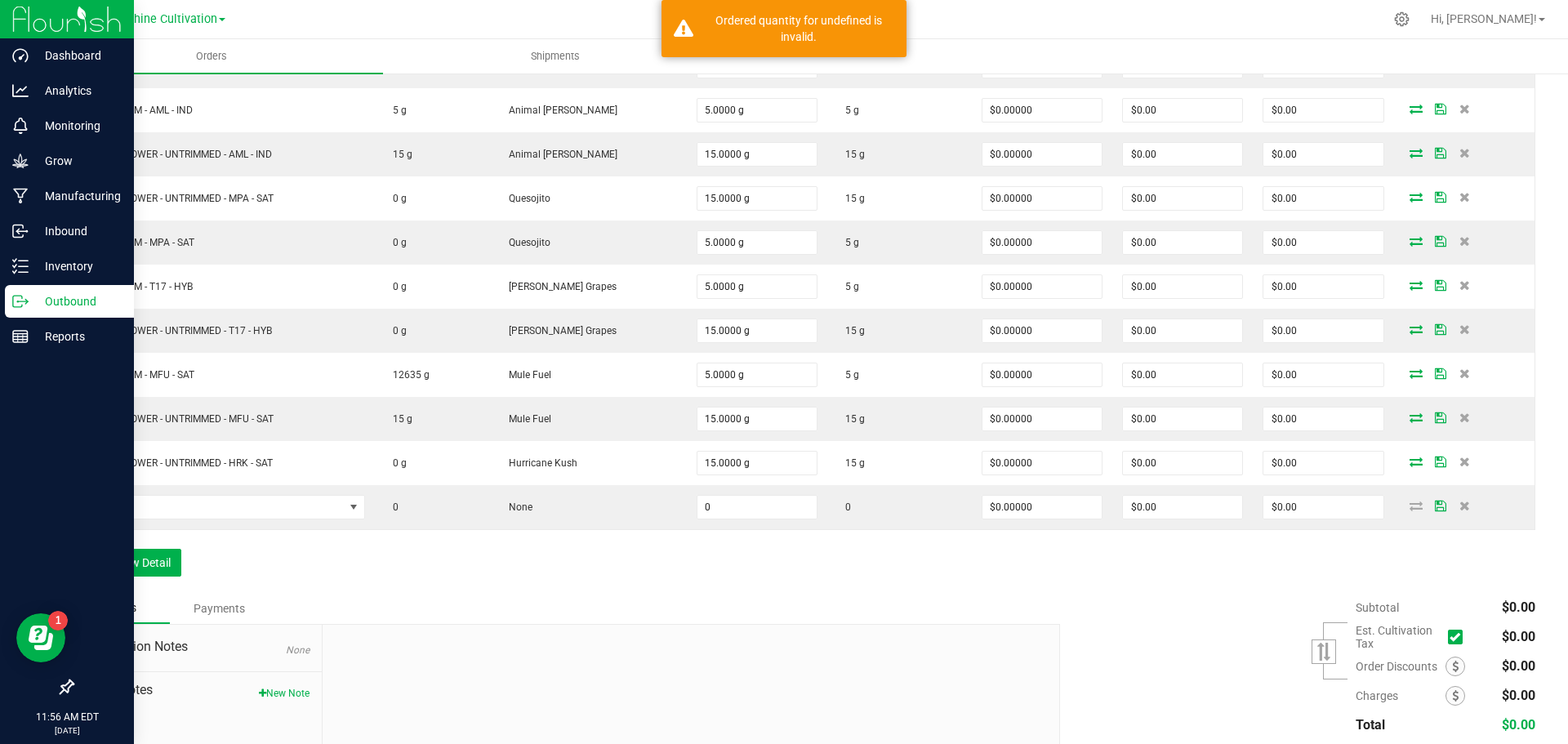
scroll to position [666, 0]
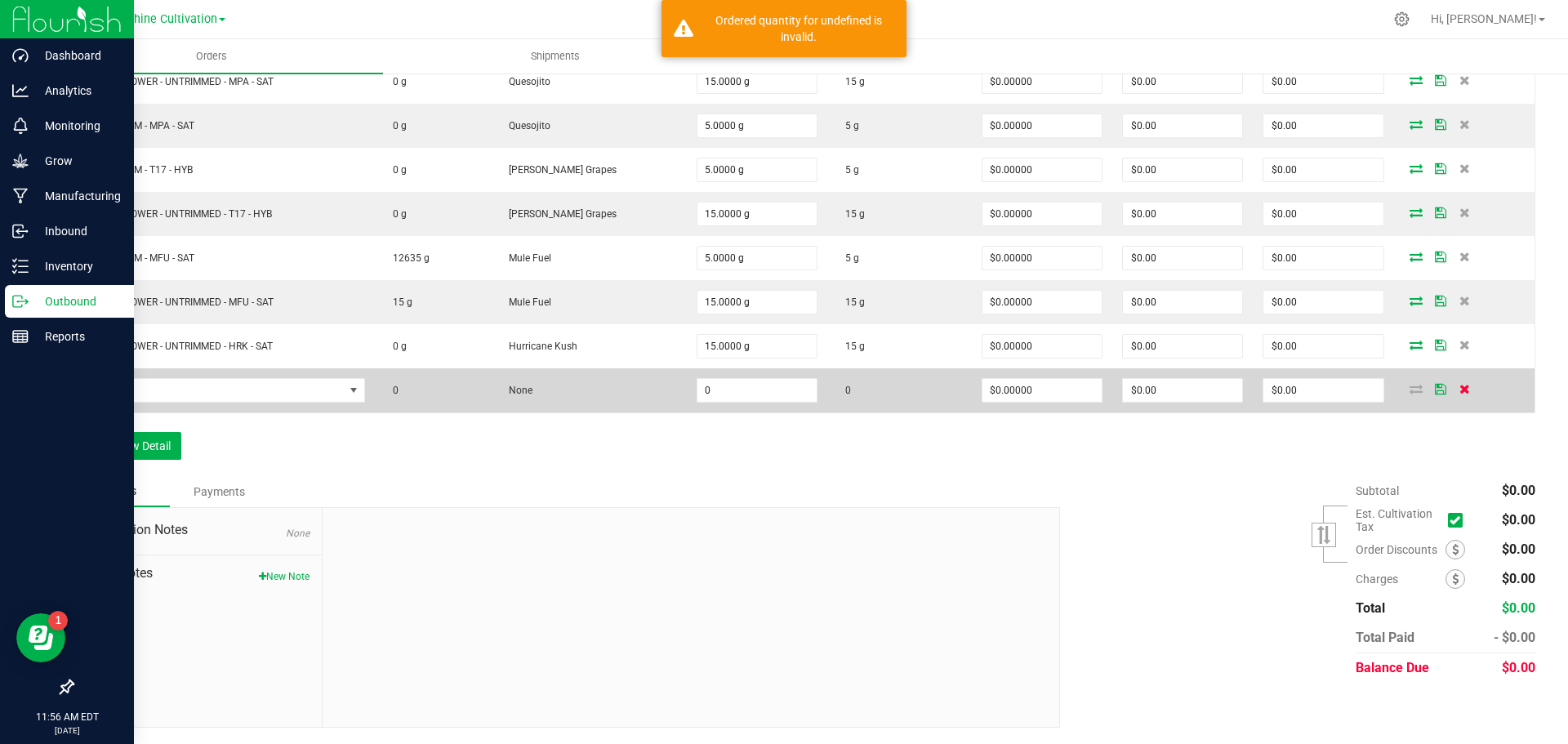
click at [1459, 392] on icon at bounding box center [1464, 389] width 11 height 10
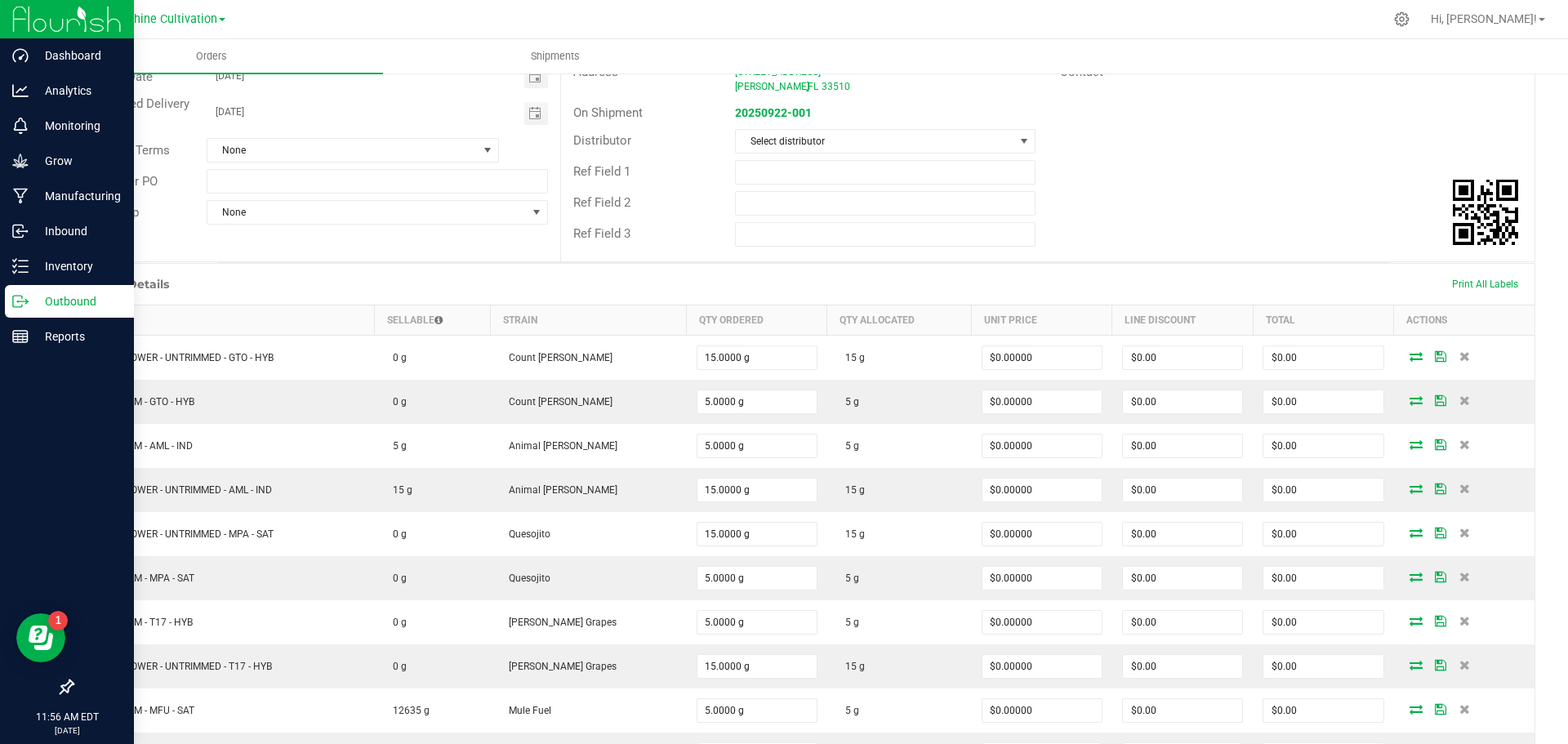
scroll to position [0, 0]
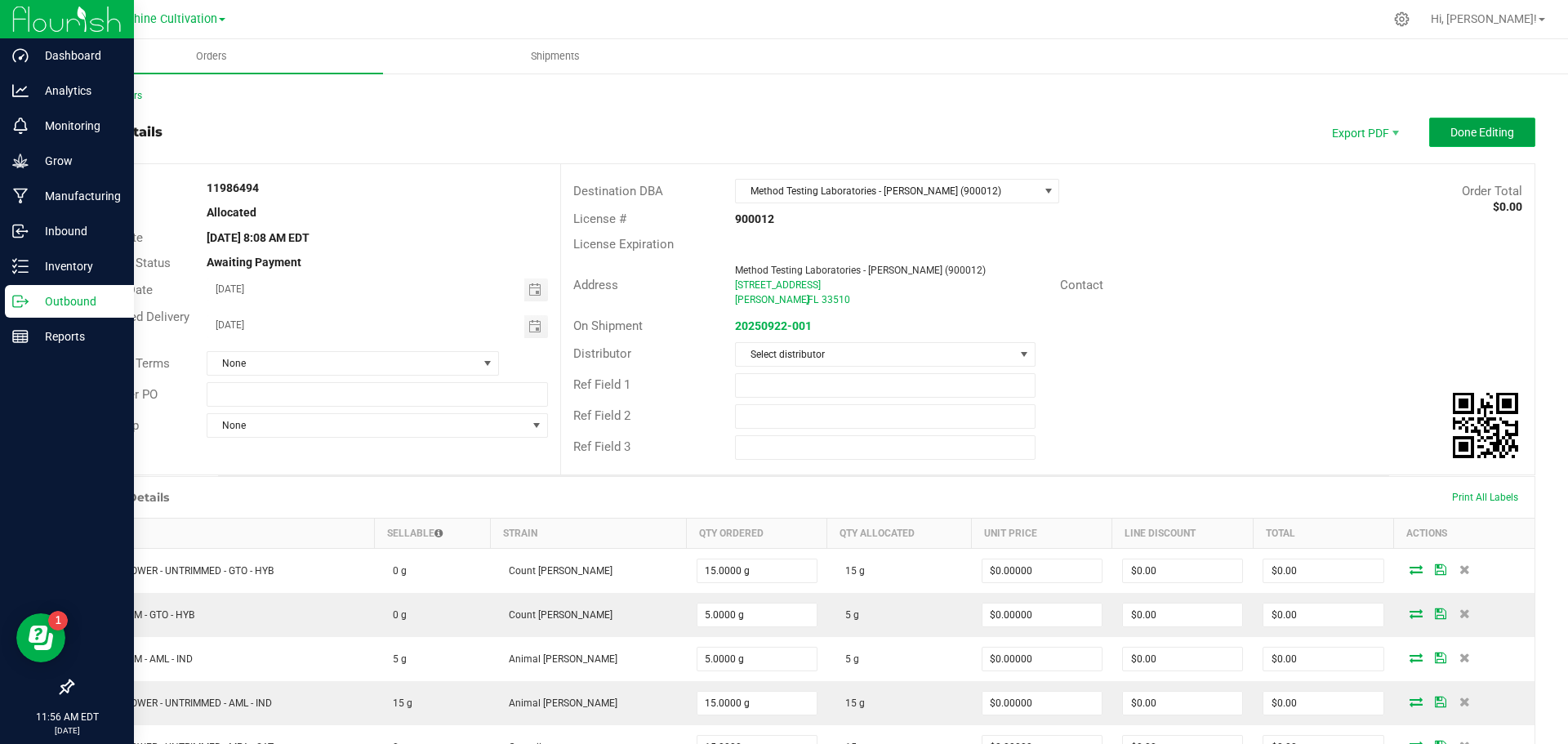
click at [1474, 136] on span "Done Editing" at bounding box center [1482, 133] width 63 height 13
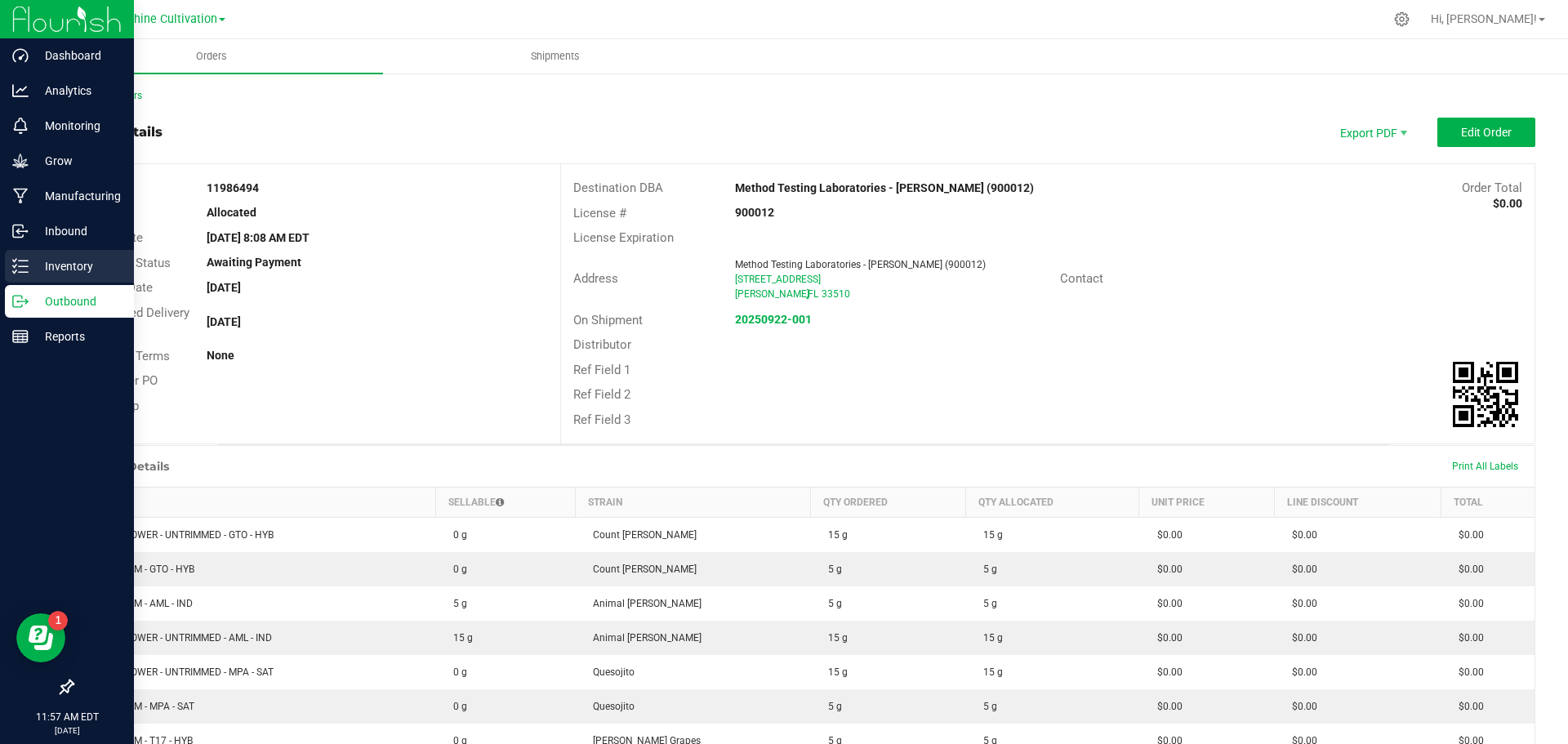
click at [58, 264] on p "Inventory" at bounding box center [77, 266] width 98 height 19
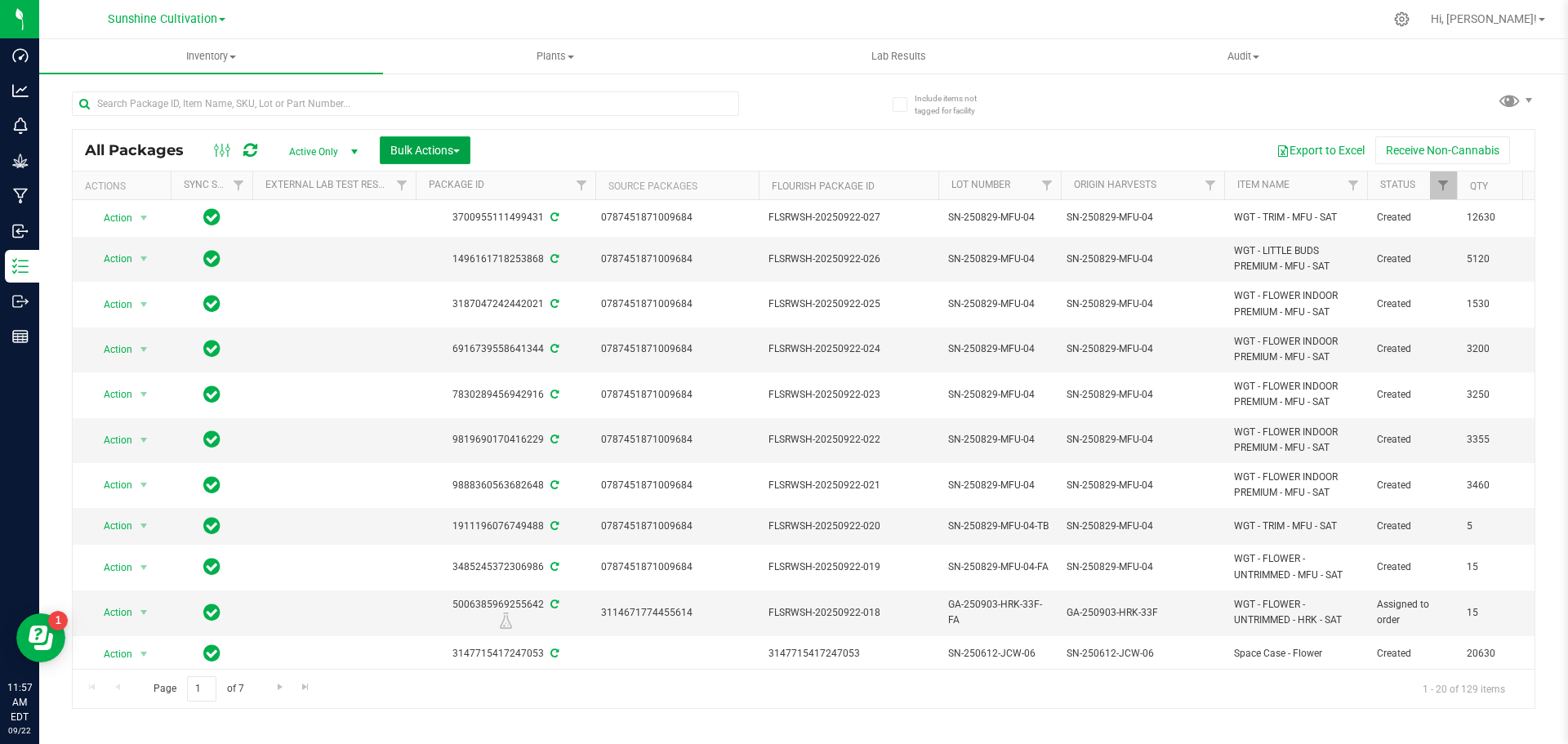
click at [427, 146] on span "Bulk Actions" at bounding box center [424, 150] width 69 height 13
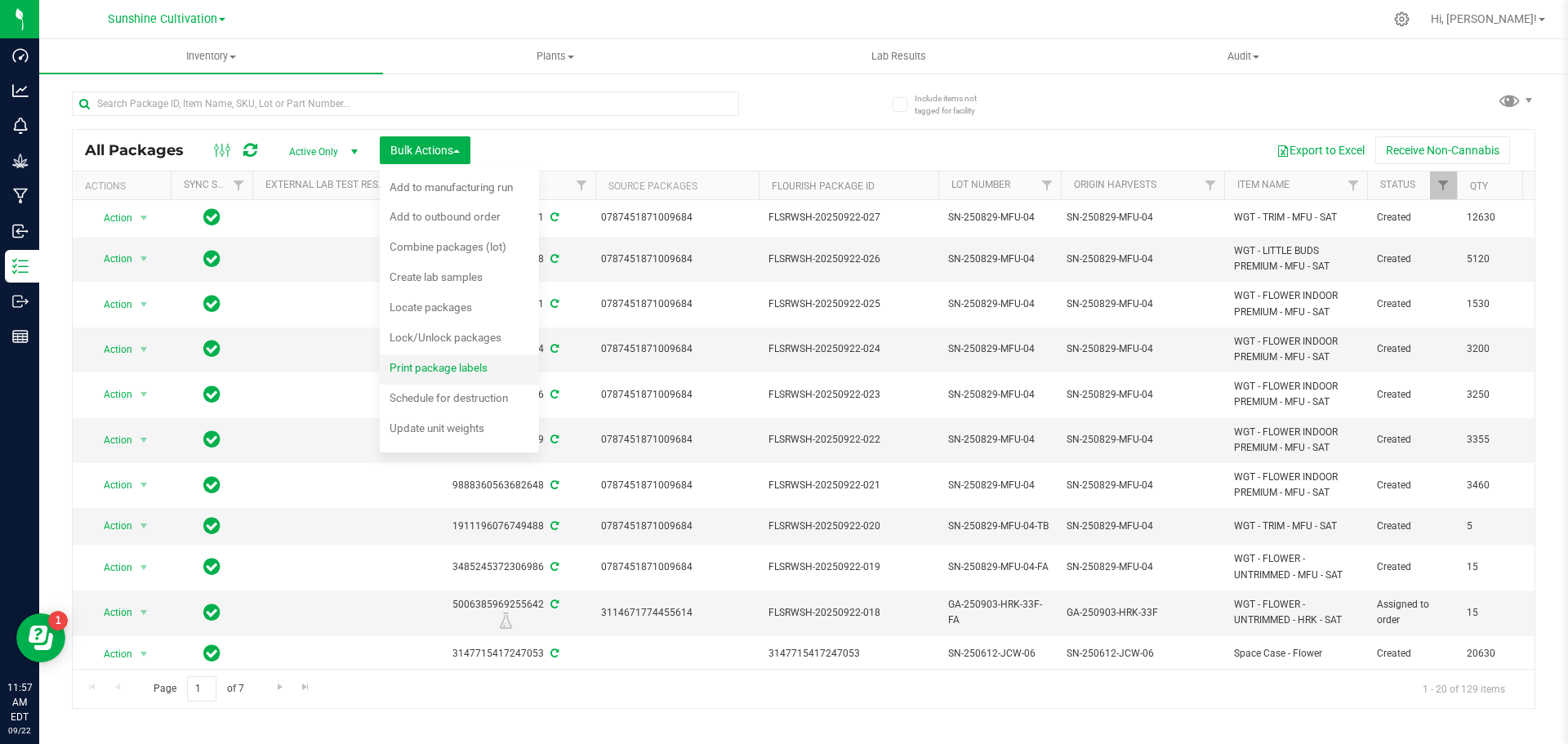
click at [458, 369] on span "Print package labels" at bounding box center [438, 367] width 98 height 13
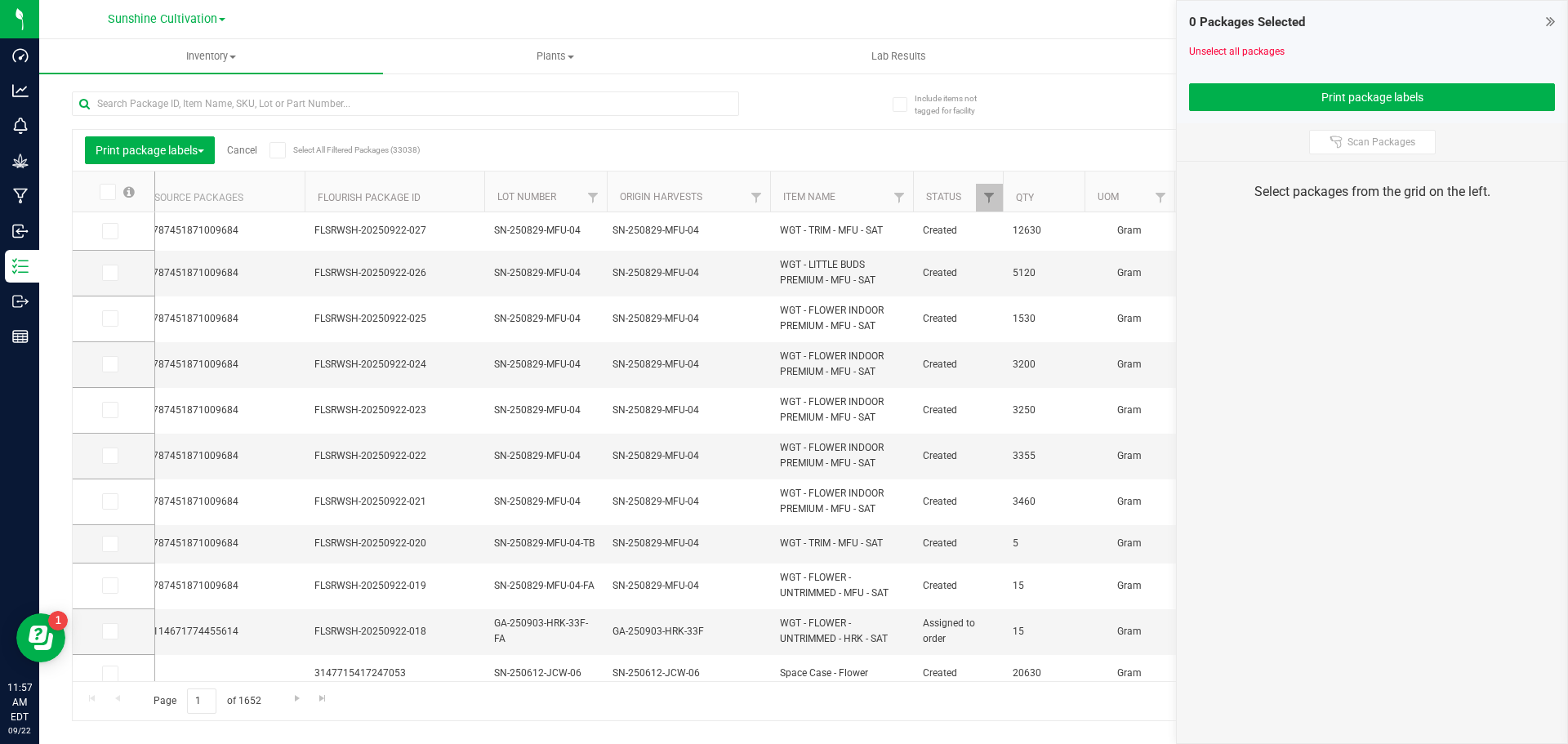
scroll to position [0, 444]
click at [117, 494] on span at bounding box center [110, 502] width 17 height 17
click at [0, 0] on input "checkbox" at bounding box center [0, 0] width 0 height 0
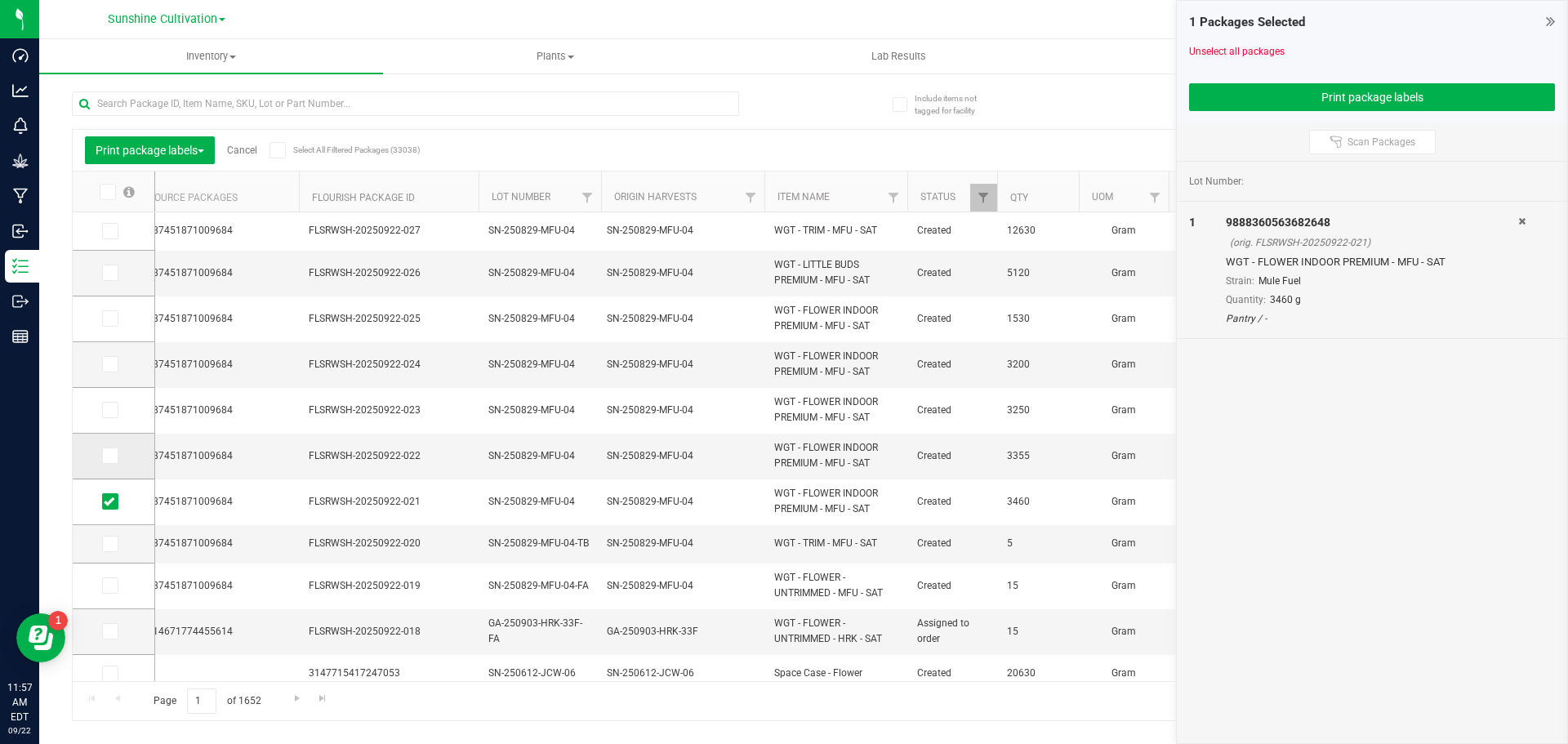
click at [111, 456] on icon at bounding box center [109, 456] width 11 height 0
click at [0, 0] on input "checkbox" at bounding box center [0, 0] width 0 height 0
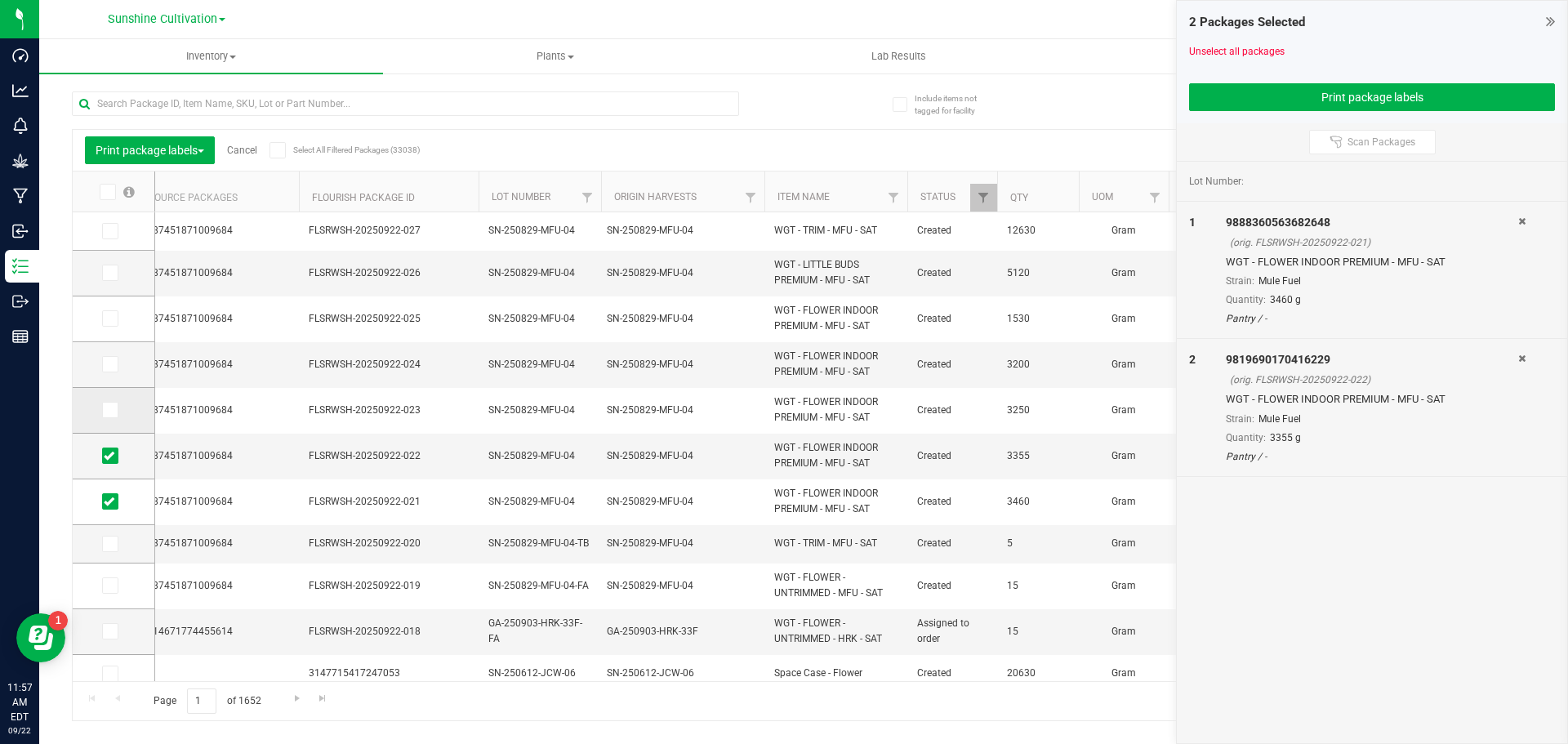
click at [109, 417] on span at bounding box center [110, 410] width 17 height 17
click at [0, 0] on input "checkbox" at bounding box center [0, 0] width 0 height 0
click at [115, 368] on span at bounding box center [110, 364] width 17 height 17
click at [0, 0] on input "checkbox" at bounding box center [0, 0] width 0 height 0
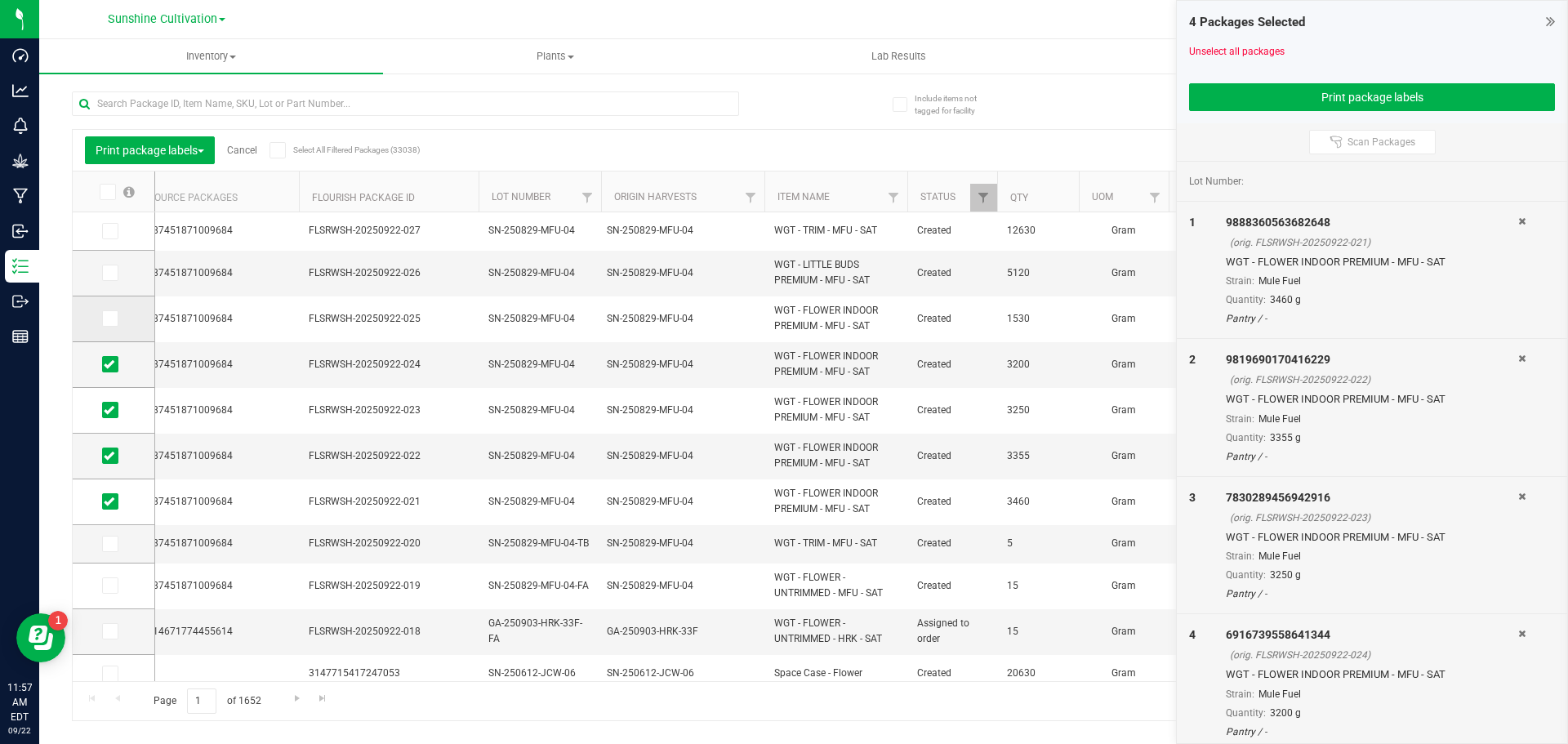
click at [109, 318] on icon at bounding box center [109, 318] width 11 height 0
click at [0, 0] on input "checkbox" at bounding box center [0, 0] width 0 height 0
click at [111, 273] on icon at bounding box center [109, 273] width 11 height 0
click at [0, 0] on input "checkbox" at bounding box center [0, 0] width 0 height 0
click at [109, 231] on icon at bounding box center [109, 231] width 11 height 0
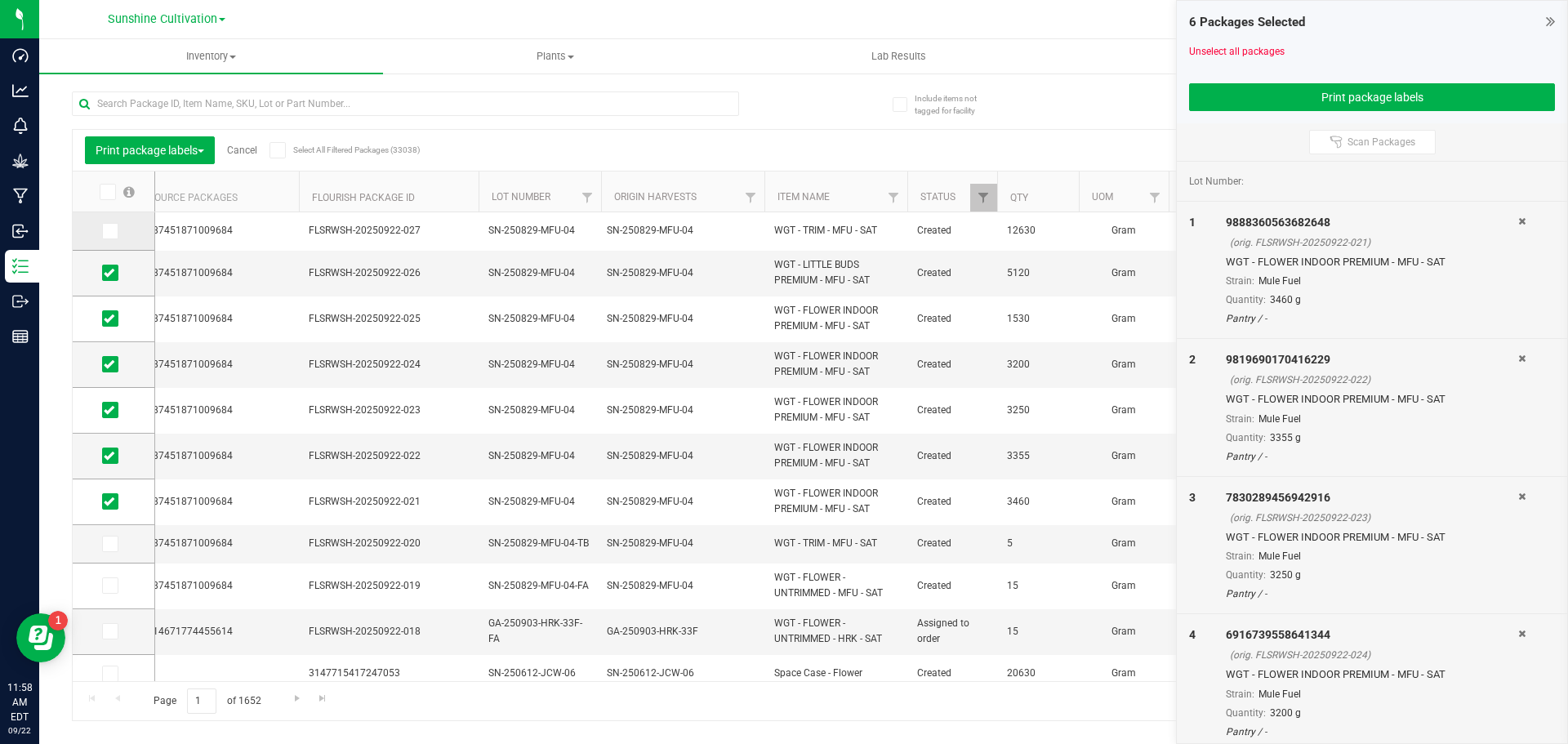
click at [0, 0] on input "checkbox" at bounding box center [0, 0] width 0 height 0
click at [1334, 94] on button "Print package labels" at bounding box center [1372, 97] width 366 height 28
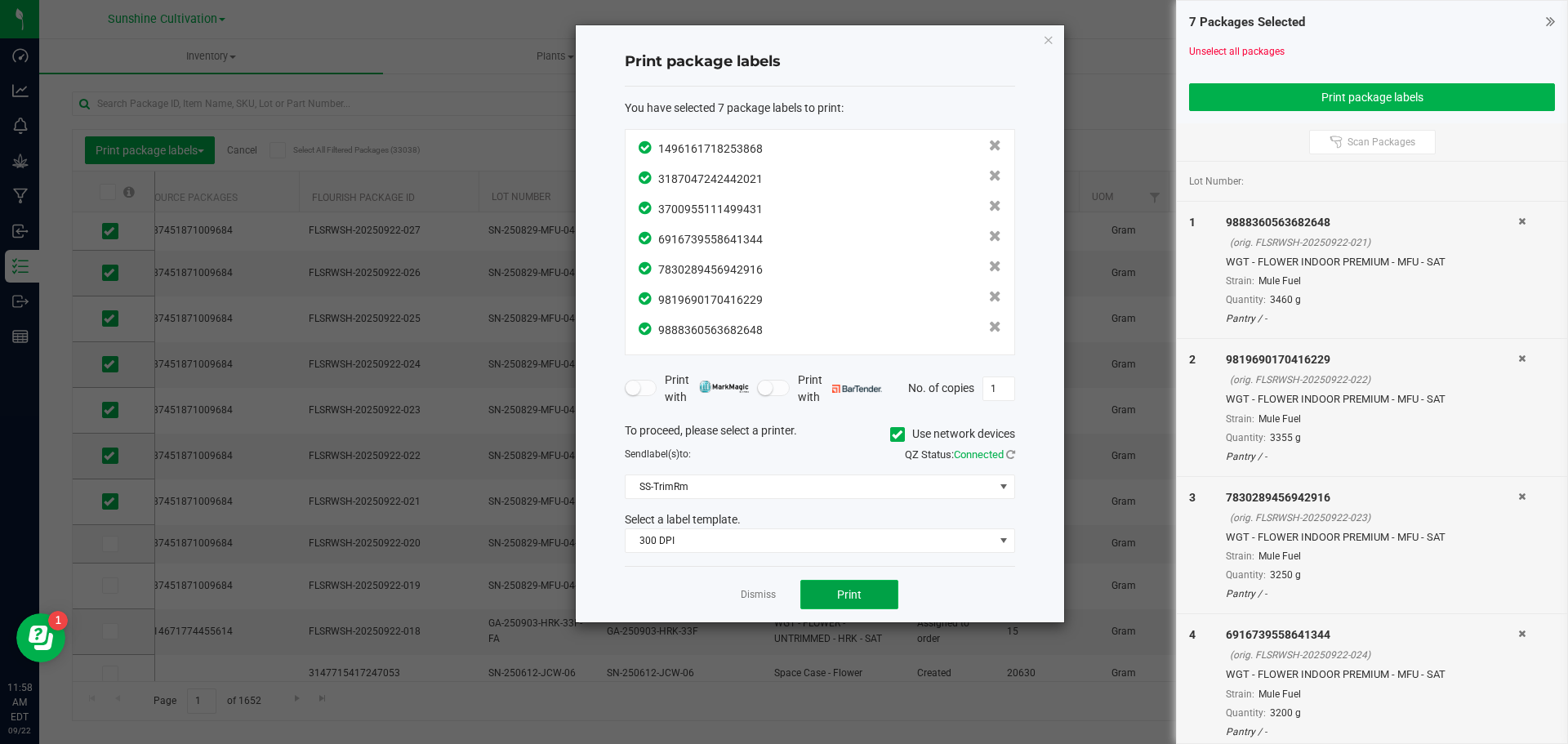
click at [854, 591] on span "Print" at bounding box center [848, 595] width 24 height 13
click at [1050, 45] on icon "button" at bounding box center [1049, 38] width 12 height 19
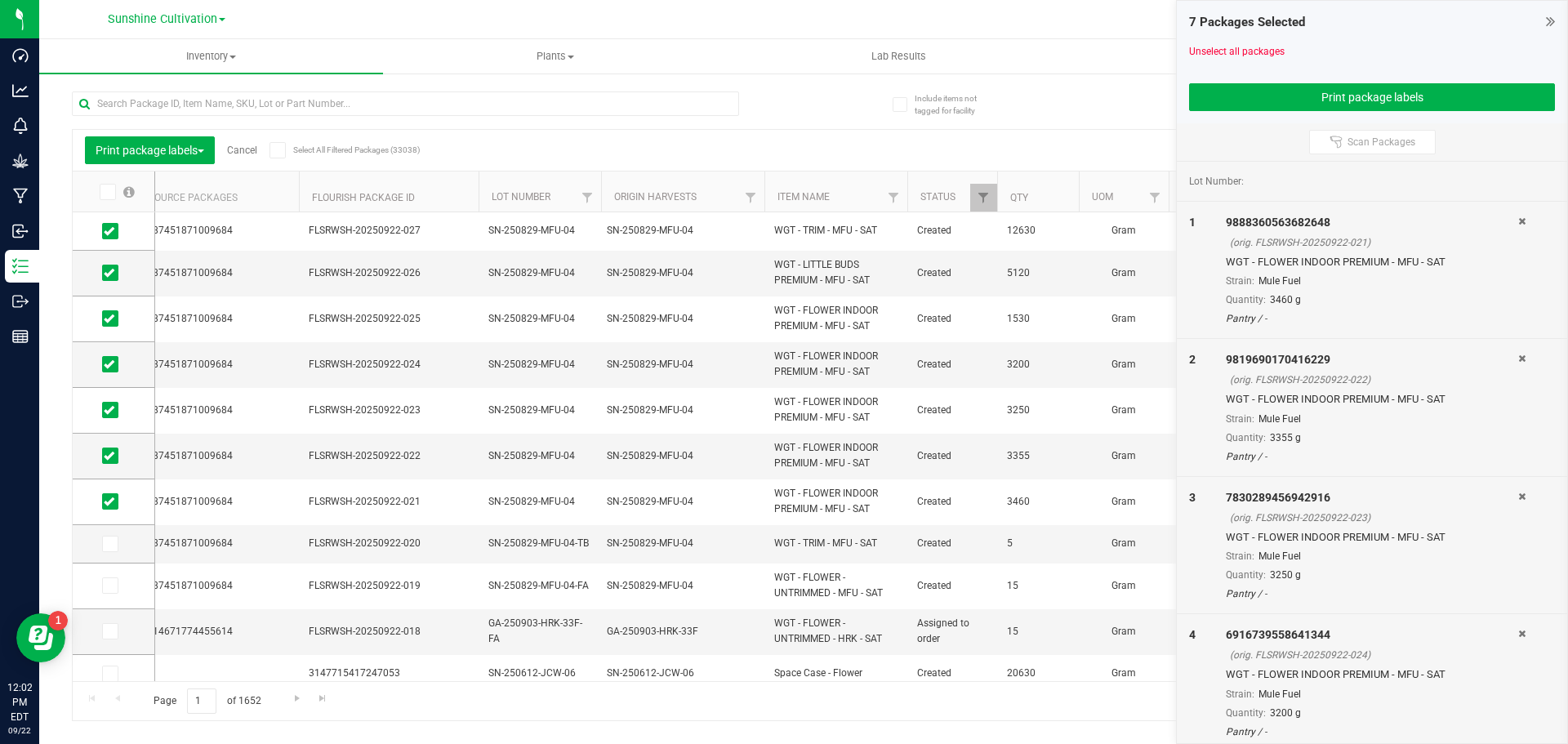
click at [1518, 225] on icon at bounding box center [1521, 221] width 8 height 10
click at [1518, 353] on icon at bounding box center [1521, 358] width 8 height 10
click at [1518, 225] on icon at bounding box center [1521, 221] width 8 height 10
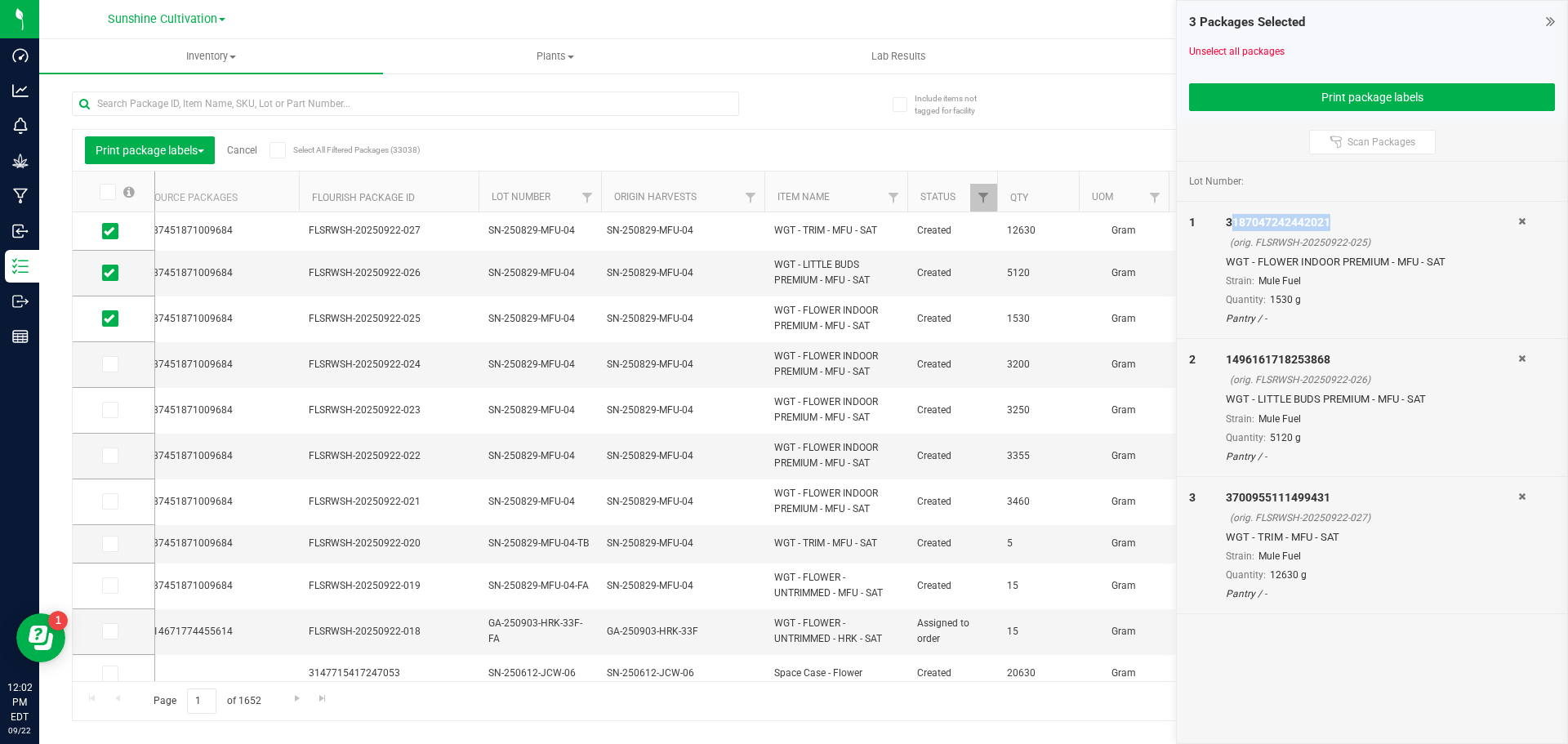
click at [1512, 225] on div "3187047242442021" at bounding box center [1372, 222] width 292 height 18
click at [1520, 221] on icon at bounding box center [1521, 221] width 8 height 10
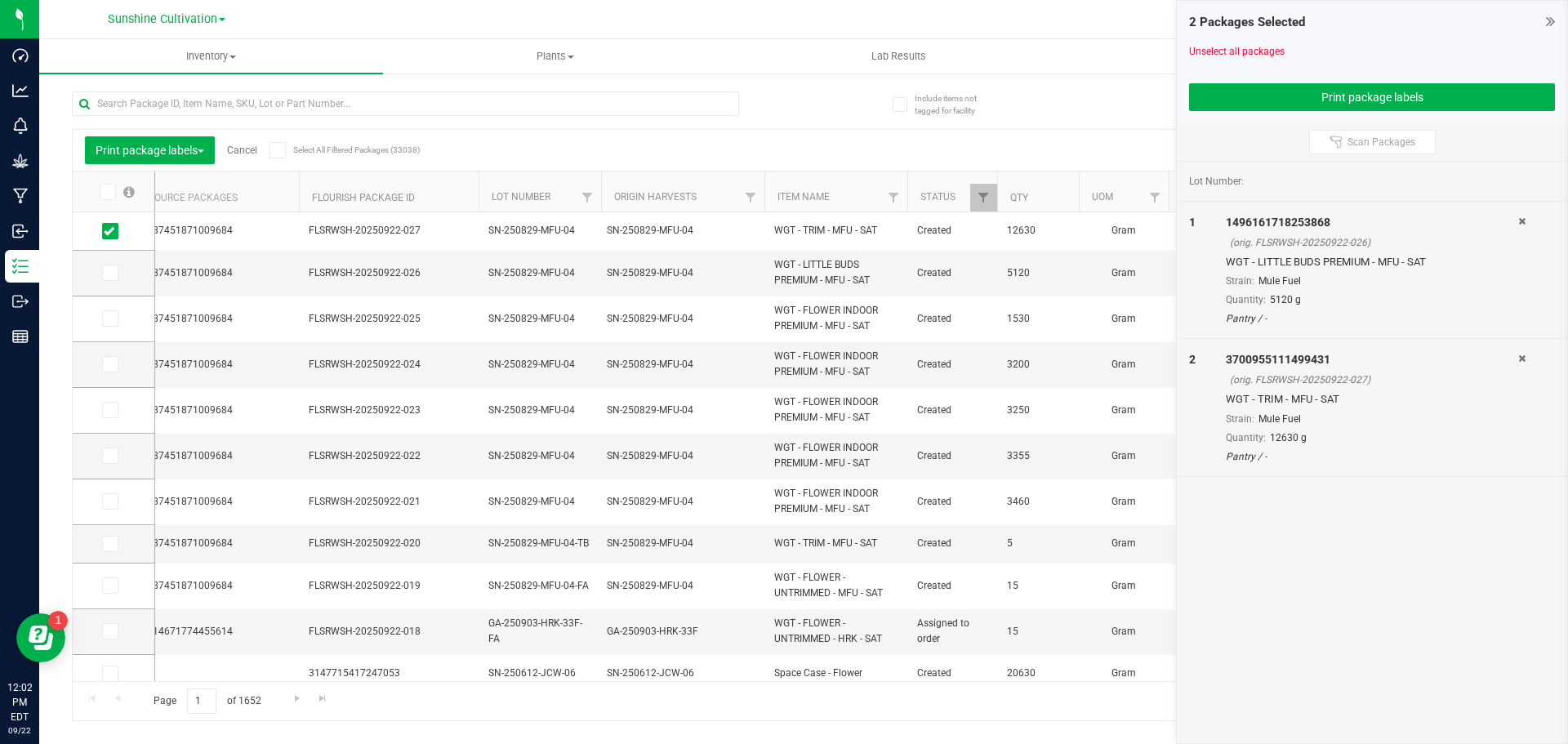
click at [1520, 353] on icon at bounding box center [1521, 358] width 8 height 10
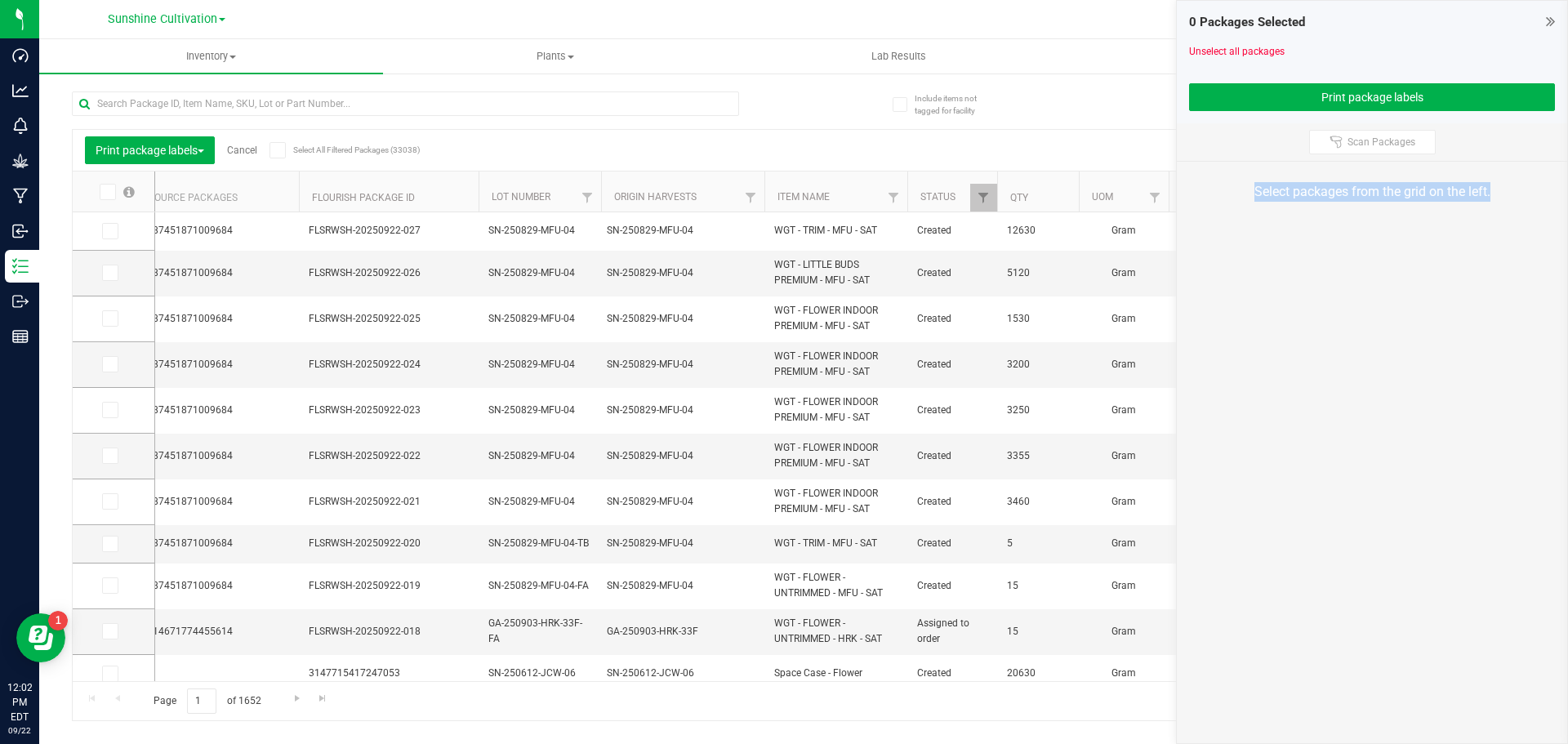
click at [1520, 221] on div "Select packages from the grid on the left." at bounding box center [1371, 192] width 390 height 60
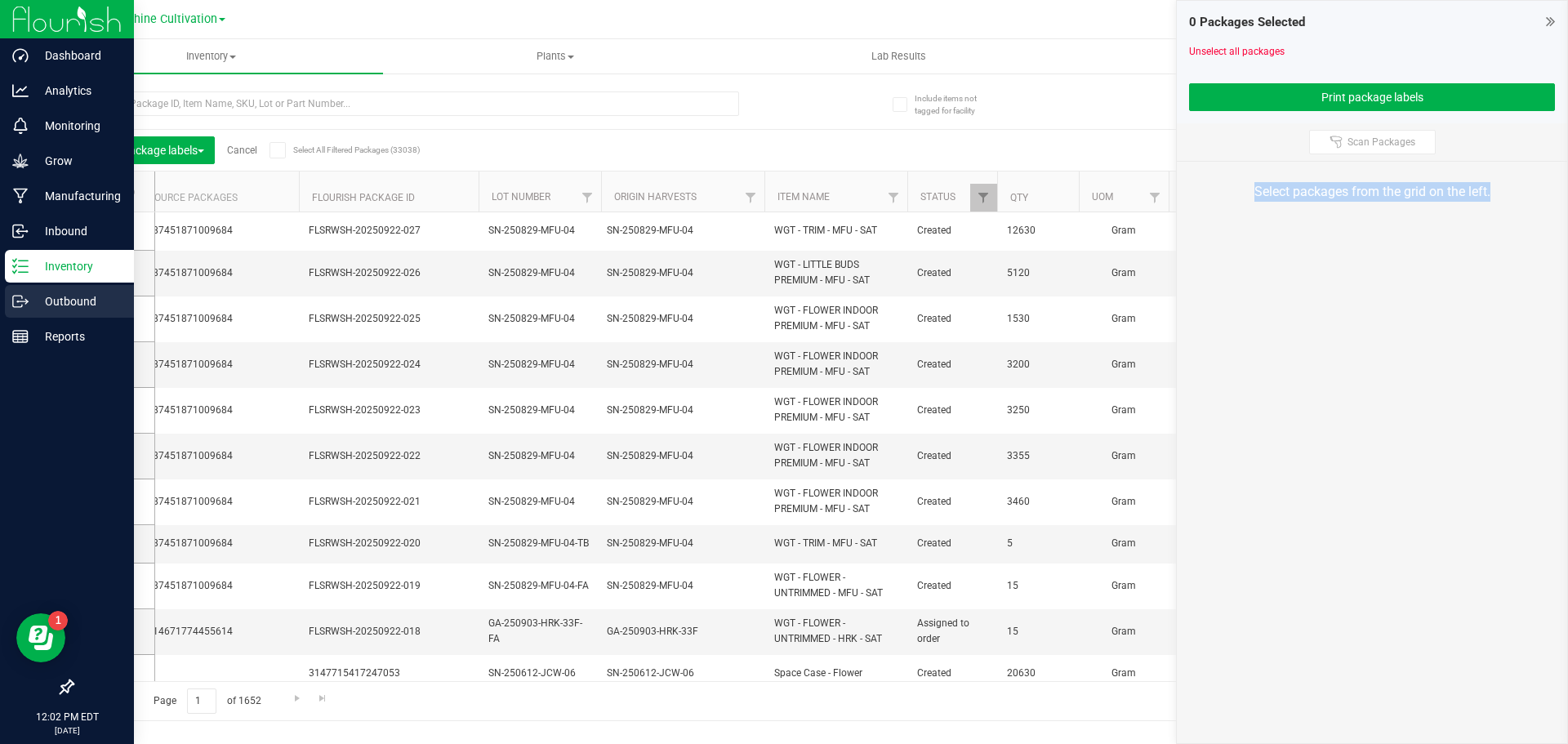
click at [30, 310] on p "Outbound" at bounding box center [77, 301] width 98 height 19
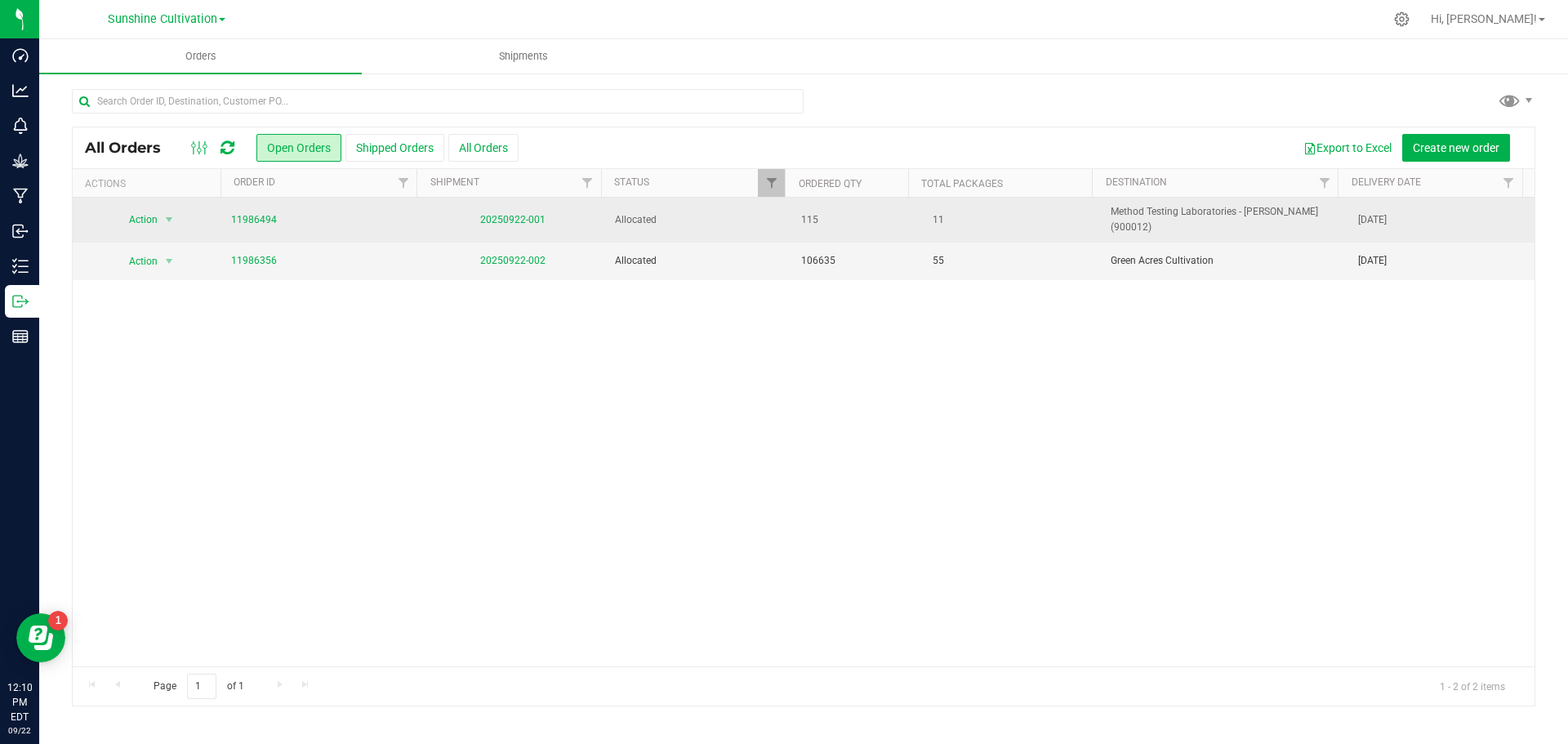
drag, startPoint x: 793, startPoint y: 217, endPoint x: 892, endPoint y: 222, distance: 99.1
click at [892, 222] on td "115" at bounding box center [853, 220] width 124 height 45
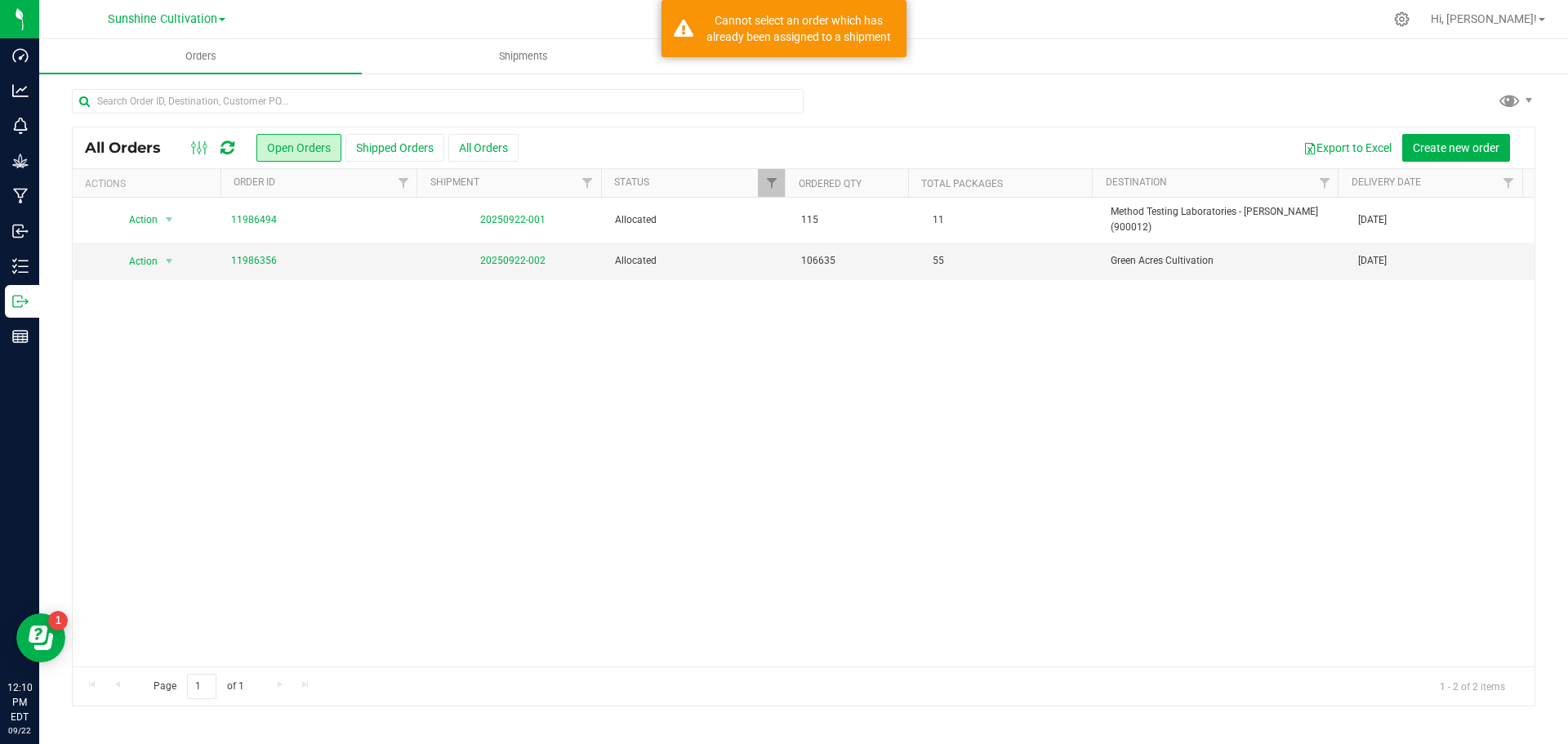
click at [834, 96] on div at bounding box center [803, 108] width 1463 height 38
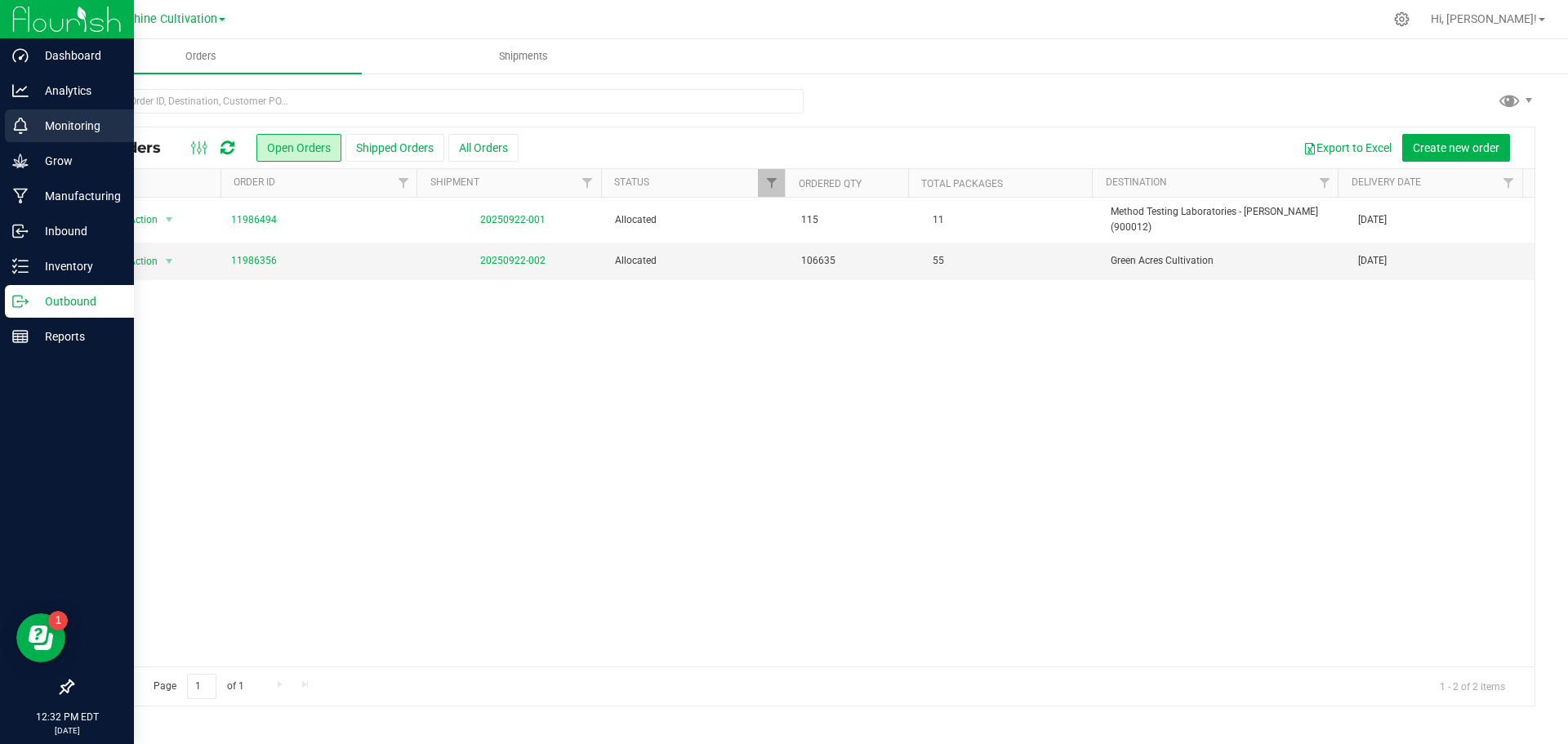
click at [41, 144] on link "Monitoring" at bounding box center [67, 127] width 134 height 35
click at [43, 162] on p "Grow" at bounding box center [77, 160] width 98 height 19
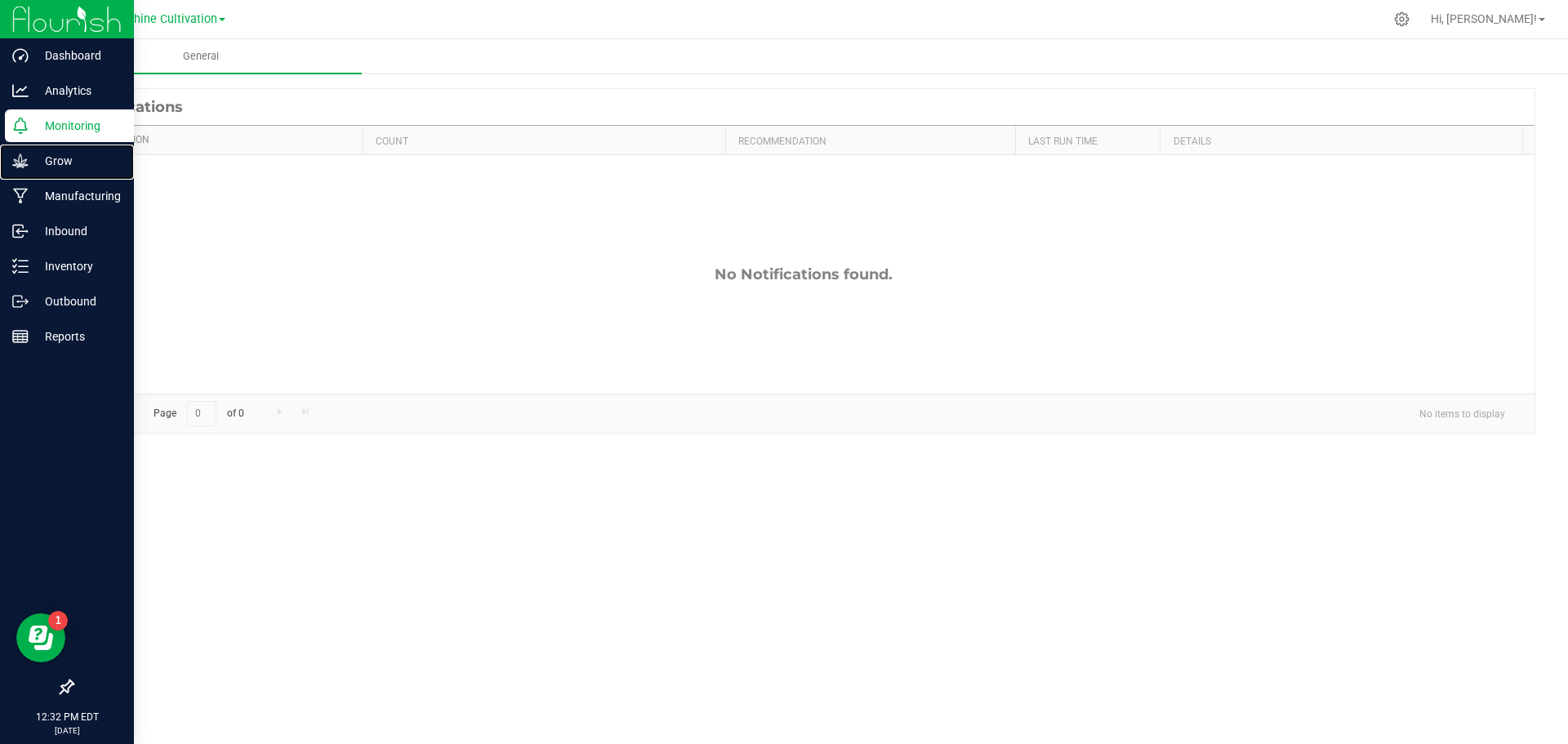
click at [43, 162] on p "Grow" at bounding box center [77, 160] width 98 height 19
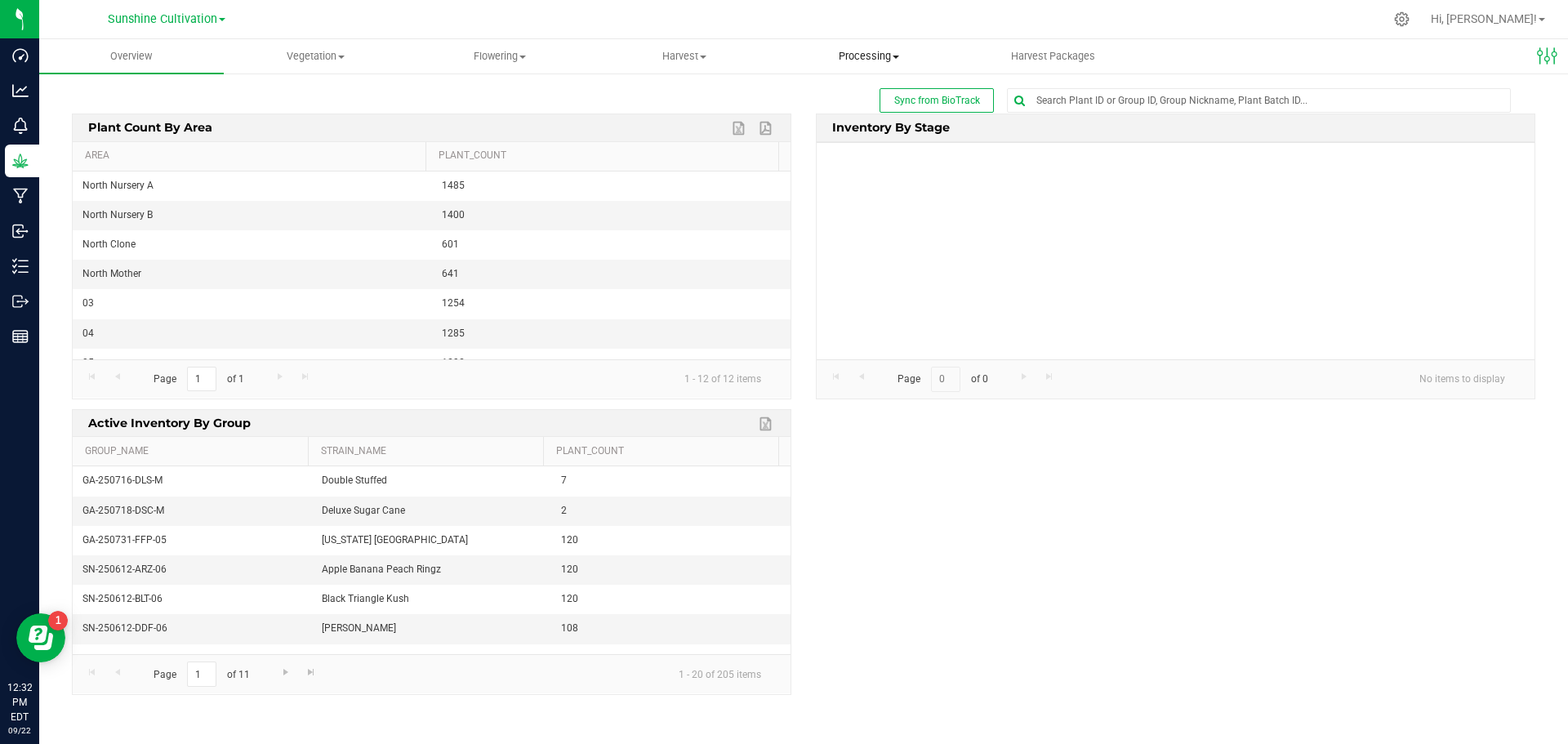
click at [880, 58] on span "Processing" at bounding box center [868, 57] width 183 height 15
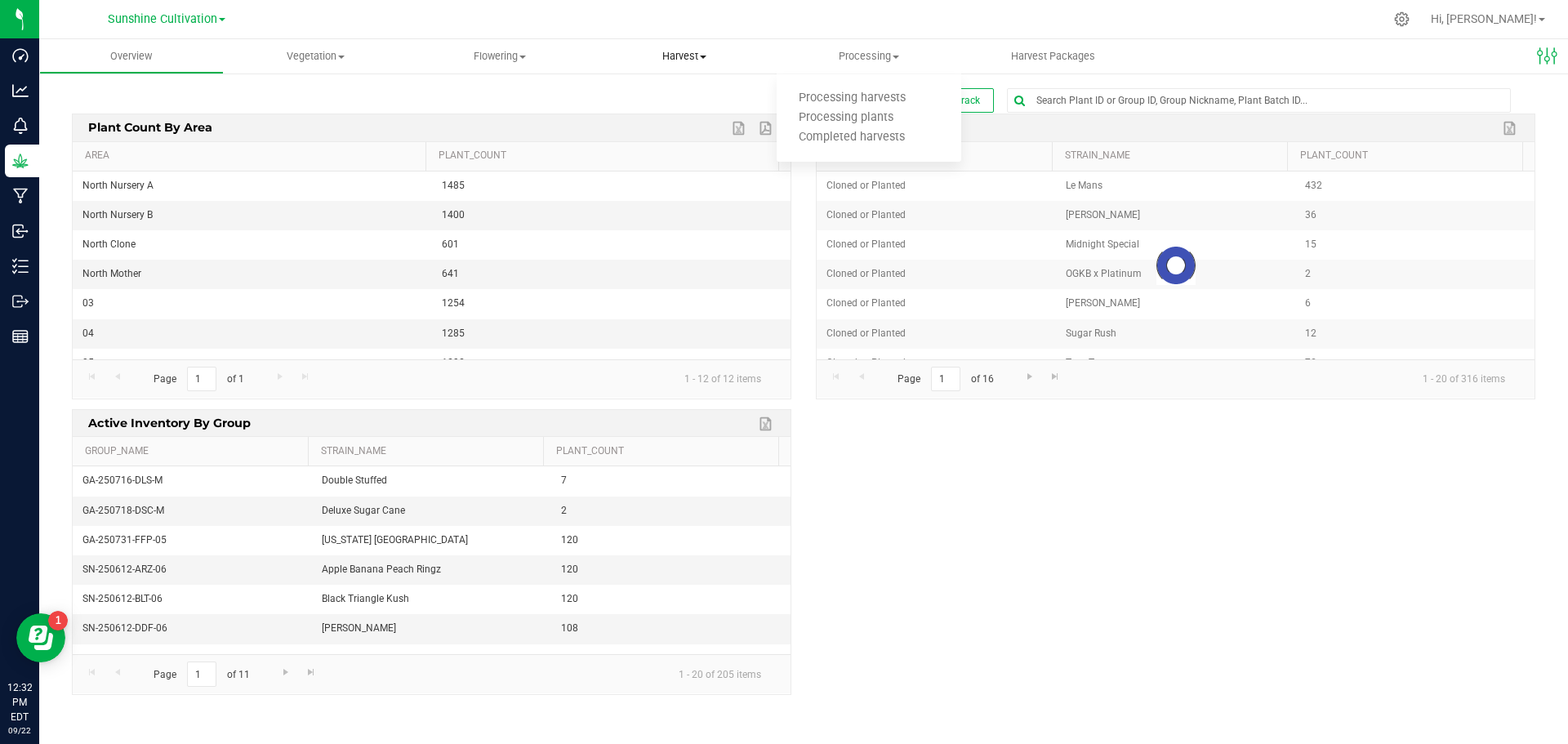
click at [701, 55] on span at bounding box center [703, 57] width 7 height 3
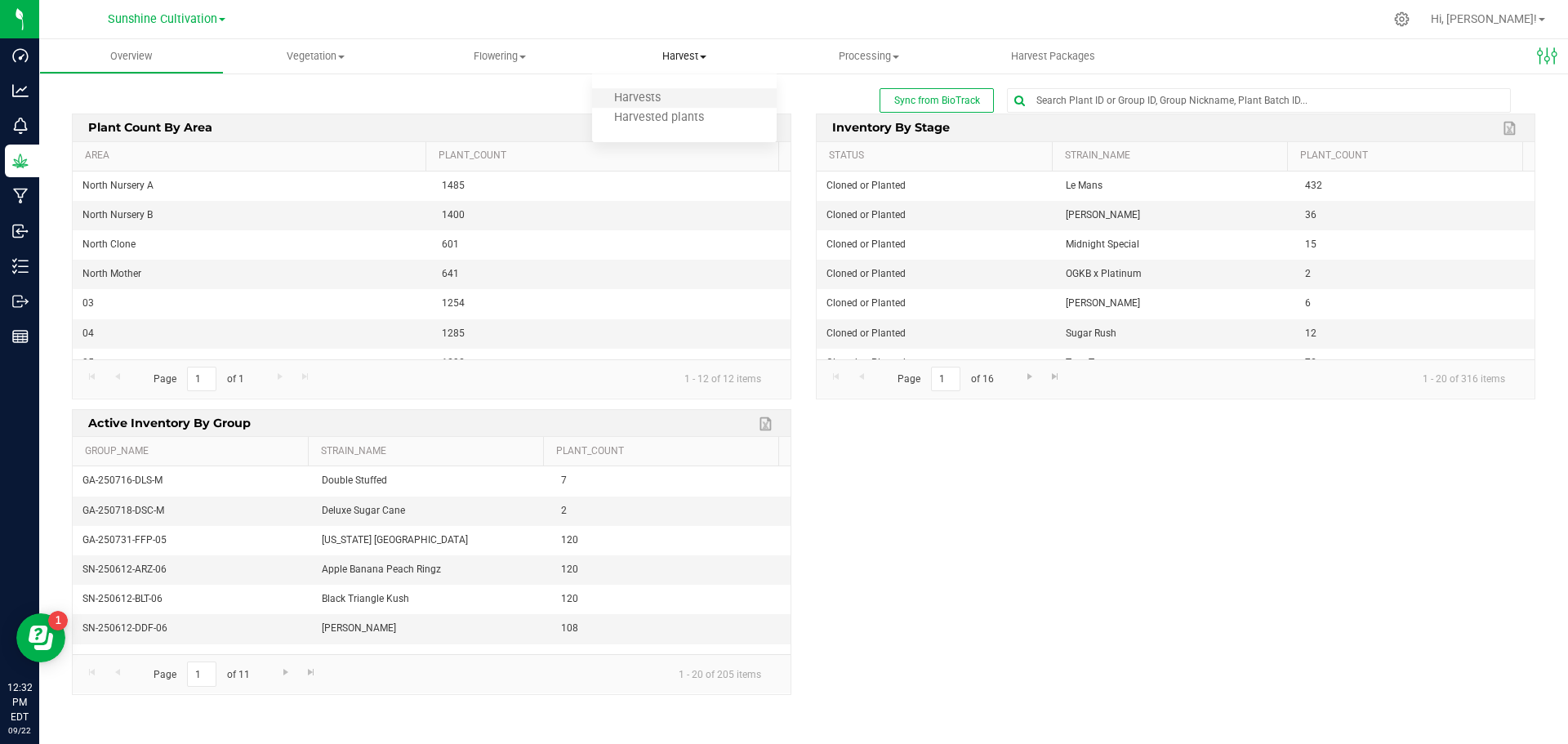
click at [706, 93] on li "Harvests" at bounding box center [684, 99] width 185 height 19
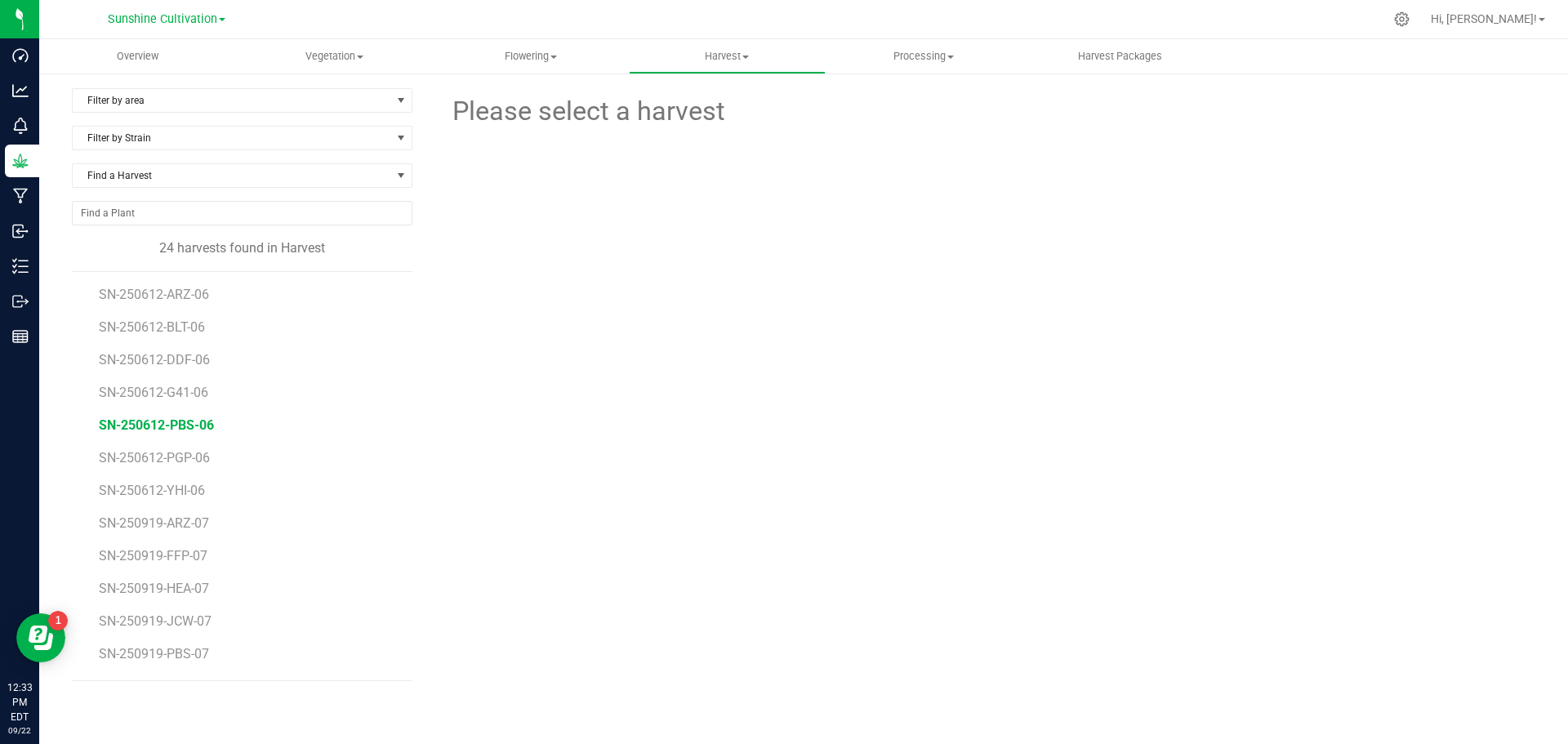
click at [187, 420] on span "SN-250612-PBS-06" at bounding box center [156, 425] width 115 height 16
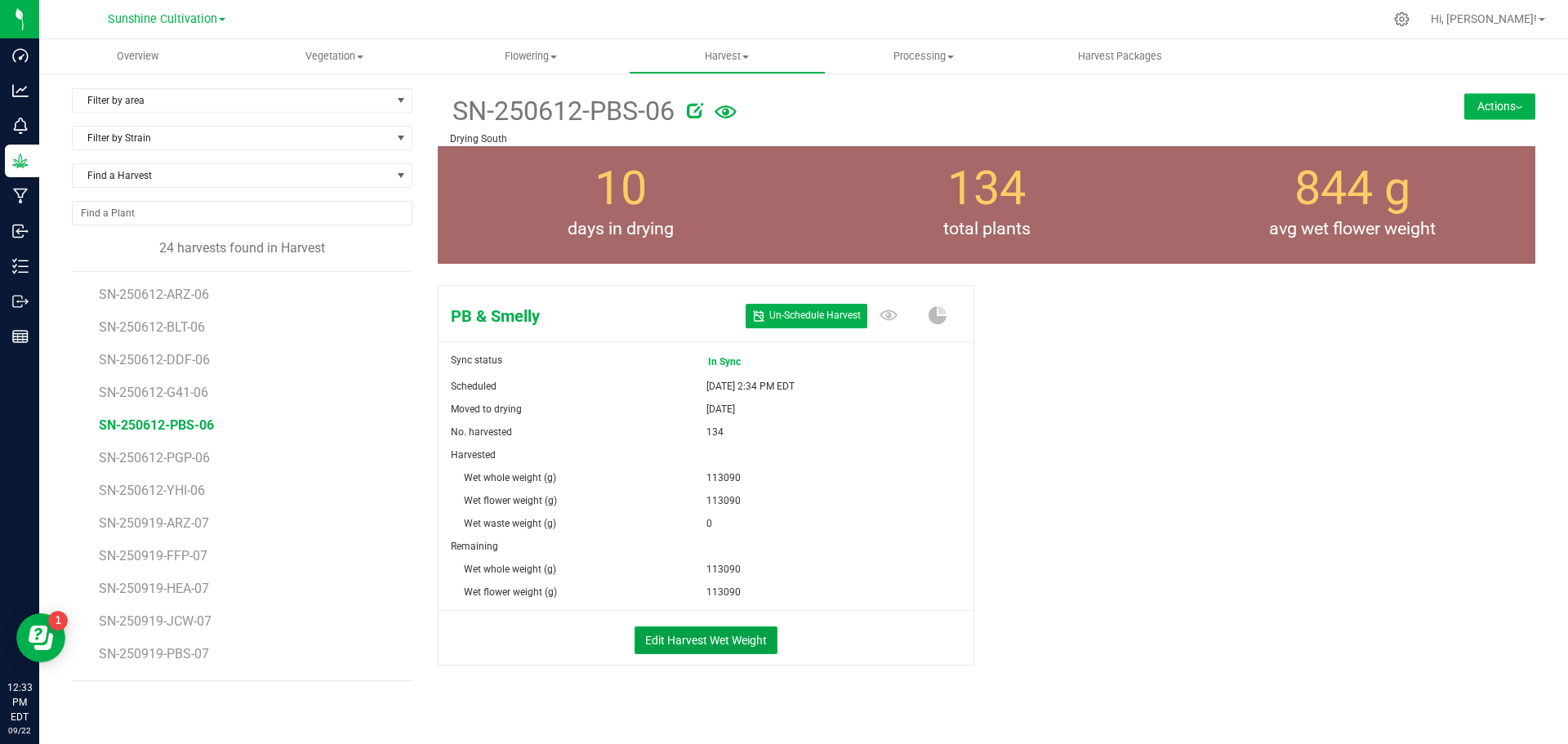
click at [749, 635] on button "Edit Harvest Wet Weight" at bounding box center [706, 640] width 143 height 28
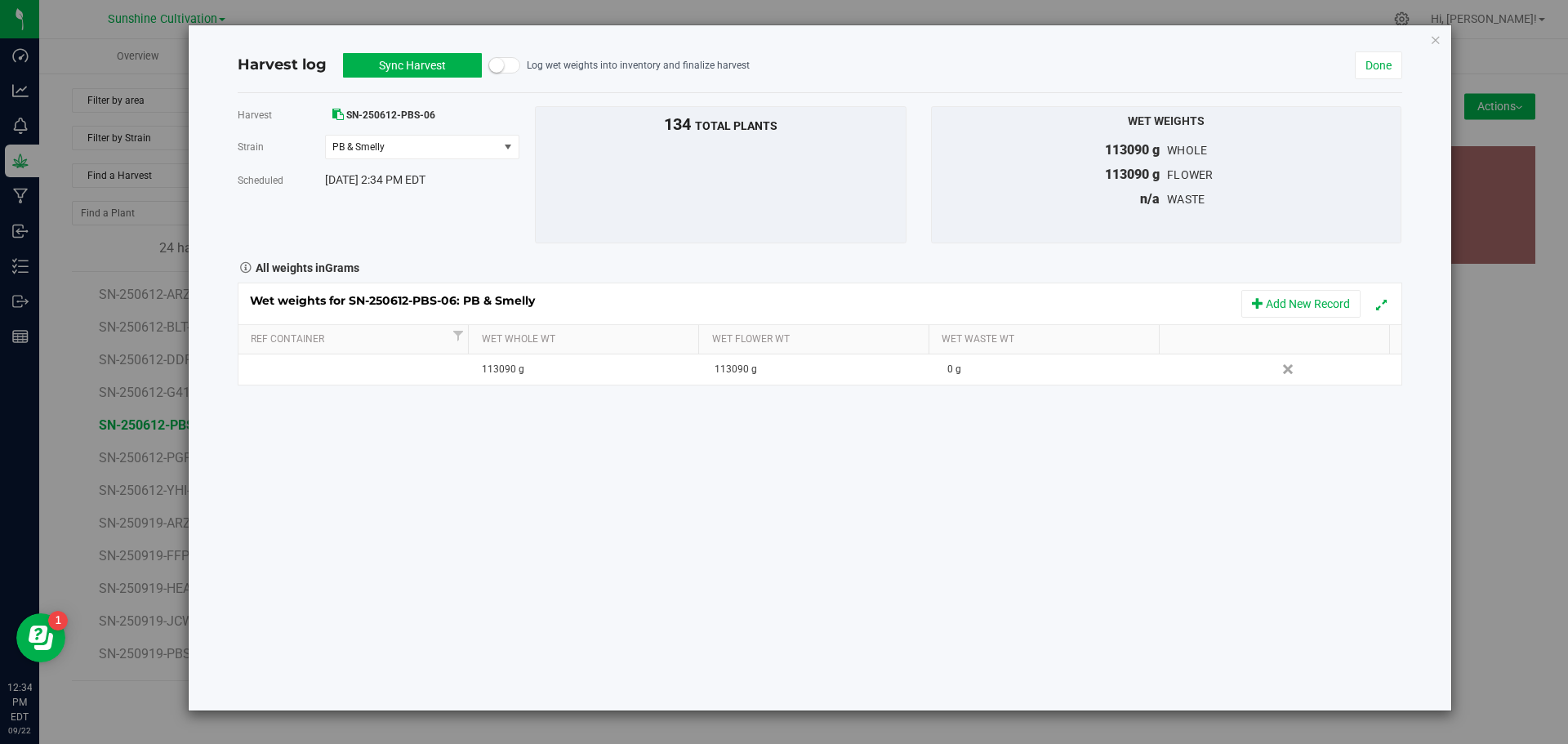
click at [367, 59] on button "Sync Harvest" at bounding box center [412, 65] width 139 height 24
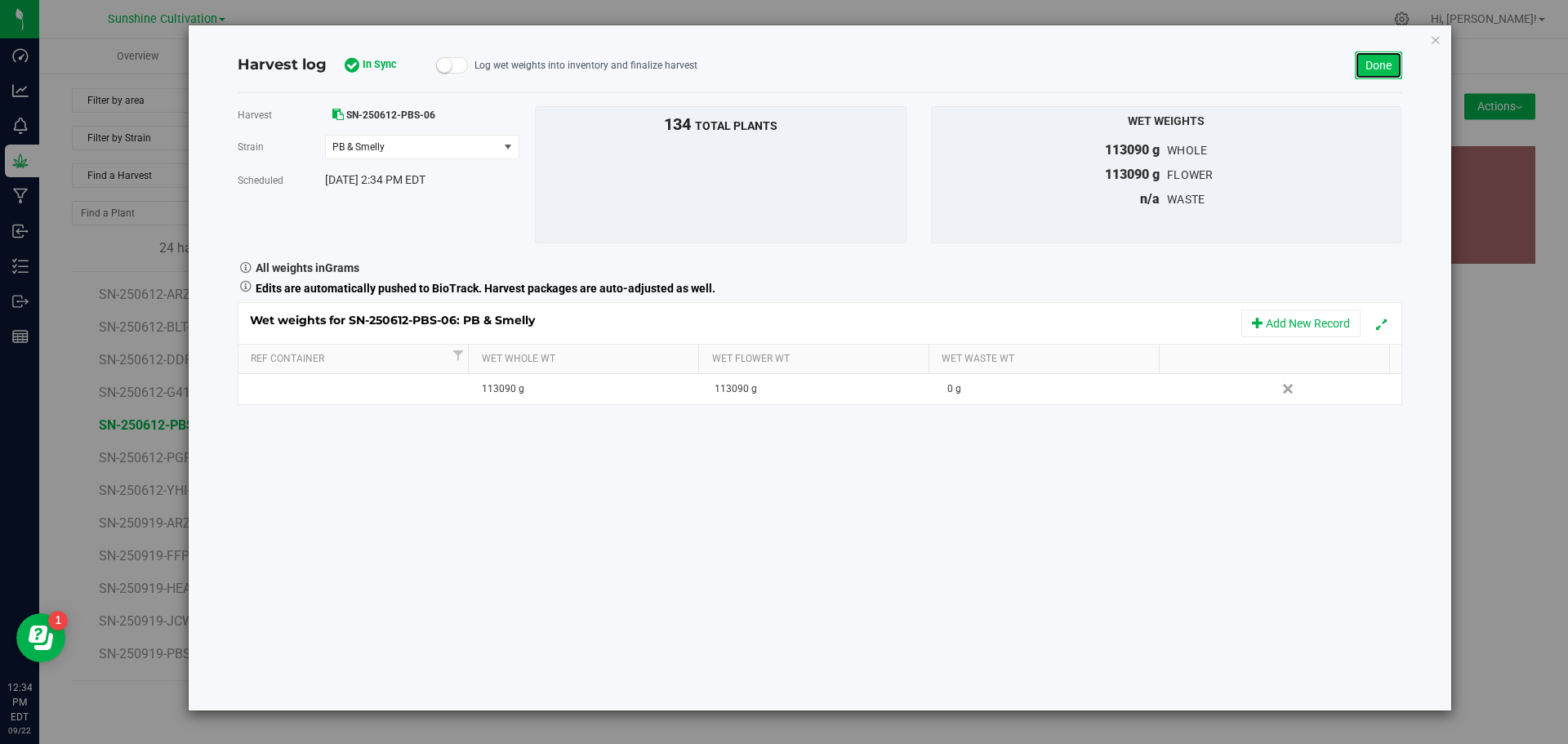
click at [1372, 58] on link "Done" at bounding box center [1378, 65] width 48 height 28
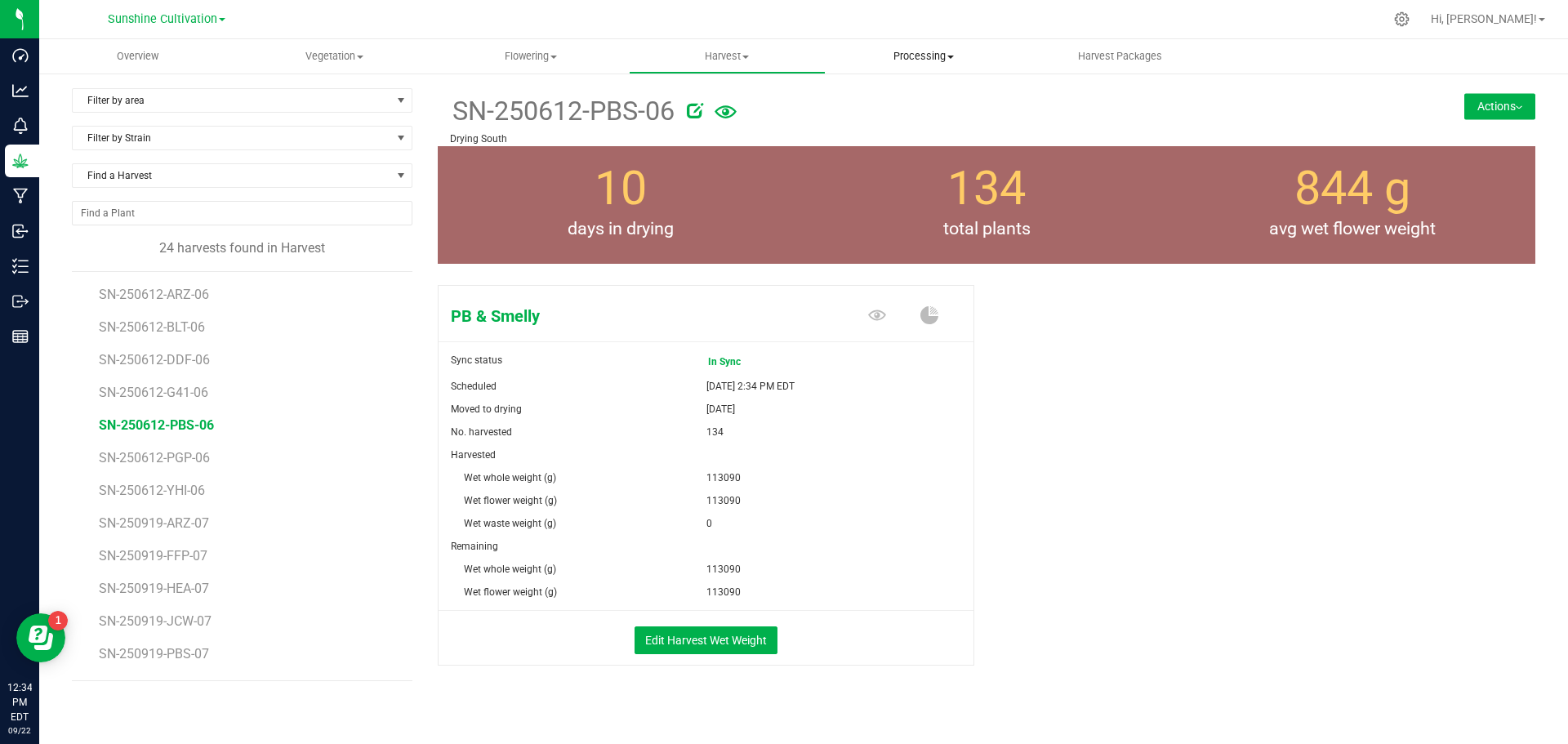
click at [979, 56] on span "Processing" at bounding box center [924, 57] width 195 height 15
click at [956, 92] on span "Processing harvests" at bounding box center [901, 99] width 151 height 14
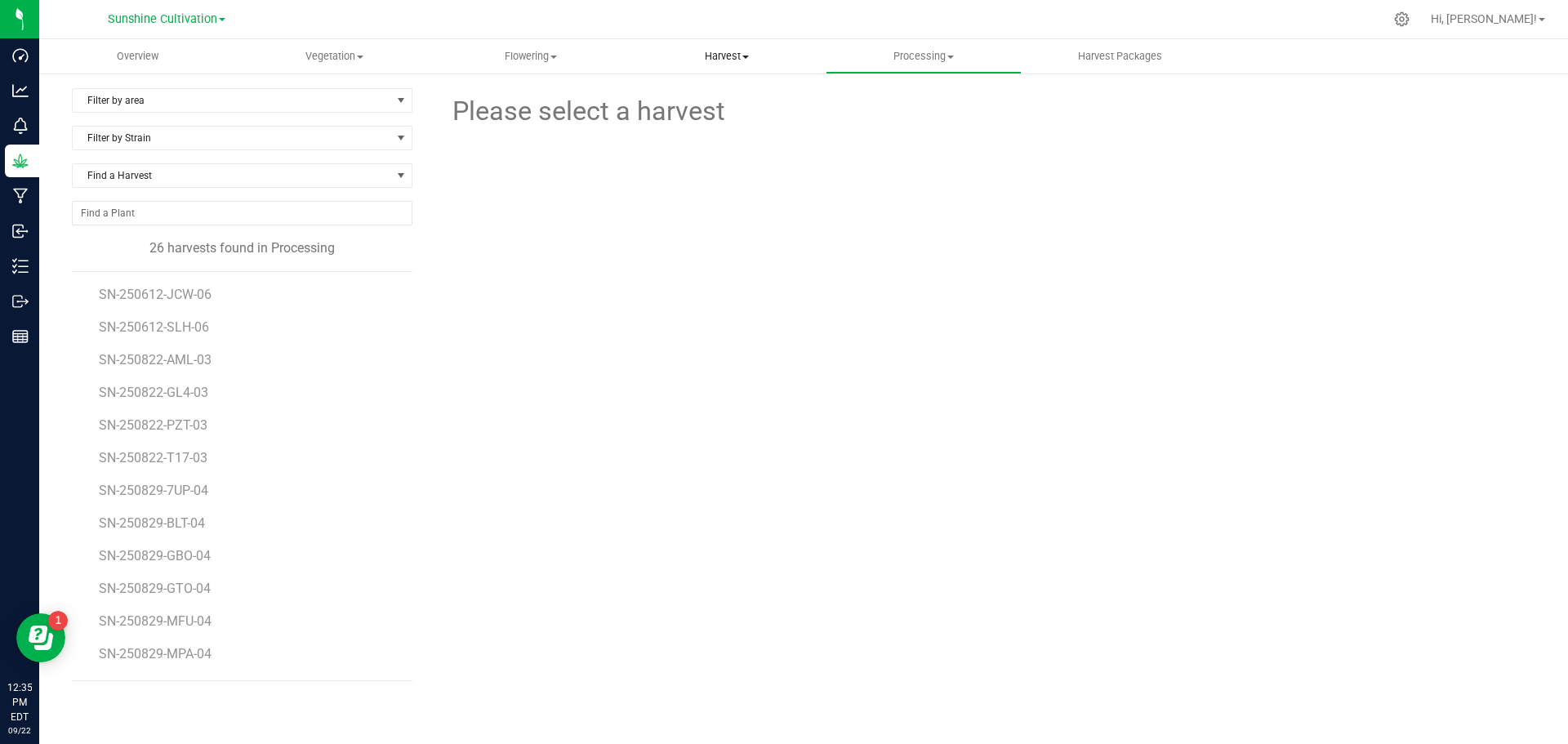
click at [751, 65] on uib-tab-heading "Harvest Harvests Harvested plants" at bounding box center [727, 56] width 195 height 33
click at [747, 91] on li "Harvests" at bounding box center [727, 99] width 197 height 19
click at [195, 429] on span "SN-250612-PBS-06" at bounding box center [156, 425] width 115 height 16
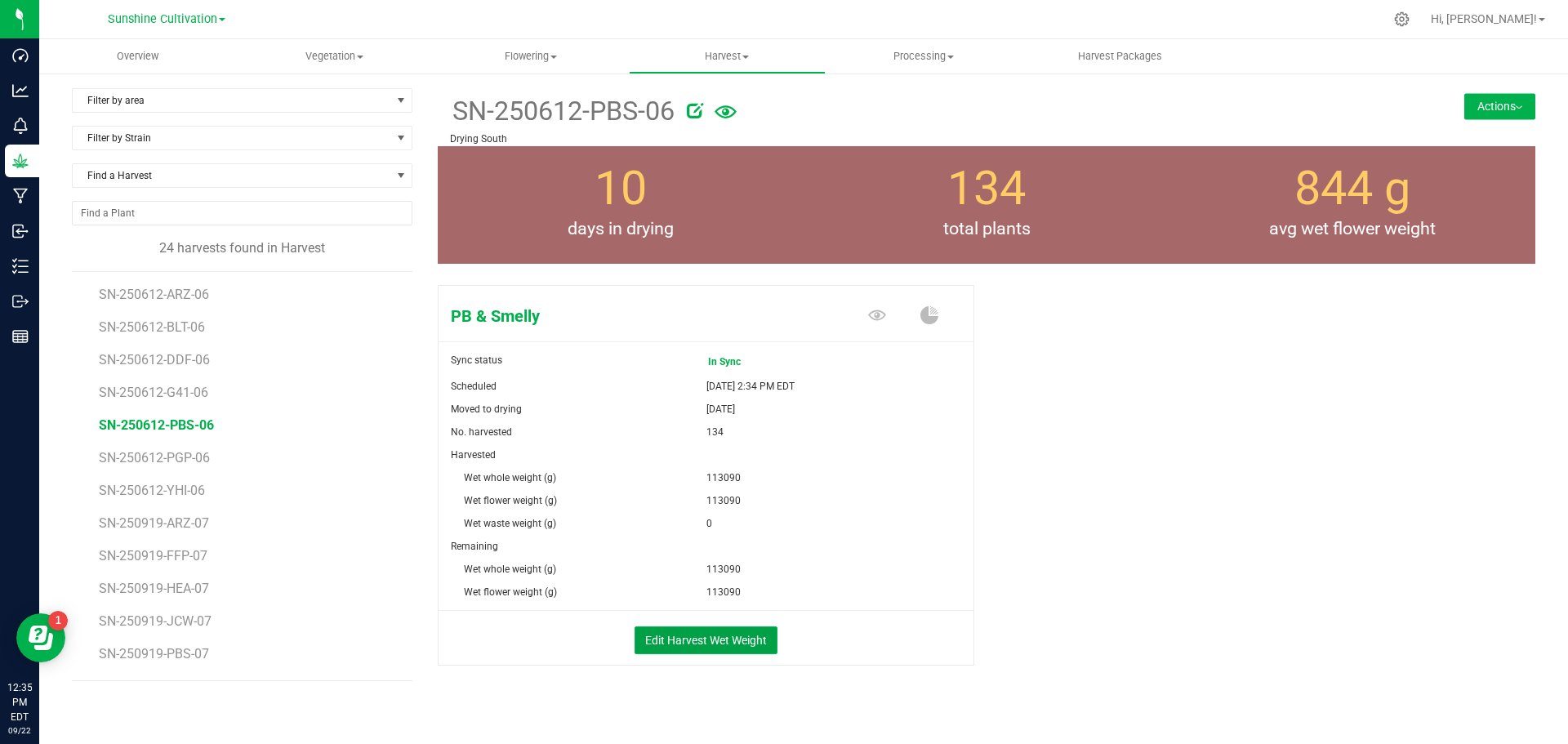
click at [729, 626] on button "Edit Harvest Wet Weight" at bounding box center [706, 640] width 143 height 28
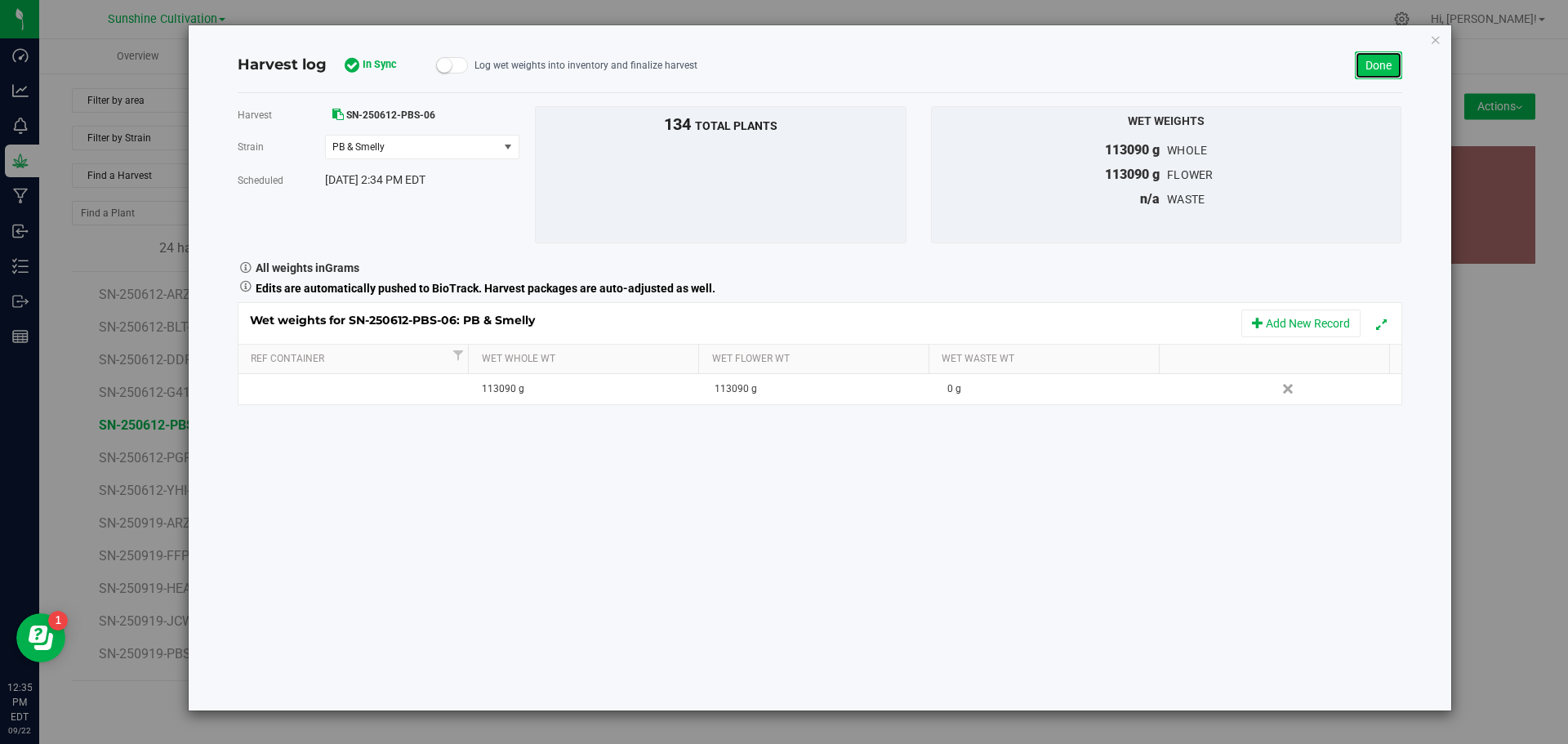
click at [1366, 68] on link "Done" at bounding box center [1378, 65] width 48 height 28
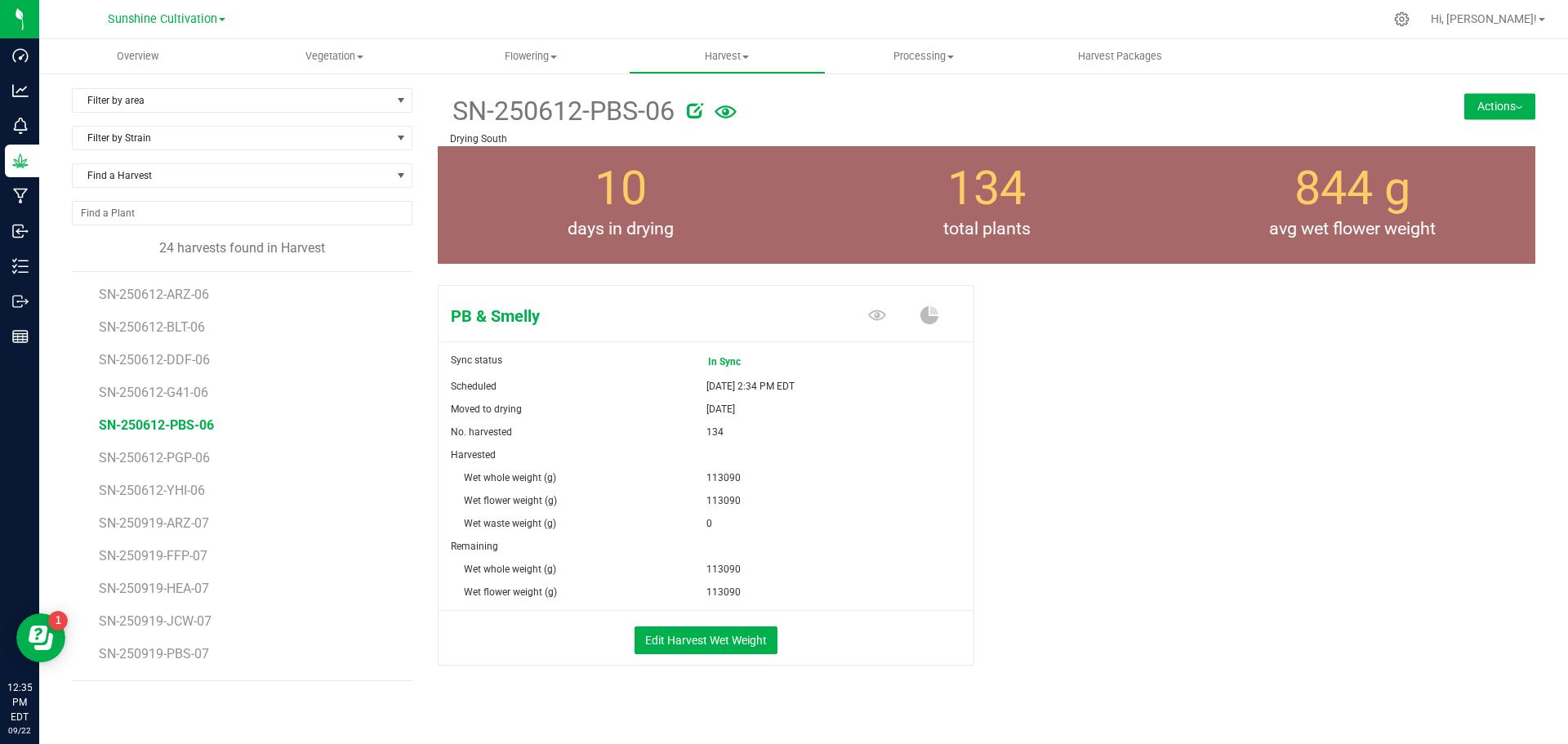
click at [1490, 107] on button "Actions" at bounding box center [1499, 105] width 71 height 26
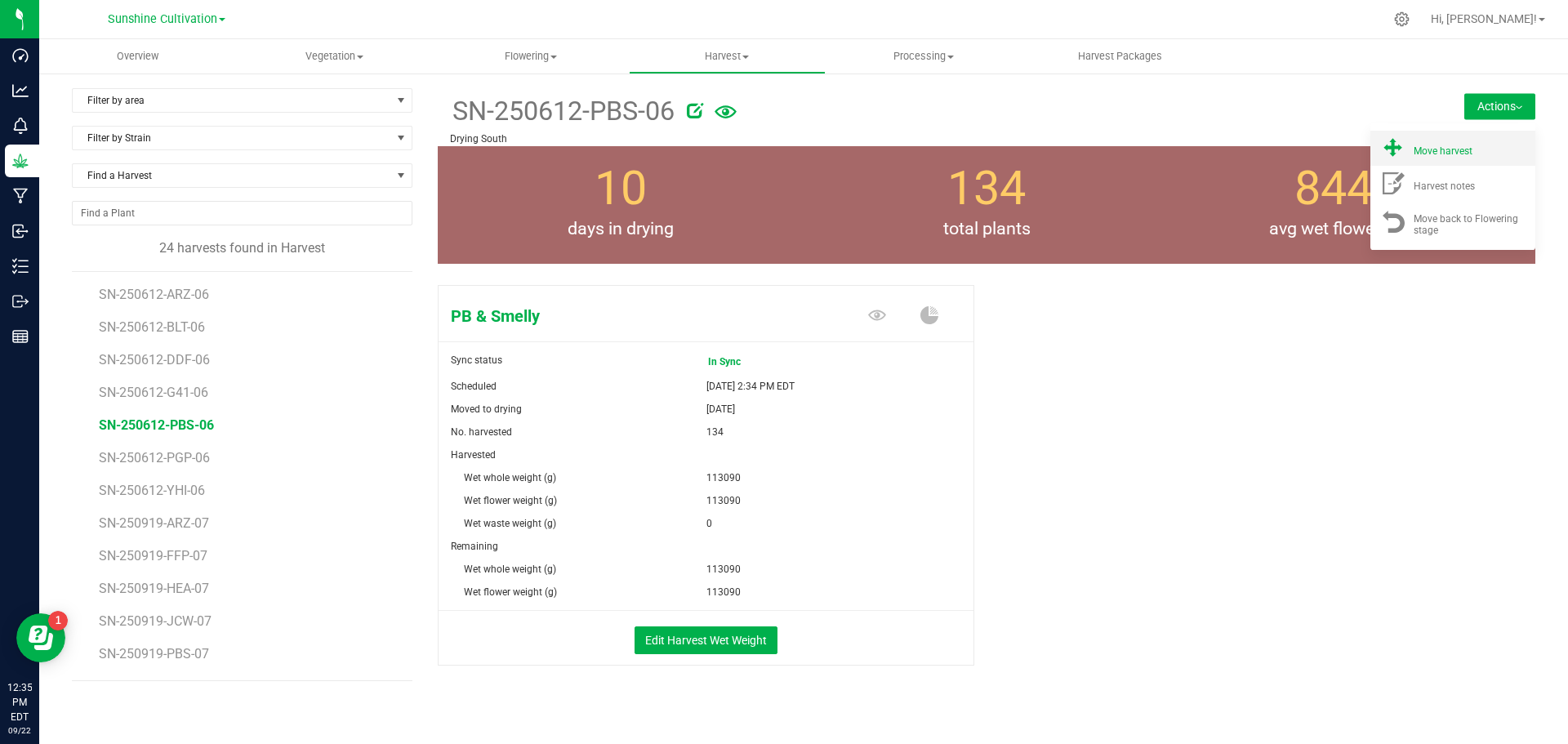
click at [1462, 145] on div "Move harvest" at bounding box center [1469, 148] width 111 height 18
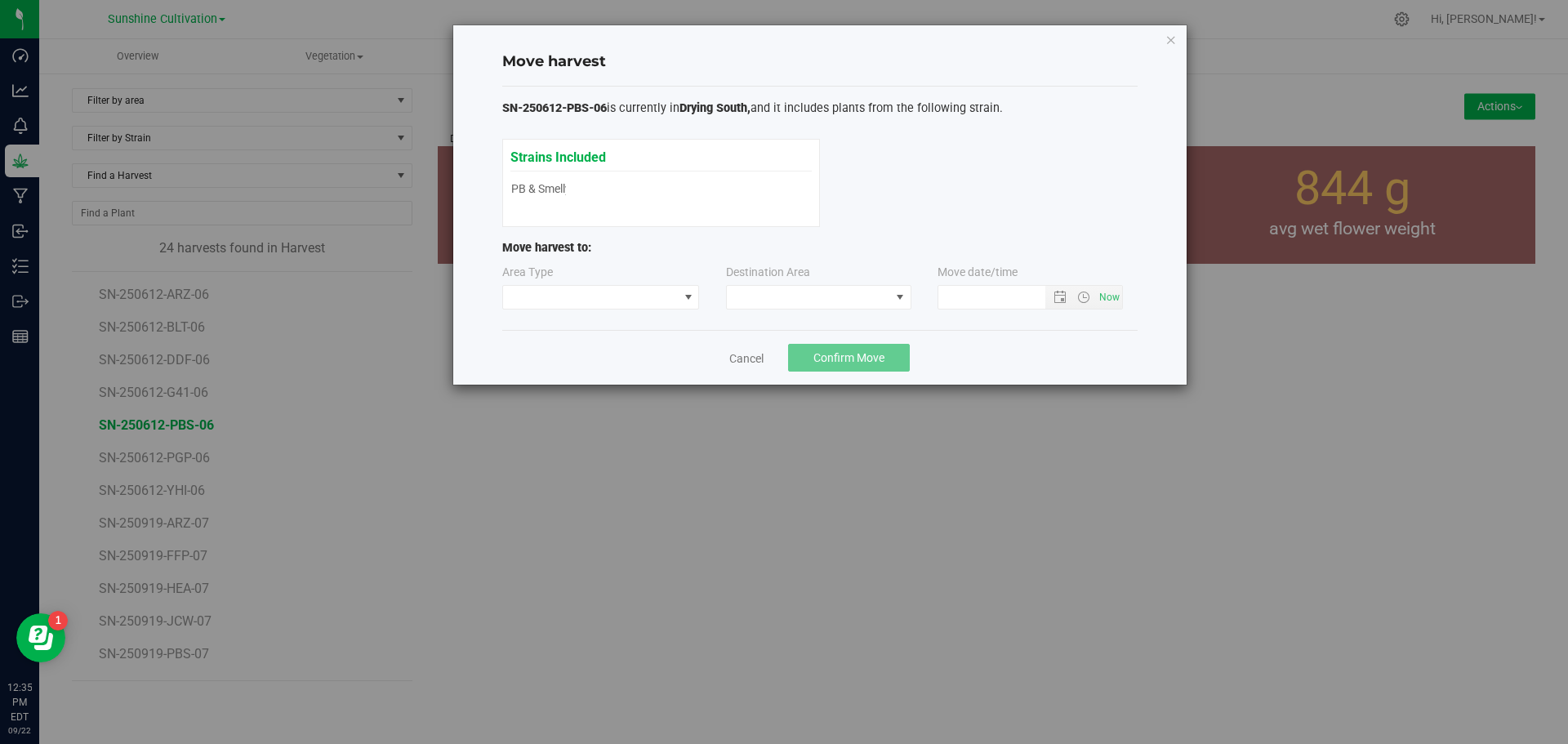
type input "[DATE] 12:36 PM"
click at [1172, 38] on icon "button" at bounding box center [1171, 38] width 12 height 19
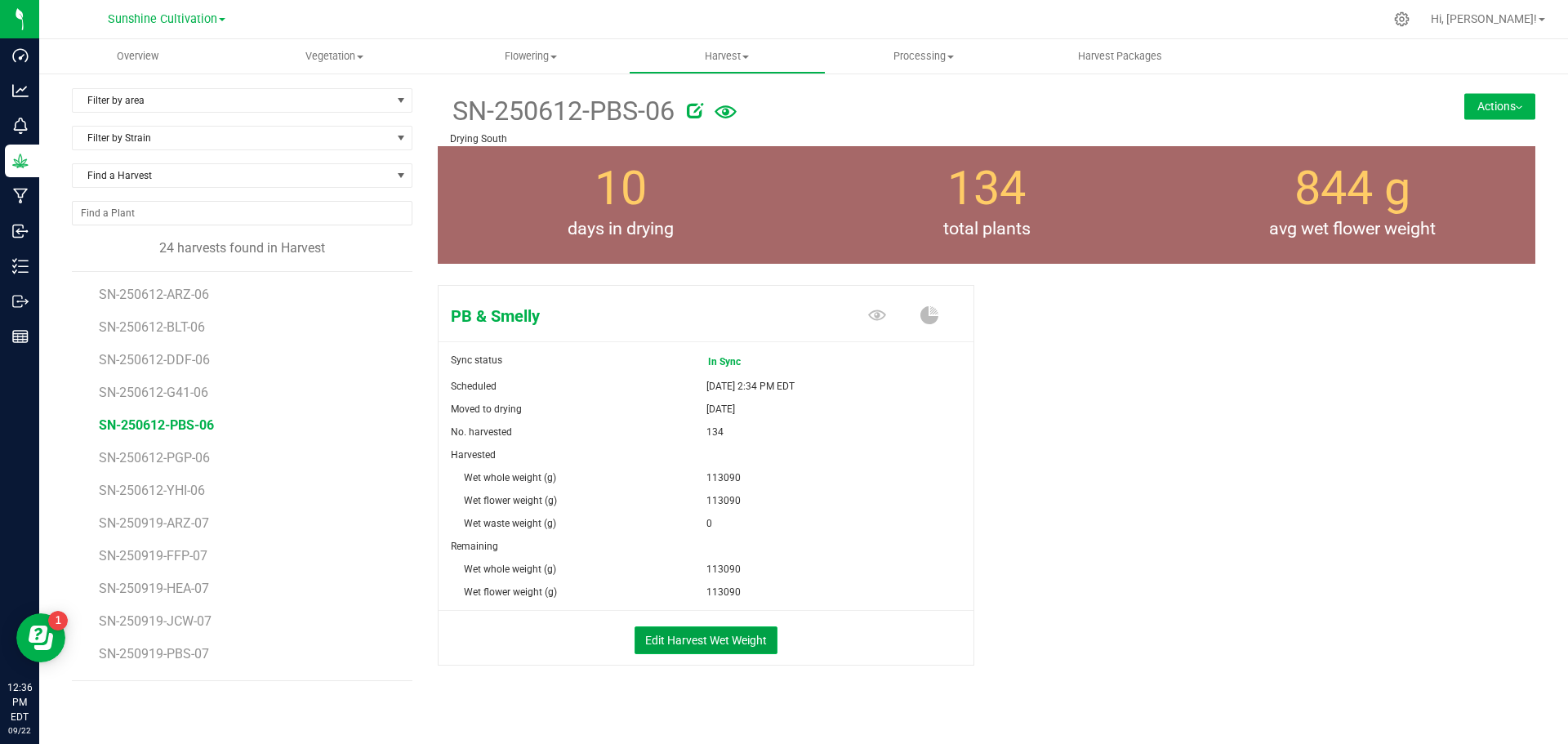
click at [742, 627] on button "Edit Harvest Wet Weight" at bounding box center [706, 640] width 143 height 28
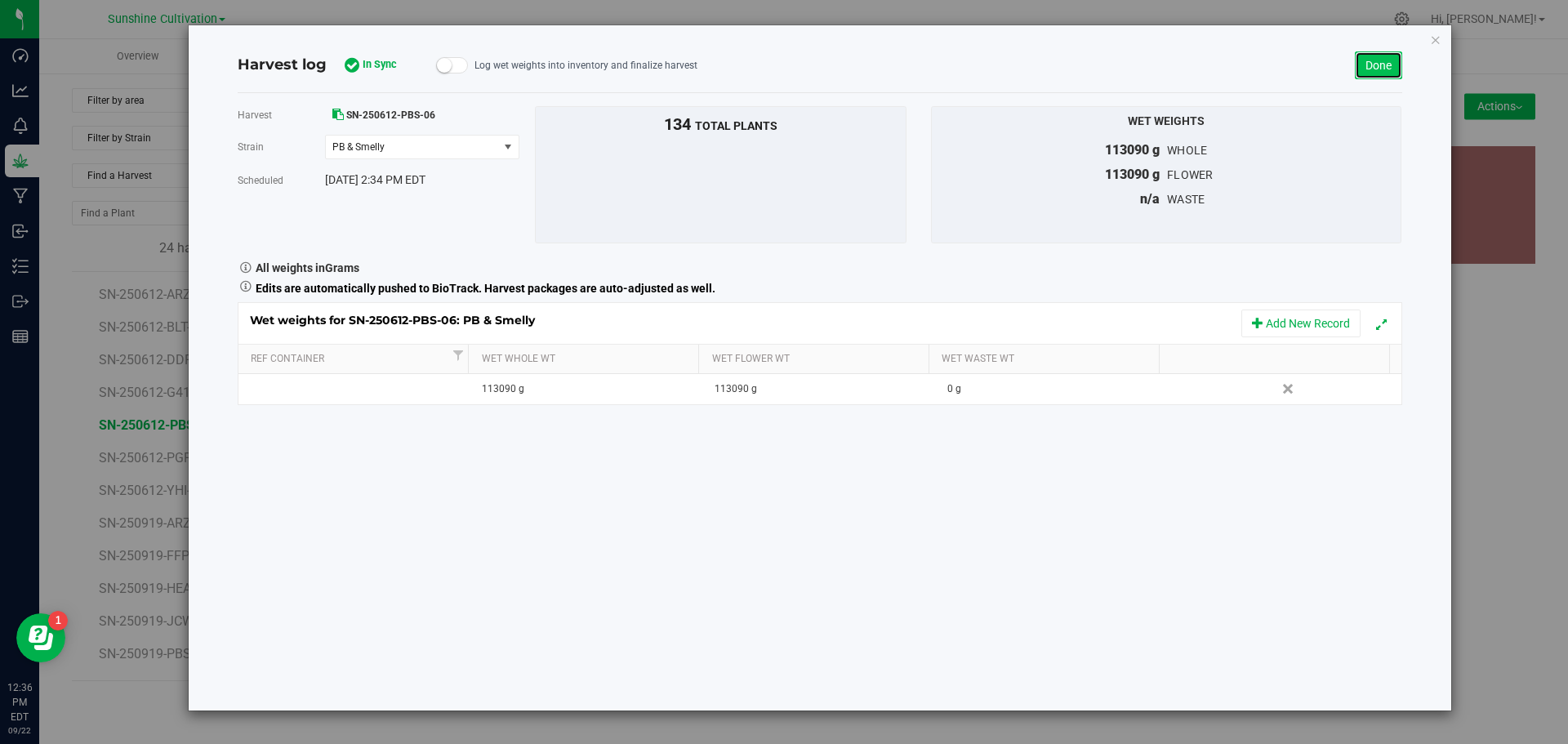
click at [1399, 61] on link "Done" at bounding box center [1378, 65] width 48 height 28
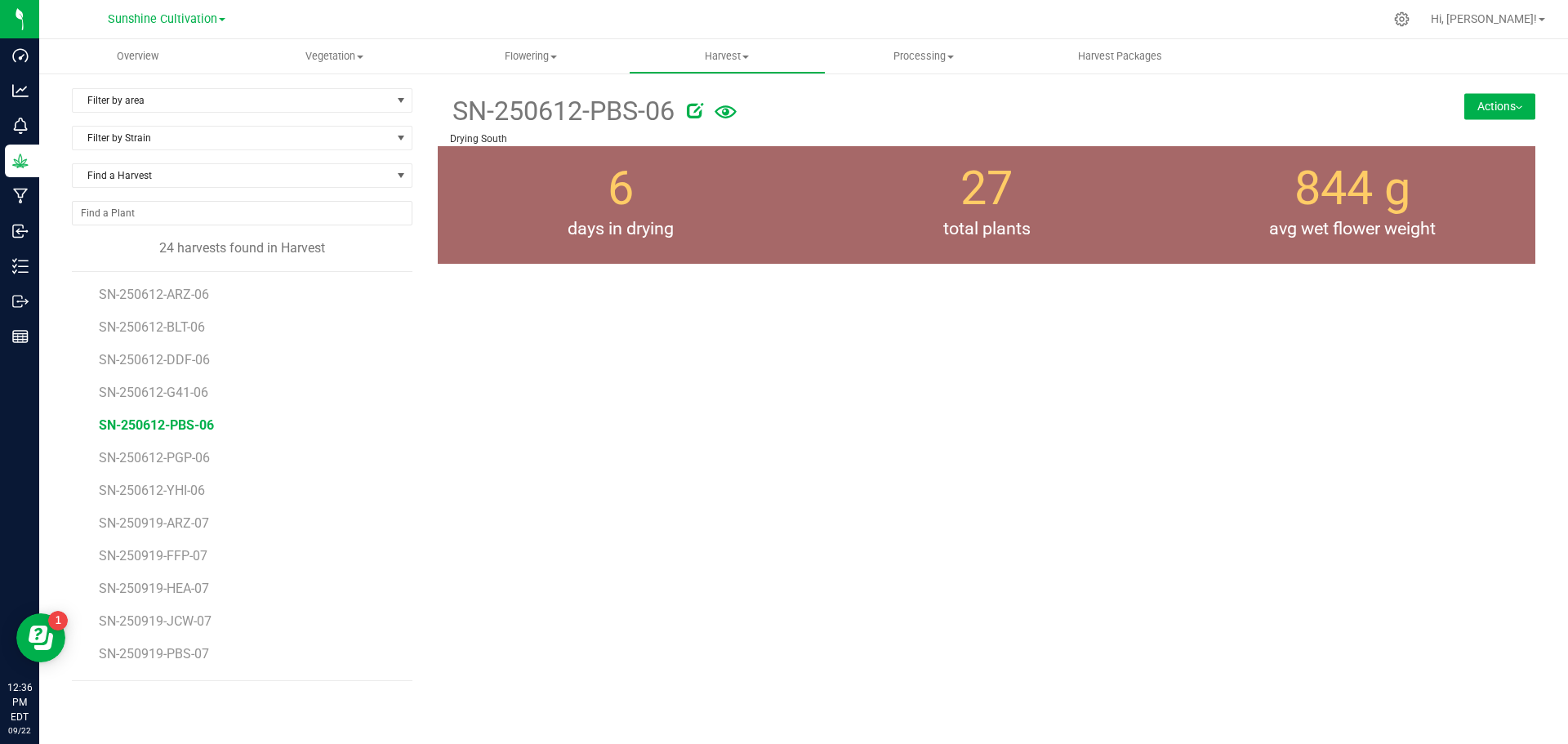
click at [1501, 102] on button "Actions" at bounding box center [1499, 105] width 71 height 26
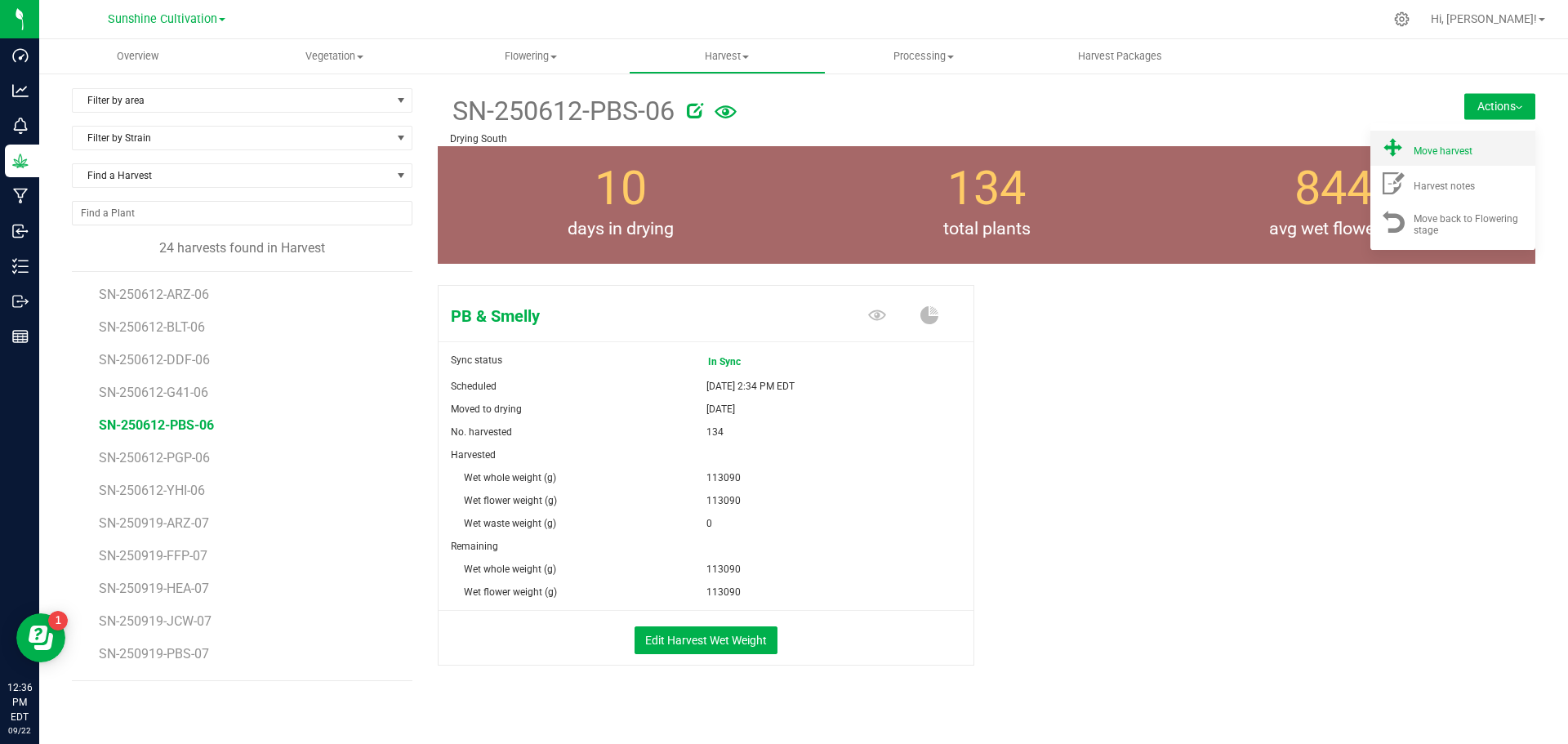
click at [1477, 144] on div "Move harvest" at bounding box center [1469, 148] width 111 height 18
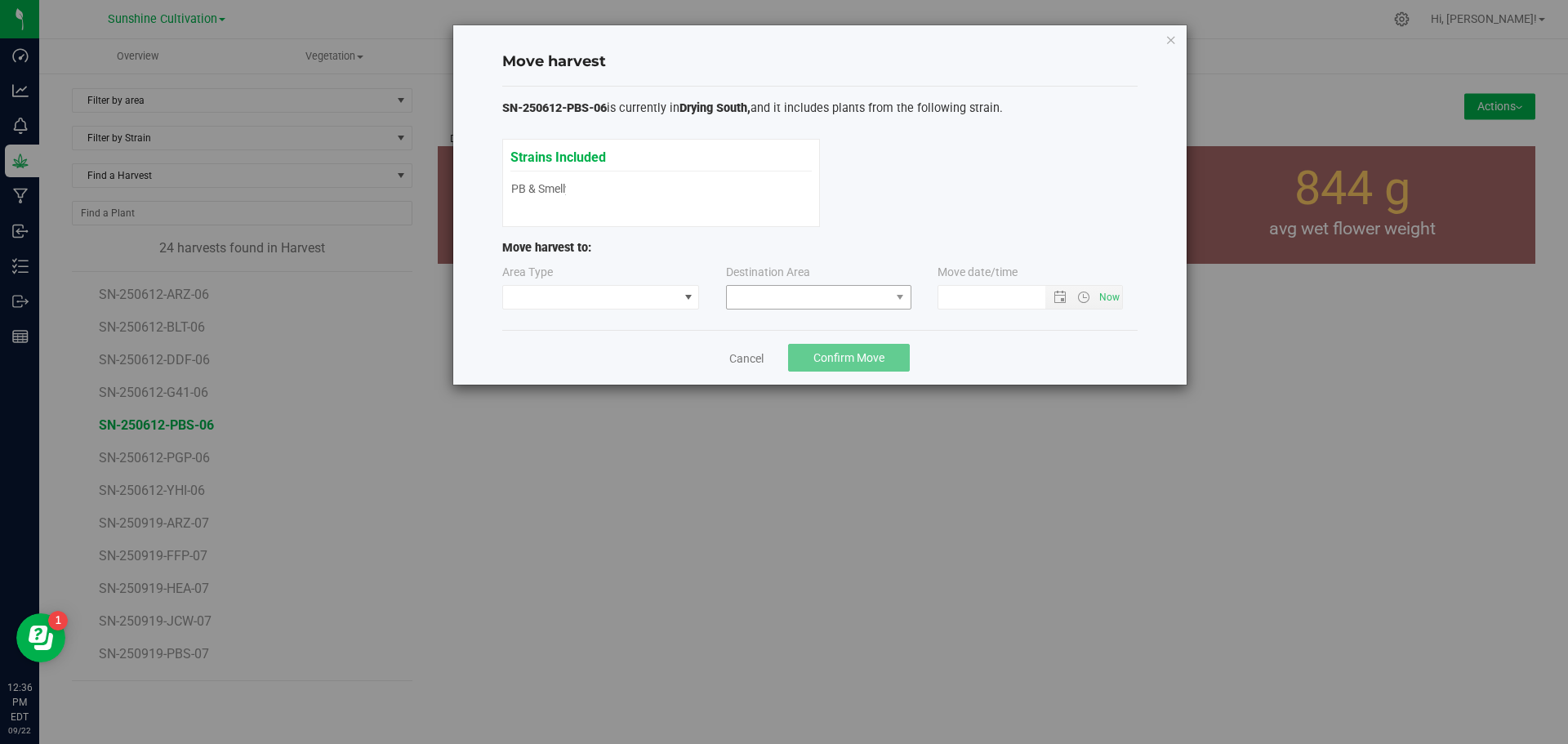
type input "[DATE] 12:36 PM"
click at [898, 301] on span at bounding box center [900, 297] width 13 height 13
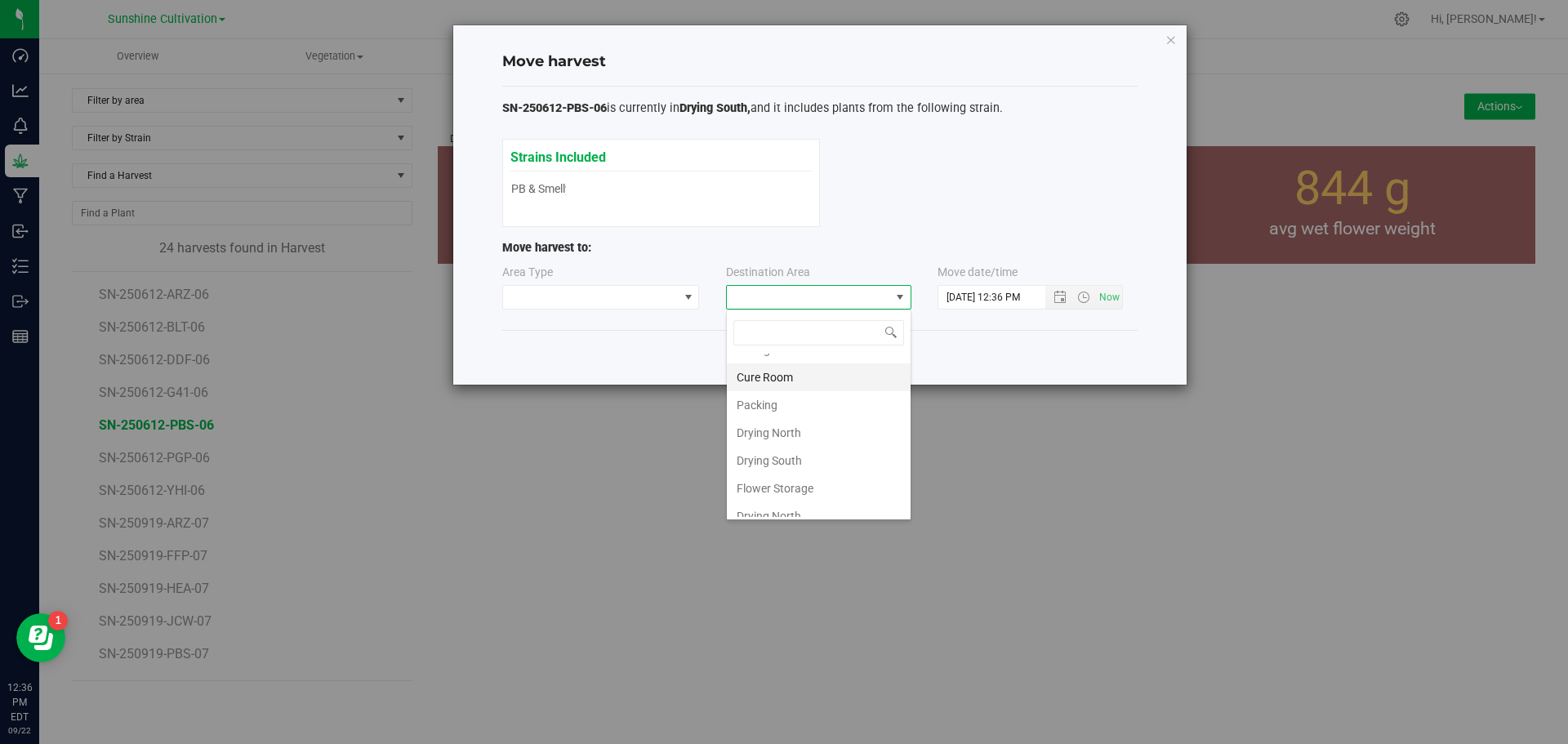
scroll to position [114, 0]
click at [823, 472] on li "Flower Storage" at bounding box center [818, 475] width 184 height 28
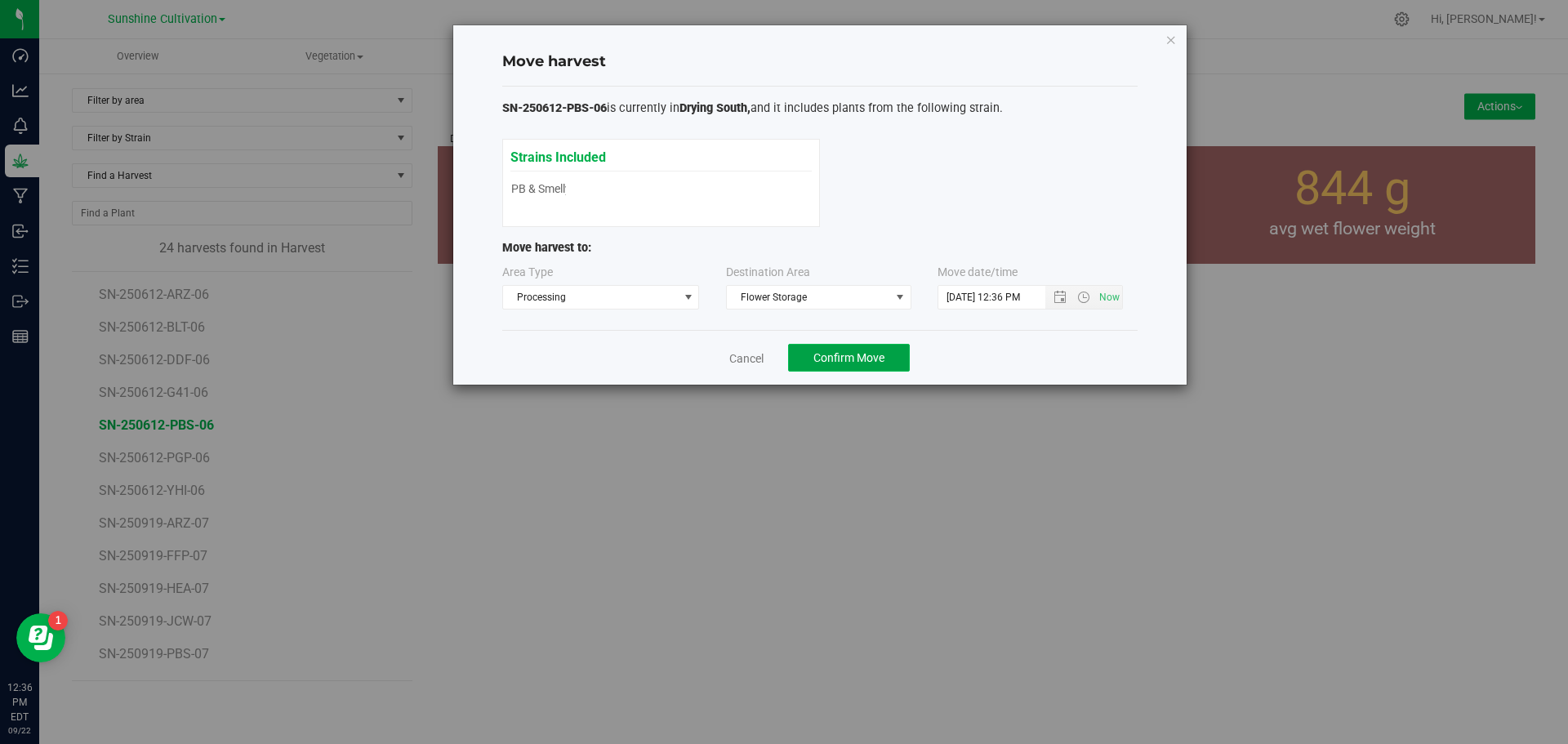
click at [853, 349] on button "Confirm Move" at bounding box center [849, 357] width 122 height 28
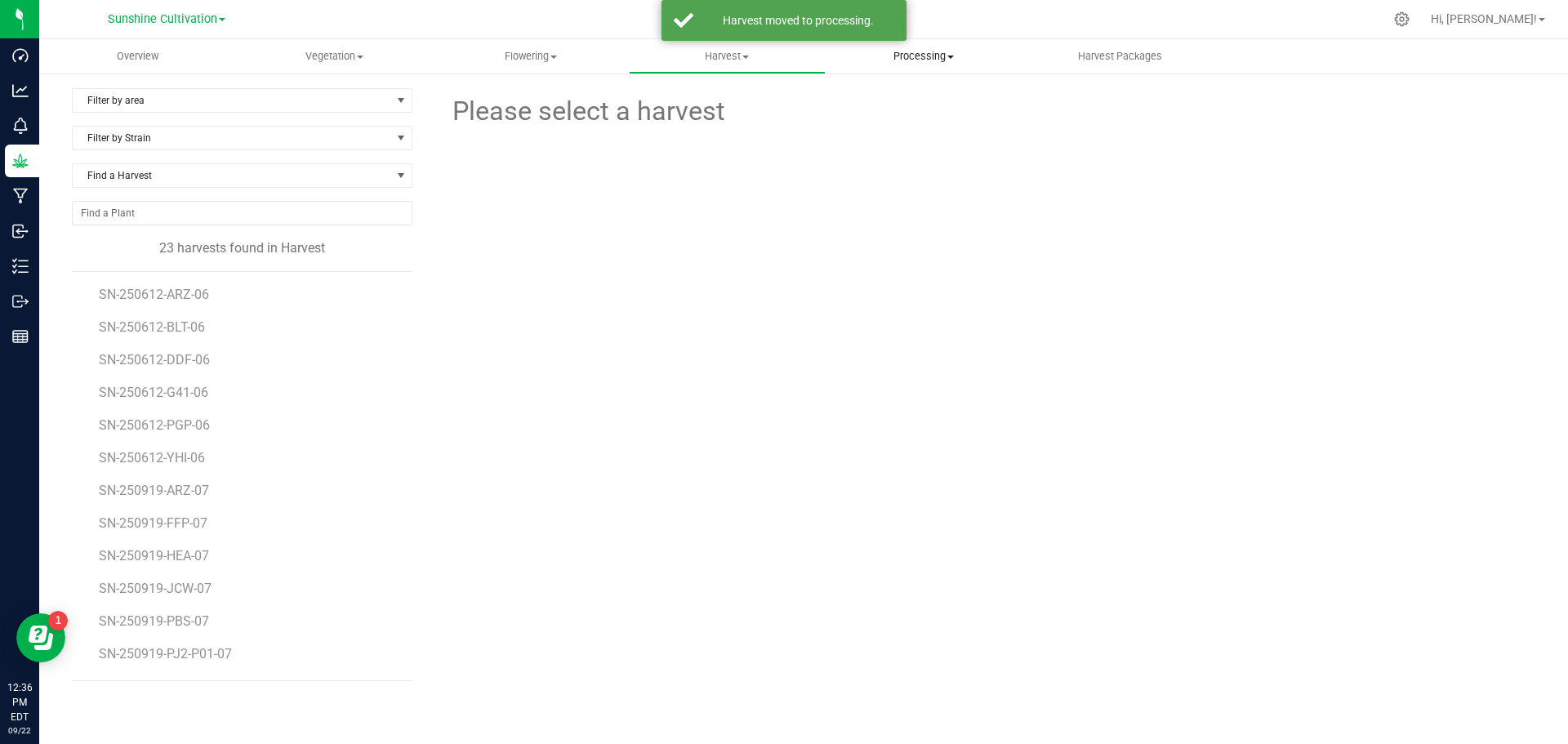
click at [959, 58] on span "Processing" at bounding box center [924, 57] width 195 height 15
click at [948, 92] on span "Processing harvests" at bounding box center [901, 99] width 151 height 14
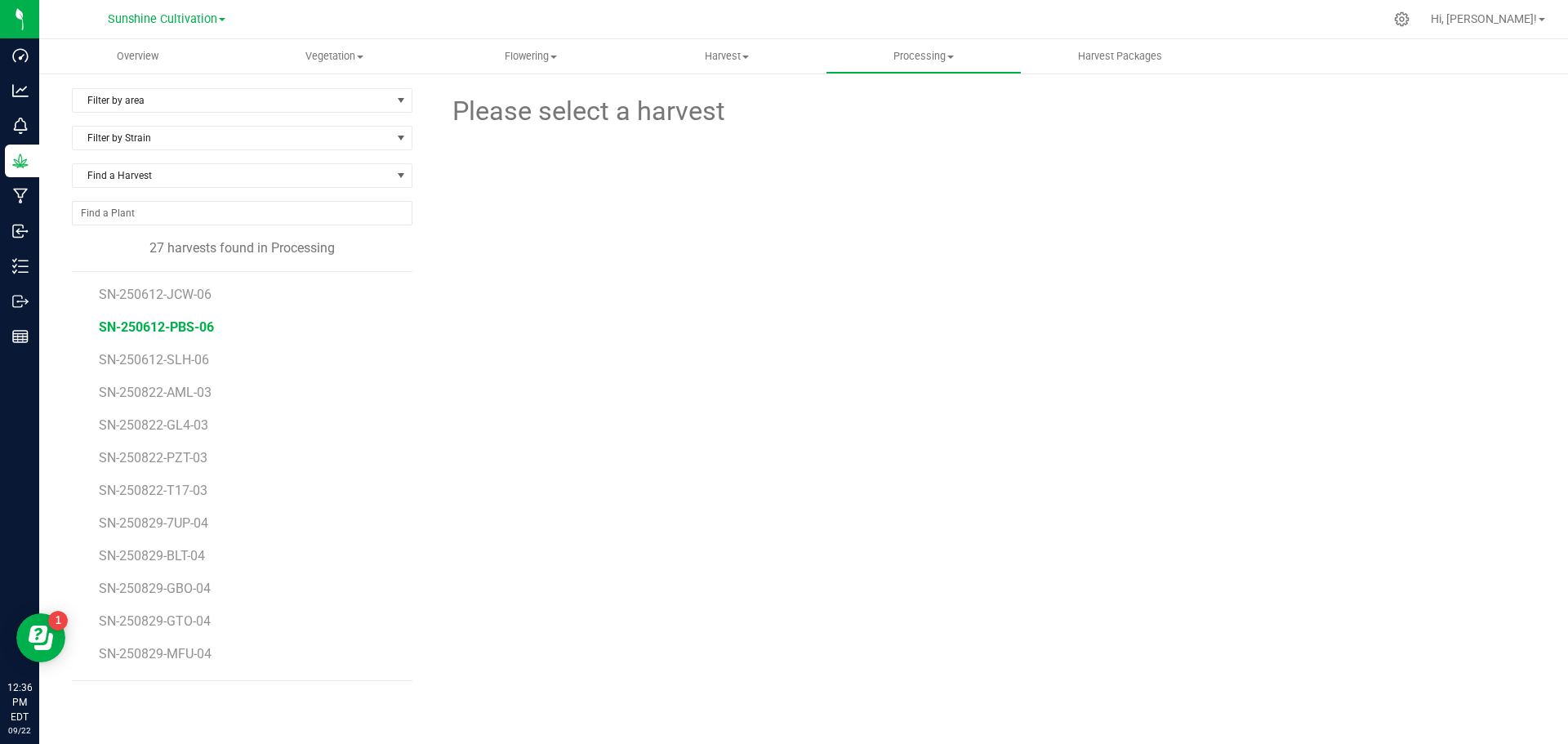
click at [191, 320] on span "SN-250612-PBS-06" at bounding box center [156, 326] width 115 height 16
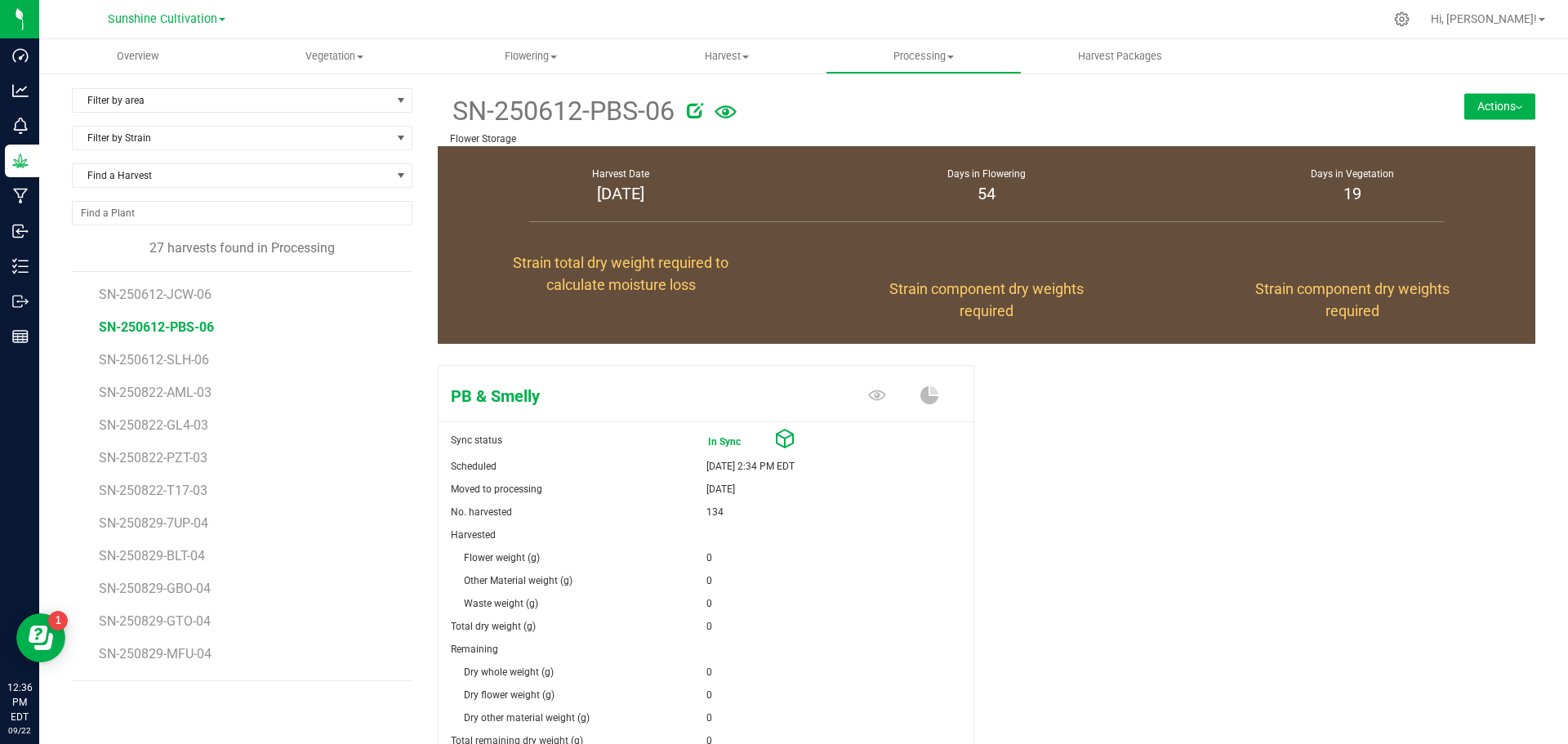
scroll to position [164, 0]
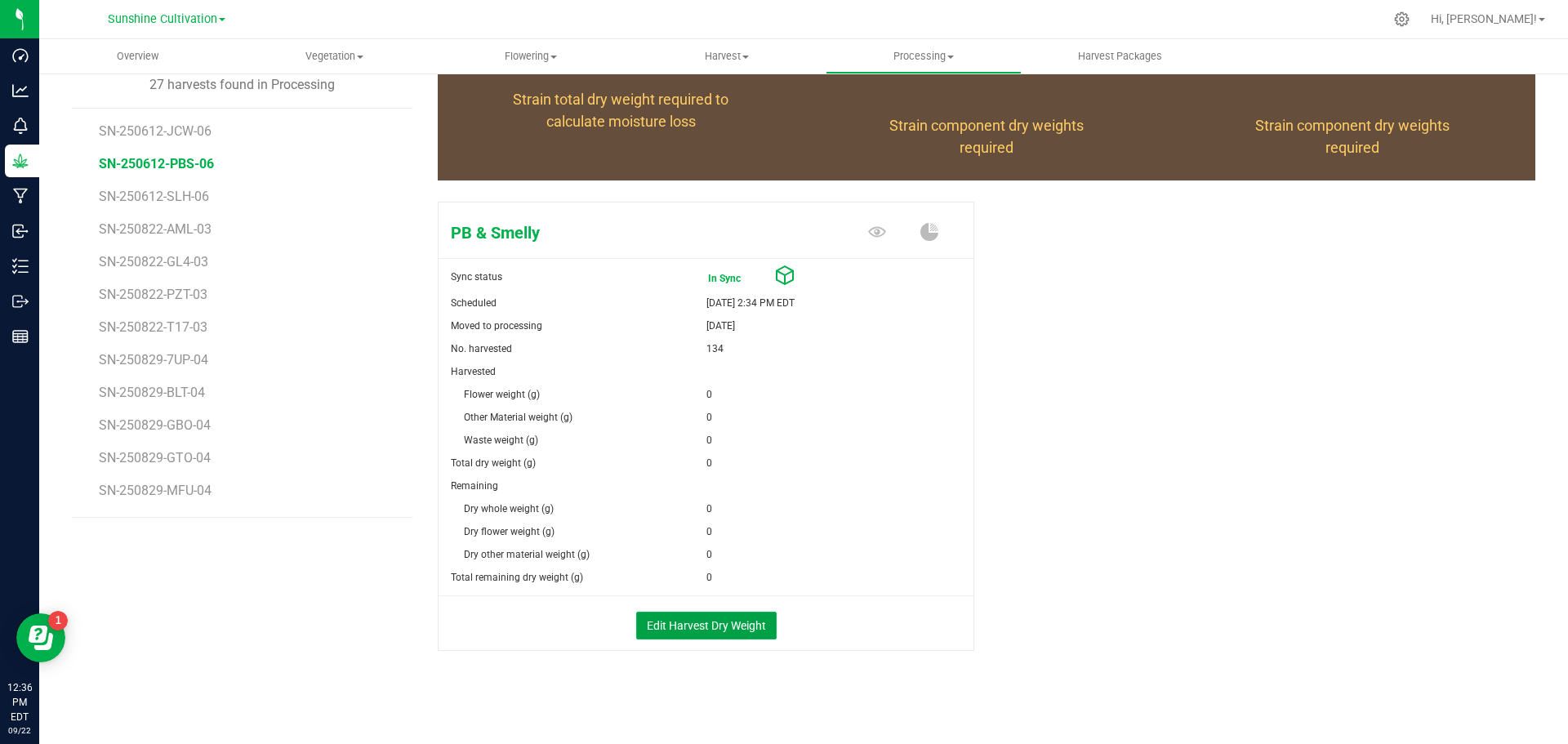
click at [695, 623] on button "Edit Harvest Dry Weight" at bounding box center [706, 625] width 140 height 28
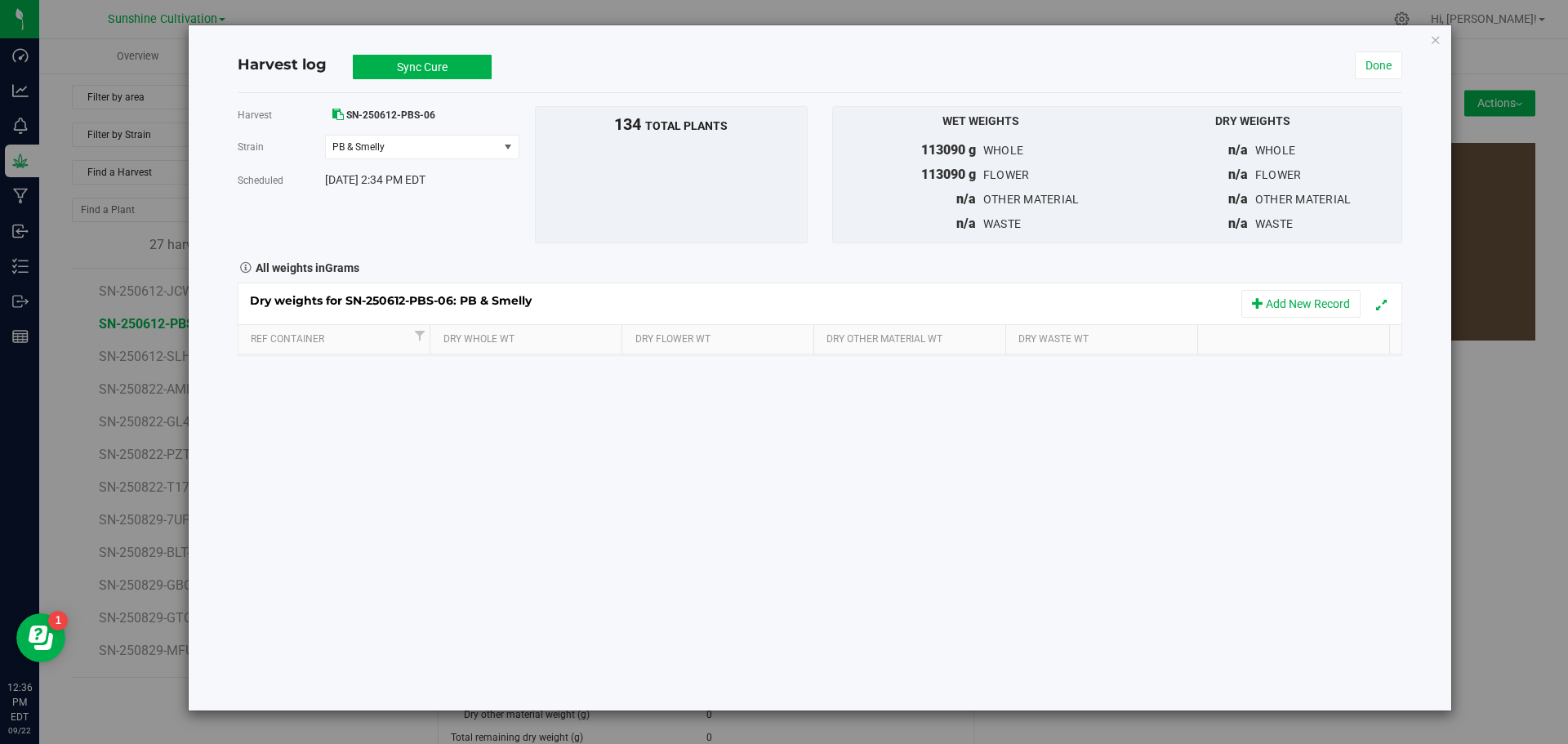
scroll to position [164, 0]
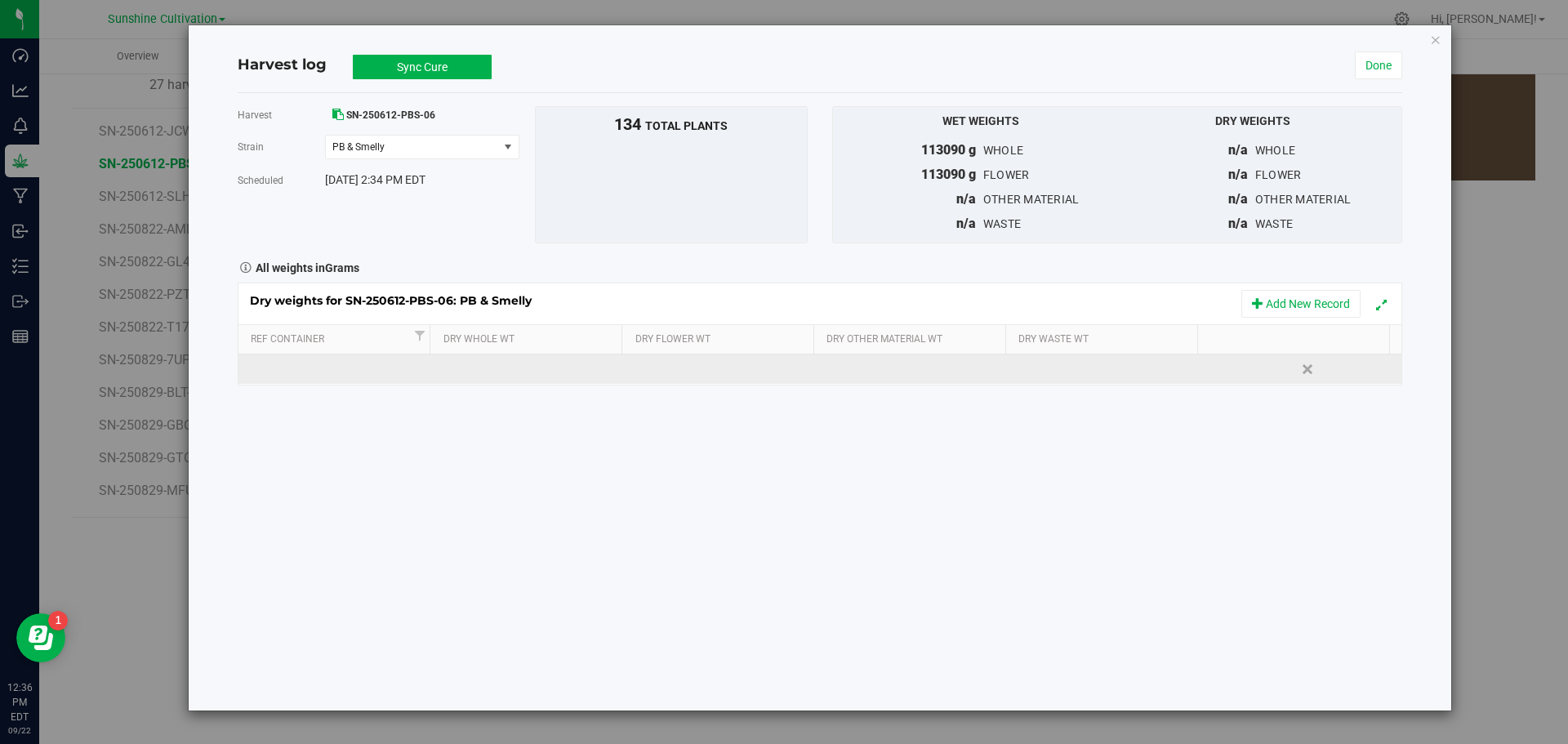
click at [484, 376] on td at bounding box center [529, 368] width 194 height 29
type input "22175"
click at [694, 363] on div "Loading... Dry weights for SN-250612-PBS-06: PB & Smelly Add New Record Ref Con…" at bounding box center [820, 333] width 1164 height 103
click at [694, 363] on div at bounding box center [820, 333] width 1163 height 101
click at [677, 372] on td at bounding box center [722, 368] width 194 height 29
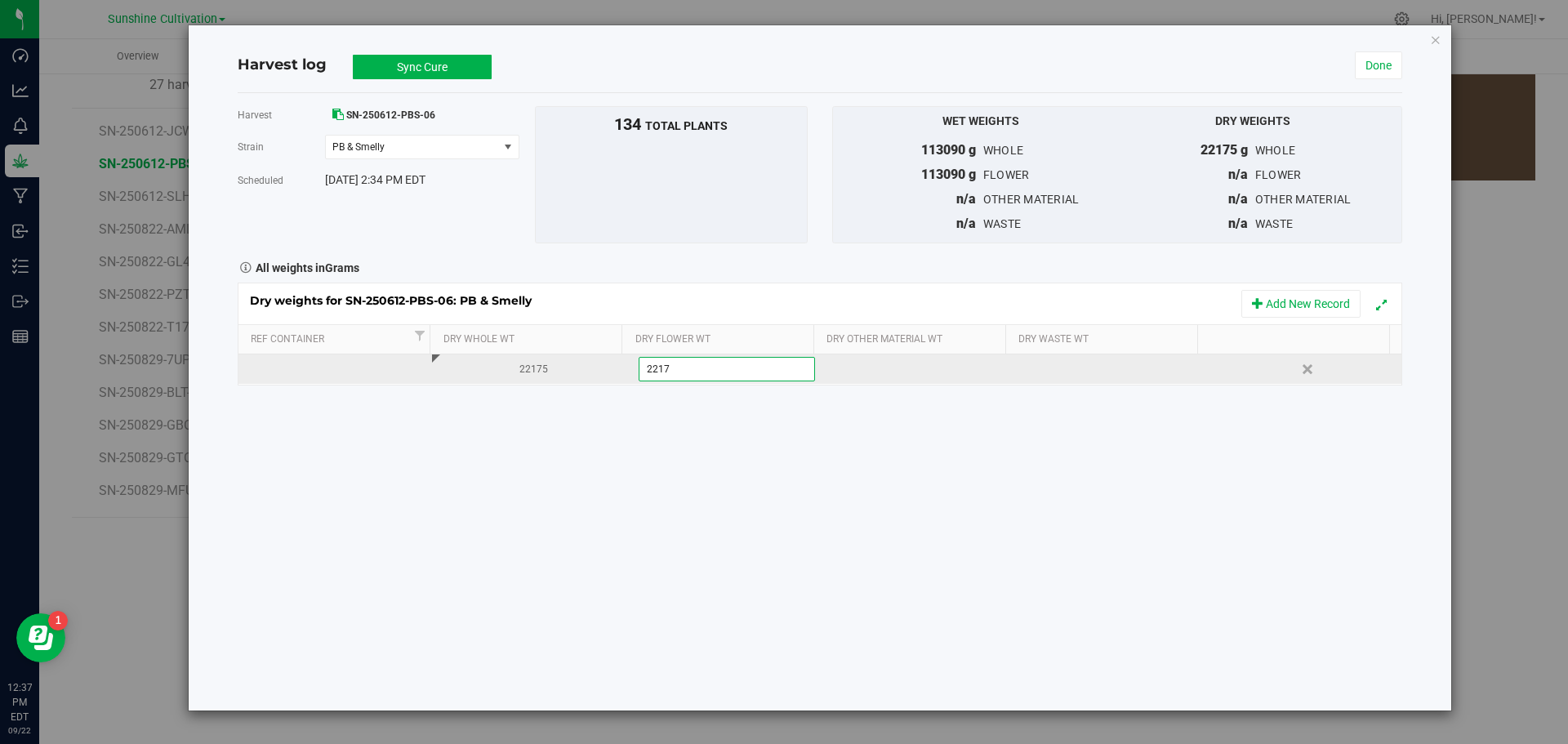
type input "22175"
click at [1023, 377] on div "Dry weights for SN-250612-PBS-06: PB & Smelly Add New Record Ref Container Dry …" at bounding box center [820, 333] width 1164 height 103
click at [1023, 377] on div at bounding box center [820, 333] width 1163 height 101
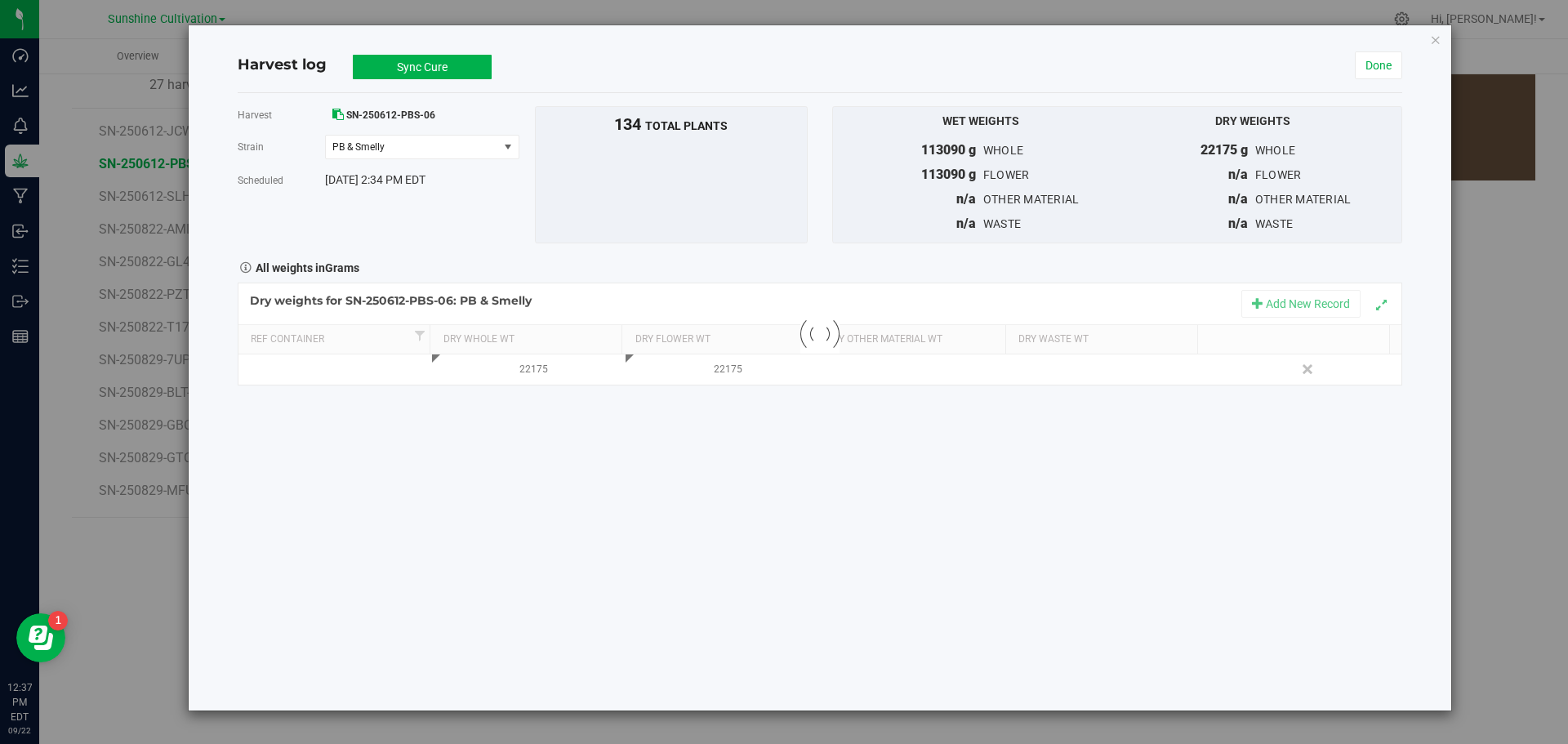
click at [1028, 373] on div at bounding box center [820, 333] width 1163 height 101
click at [1028, 373] on div at bounding box center [1115, 368] width 181 height 24
click at [1028, 373] on input "text" at bounding box center [1113, 368] width 175 height 23
type input "5900"
click at [429, 62] on button "Sync Cure" at bounding box center [422, 67] width 139 height 24
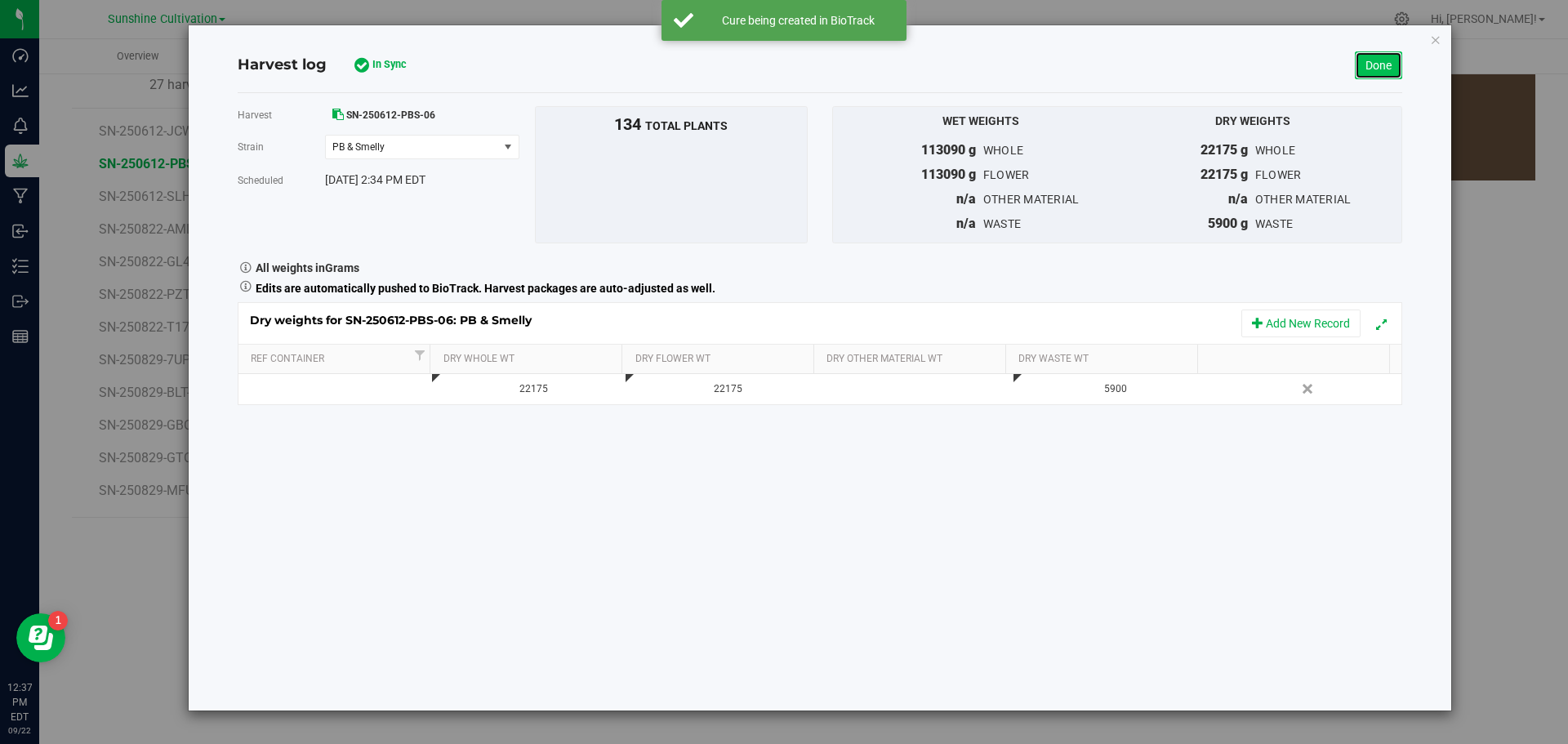
click at [1376, 68] on link "Done" at bounding box center [1378, 65] width 48 height 28
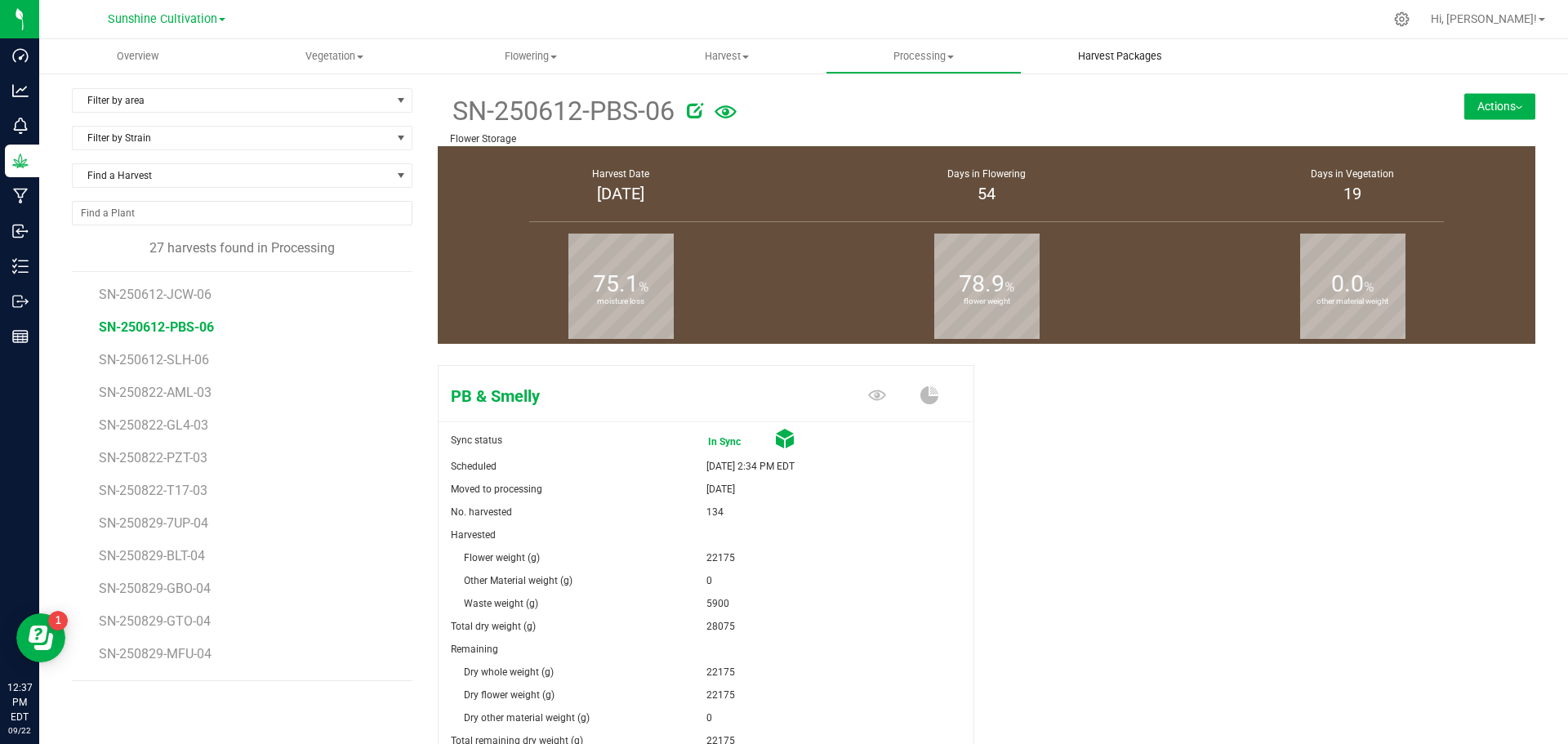
click at [1080, 48] on uib-tab-heading "Harvest Packages" at bounding box center [1120, 56] width 195 height 33
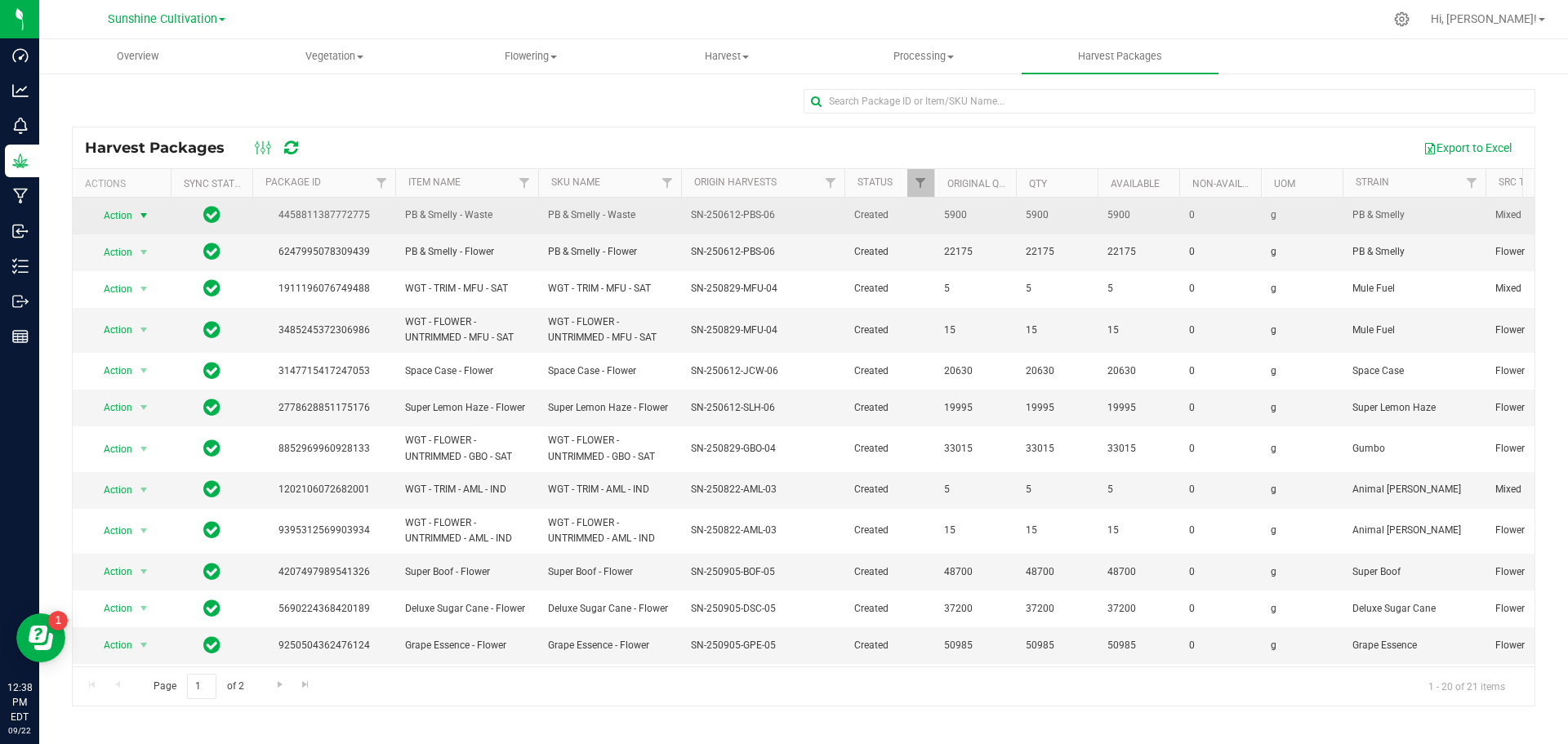
click at [136, 215] on span "select" at bounding box center [144, 215] width 20 height 23
drag, startPoint x: 695, startPoint y: 210, endPoint x: 760, endPoint y: 205, distance: 65.2
click at [760, 205] on td "SN-250612-PBS-06" at bounding box center [763, 216] width 164 height 37
click at [742, 219] on span "SN-250612-PBS-06" at bounding box center [732, 215] width 84 height 16
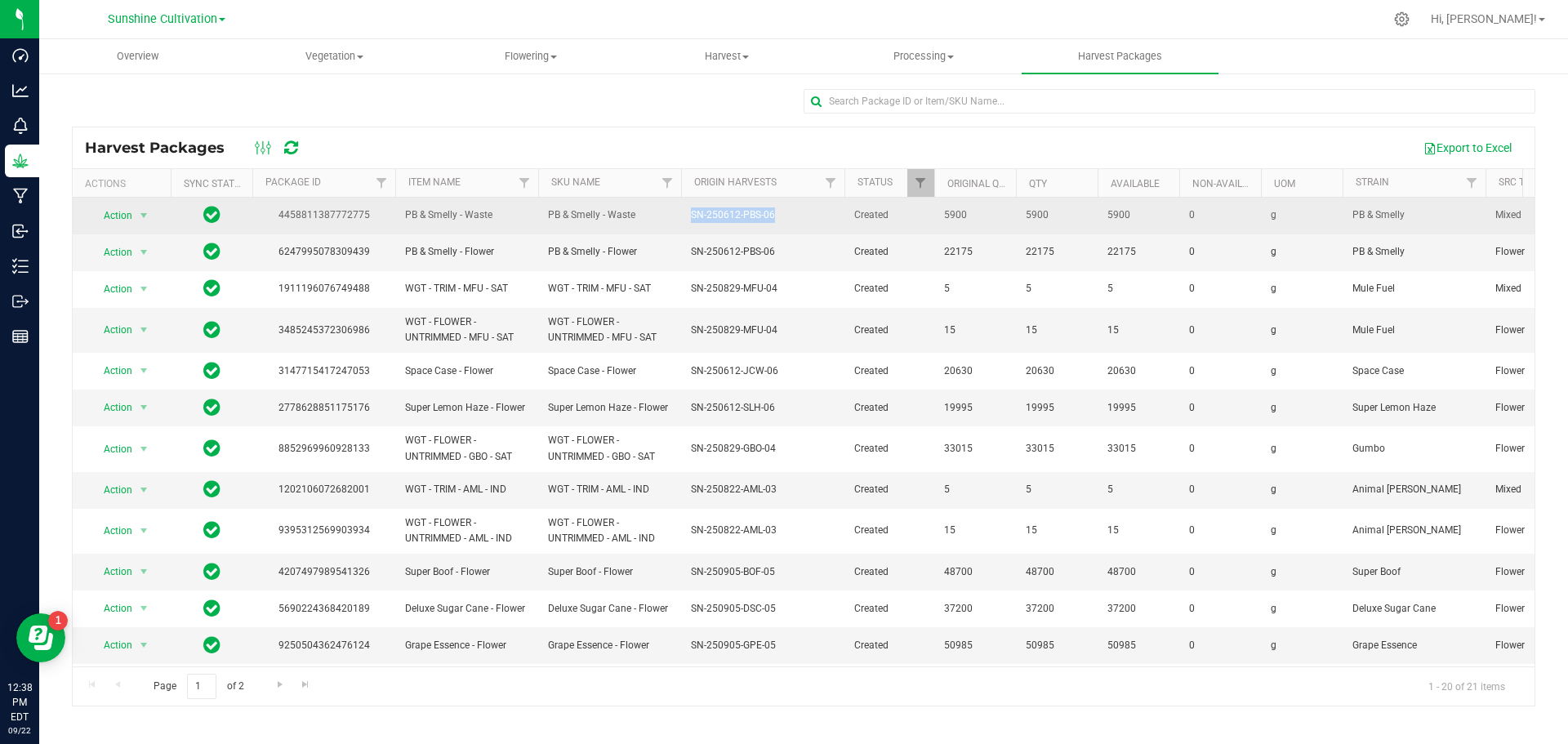
drag, startPoint x: 689, startPoint y: 211, endPoint x: 778, endPoint y: 210, distance: 89.0
click at [778, 210] on td "SN-250612-PBS-06" at bounding box center [763, 216] width 164 height 37
copy span "SN-250612-PBS-06"
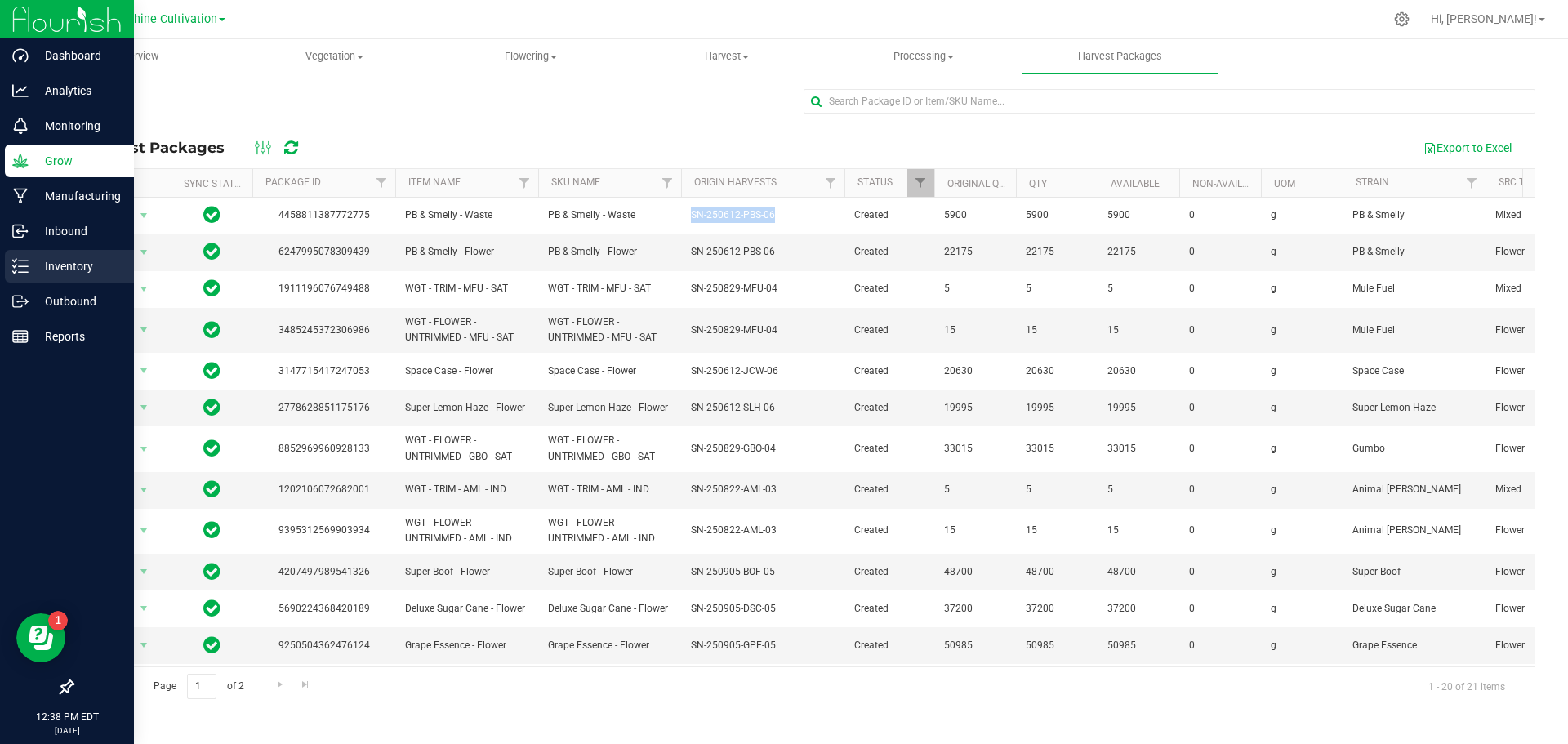
click at [38, 251] on div "Inventory" at bounding box center [69, 266] width 129 height 33
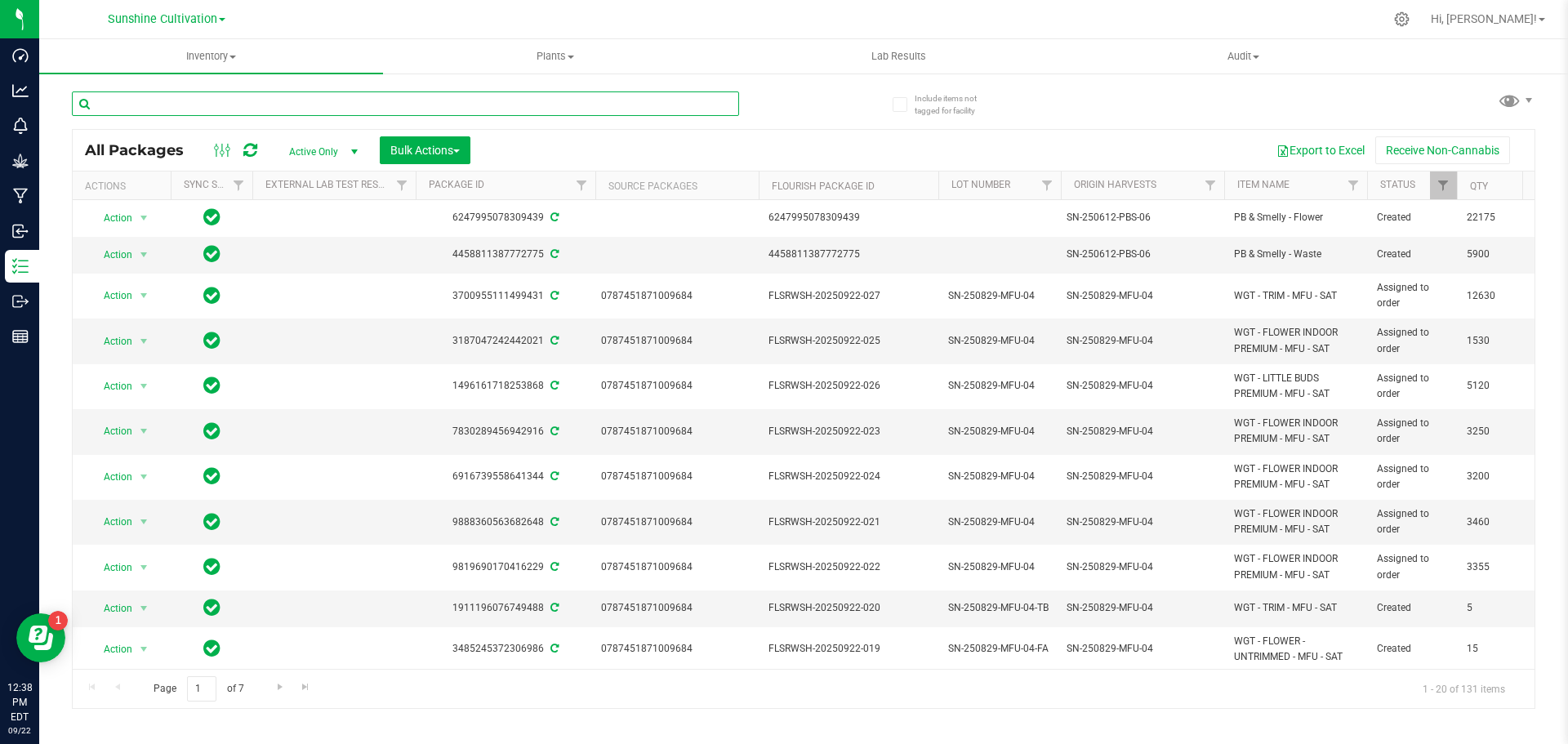
drag, startPoint x: 360, startPoint y: 94, endPoint x: 324, endPoint y: 104, distance: 37.4
click at [324, 104] on input "text" at bounding box center [405, 104] width 667 height 24
paste input "SN-250612-PBS-06"
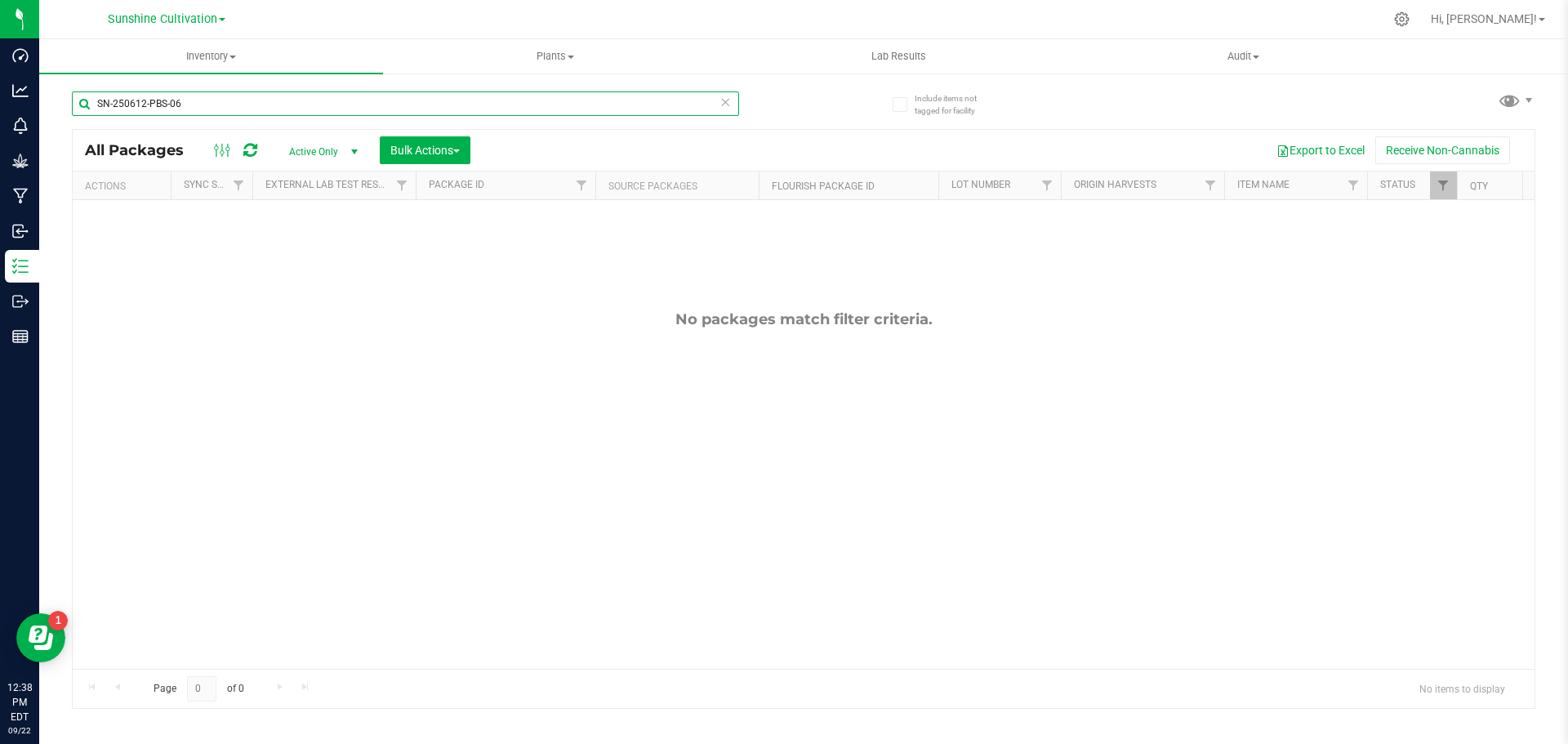
click at [209, 93] on input "SN-250612-PBS-06" at bounding box center [405, 104] width 667 height 24
type input "S"
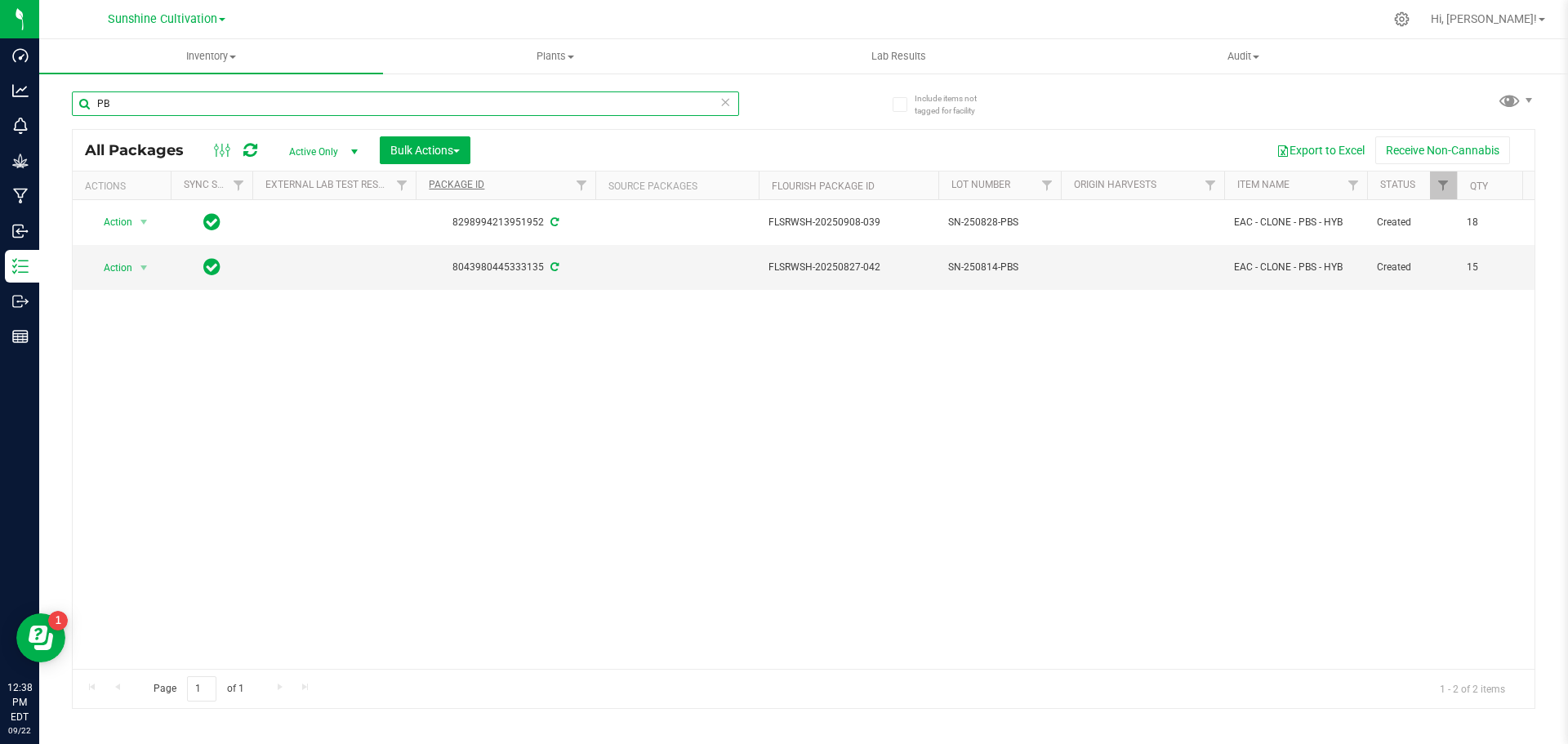
type input "P"
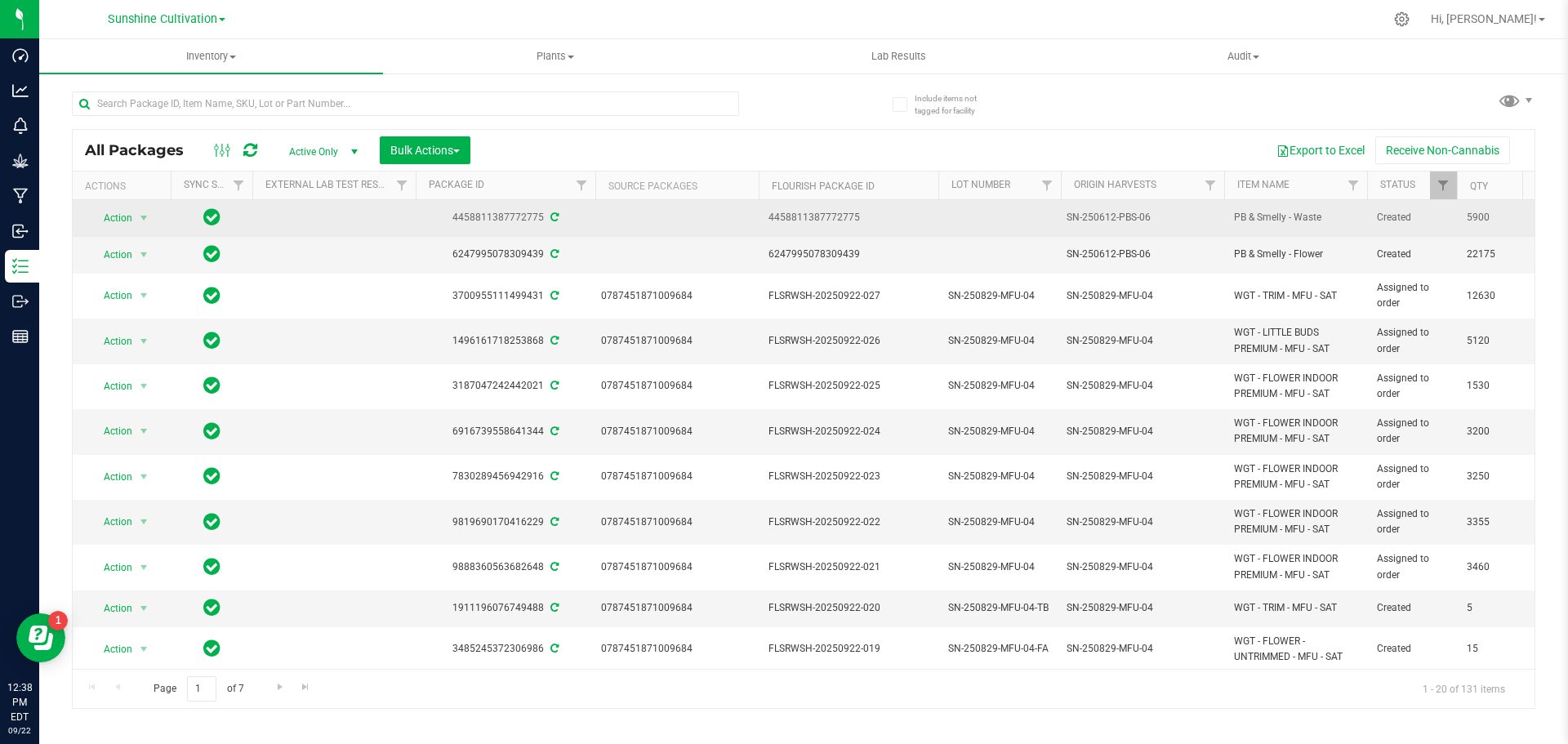
drag, startPoint x: 1066, startPoint y: 218, endPoint x: 1163, endPoint y: 208, distance: 97.5
click at [1163, 208] on div "SN-250612-PBS-06" at bounding box center [1142, 217] width 156 height 18
copy div "SN-250612-PBS-06"
click at [976, 219] on td at bounding box center [999, 219] width 123 height 37
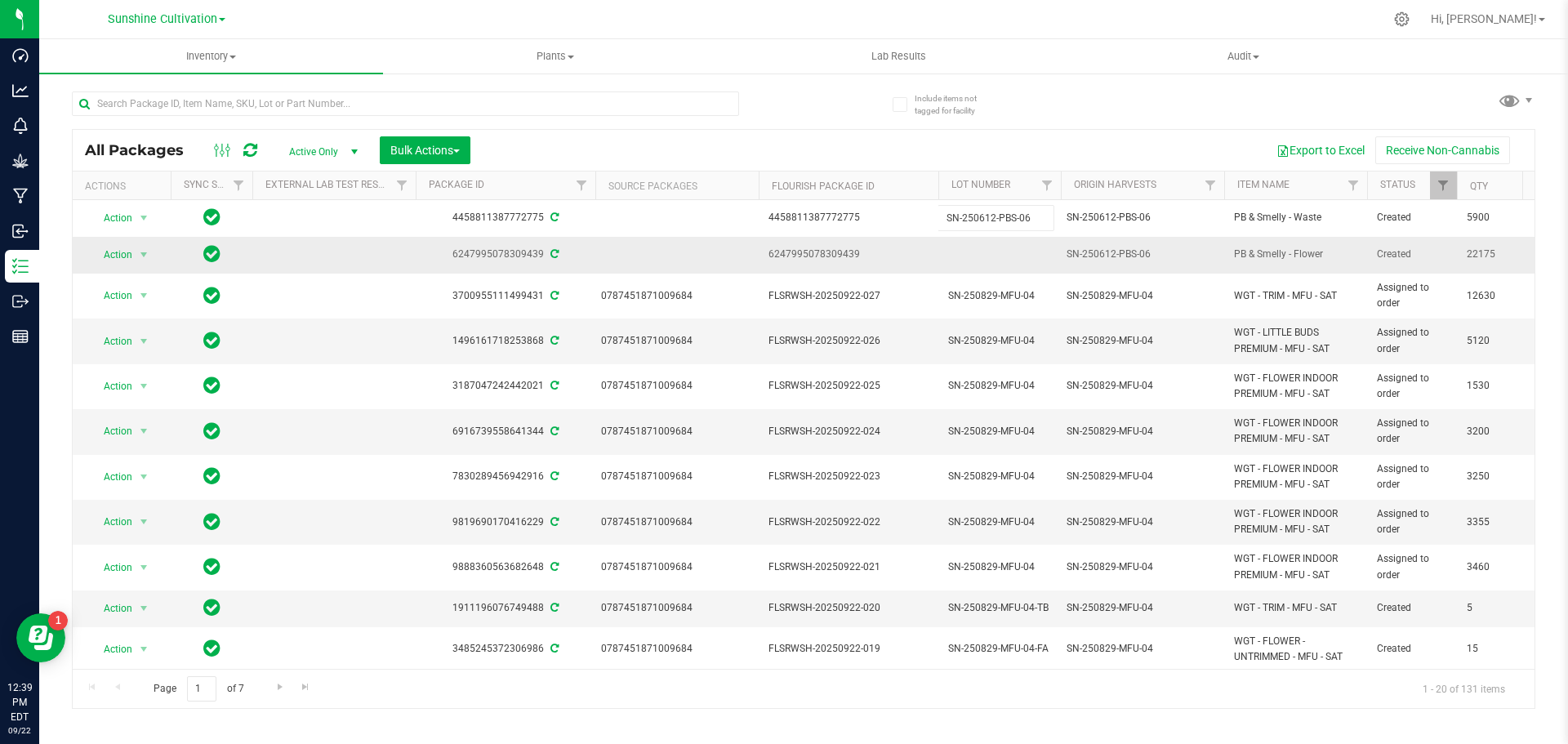
type input "SN-250612-PBS-06"
click at [1020, 253] on div "All Packages Active Only Active Only Lab Samples Locked All External Internal B…" at bounding box center [803, 419] width 1463 height 580
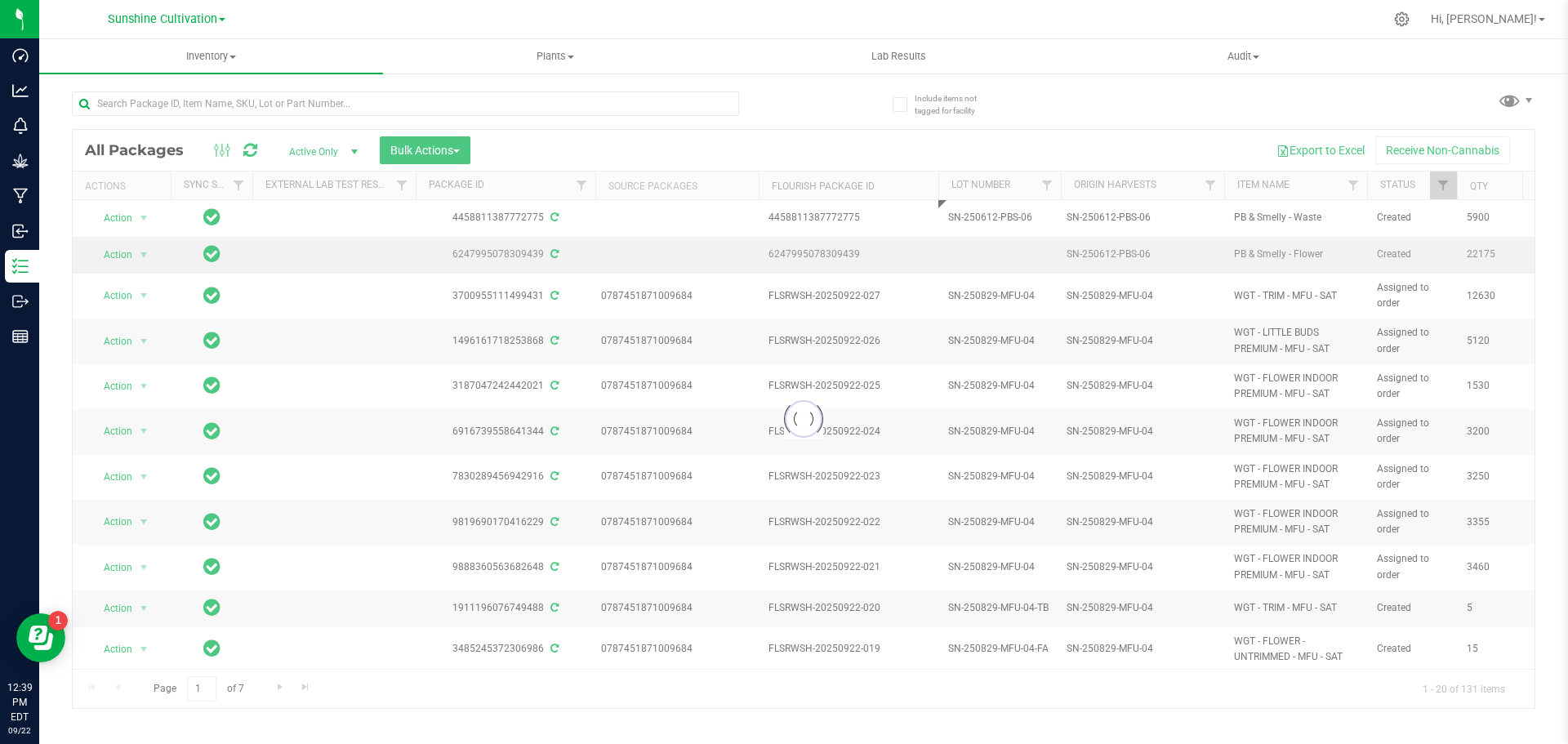
click at [1020, 253] on div at bounding box center [803, 418] width 1461 height 578
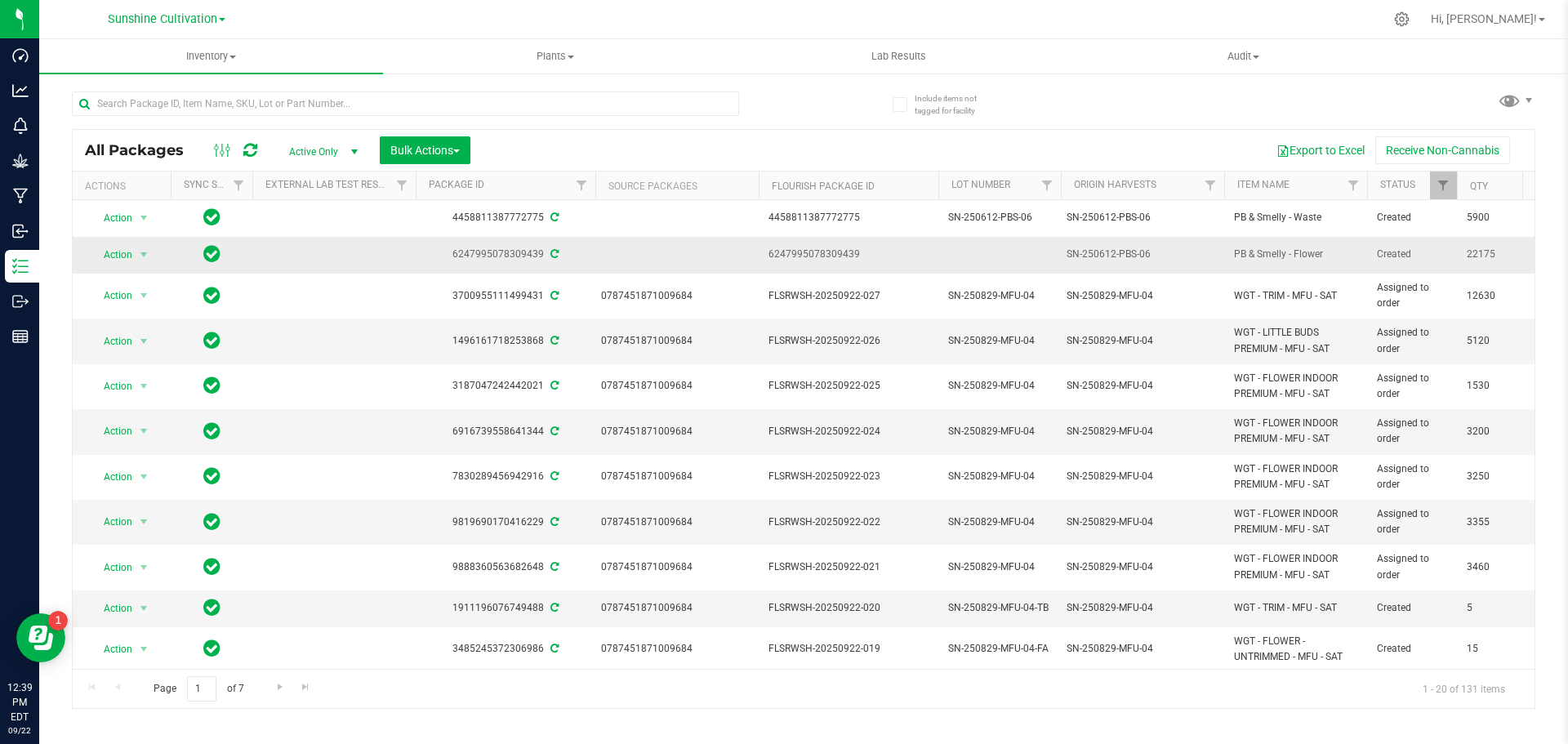
drag, startPoint x: 1067, startPoint y: 254, endPoint x: 1158, endPoint y: 243, distance: 91.7
click at [1158, 243] on td "SN-250612-PBS-06" at bounding box center [1142, 256] width 164 height 37
copy div "SN-250612-PBS-06"
click at [985, 245] on td at bounding box center [999, 256] width 123 height 37
type input "SN-250612-PBS-06"
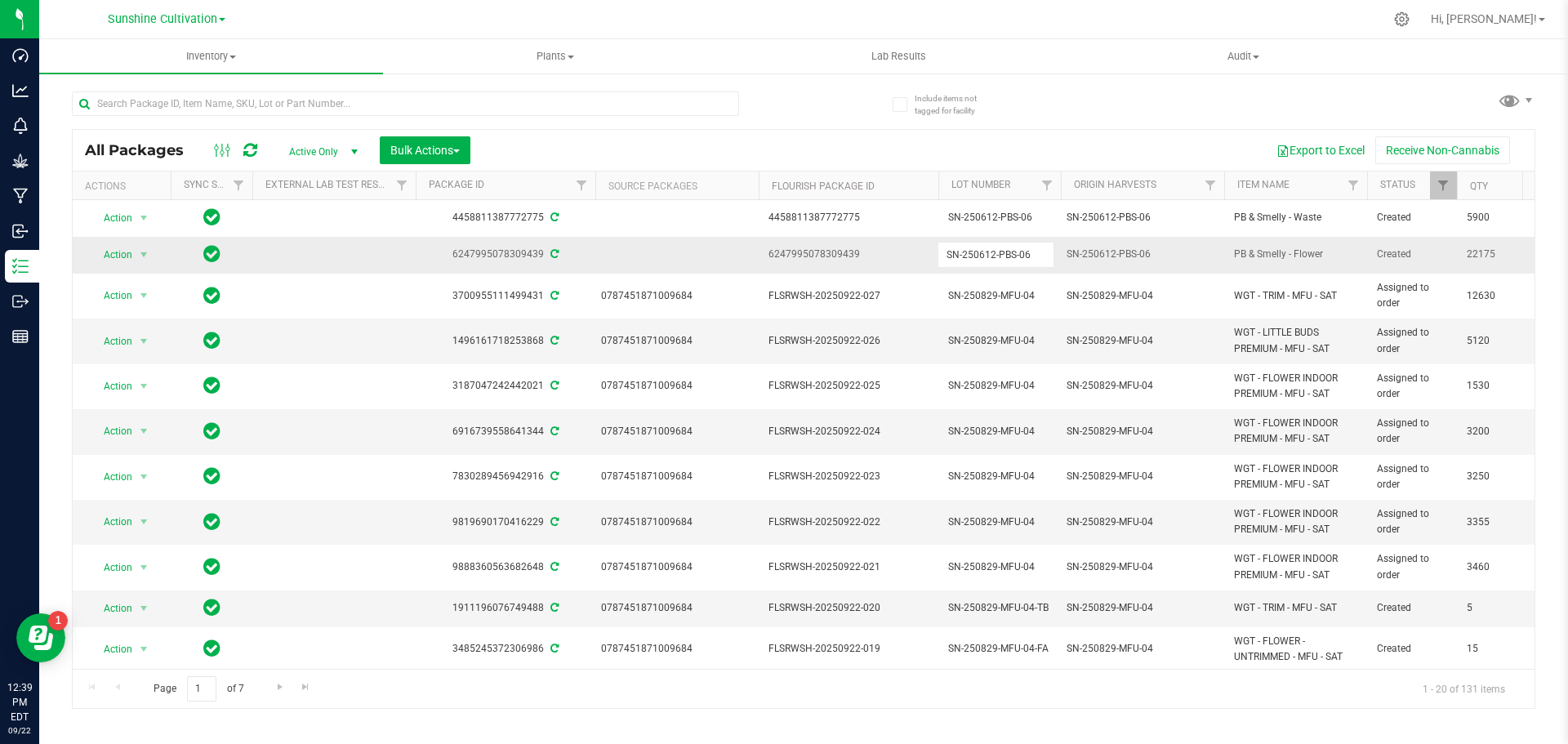
click at [1127, 263] on div "All Packages Active Only Active Only Lab Samples Locked All External Internal B…" at bounding box center [803, 419] width 1463 height 580
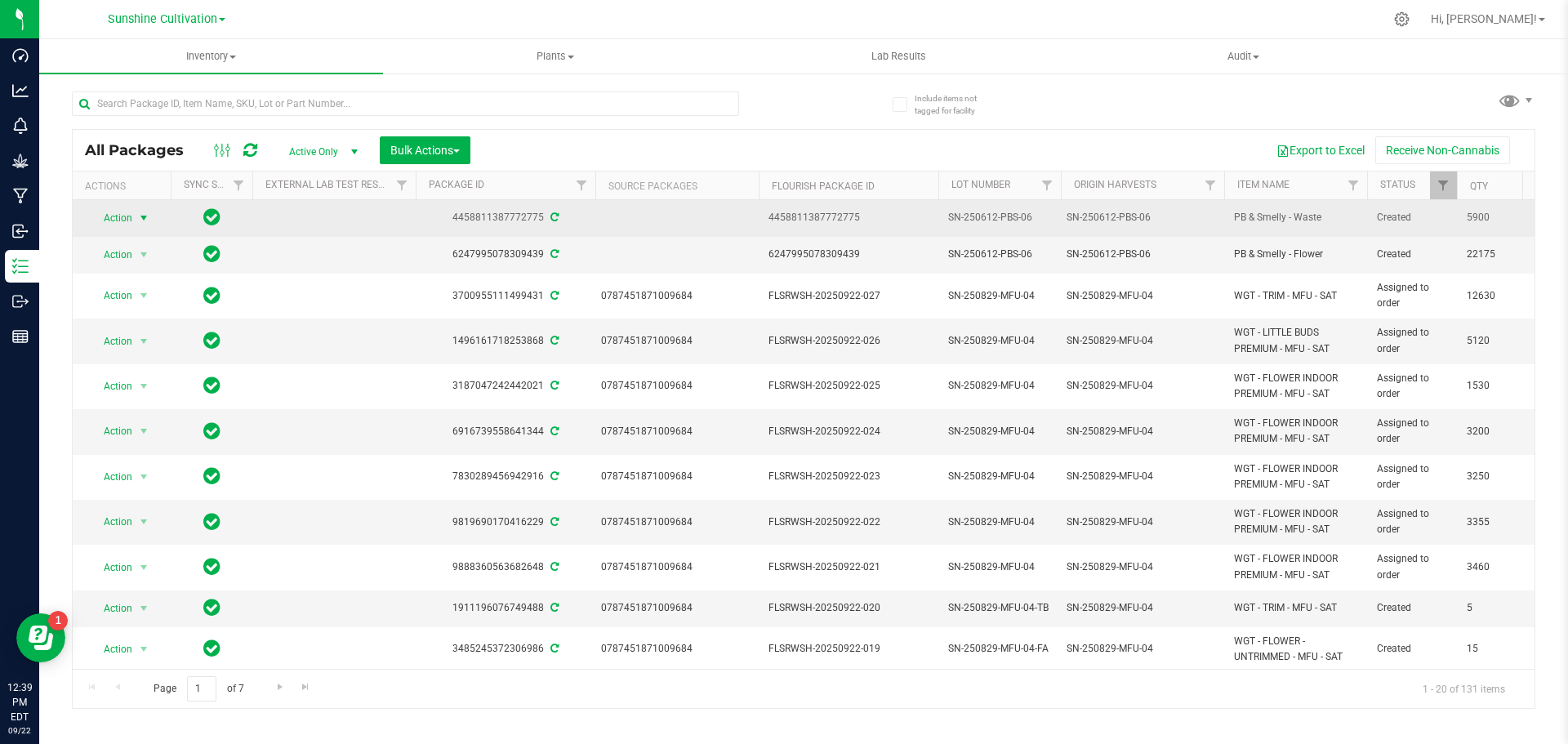
click at [138, 216] on span "select" at bounding box center [144, 218] width 13 height 13
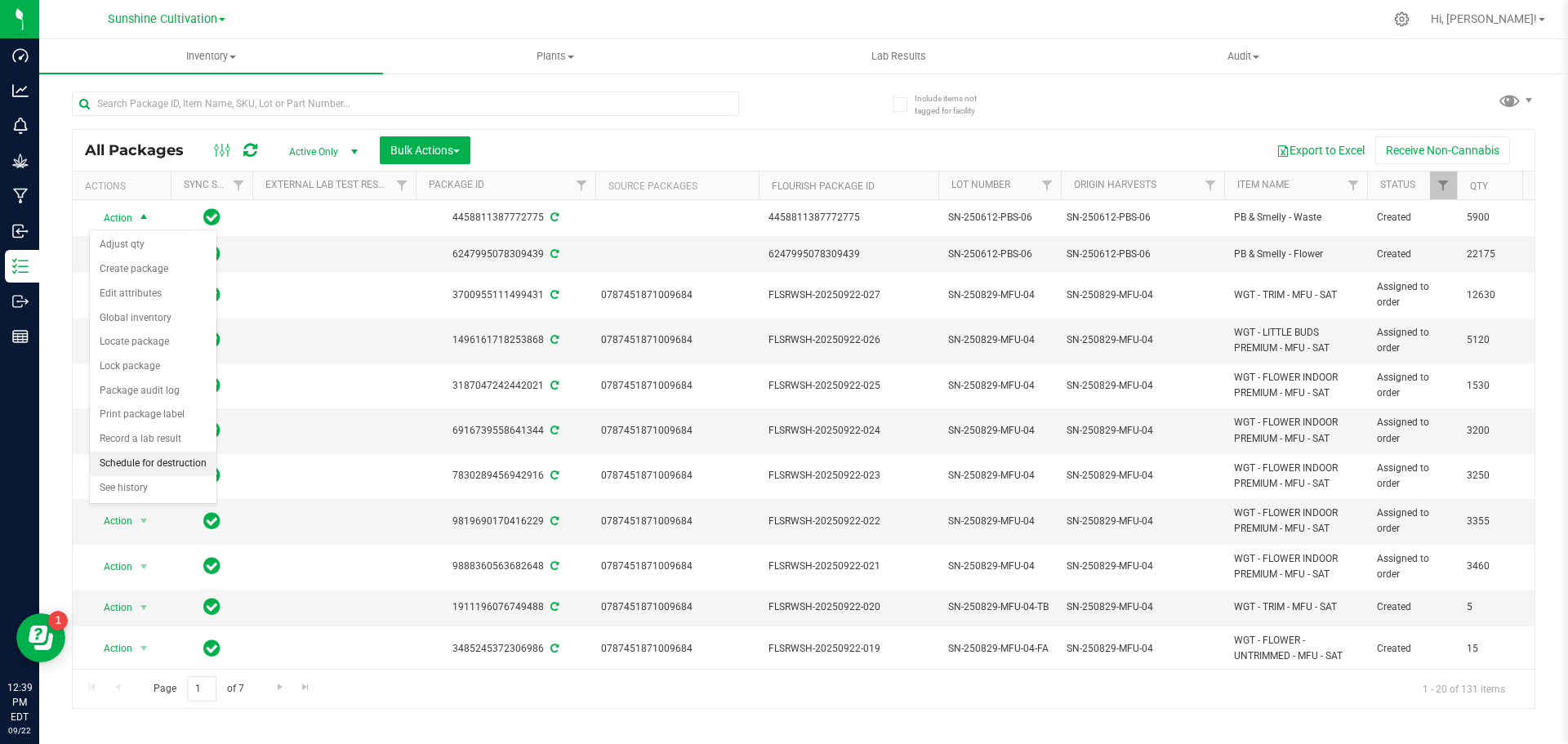
click at [162, 462] on li "Schedule for destruction" at bounding box center [154, 463] width 127 height 24
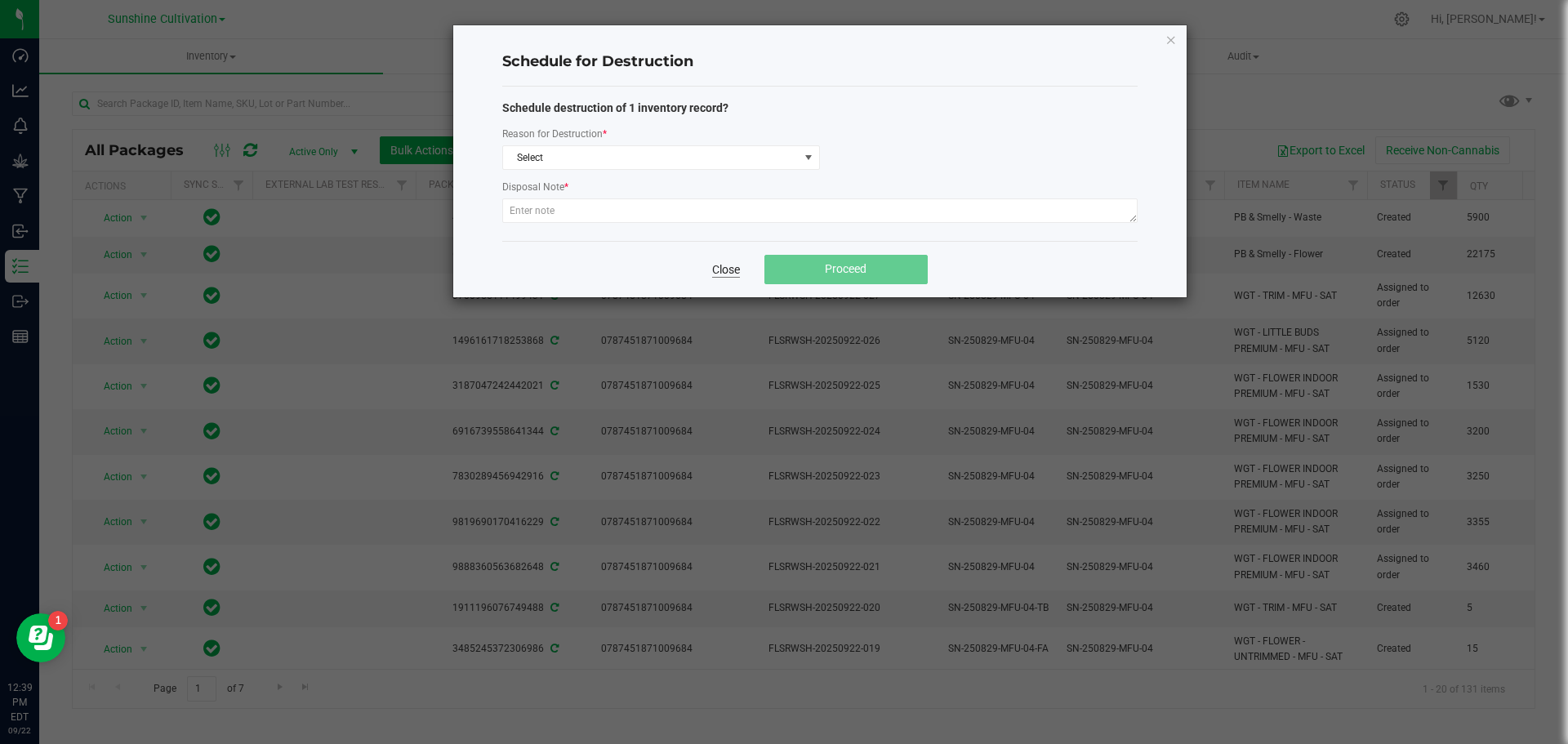
click at [721, 266] on link "Close" at bounding box center [726, 270] width 28 height 17
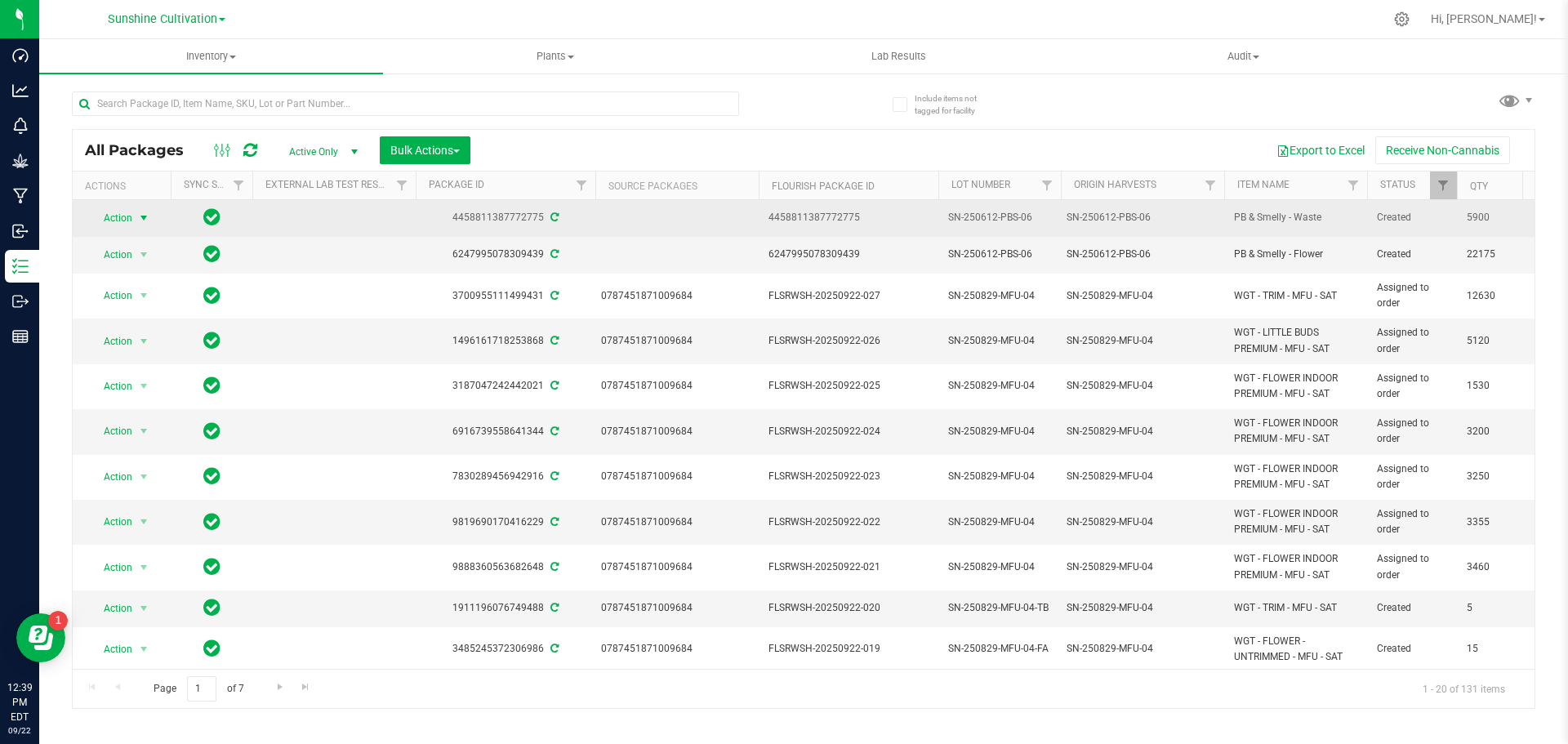
click at [144, 215] on span "select" at bounding box center [144, 218] width 13 height 13
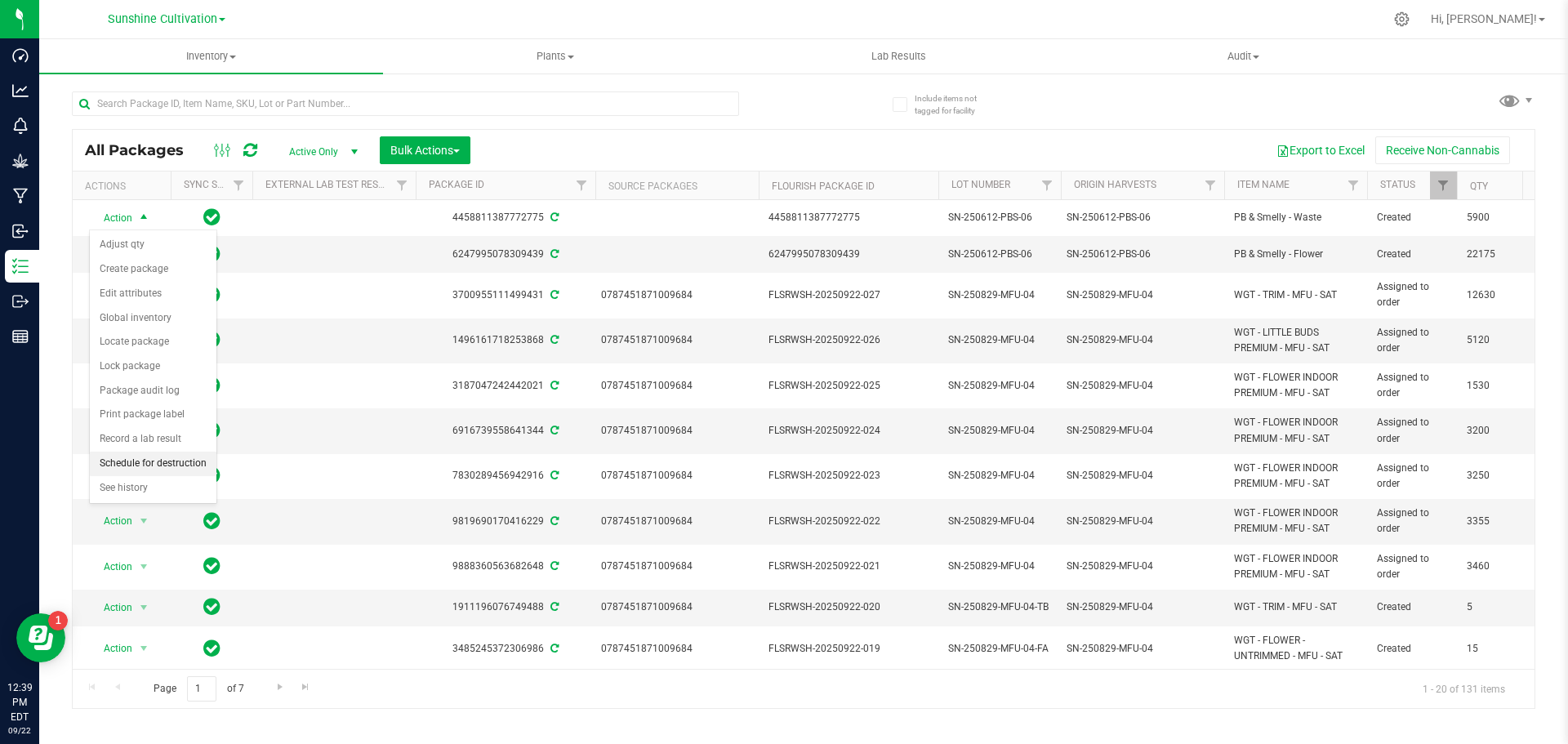
click at [137, 466] on li "Schedule for destruction" at bounding box center [154, 463] width 127 height 24
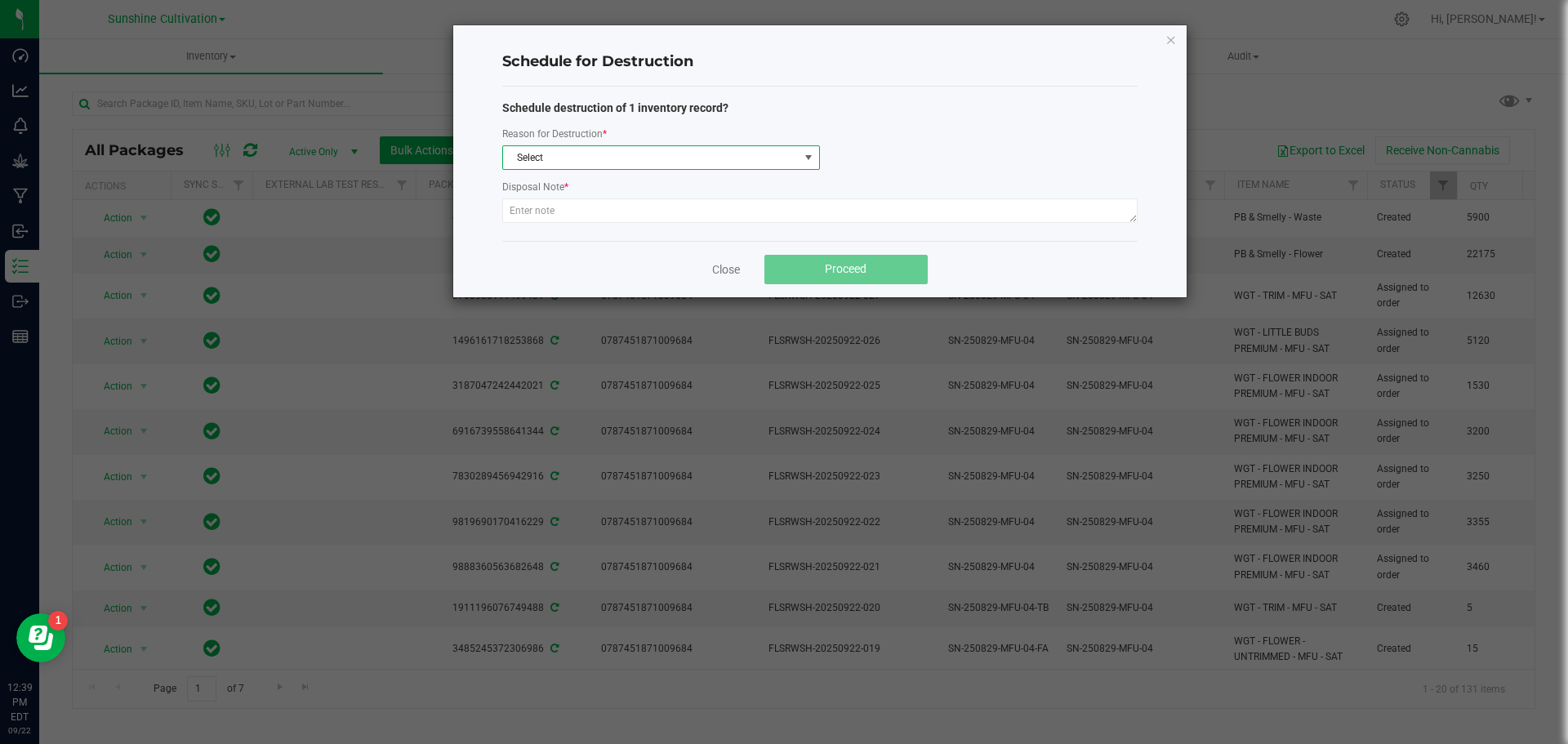
click at [748, 150] on span "Select" at bounding box center [650, 157] width 296 height 23
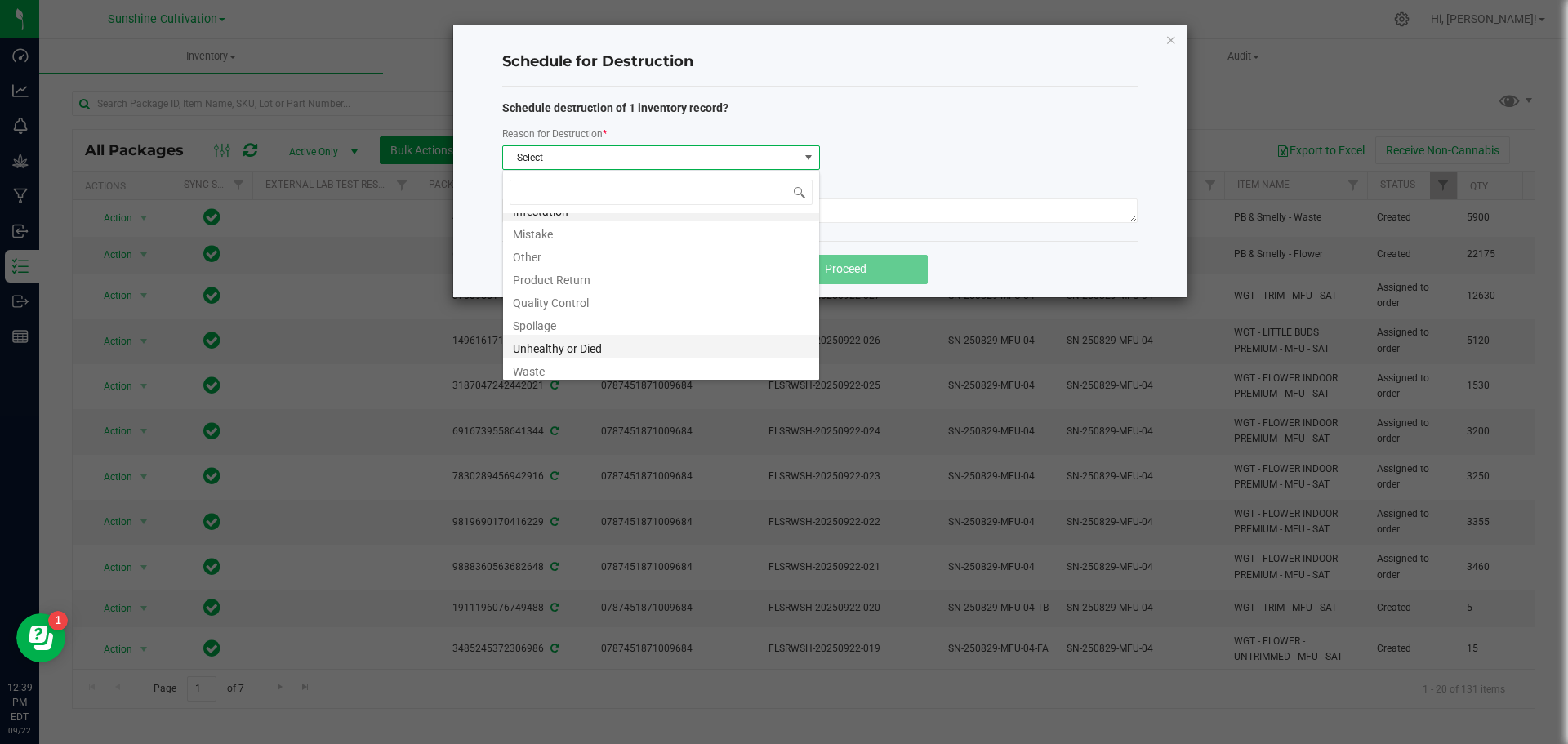
scroll to position [19, 0]
click at [566, 351] on li "Unhealthy or Died" at bounding box center [660, 342] width 316 height 23
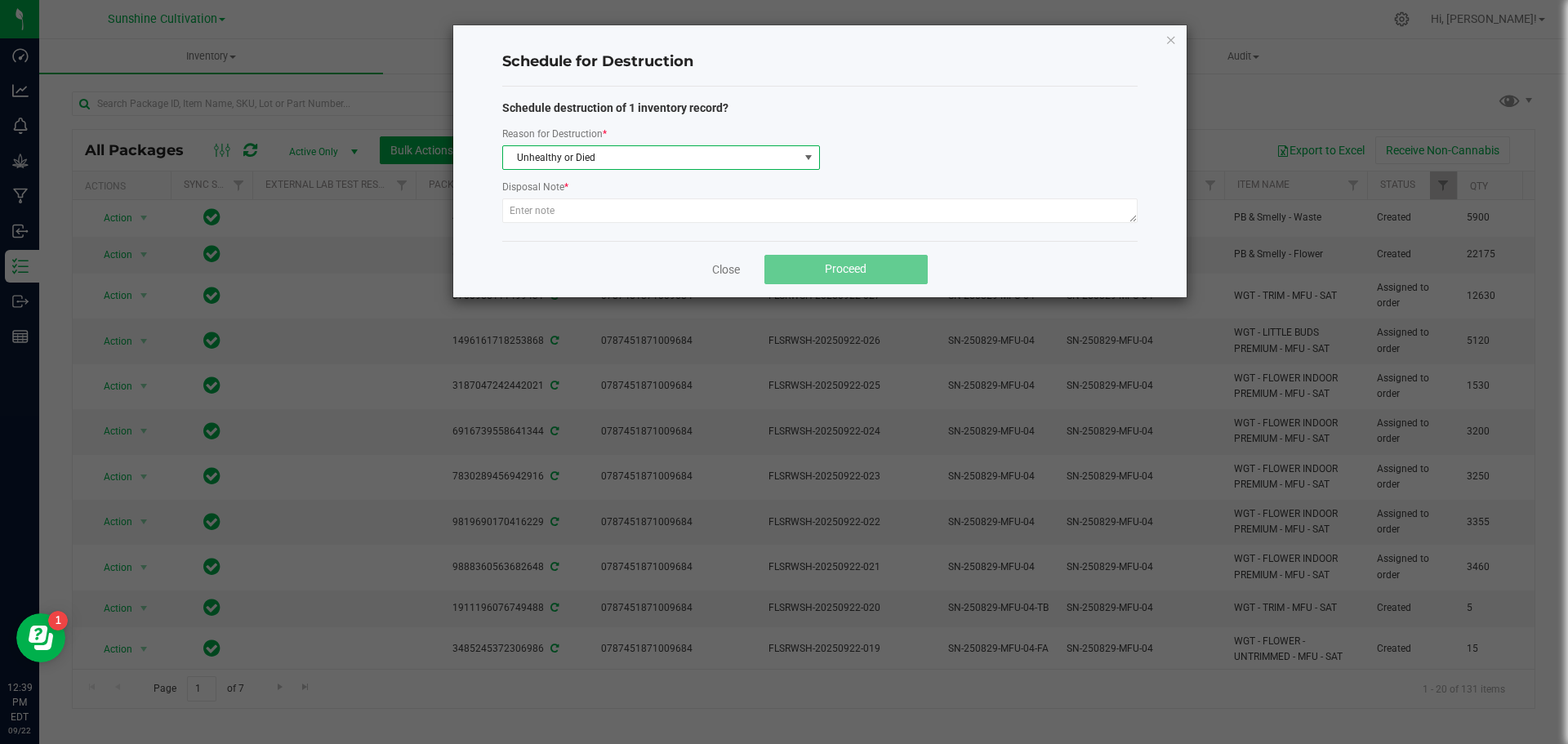
click at [611, 138] on div "Reason for Destruction *" at bounding box center [660, 135] width 317 height 20
click at [611, 155] on span "Unhealthy or Died" at bounding box center [650, 157] width 296 height 23
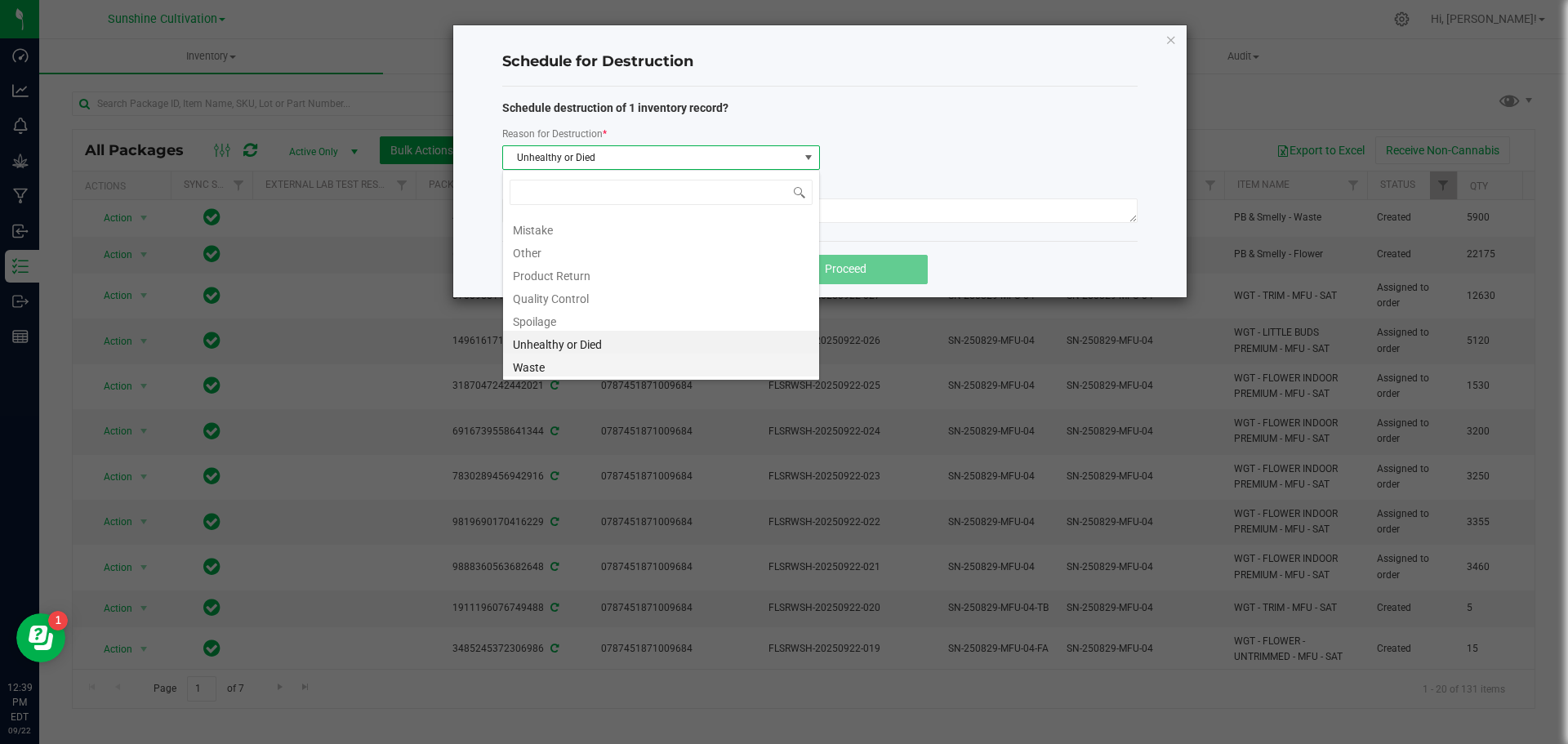
click at [549, 362] on li "Waste" at bounding box center [660, 364] width 316 height 23
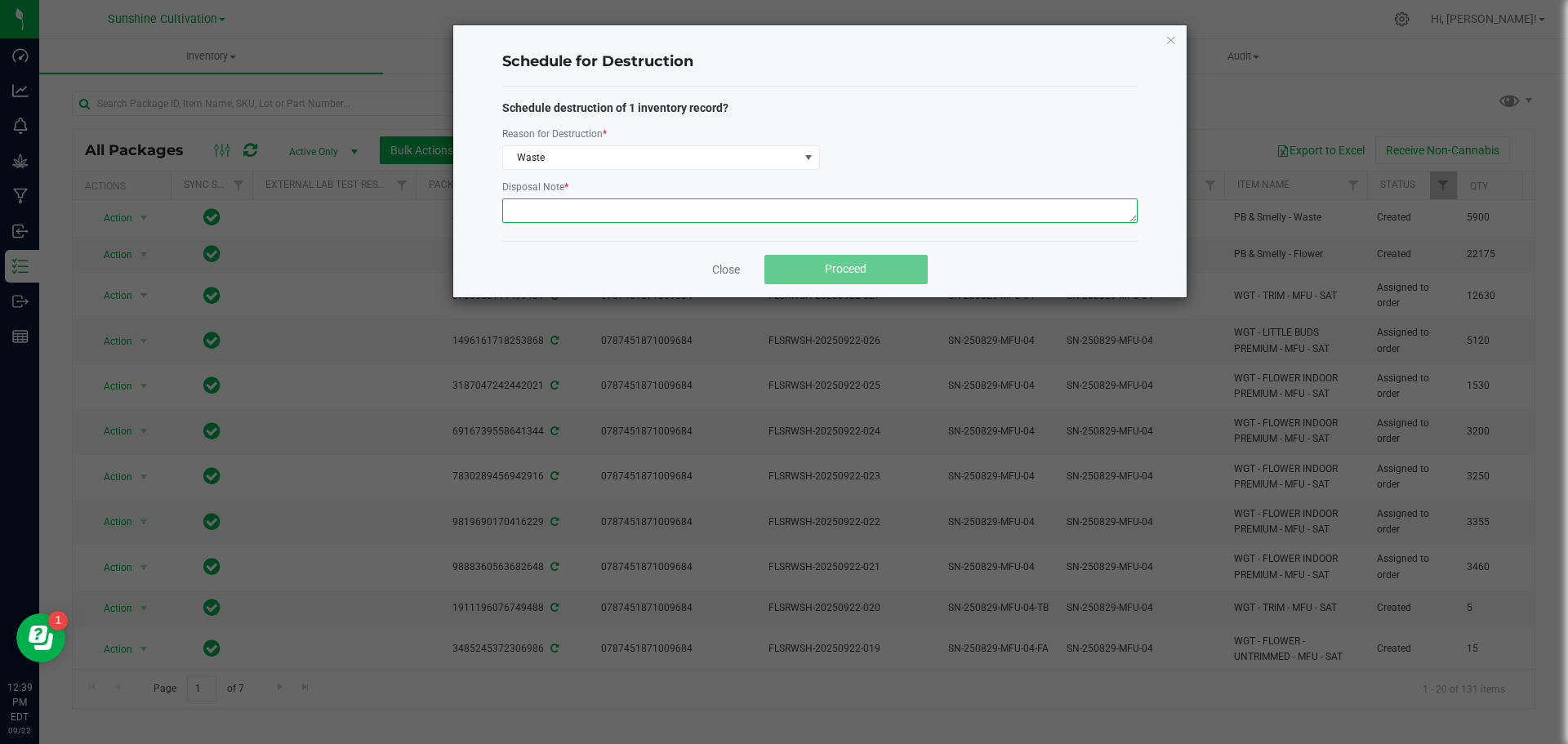
click at [586, 205] on textarea at bounding box center [819, 210] width 635 height 24
type textarea "Waste"
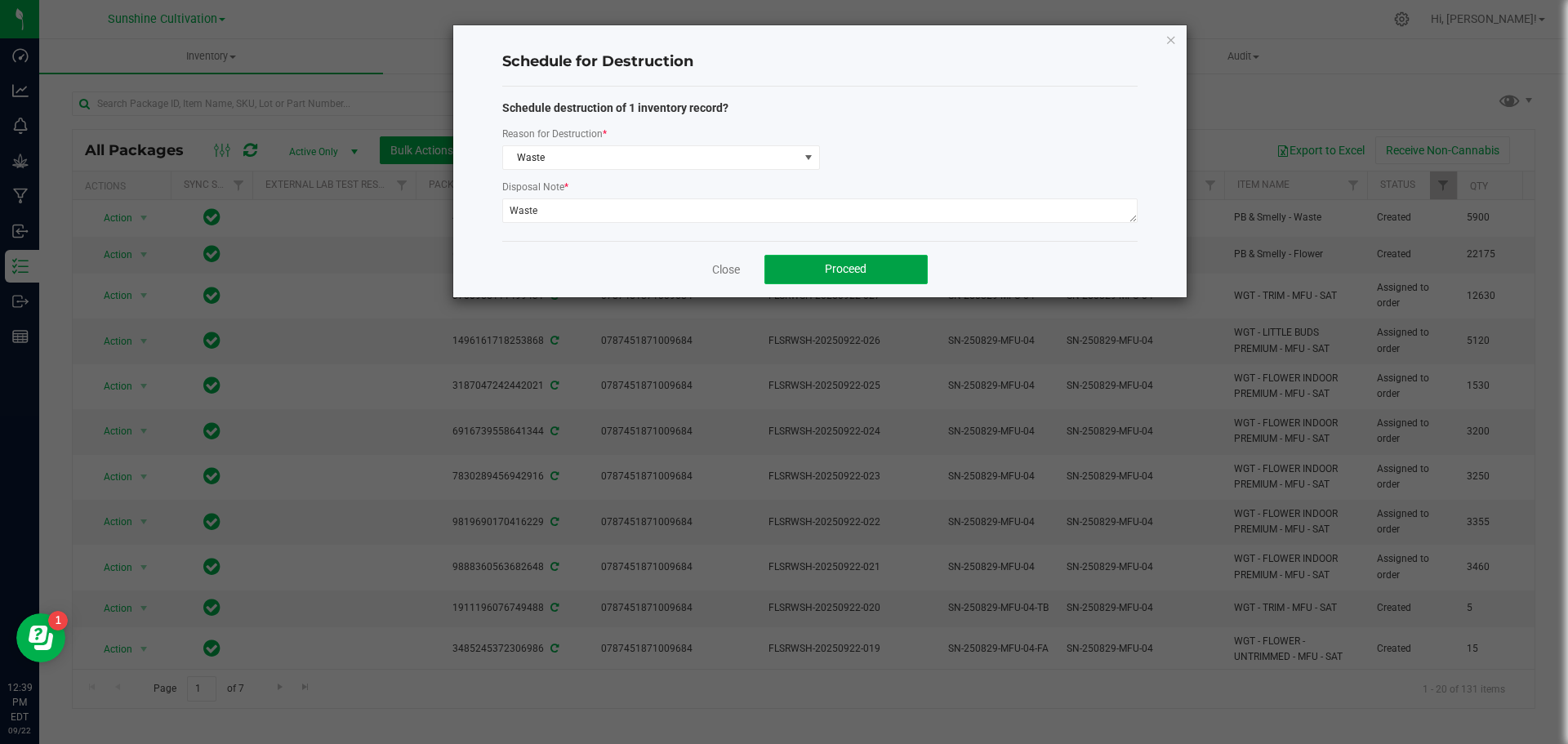
click at [828, 256] on button "Proceed" at bounding box center [846, 269] width 164 height 29
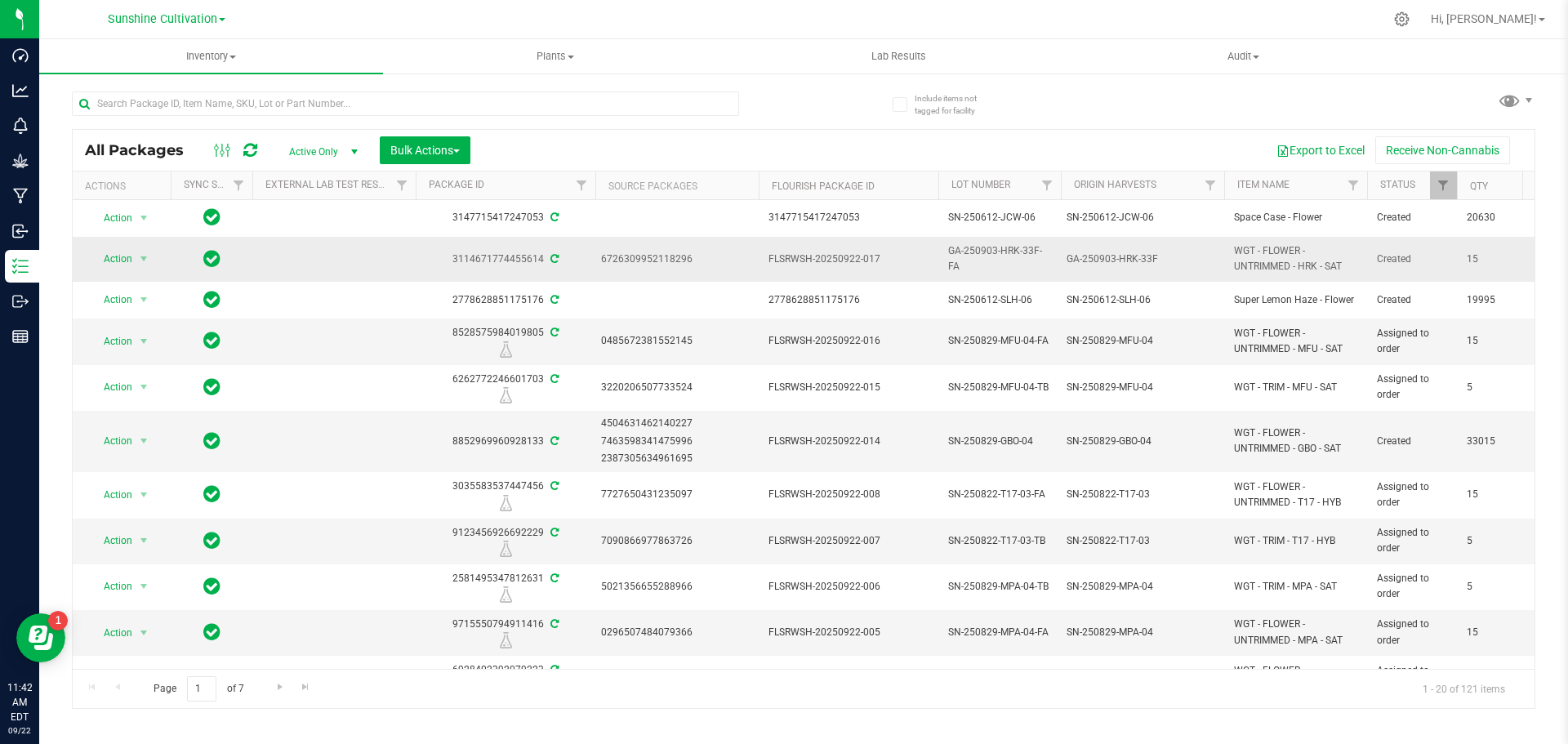
drag, startPoint x: 1227, startPoint y: 246, endPoint x: 1355, endPoint y: 275, distance: 131.2
click at [1355, 275] on td "WGT - FLOWER - UNTRIMMED - HRK - SAT" at bounding box center [1295, 260] width 143 height 45
copy span "WGT - FLOWER - UNTRIMMED - HRK - SAT"
